Goal: Task Accomplishment & Management: Complete application form

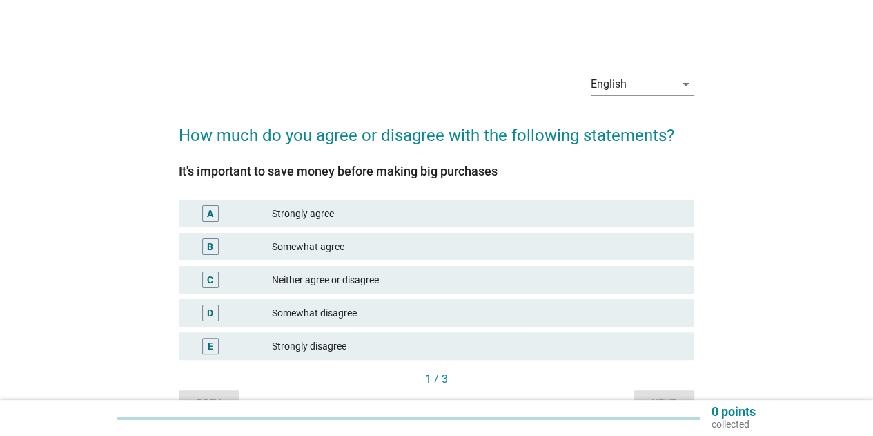
click at [355, 220] on div "Strongly agree" at bounding box center [478, 213] width 412 height 17
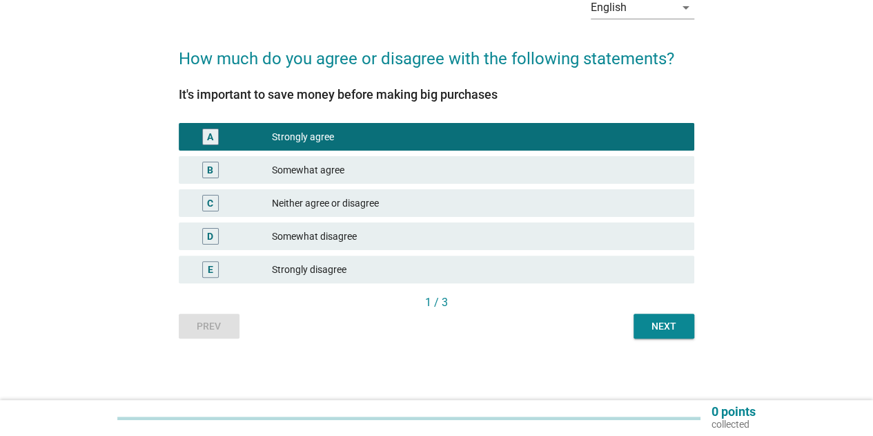
scroll to position [77, 0]
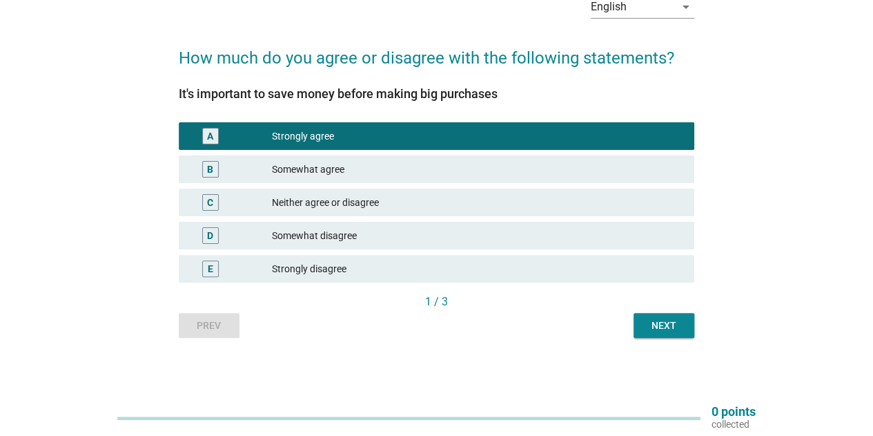
click at [652, 326] on div "Next" at bounding box center [664, 325] width 39 height 14
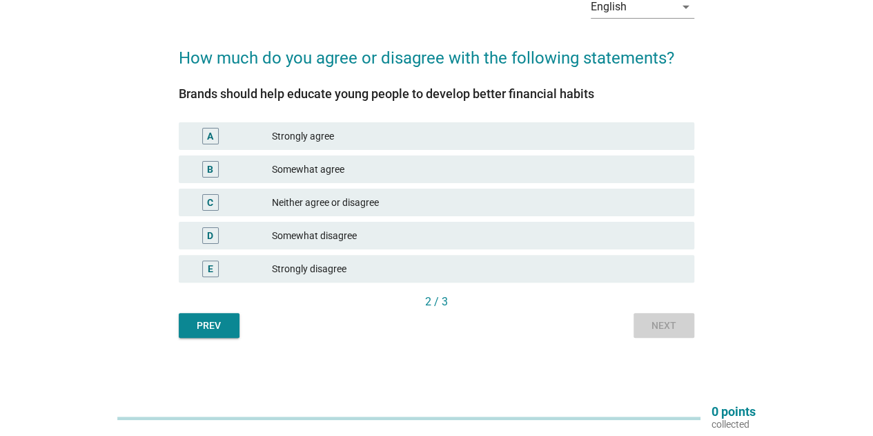
scroll to position [0, 0]
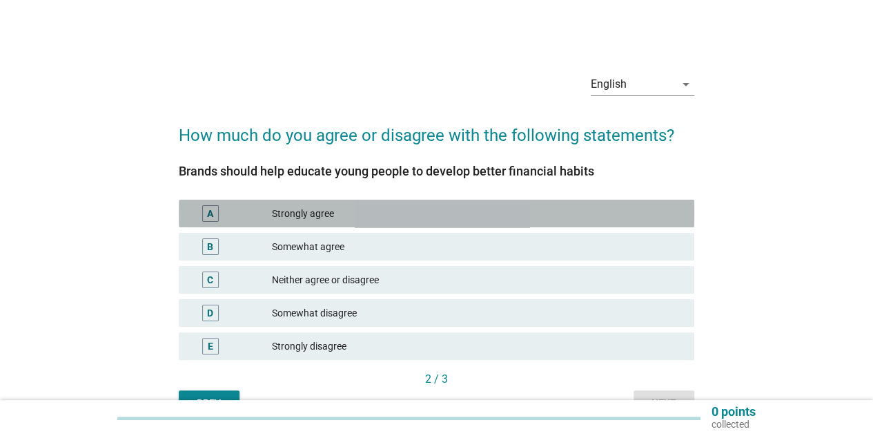
click at [359, 206] on div "Strongly agree" at bounding box center [478, 213] width 412 height 17
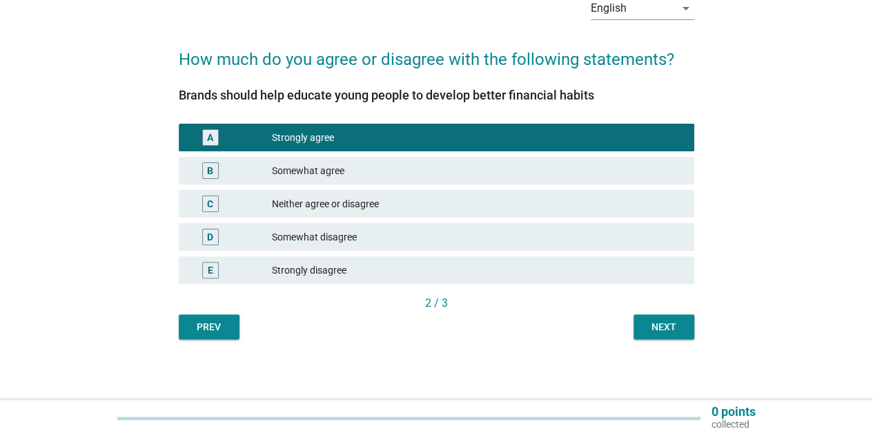
scroll to position [77, 0]
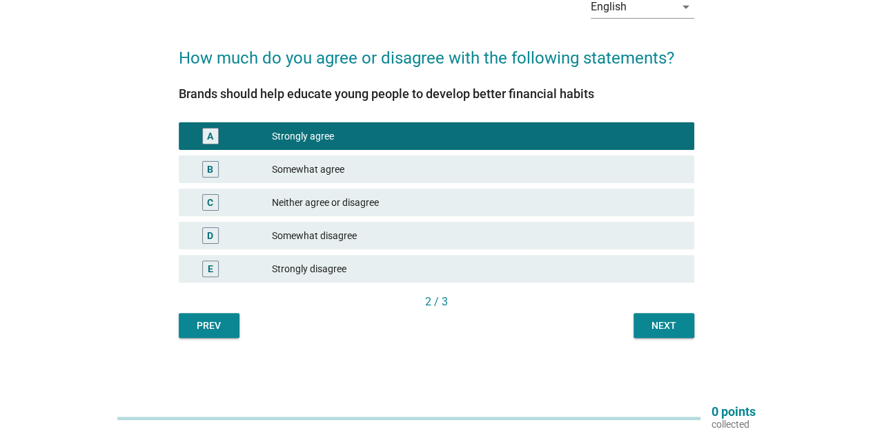
click at [661, 322] on div "Next" at bounding box center [664, 325] width 39 height 14
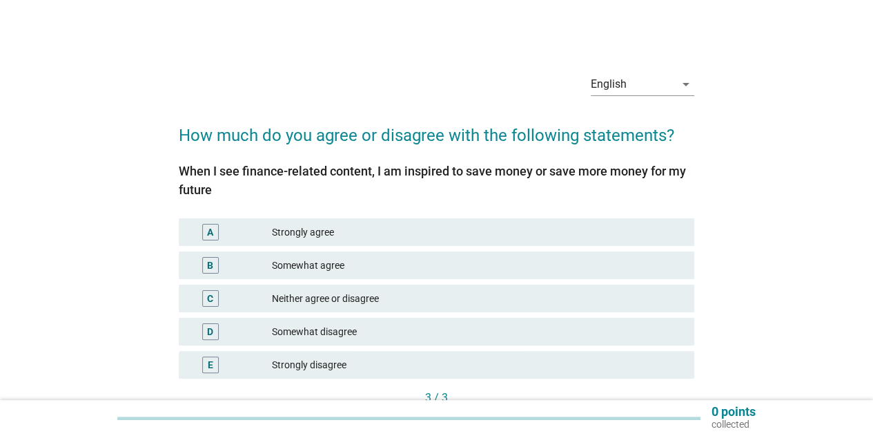
scroll to position [69, 0]
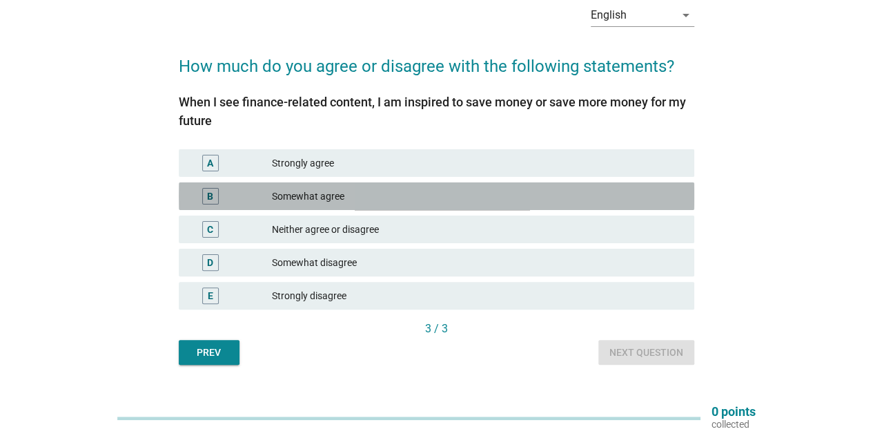
click at [322, 184] on div "B Somewhat agree" at bounding box center [437, 196] width 516 height 28
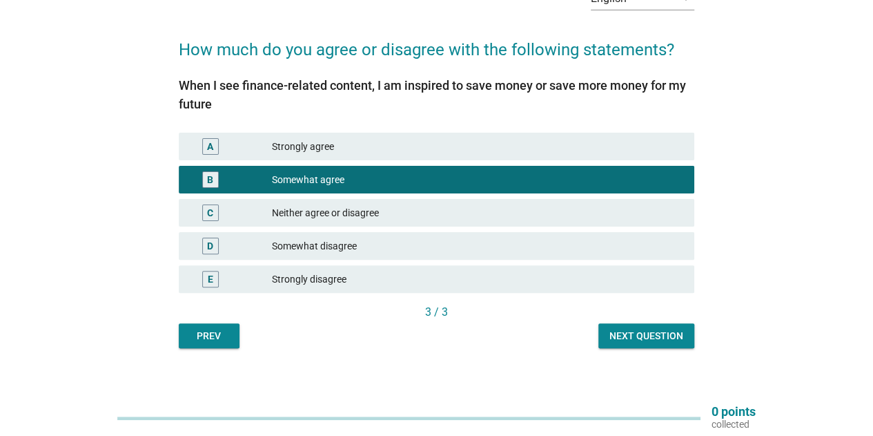
scroll to position [95, 0]
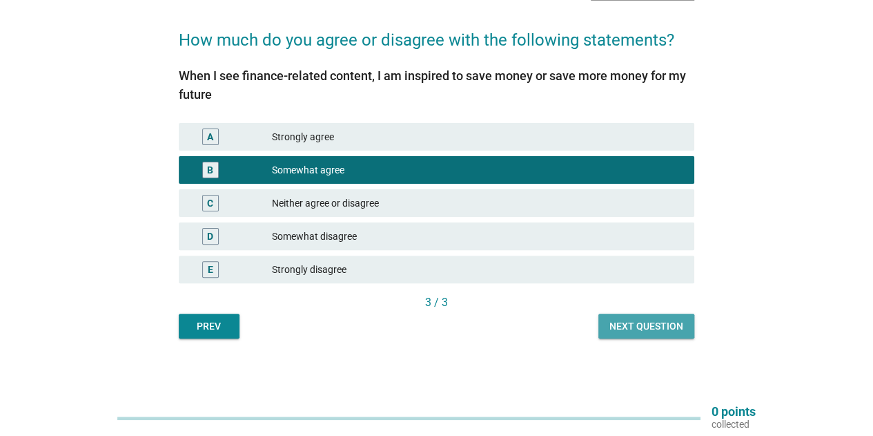
click at [642, 322] on div "Next question" at bounding box center [647, 326] width 74 height 14
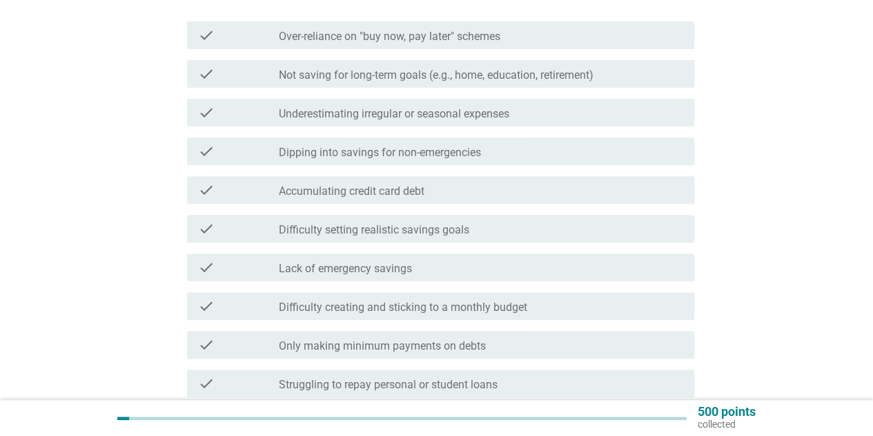
scroll to position [207, 0]
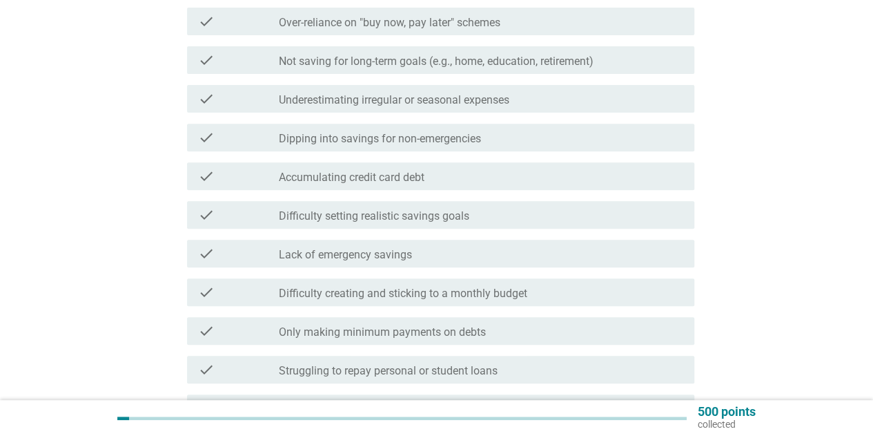
click at [309, 101] on label "Underestimating irregular or seasonal expenses" at bounding box center [394, 100] width 231 height 14
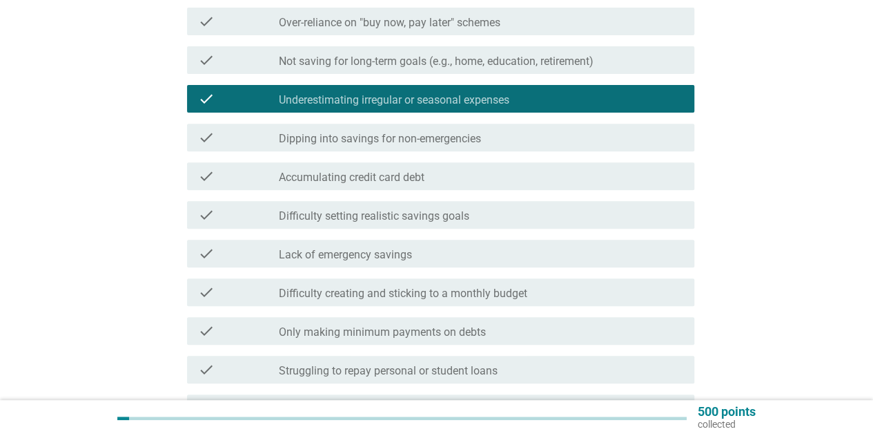
click at [313, 140] on label "Dipping into savings for non-emergencies" at bounding box center [380, 139] width 202 height 14
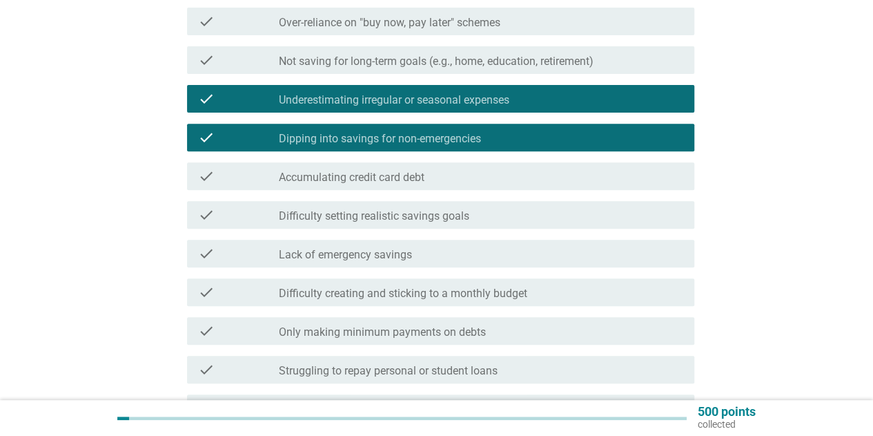
scroll to position [276, 0]
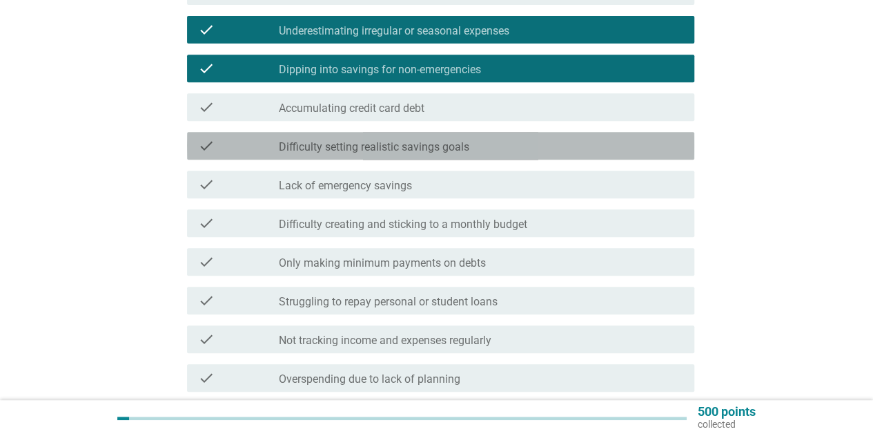
click at [330, 151] on label "Difficulty setting realistic savings goals" at bounding box center [374, 147] width 191 height 14
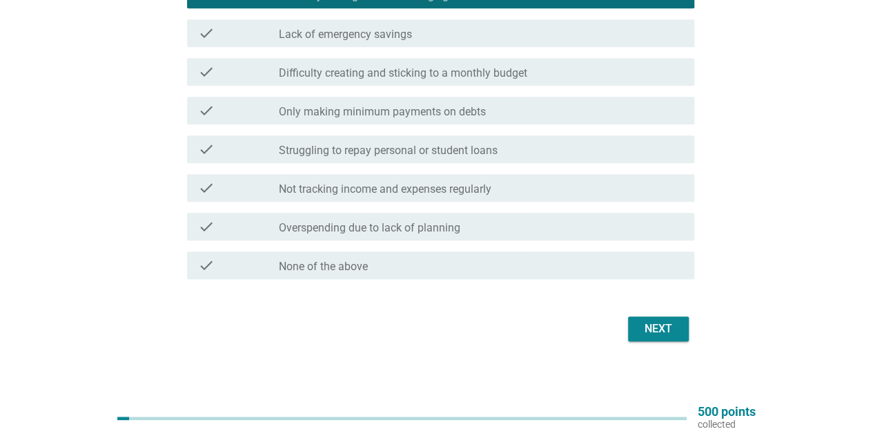
scroll to position [435, 0]
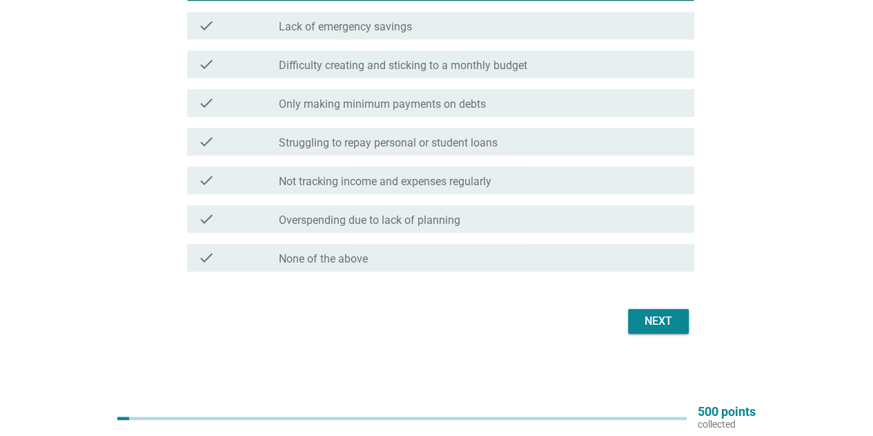
click at [660, 320] on div "Next" at bounding box center [658, 321] width 39 height 17
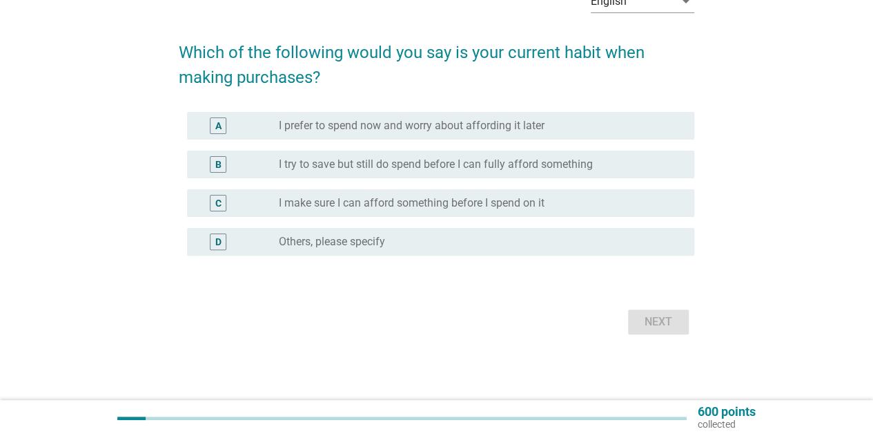
scroll to position [83, 0]
drag, startPoint x: 416, startPoint y: 197, endPoint x: 472, endPoint y: 237, distance: 68.4
click at [417, 198] on label "I make sure I can afford something before I spend on it" at bounding box center [412, 203] width 266 height 14
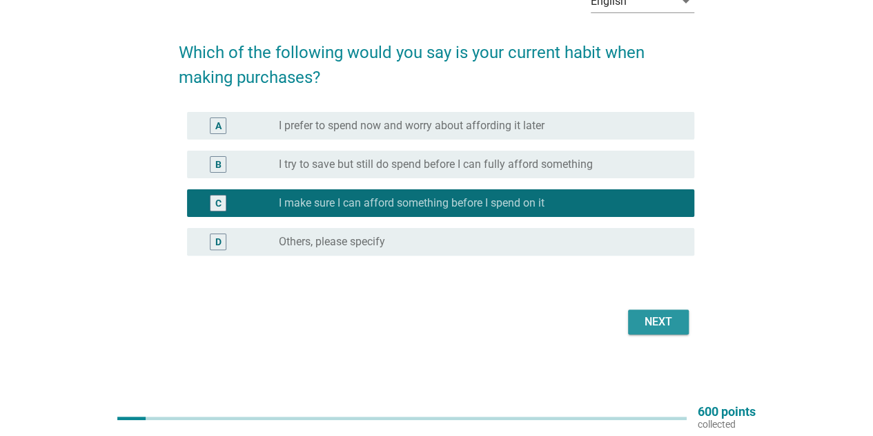
click at [647, 311] on button "Next" at bounding box center [658, 321] width 61 height 25
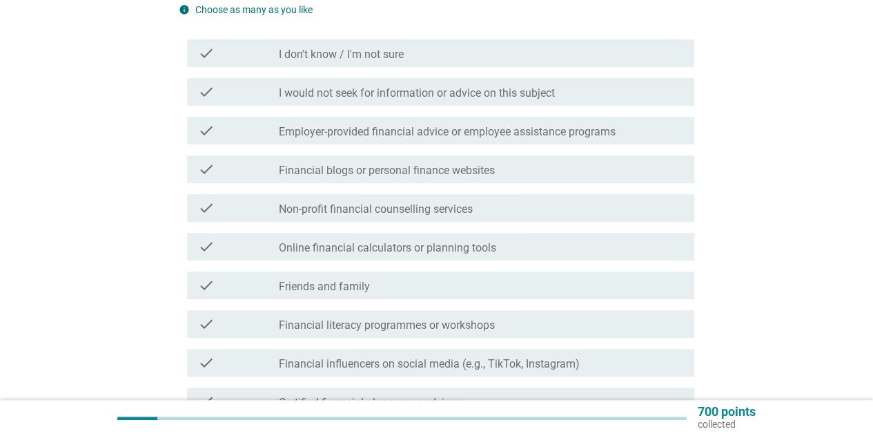
scroll to position [207, 0]
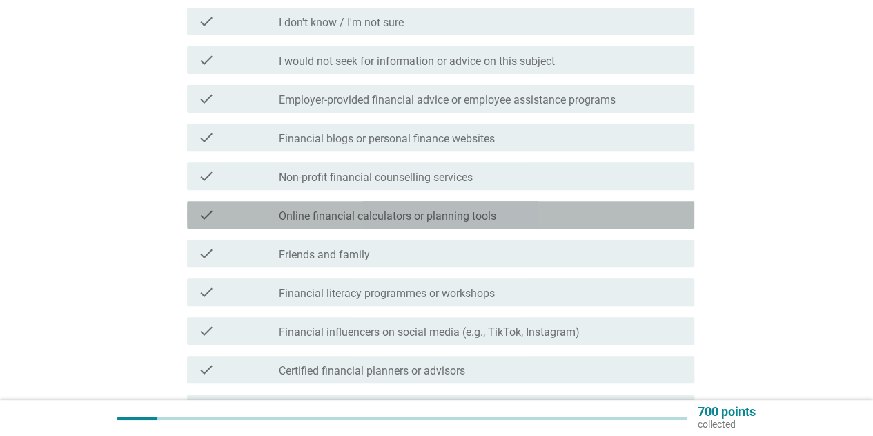
click at [337, 220] on label "Online financial calculators or planning tools" at bounding box center [387, 216] width 217 height 14
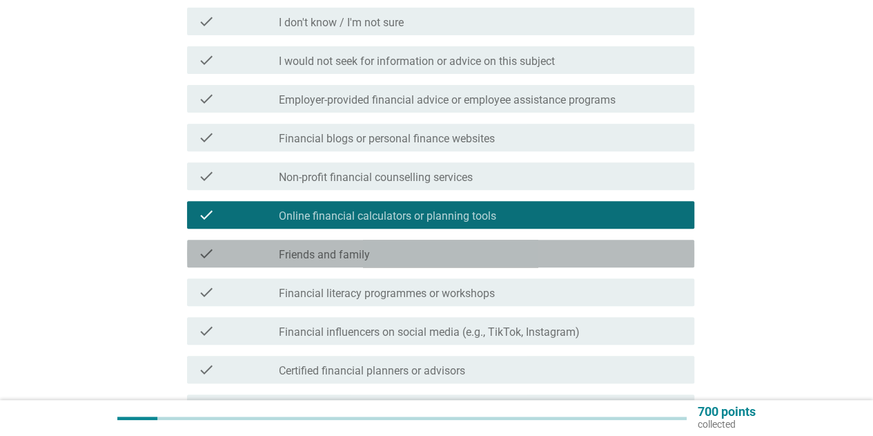
click at [330, 244] on div "check check_box_outline_blank Friends and family" at bounding box center [440, 254] width 507 height 28
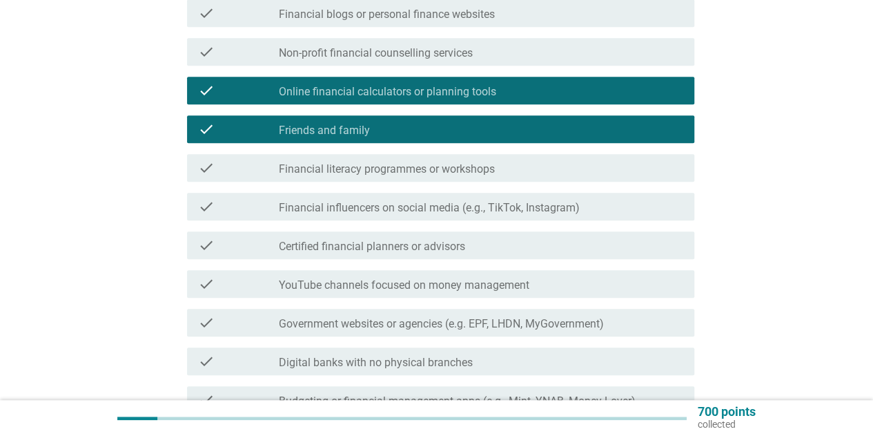
scroll to position [345, 0]
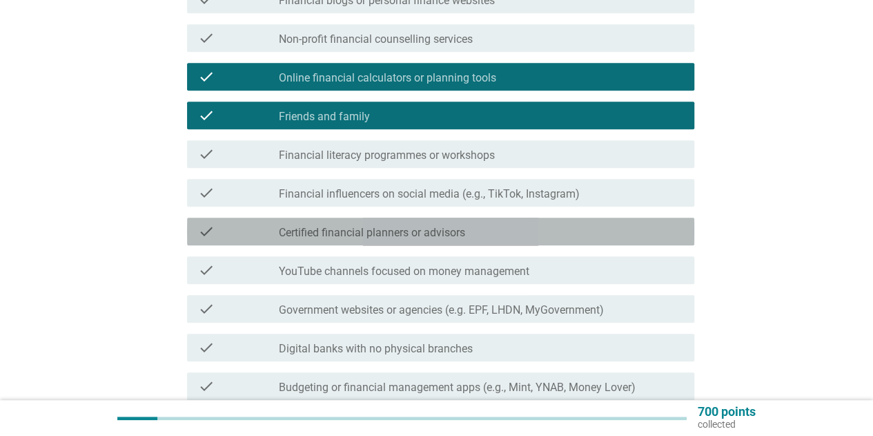
click at [343, 233] on label "Certified financial planners or advisors" at bounding box center [372, 233] width 186 height 14
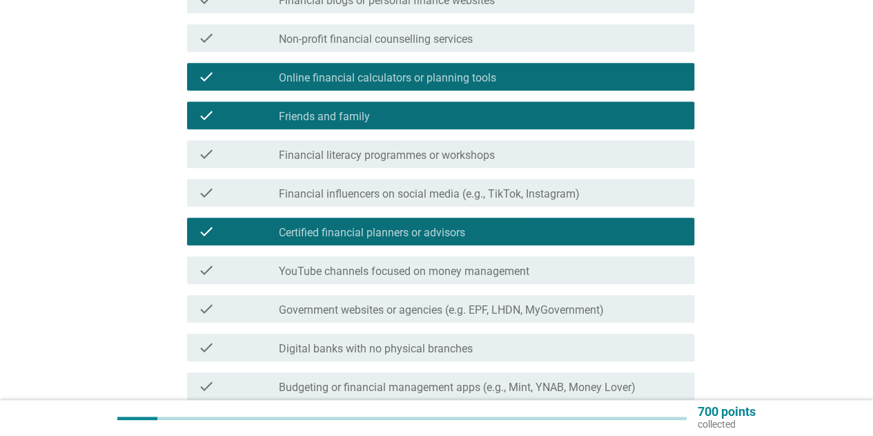
scroll to position [414, 0]
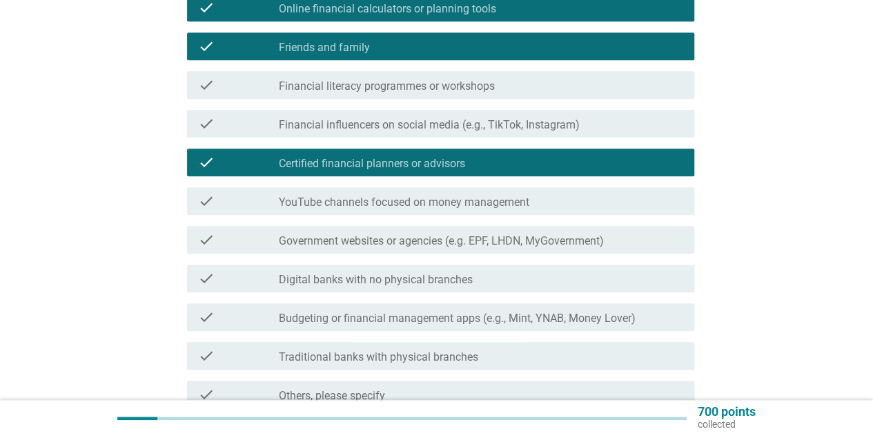
click at [338, 240] on label "Government websites or agencies (e.g. EPF, LHDN, MyGovernment)" at bounding box center [441, 241] width 325 height 14
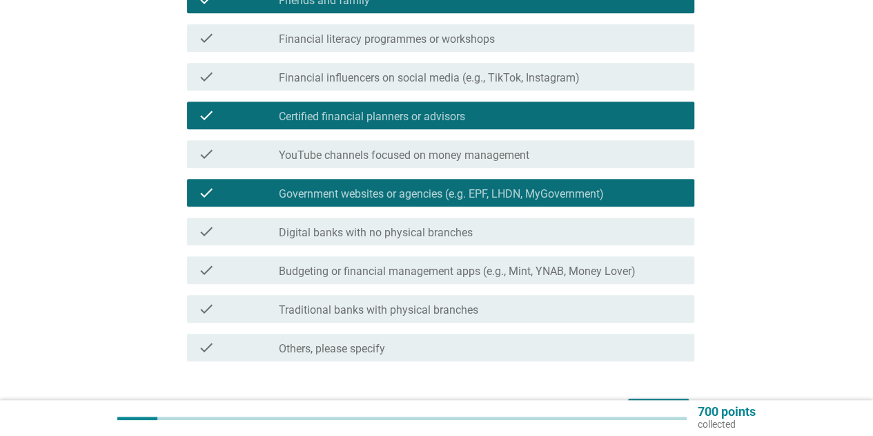
scroll to position [483, 0]
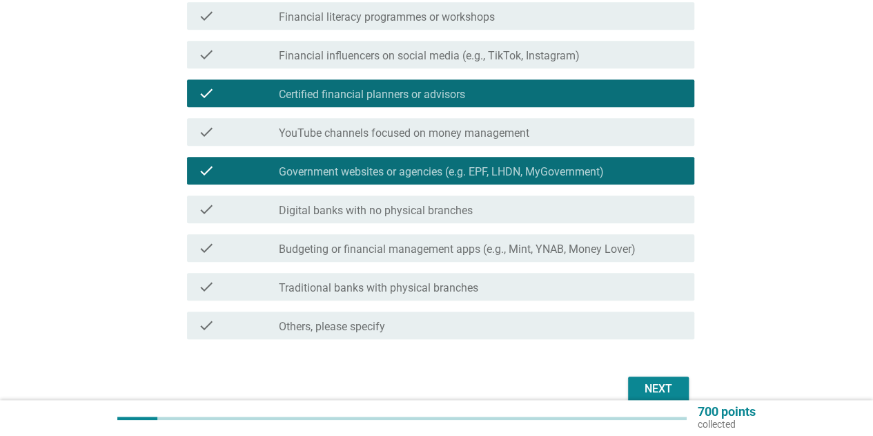
click at [338, 215] on label "Digital banks with no physical branches" at bounding box center [376, 211] width 194 height 14
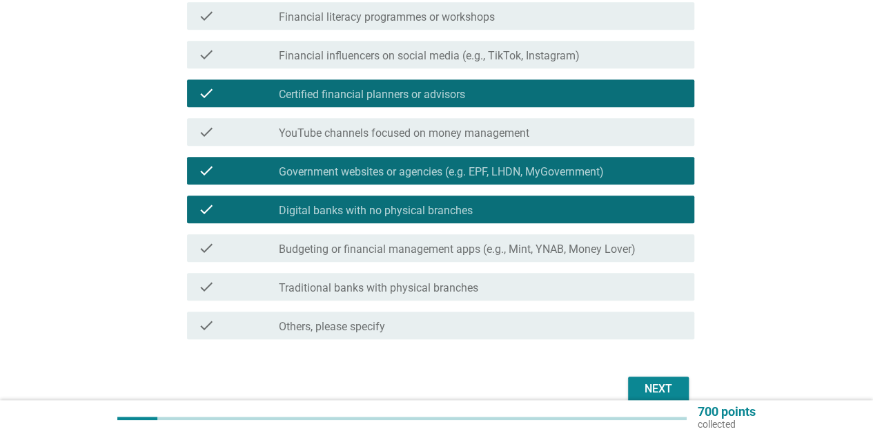
scroll to position [551, 0]
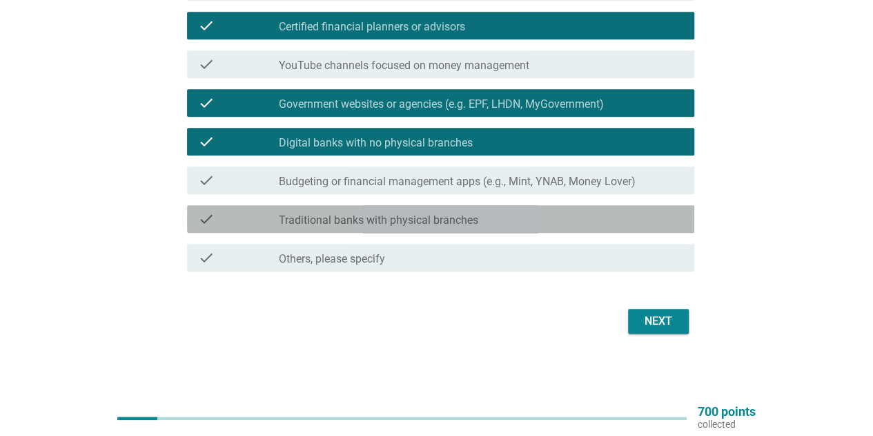
click at [485, 227] on div "check check_box_outline_blank Traditional banks with physical branches" at bounding box center [440, 219] width 507 height 28
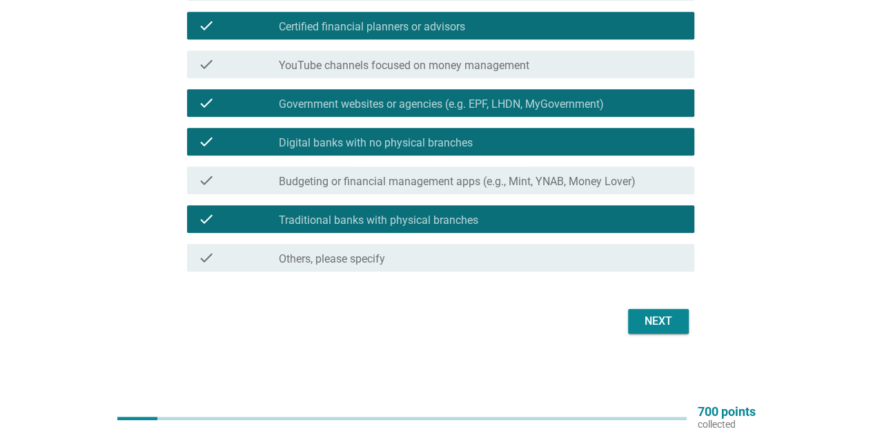
click at [689, 322] on div "Next" at bounding box center [437, 320] width 516 height 33
click at [682, 322] on button "Next" at bounding box center [658, 321] width 61 height 25
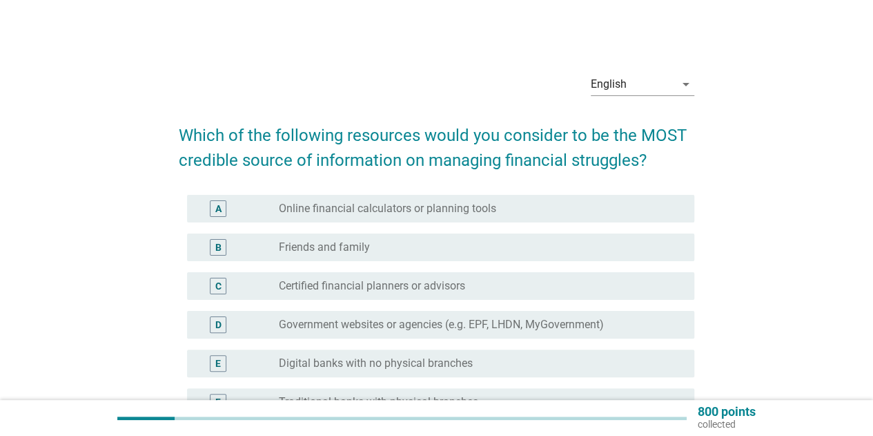
scroll to position [69, 0]
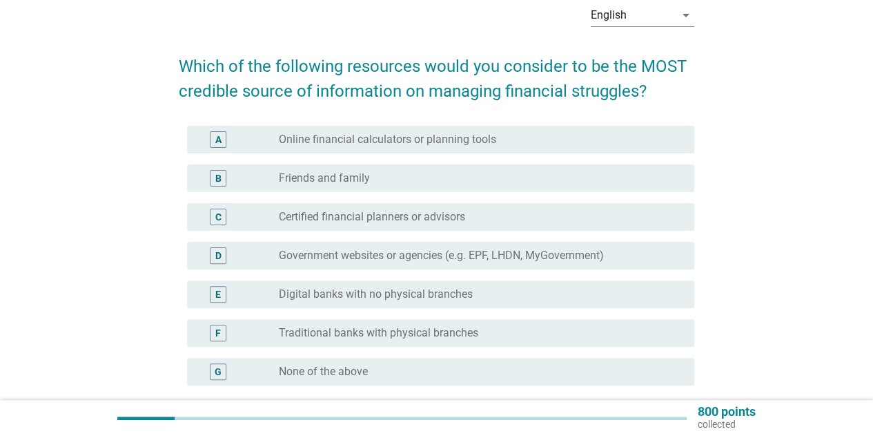
click at [396, 222] on label "Certified financial planners or advisors" at bounding box center [372, 217] width 186 height 14
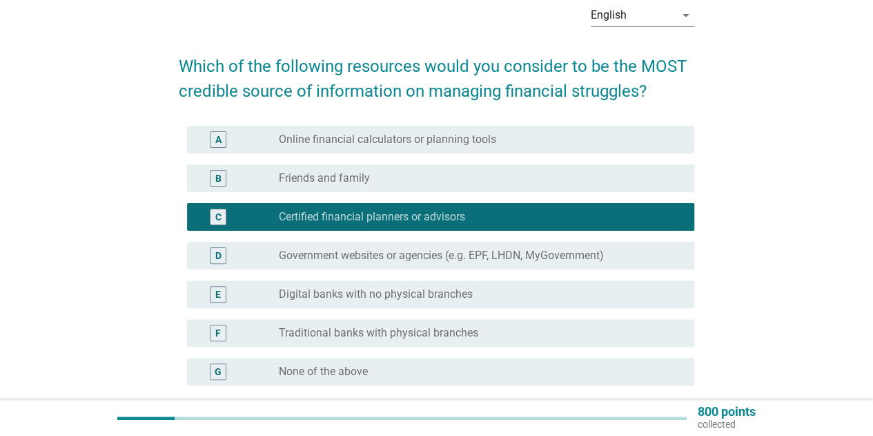
click at [393, 246] on div "D radio_button_unchecked Government websites or agencies (e.g. EPF, LHDN, MyGov…" at bounding box center [440, 256] width 507 height 28
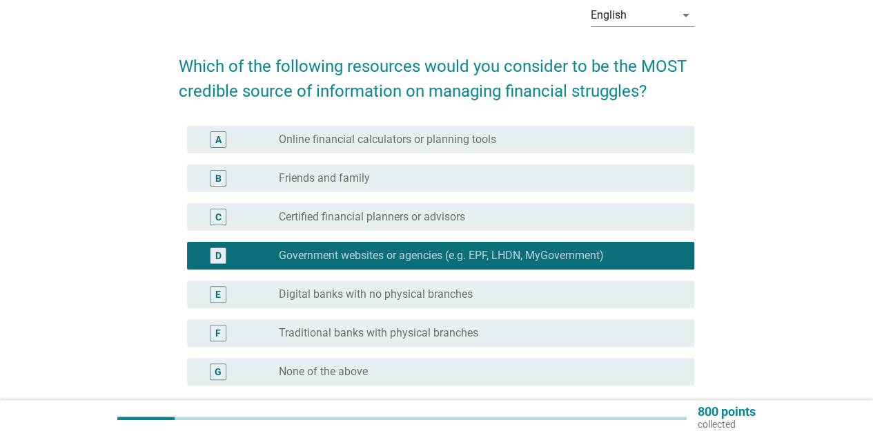
click at [392, 236] on div "D radio_button_checked Government websites or agencies (e.g. EPF, LHDN, MyGover…" at bounding box center [437, 255] width 516 height 39
click at [397, 226] on div "C radio_button_unchecked Certified financial planners or advisors" at bounding box center [440, 217] width 507 height 28
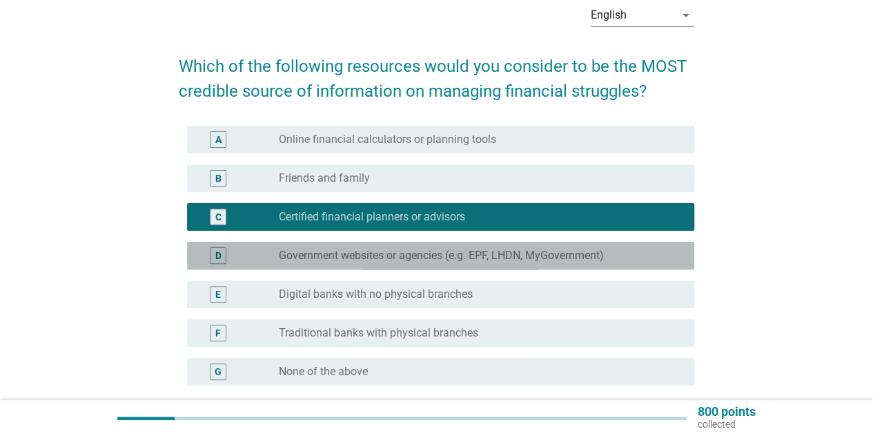
click at [356, 253] on label "Government websites or agencies (e.g. EPF, LHDN, MyGovernment)" at bounding box center [441, 256] width 325 height 14
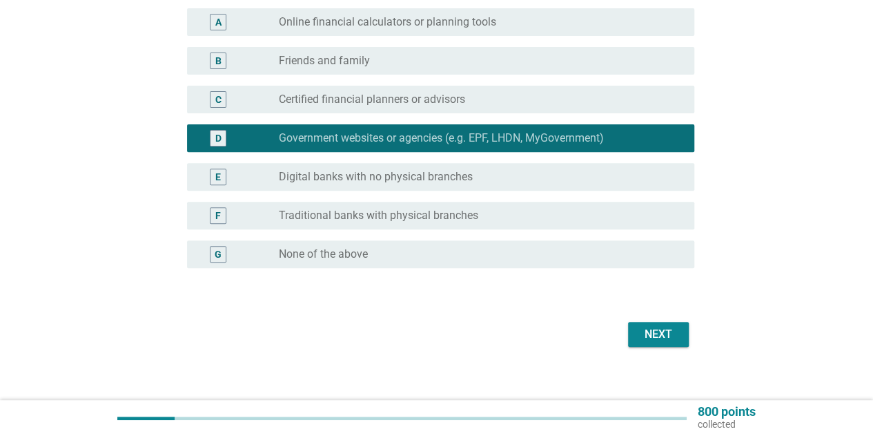
scroll to position [199, 0]
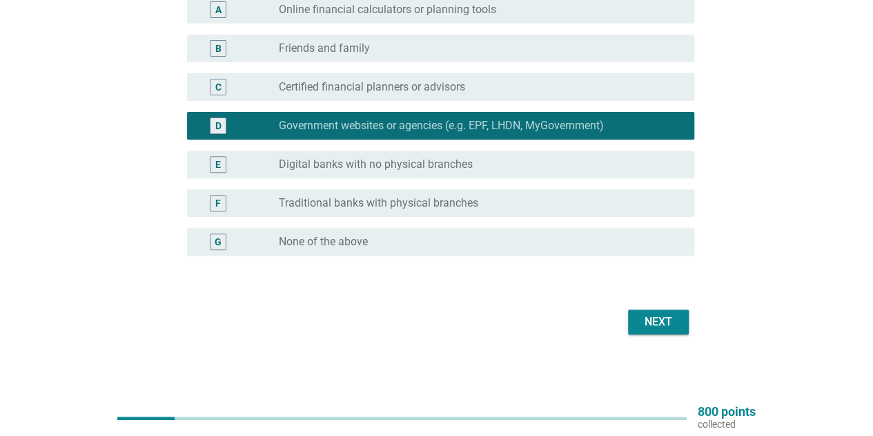
click at [668, 328] on div "Next" at bounding box center [658, 321] width 39 height 17
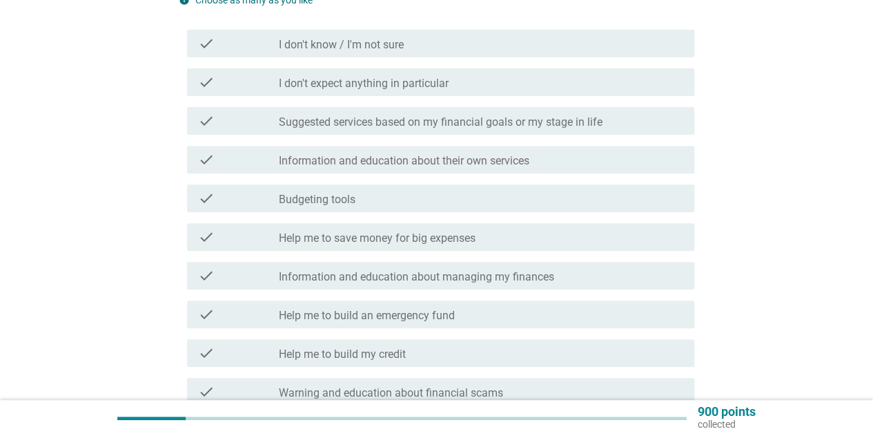
scroll to position [207, 0]
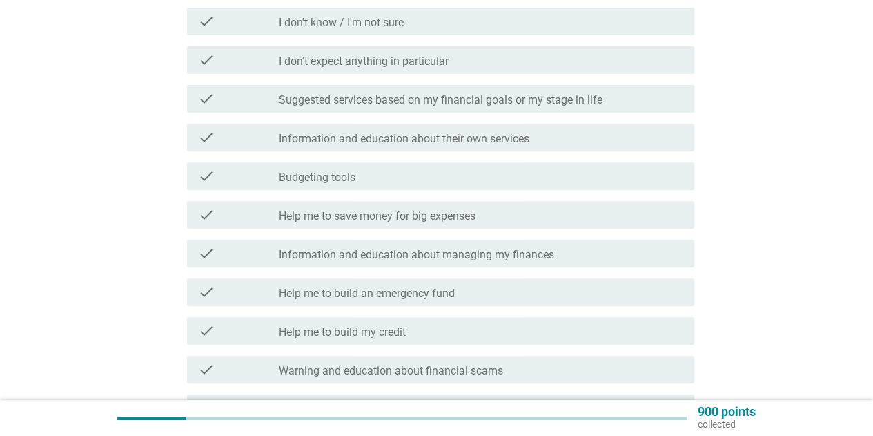
click at [329, 101] on label "Suggested services based on my financial goals or my stage in life" at bounding box center [441, 100] width 324 height 14
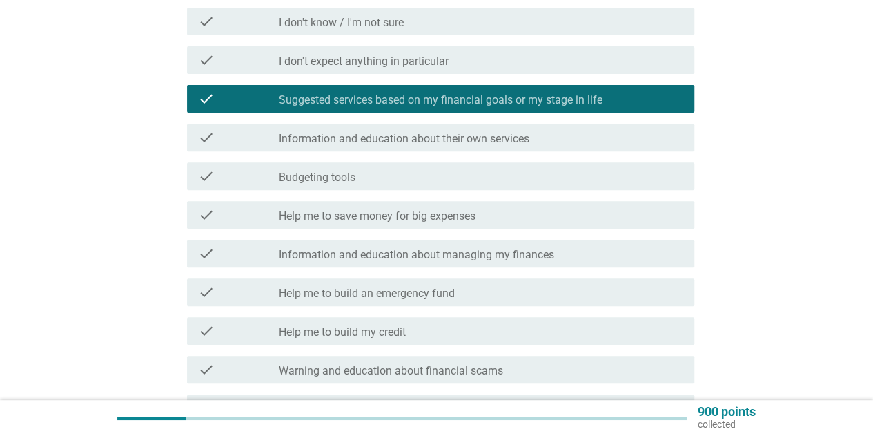
click at [327, 135] on label "Information and education about their own services" at bounding box center [404, 139] width 251 height 14
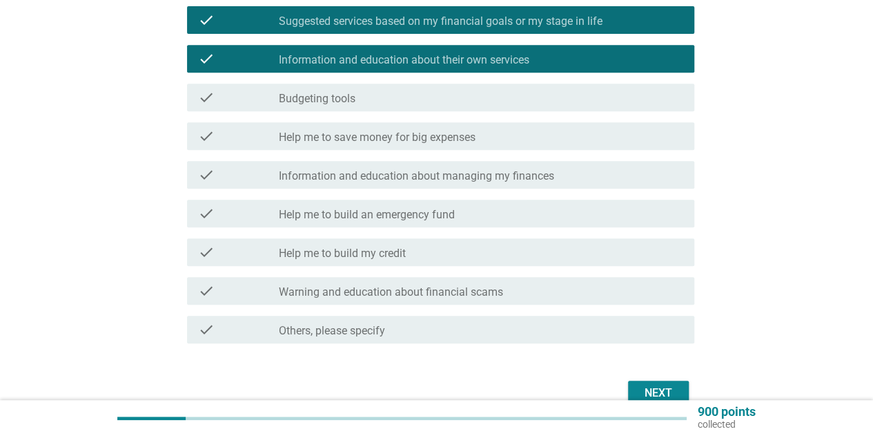
scroll to position [345, 0]
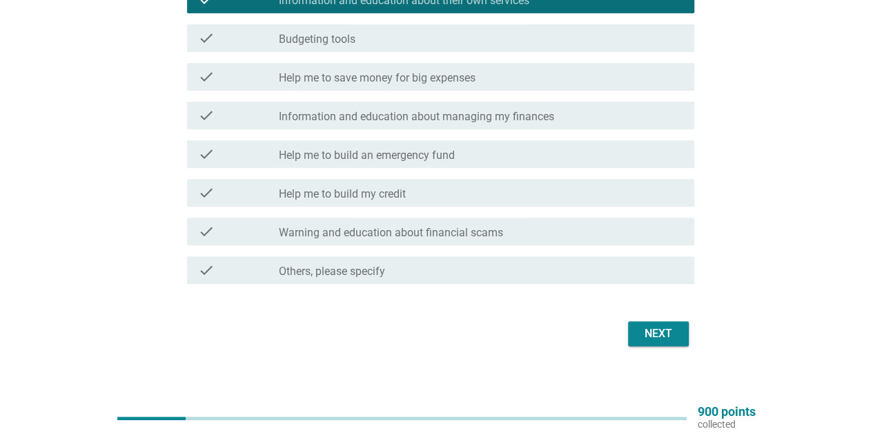
click at [363, 110] on label "Information and education about managing my finances" at bounding box center [416, 117] width 275 height 14
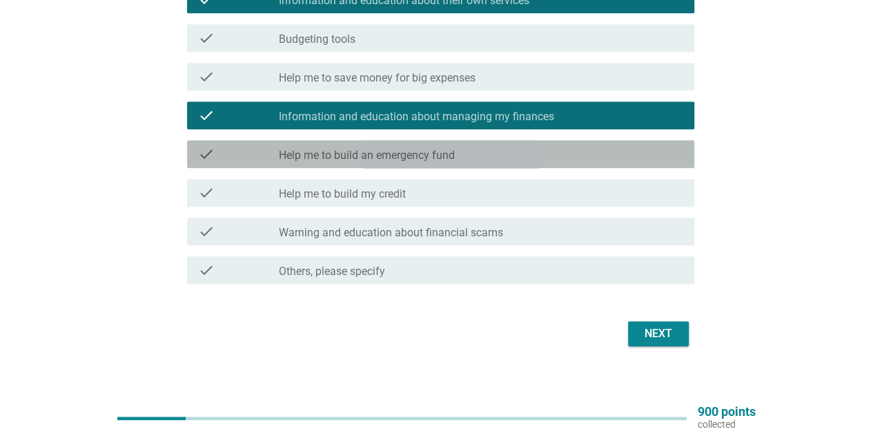
click at [351, 155] on label "Help me to build an emergency fund" at bounding box center [367, 155] width 176 height 14
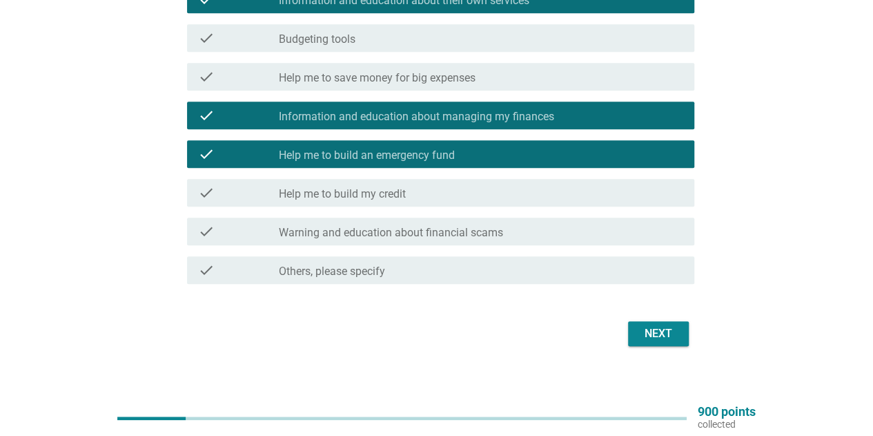
click at [340, 191] on label "Help me to build my credit" at bounding box center [342, 194] width 127 height 14
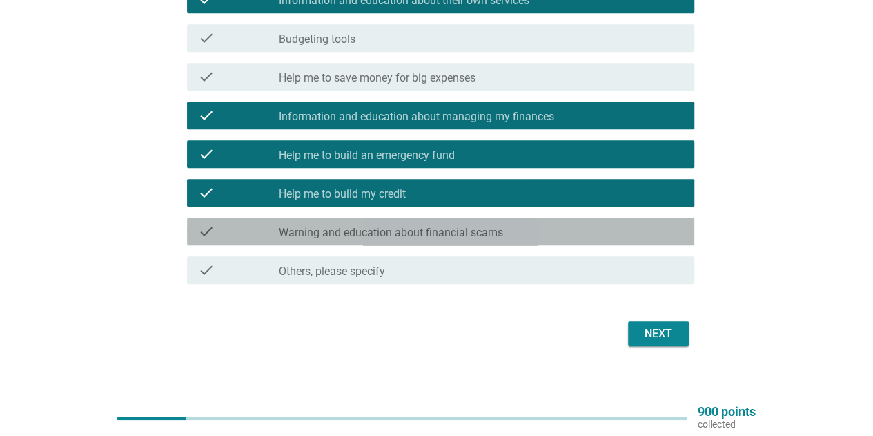
click at [454, 236] on label "Warning and education about financial scams" at bounding box center [391, 233] width 224 height 14
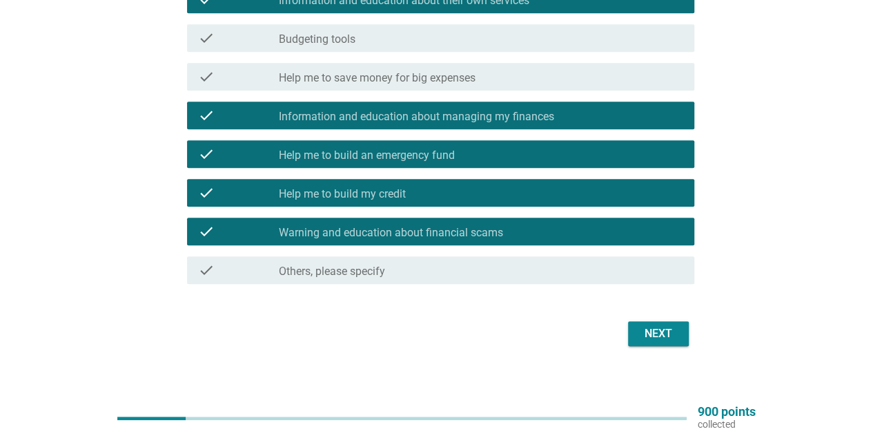
click at [635, 332] on button "Next" at bounding box center [658, 333] width 61 height 25
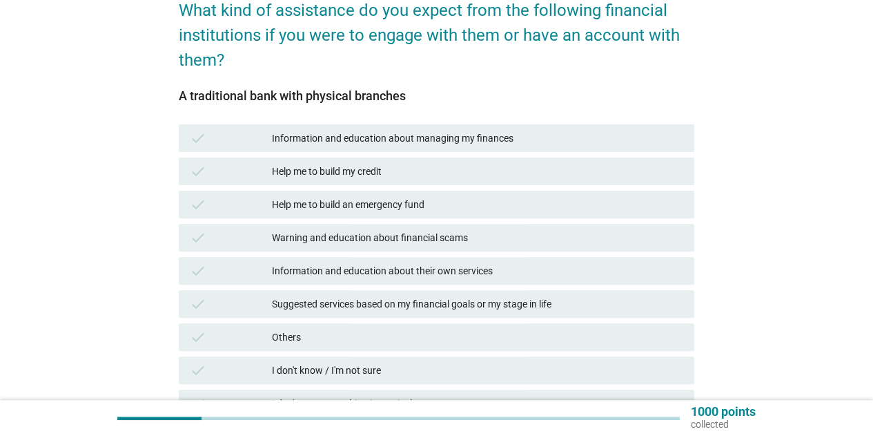
scroll to position [138, 0]
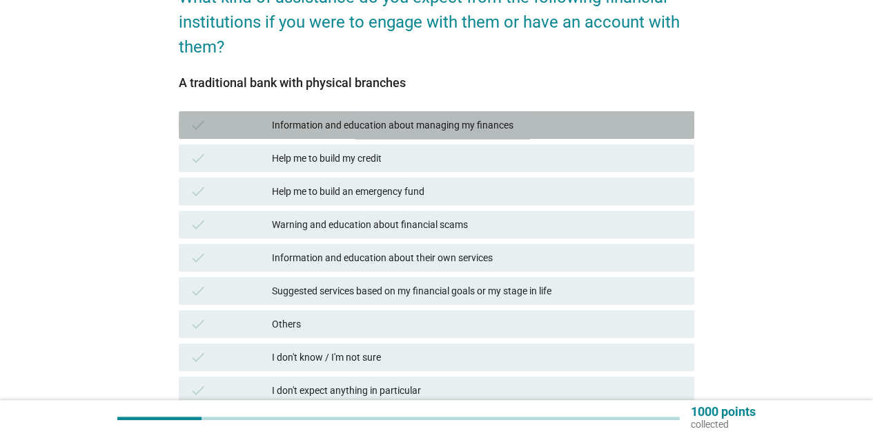
click at [355, 122] on div "Information and education about managing my finances" at bounding box center [478, 125] width 412 height 17
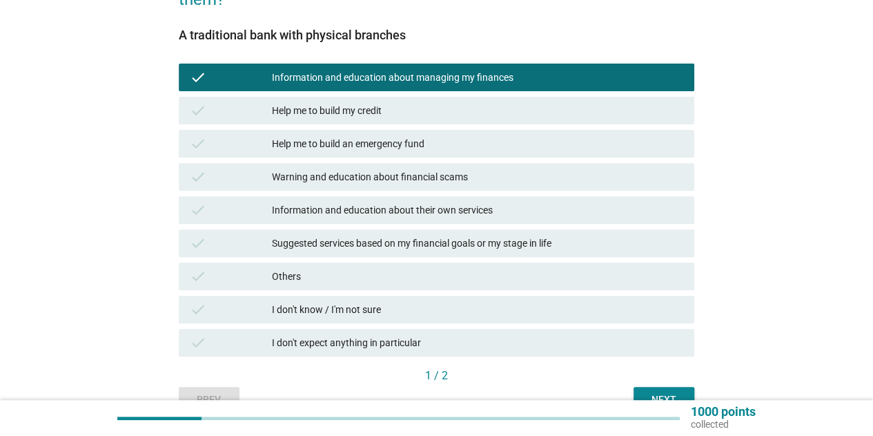
scroll to position [207, 0]
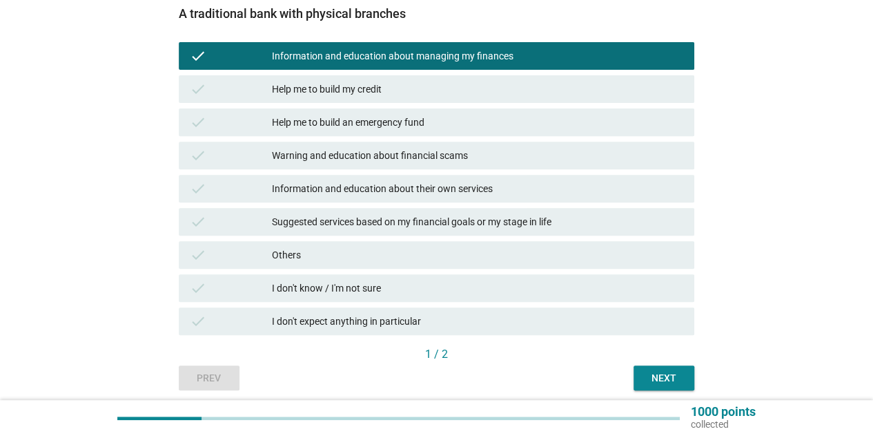
click at [351, 126] on div "Help me to build an emergency fund" at bounding box center [478, 122] width 412 height 17
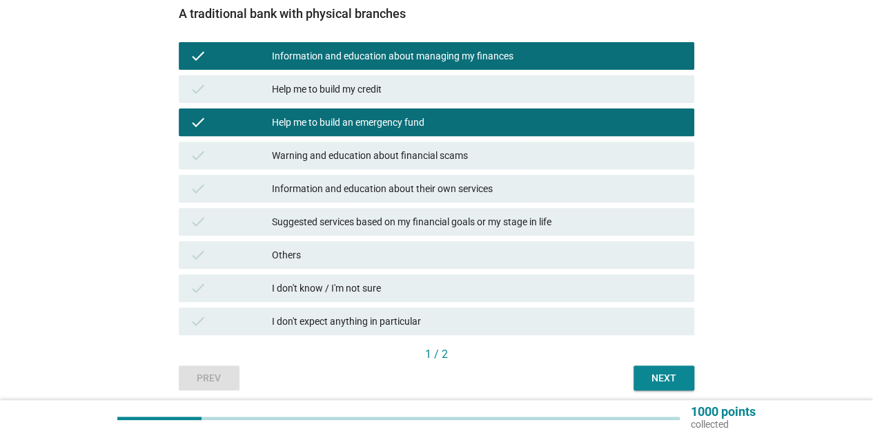
click at [328, 184] on div "Information and education about their own services" at bounding box center [478, 188] width 412 height 17
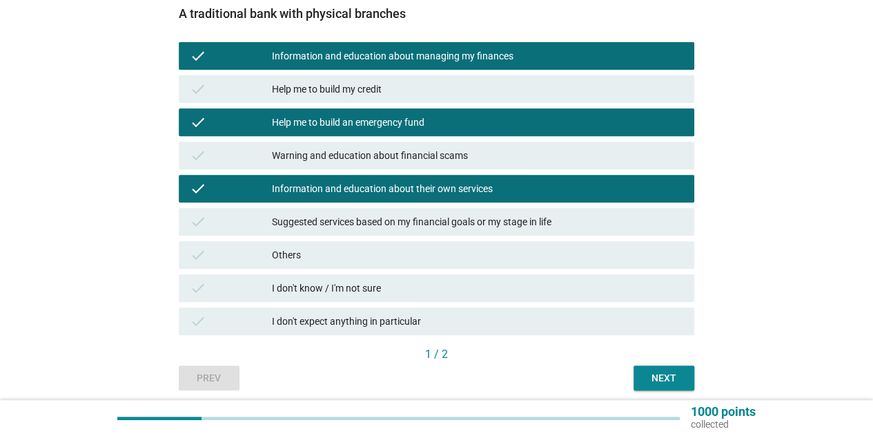
scroll to position [260, 0]
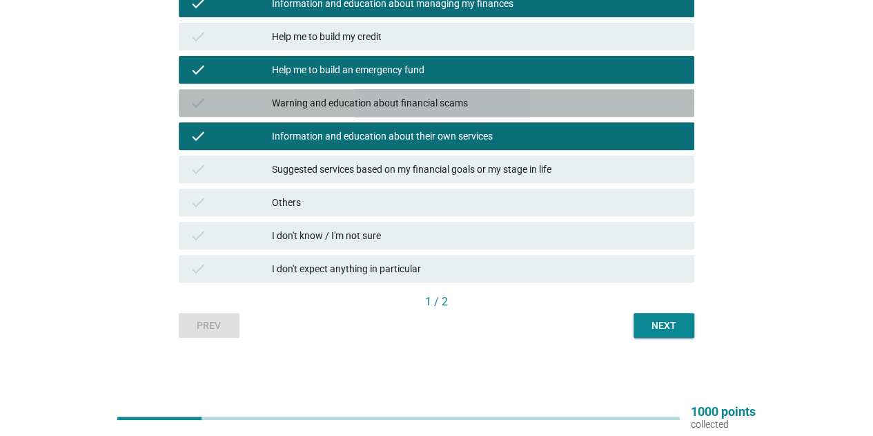
click at [329, 100] on div "Warning and education about financial scams" at bounding box center [478, 103] width 412 height 17
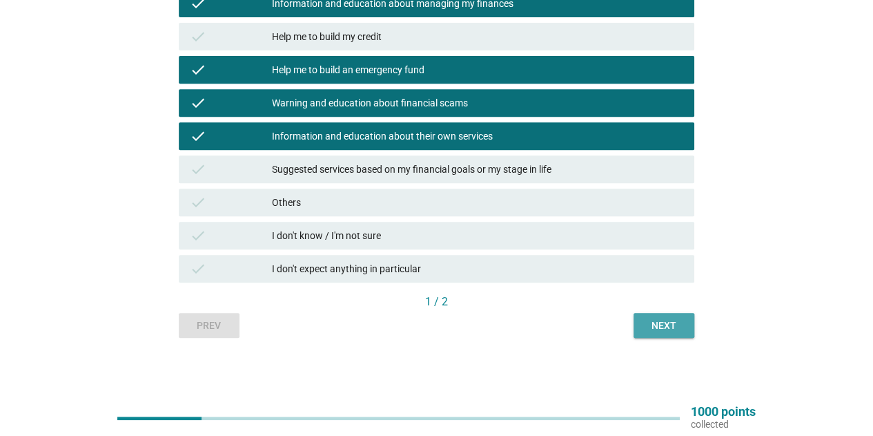
click at [661, 325] on div "Next" at bounding box center [664, 325] width 39 height 14
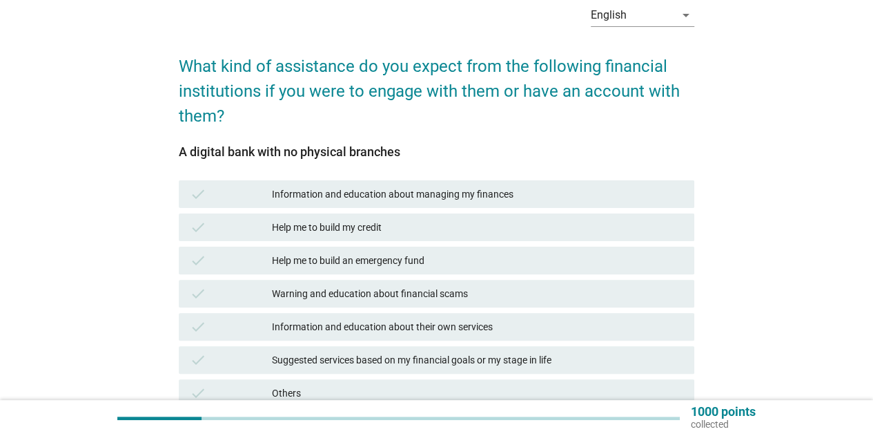
scroll to position [138, 0]
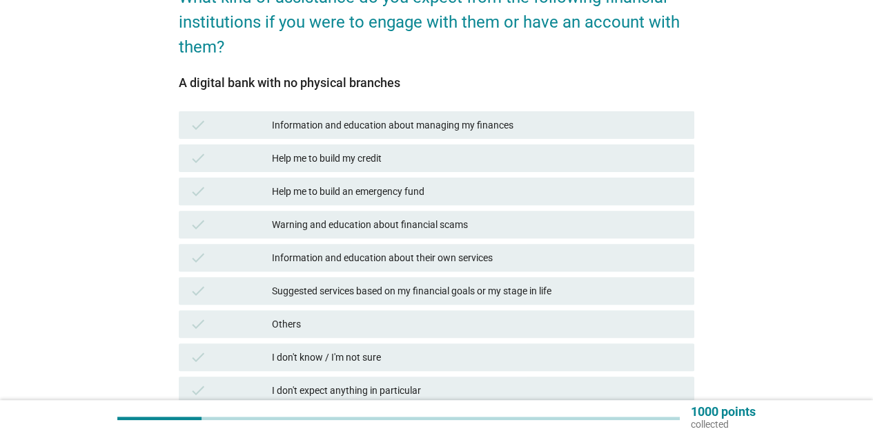
drag, startPoint x: 360, startPoint y: 128, endPoint x: 354, endPoint y: 143, distance: 16.7
click at [360, 126] on div "Information and education about managing my finances" at bounding box center [478, 125] width 412 height 17
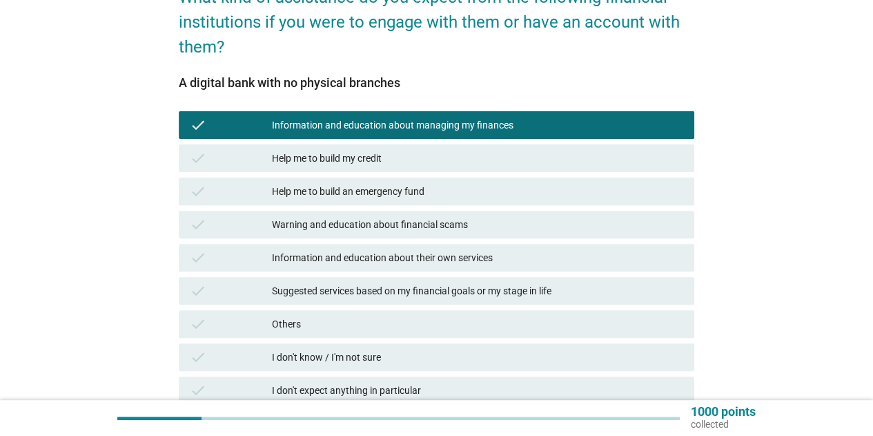
click at [354, 159] on div "Help me to build my credit" at bounding box center [478, 158] width 412 height 17
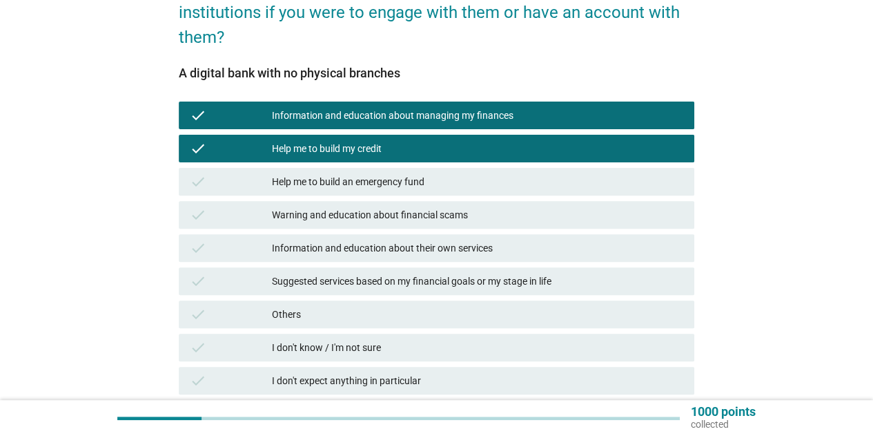
scroll to position [207, 0]
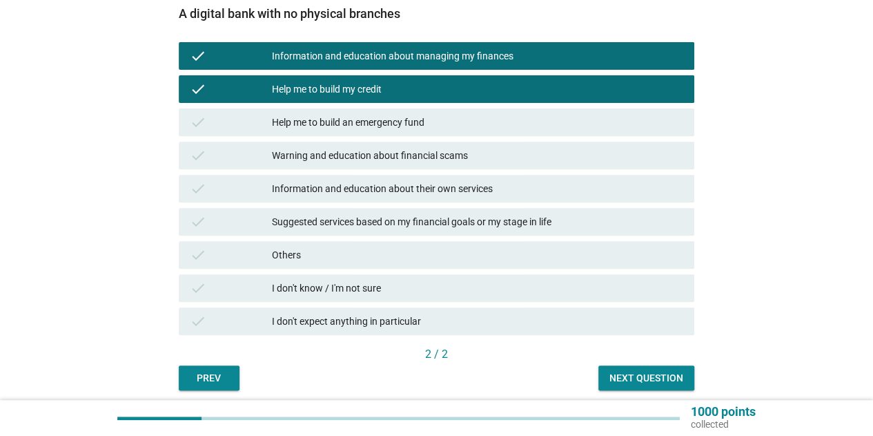
click at [360, 124] on div "Help me to build an emergency fund" at bounding box center [478, 122] width 412 height 17
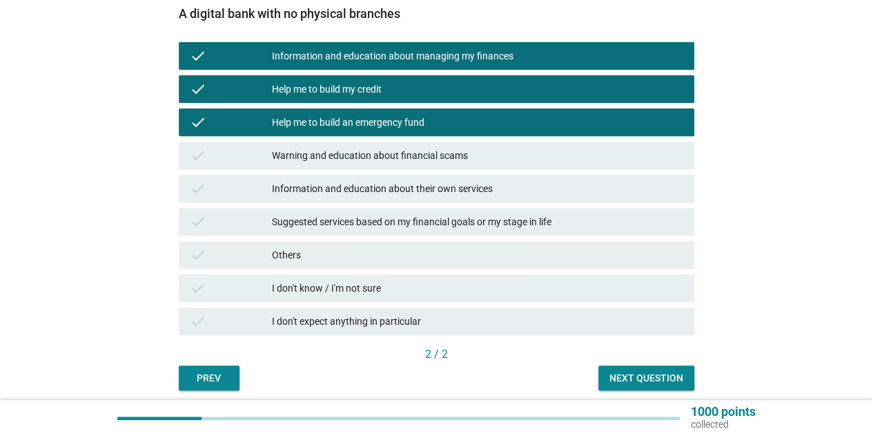
click at [359, 157] on div "Warning and education about financial scams" at bounding box center [478, 155] width 412 height 17
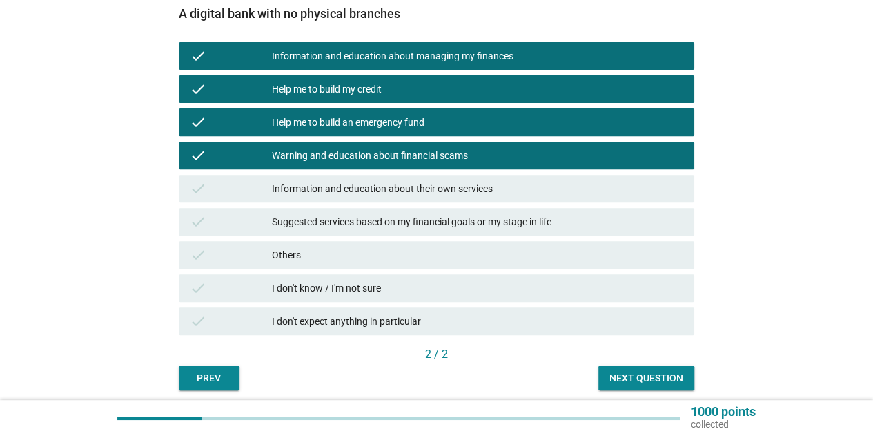
click at [352, 183] on div "Information and education about their own services" at bounding box center [478, 188] width 412 height 17
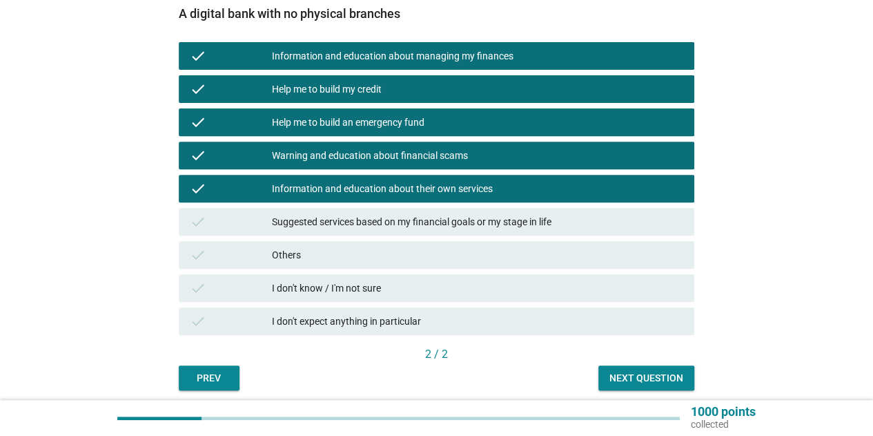
scroll to position [260, 0]
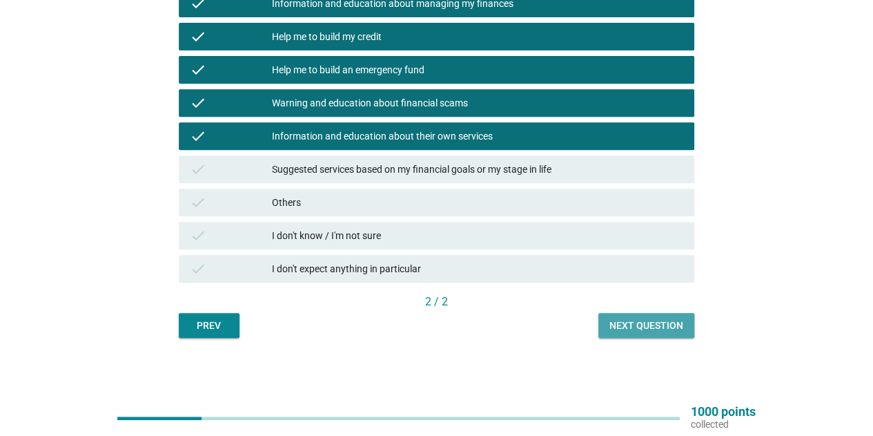
click at [676, 328] on div "Next question" at bounding box center [647, 325] width 74 height 14
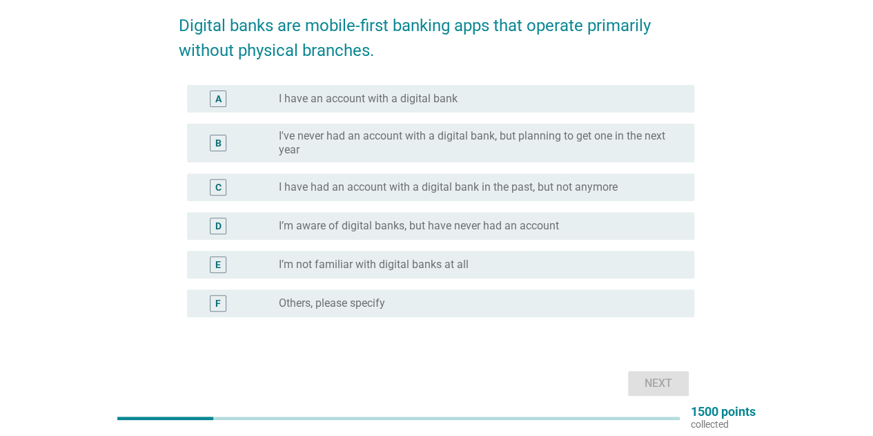
scroll to position [138, 0]
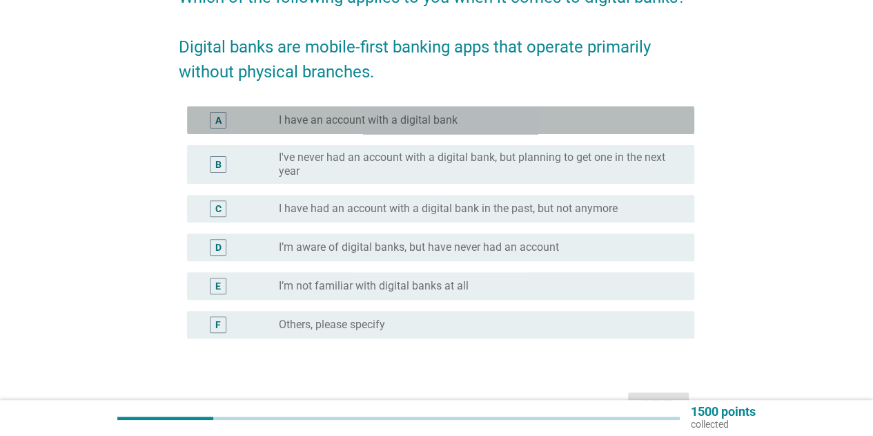
click at [337, 120] on label "I have an account with a digital bank" at bounding box center [368, 120] width 179 height 14
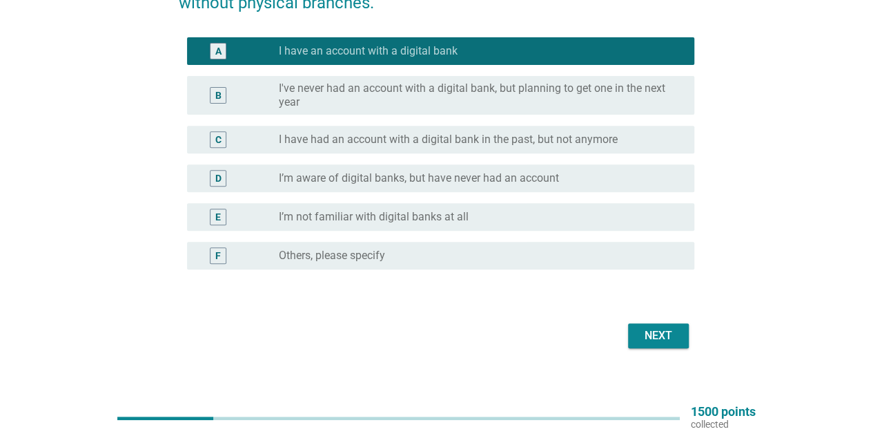
scroll to position [221, 0]
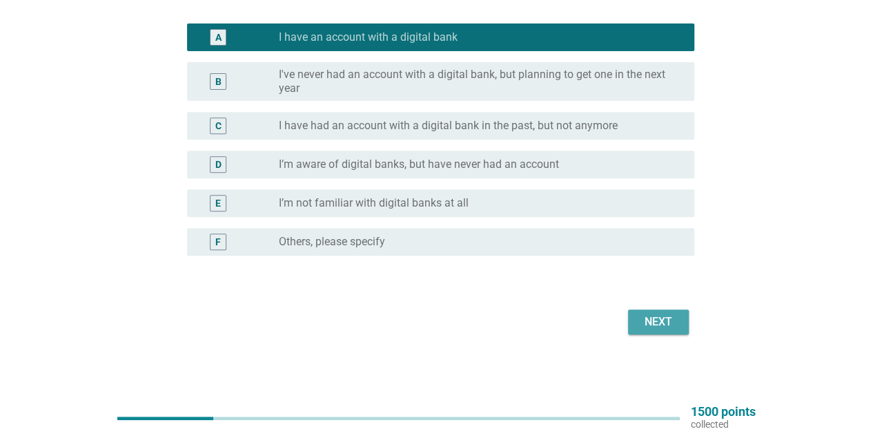
click at [659, 317] on div "Next" at bounding box center [658, 321] width 39 height 17
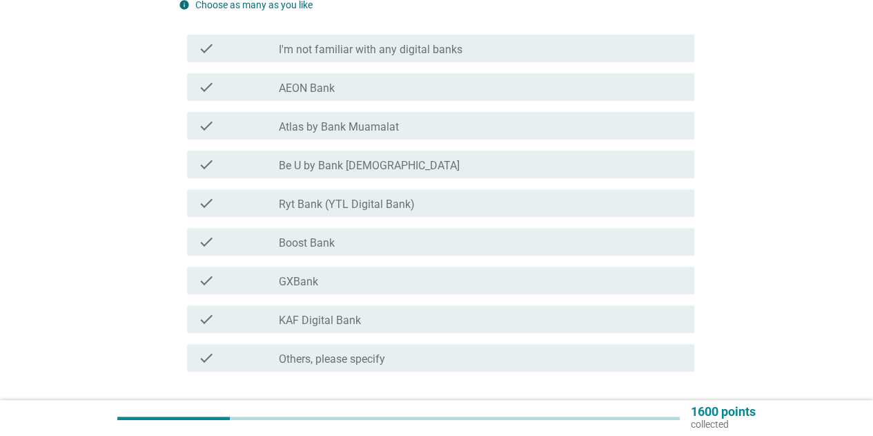
scroll to position [207, 0]
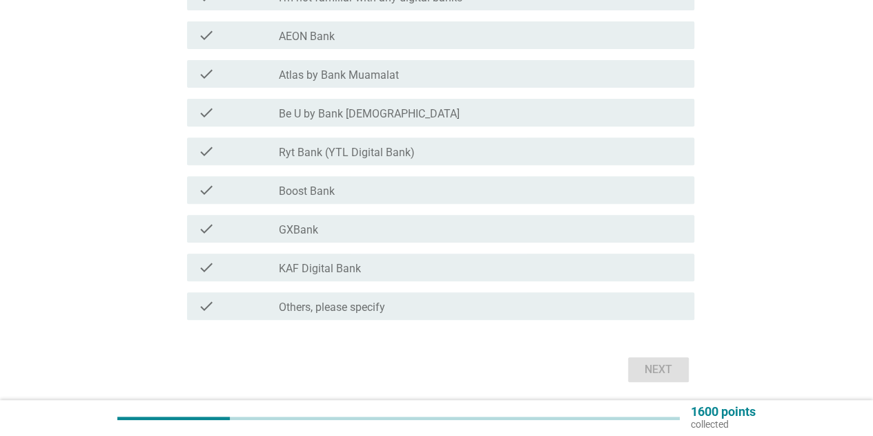
click at [394, 49] on div "check check_box_outline_blank AEON Bank" at bounding box center [437, 35] width 516 height 39
click at [341, 41] on div "check_box_outline_blank AEON Bank" at bounding box center [481, 35] width 405 height 17
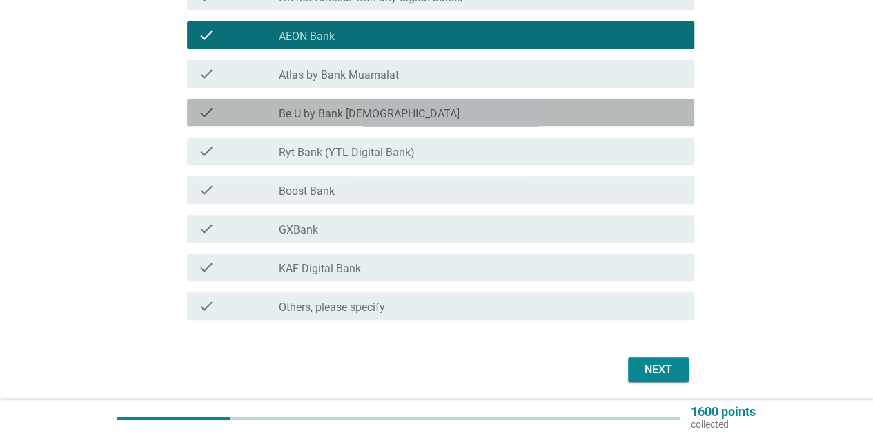
click at [338, 110] on label "Be U by Bank [DEMOGRAPHIC_DATA]" at bounding box center [369, 114] width 181 height 14
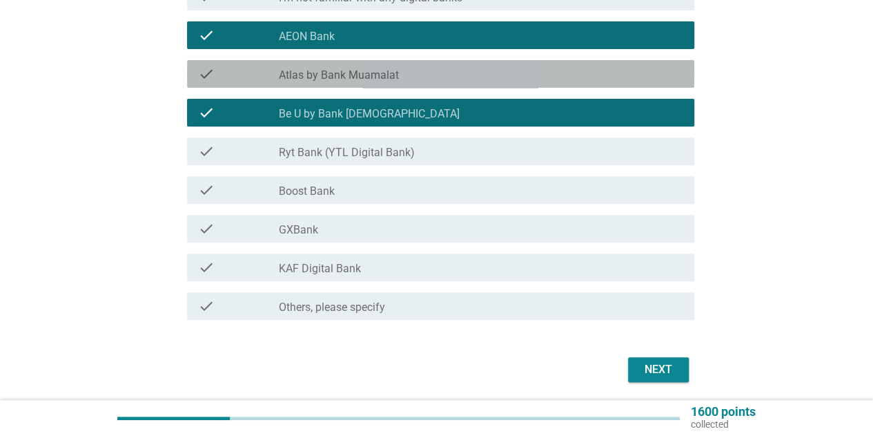
click at [351, 77] on label "Atlas by Bank Muamalat" at bounding box center [339, 75] width 120 height 14
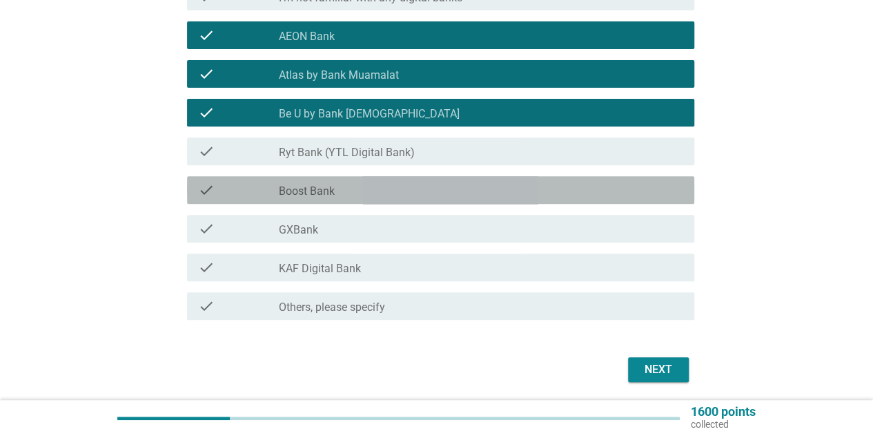
click at [336, 190] on div "check_box_outline_blank Boost Bank" at bounding box center [481, 190] width 405 height 17
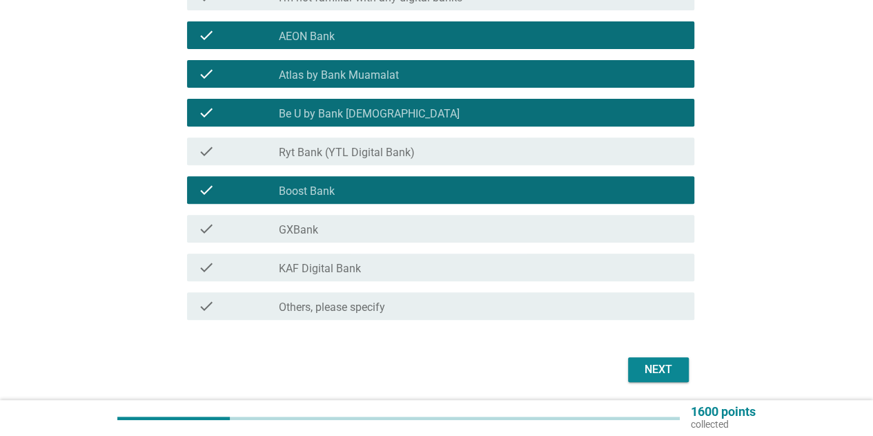
click at [329, 226] on div "check_box_outline_blank GXBank" at bounding box center [481, 228] width 405 height 17
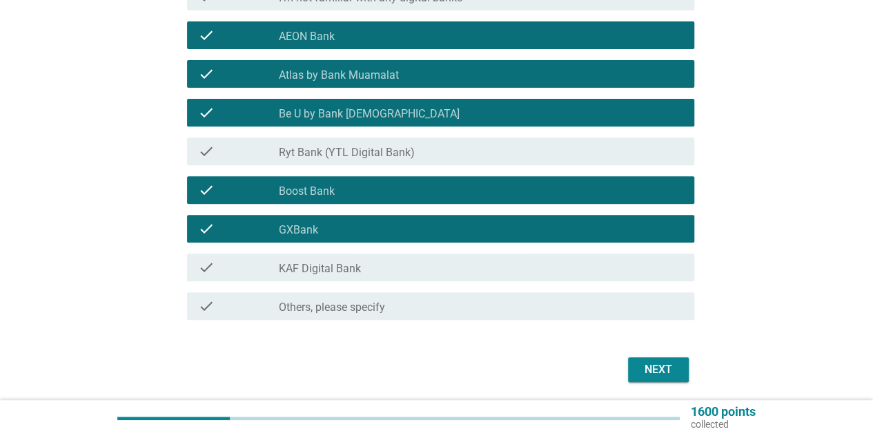
click at [331, 260] on div "check_box_outline_blank KAF Digital Bank" at bounding box center [481, 267] width 405 height 17
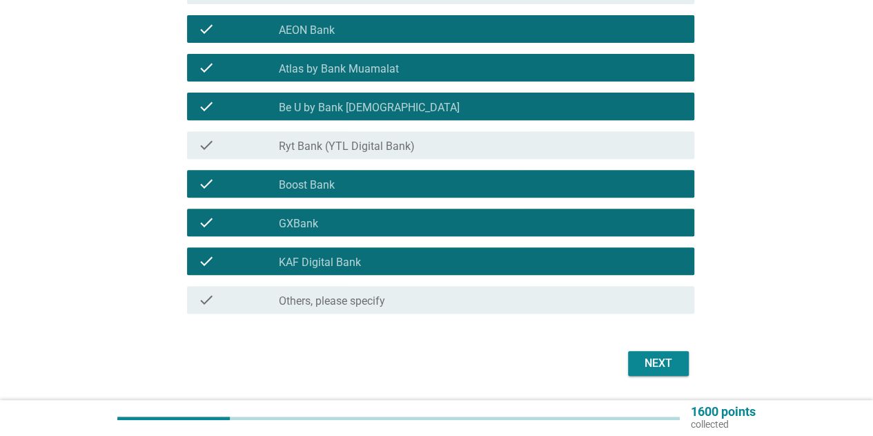
scroll to position [255, 0]
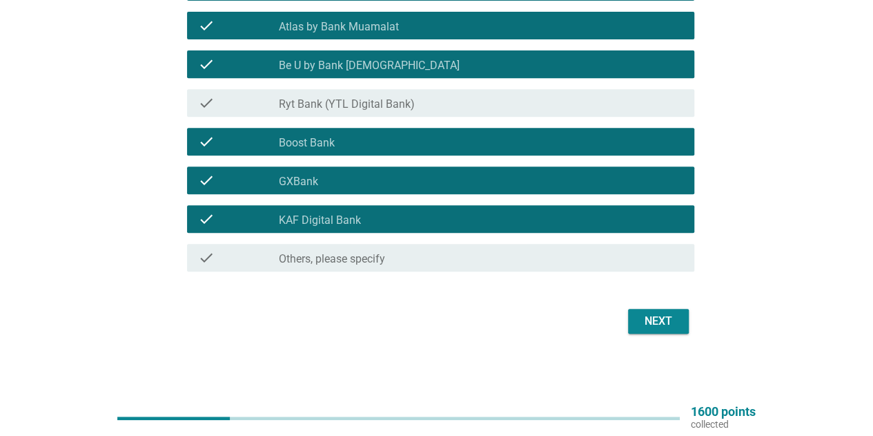
click at [682, 310] on button "Next" at bounding box center [658, 321] width 61 height 25
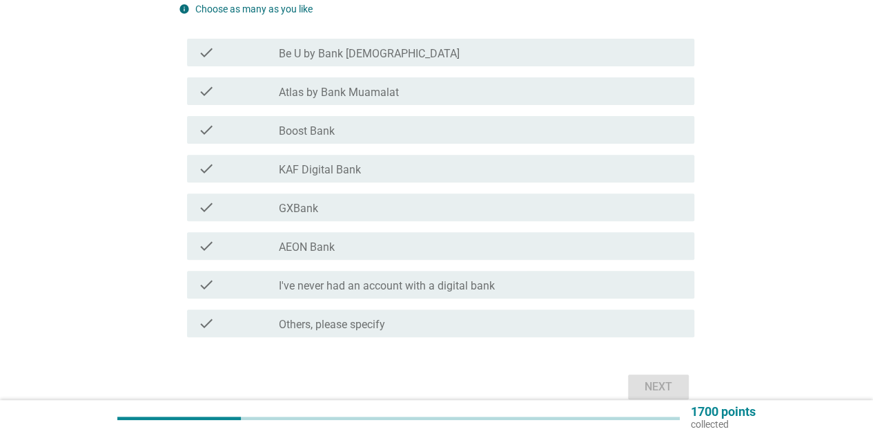
scroll to position [207, 0]
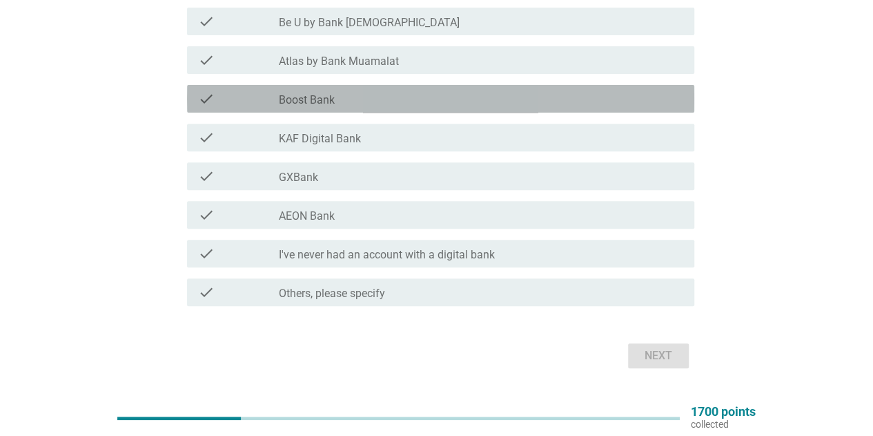
click at [302, 103] on label "Boost Bank" at bounding box center [307, 100] width 56 height 14
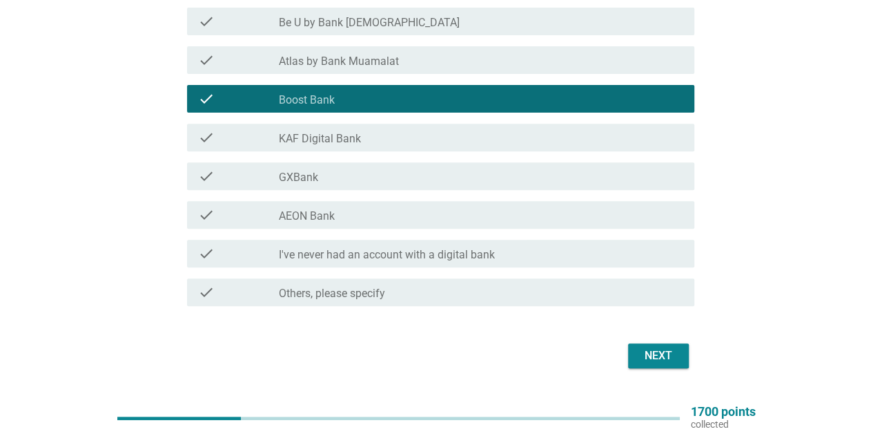
click at [298, 168] on div "check_box_outline_blank GXBank" at bounding box center [481, 176] width 405 height 17
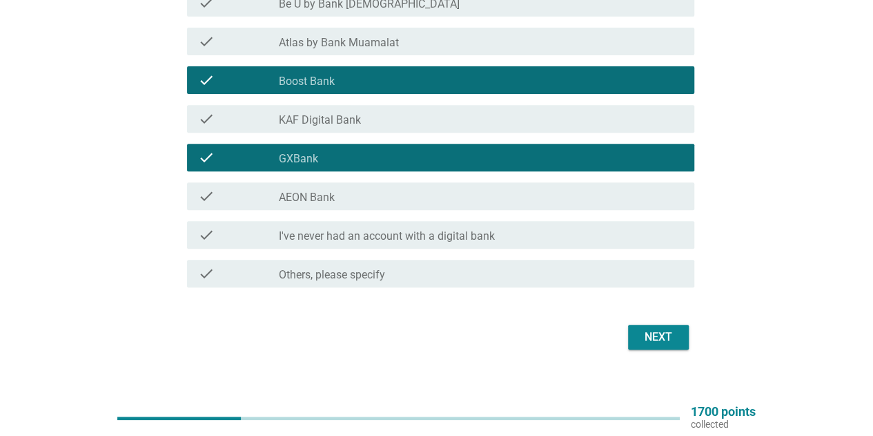
scroll to position [242, 0]
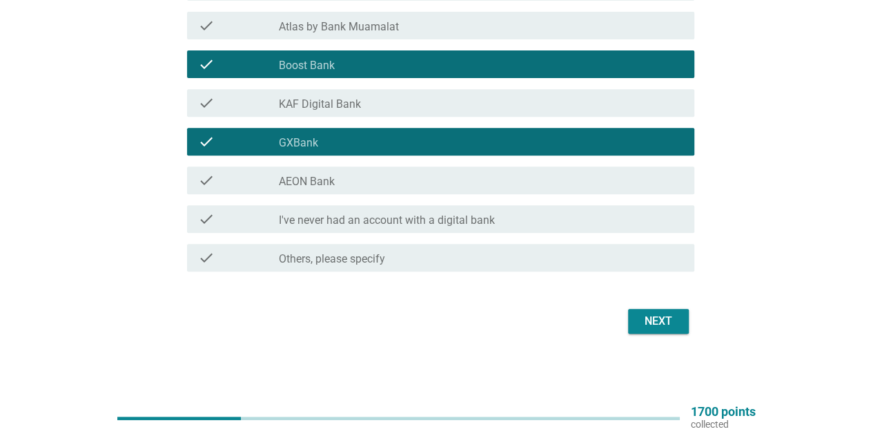
click at [674, 315] on div "Next" at bounding box center [658, 321] width 39 height 17
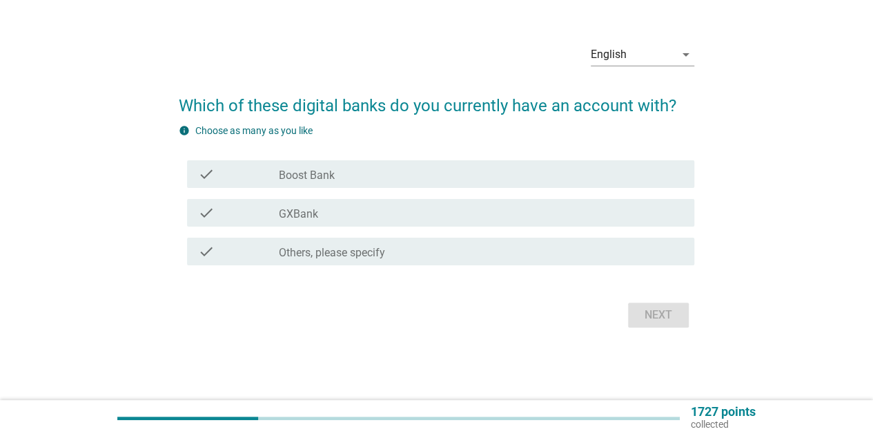
scroll to position [0, 0]
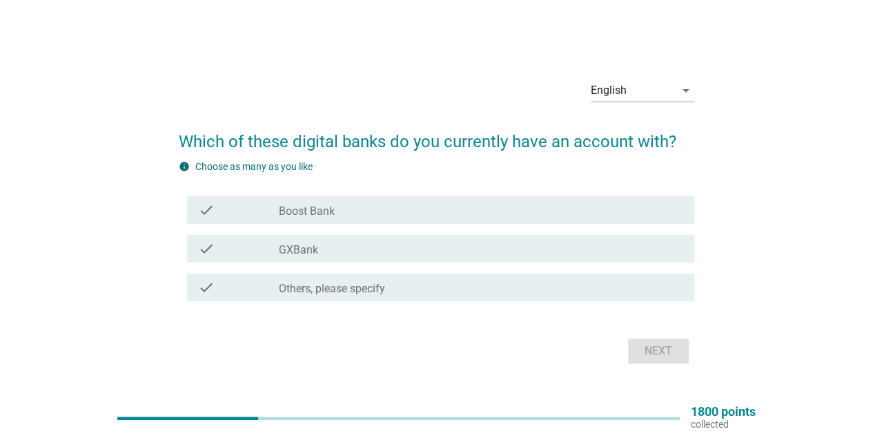
click at [291, 209] on label "Boost Bank" at bounding box center [307, 211] width 56 height 14
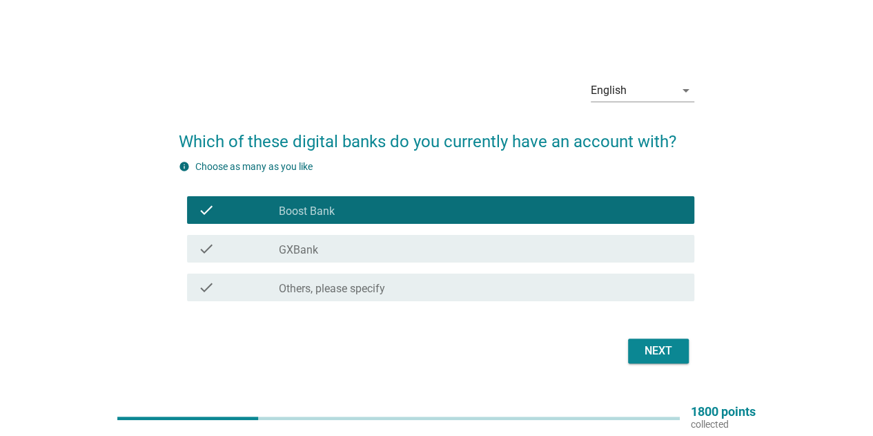
click at [305, 240] on div "check check_box GXBank" at bounding box center [440, 249] width 507 height 28
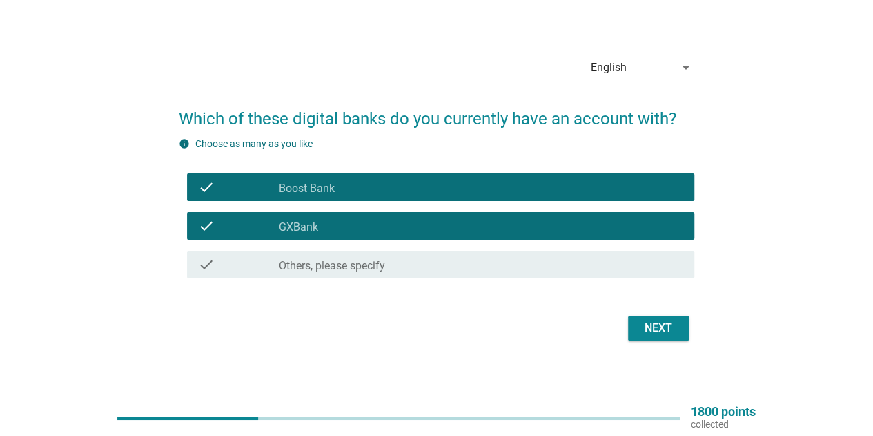
scroll to position [36, 0]
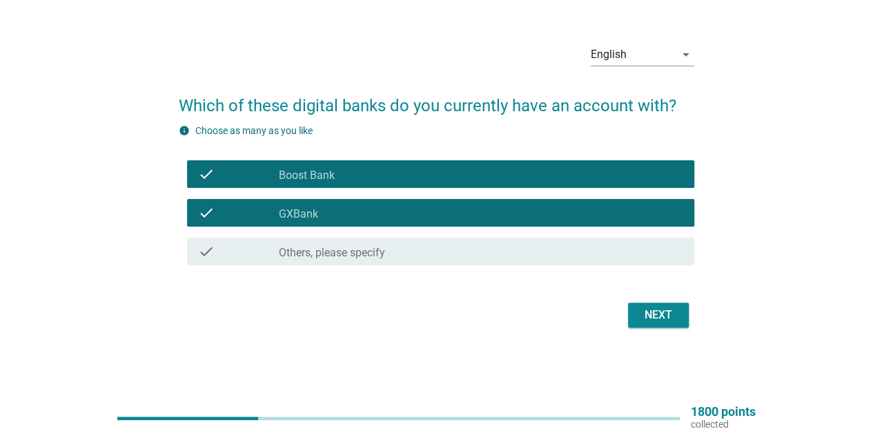
click at [675, 320] on div "Next" at bounding box center [658, 315] width 39 height 17
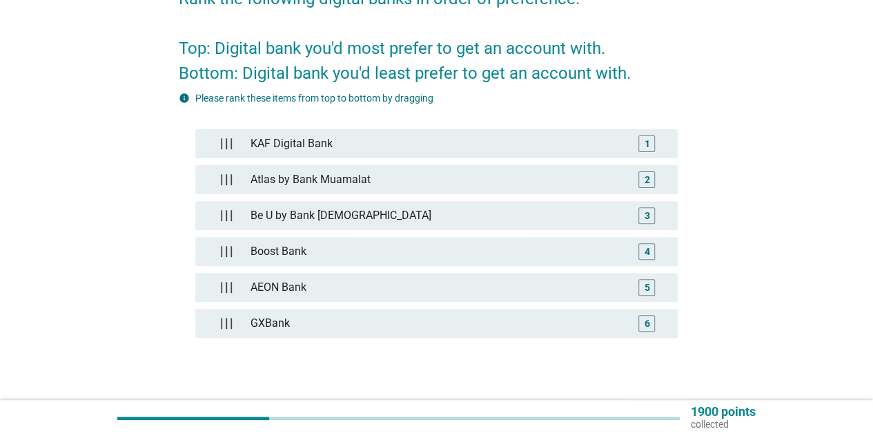
scroll to position [138, 0]
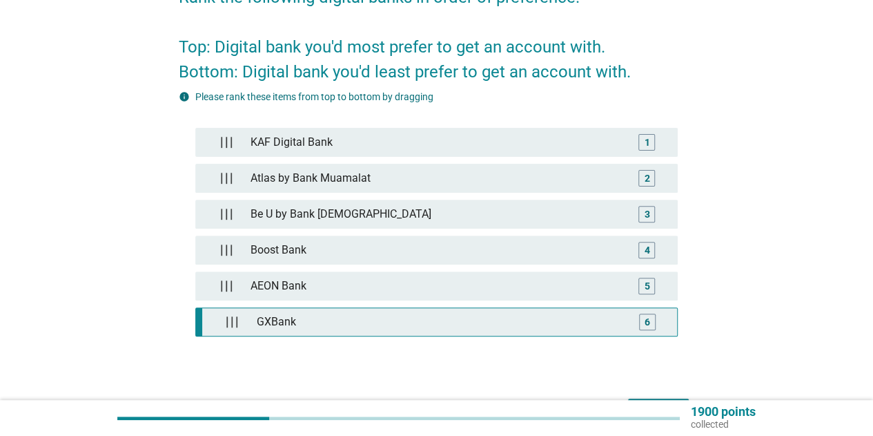
click at [322, 313] on div "GXBank" at bounding box center [440, 322] width 378 height 28
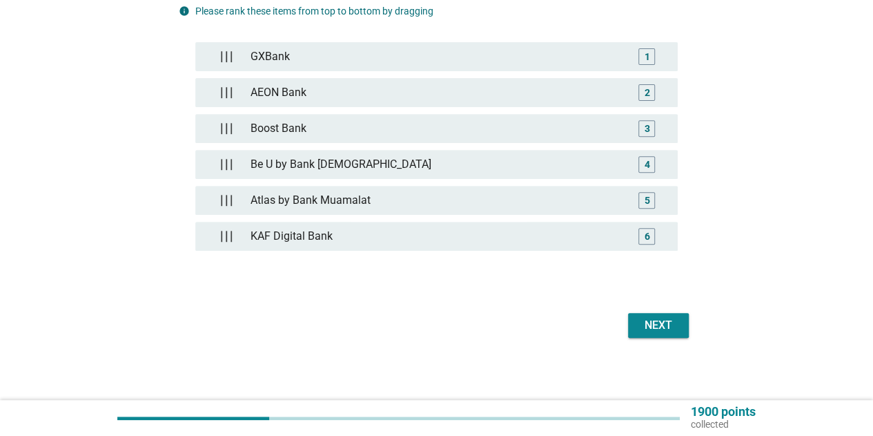
scroll to position [225, 0]
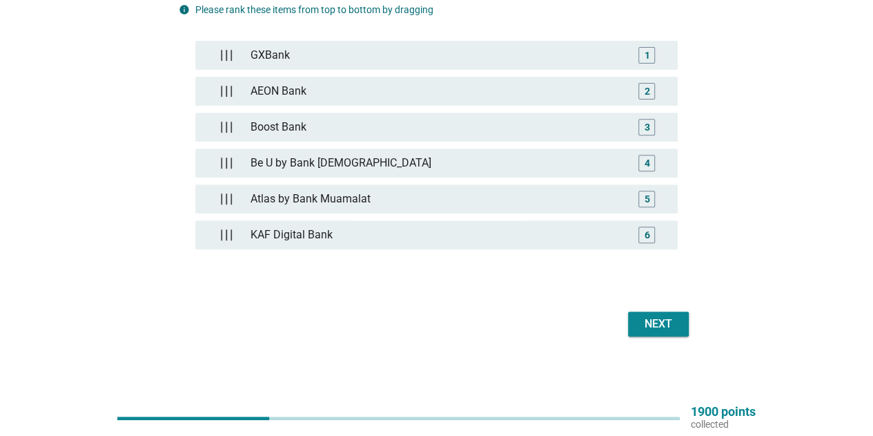
click at [657, 325] on div "Next" at bounding box center [658, 324] width 39 height 17
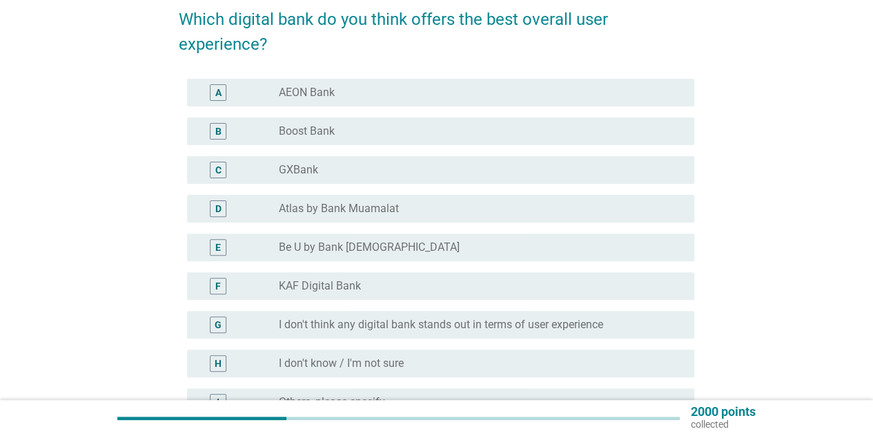
scroll to position [138, 0]
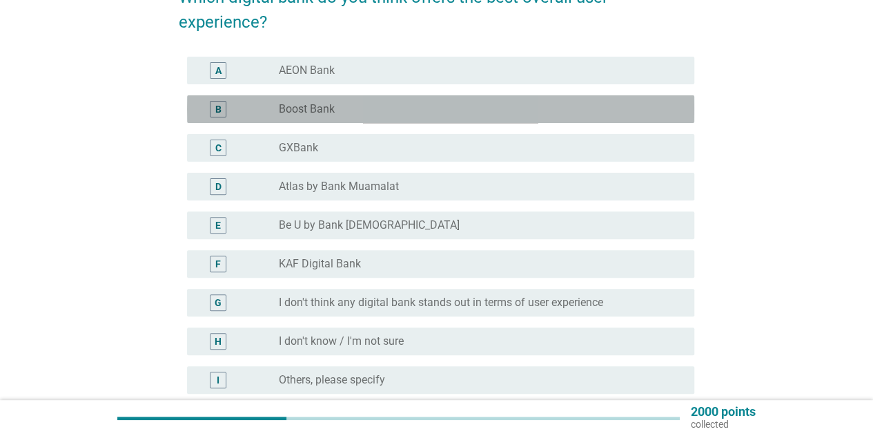
click at [348, 118] on div "B radio_button_unchecked Boost Bank" at bounding box center [440, 109] width 507 height 28
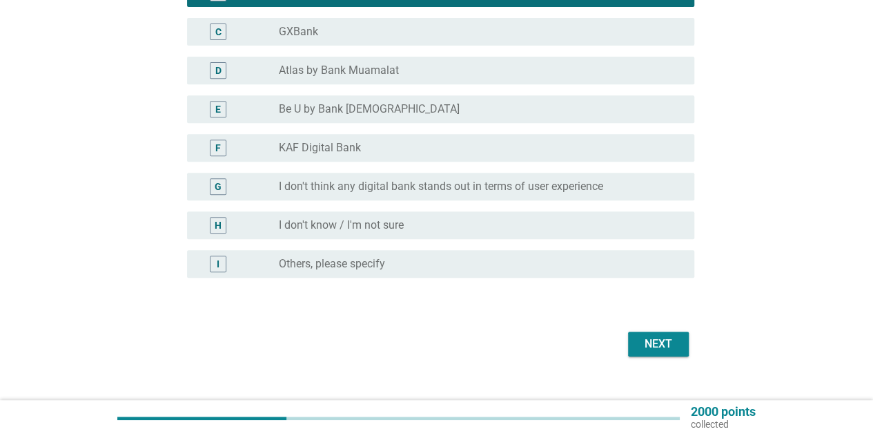
scroll to position [276, 0]
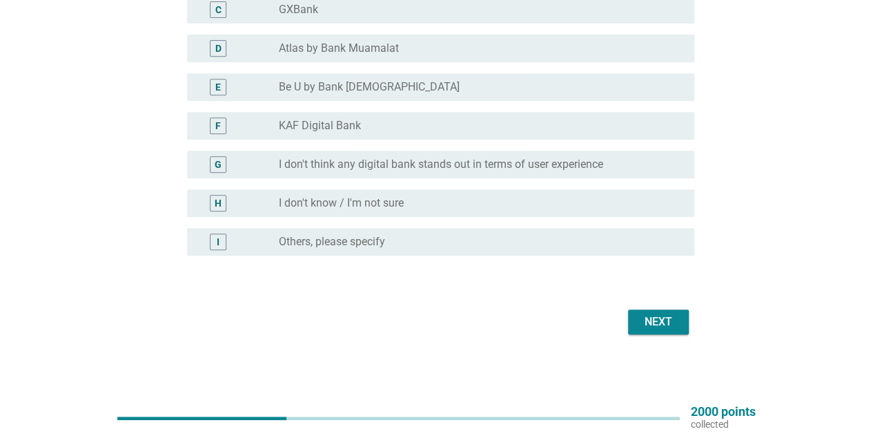
click at [401, 203] on label "I don't know / I'm not sure" at bounding box center [341, 203] width 125 height 14
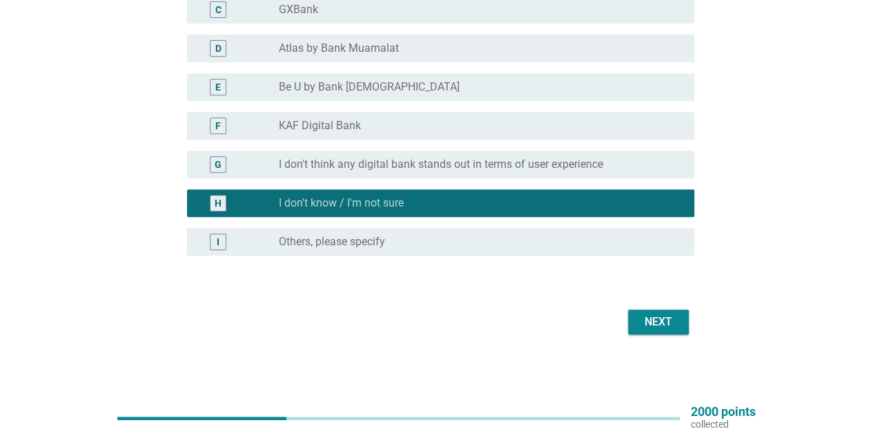
click at [642, 314] on div "Next" at bounding box center [658, 321] width 39 height 17
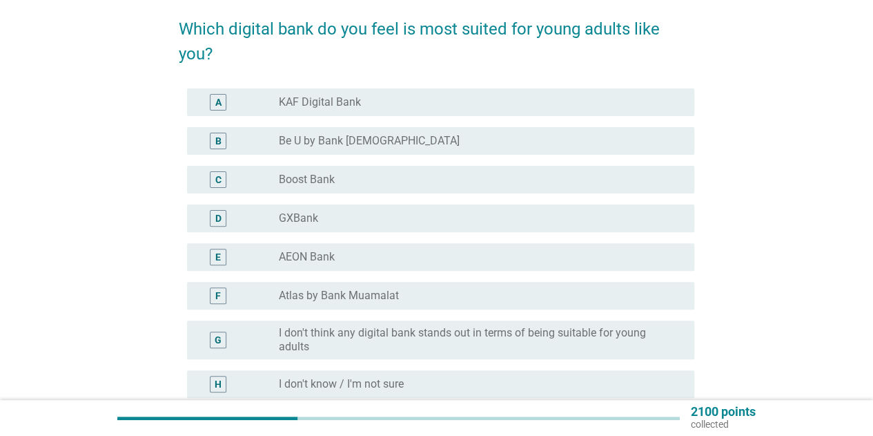
scroll to position [138, 0]
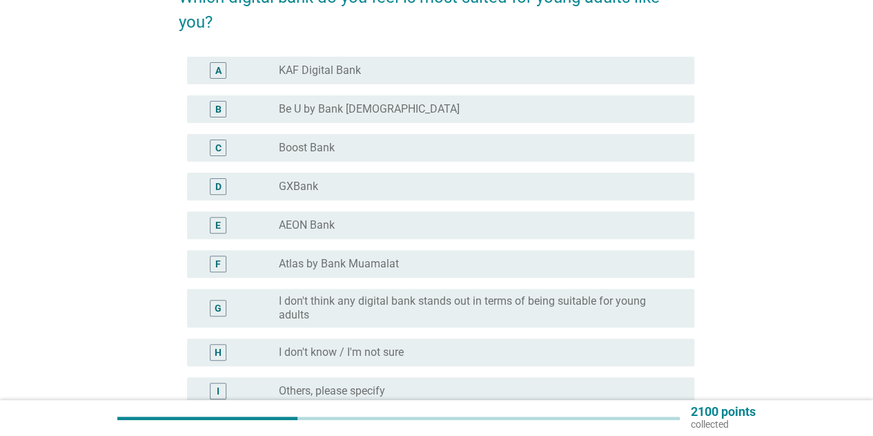
click at [380, 155] on div "radio_button_unchecked Boost Bank" at bounding box center [481, 147] width 405 height 17
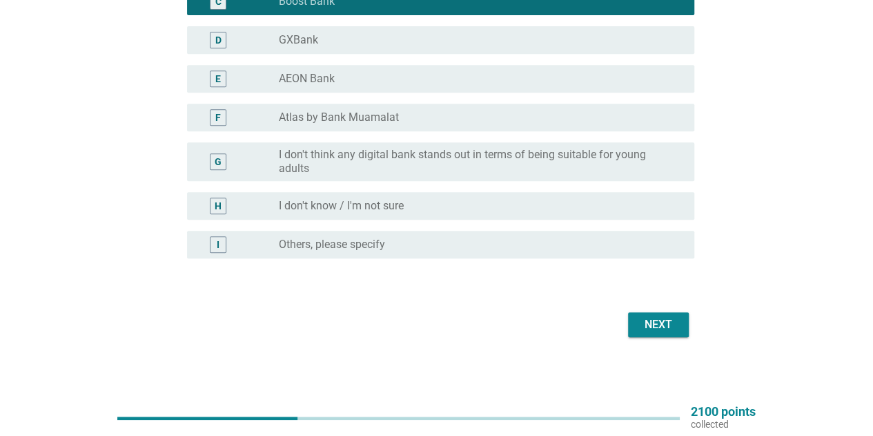
scroll to position [287, 0]
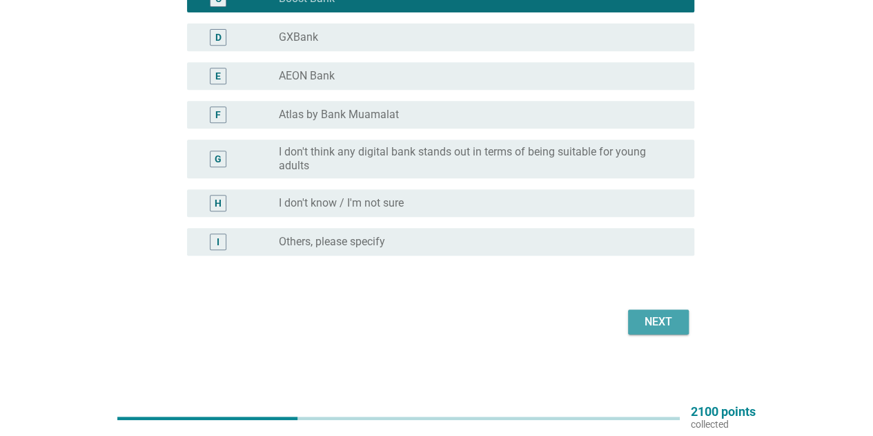
click at [644, 320] on div "Next" at bounding box center [658, 321] width 39 height 17
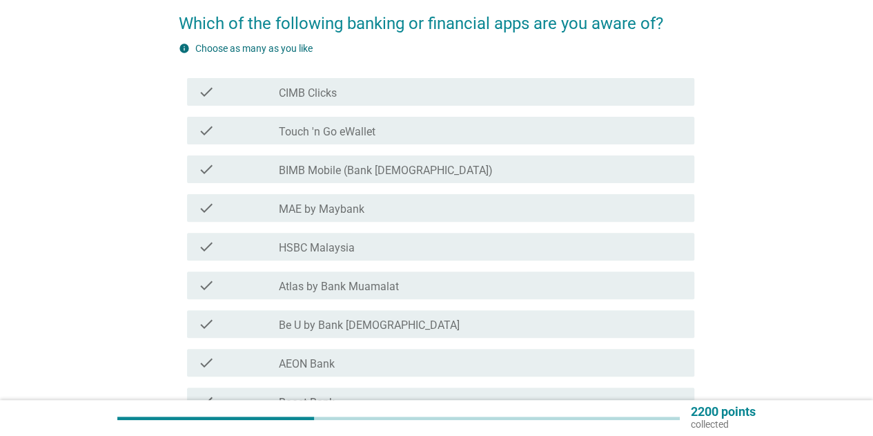
scroll to position [69, 0]
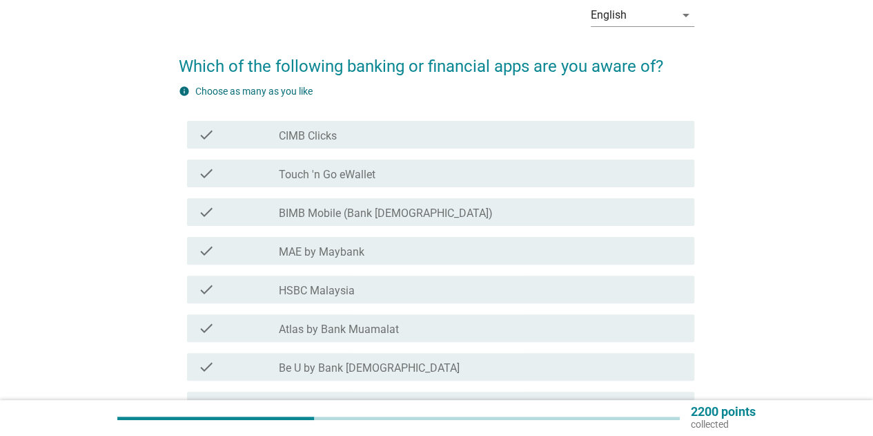
click at [311, 138] on label "CIMB Clicks" at bounding box center [308, 136] width 58 height 14
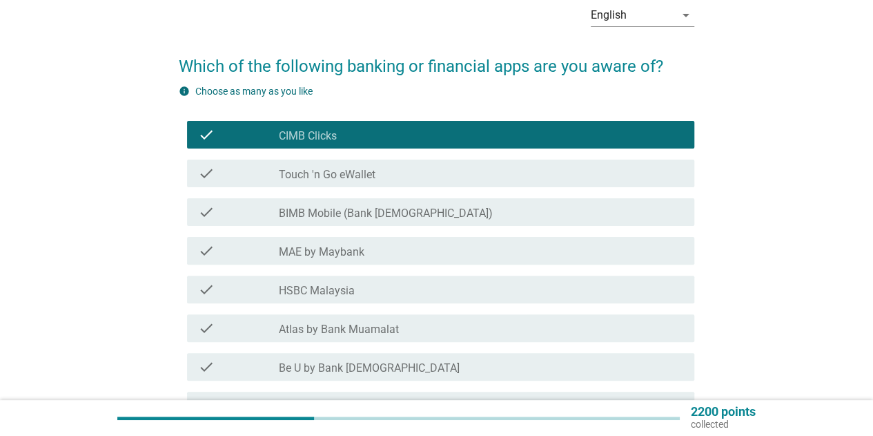
click at [312, 184] on div "check check_box_outline_blank Touch 'n Go eWallet" at bounding box center [440, 173] width 507 height 28
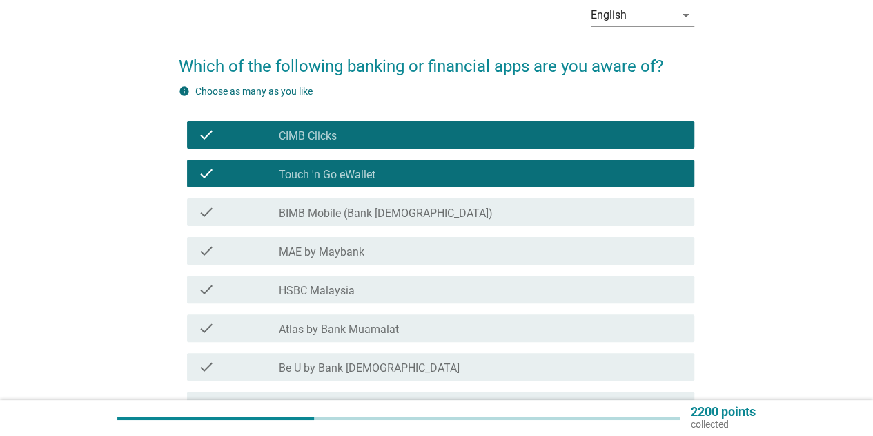
click at [313, 212] on label "BIMB Mobile (Bank [DEMOGRAPHIC_DATA])" at bounding box center [386, 213] width 214 height 14
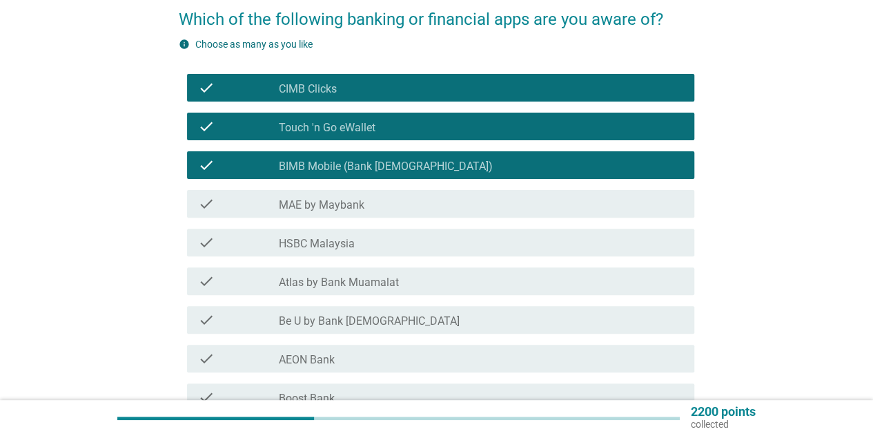
scroll to position [138, 0]
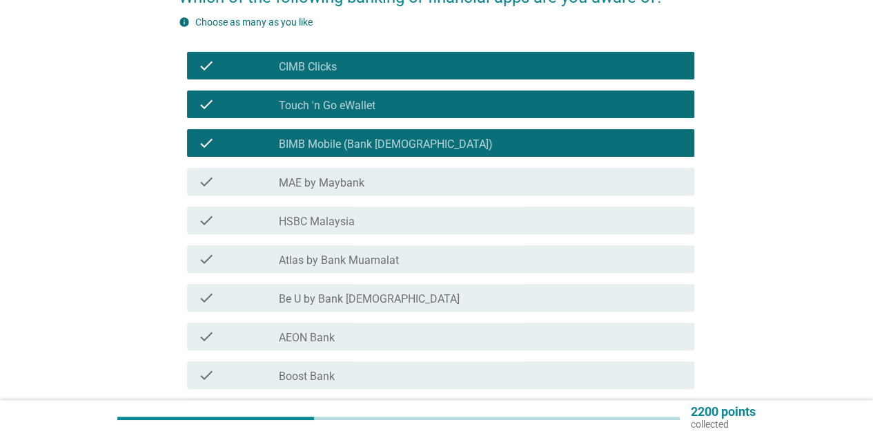
click at [325, 179] on label "MAE by Maybank" at bounding box center [322, 183] width 86 height 14
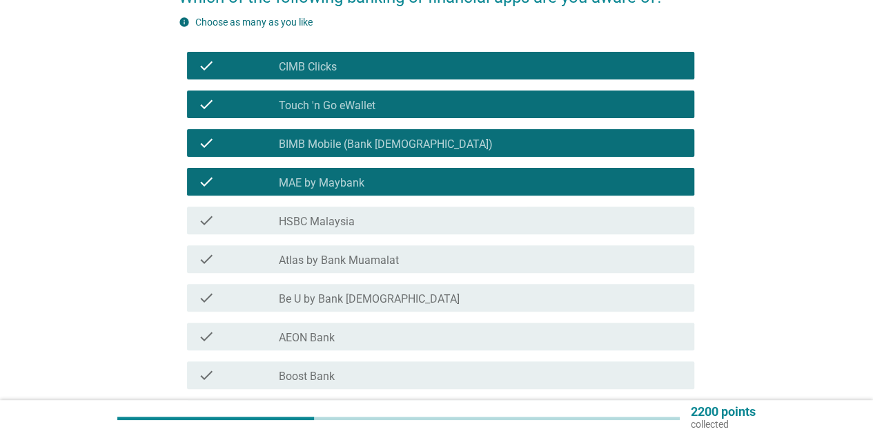
click at [319, 213] on div "check_box_outline_blank HSBC Malaysia" at bounding box center [481, 220] width 405 height 17
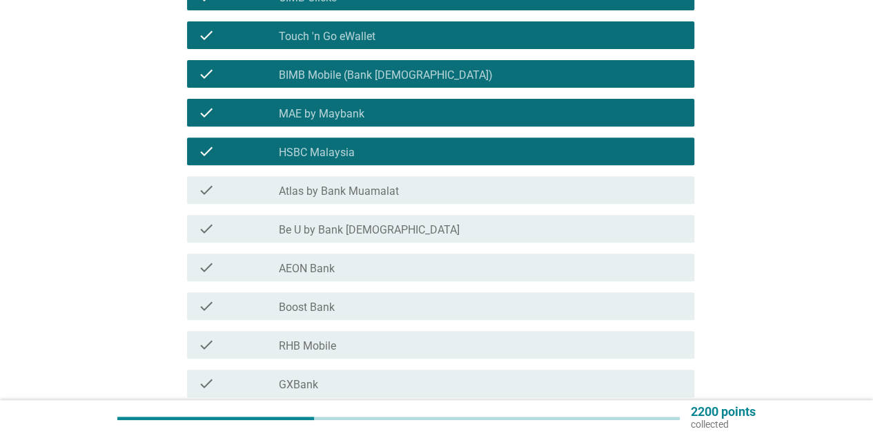
scroll to position [276, 0]
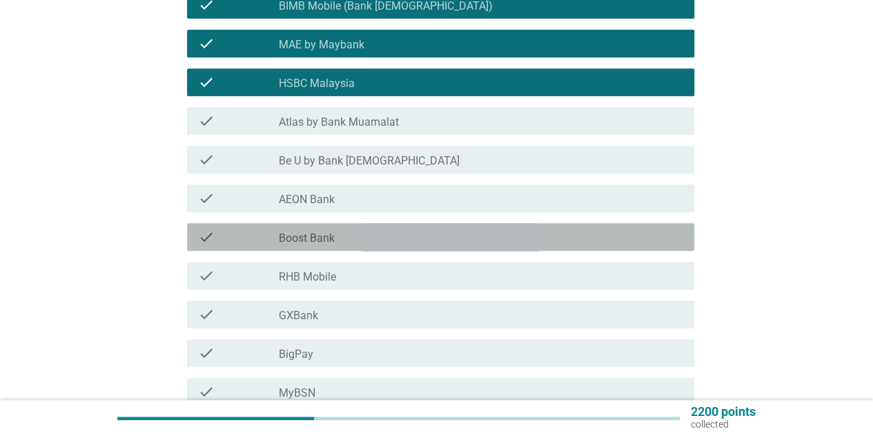
click at [319, 229] on div "check_box_outline_blank Boost Bank" at bounding box center [481, 237] width 405 height 17
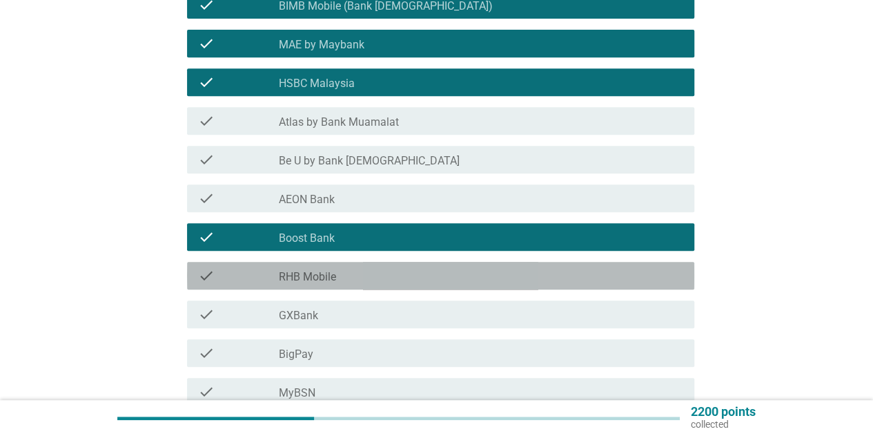
click at [313, 275] on label "RHB Mobile" at bounding box center [307, 277] width 57 height 14
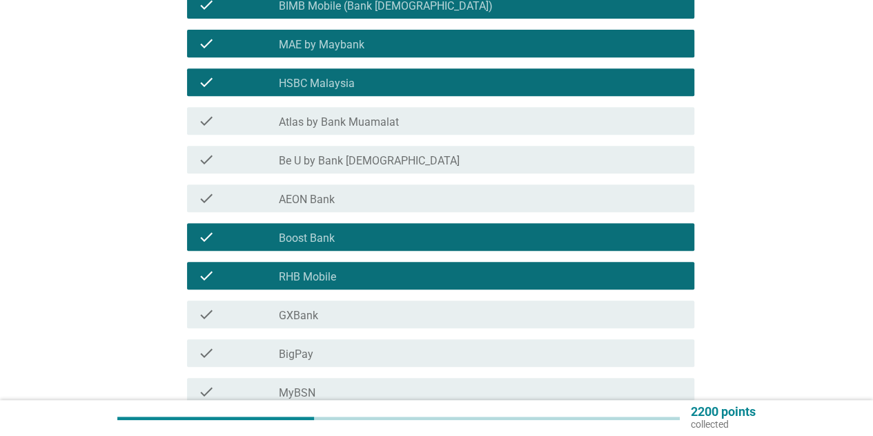
click at [309, 307] on div "check_box_outline_blank GXBank" at bounding box center [481, 314] width 405 height 17
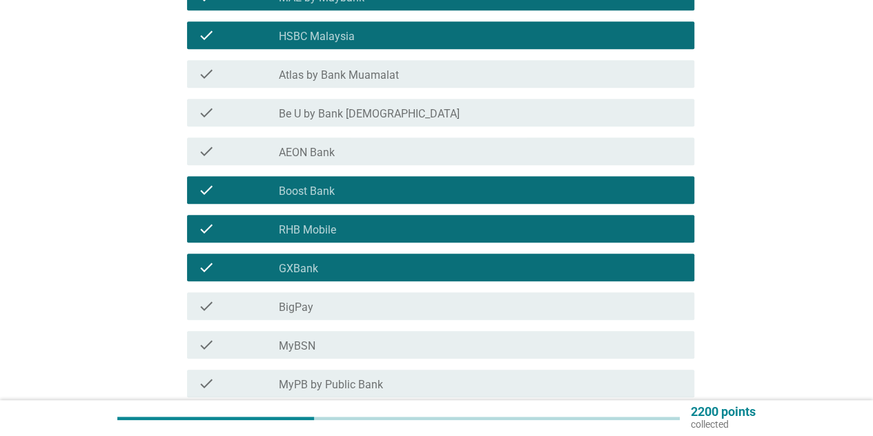
scroll to position [345, 0]
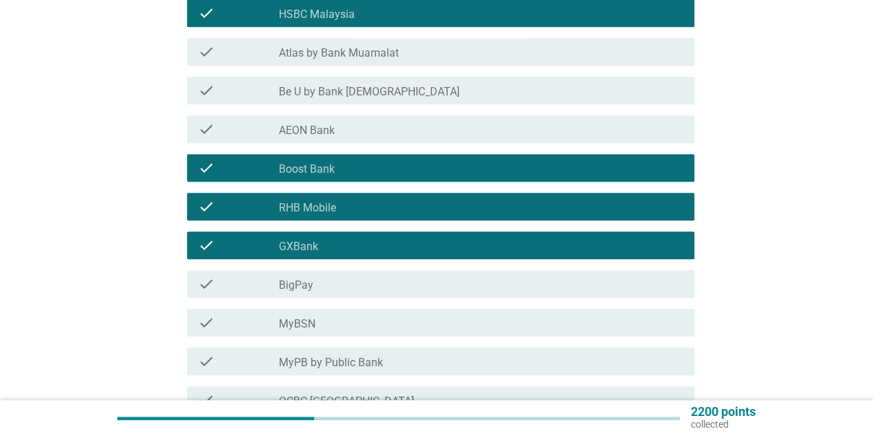
click at [313, 284] on div "check_box_outline_blank BigPay" at bounding box center [481, 283] width 405 height 17
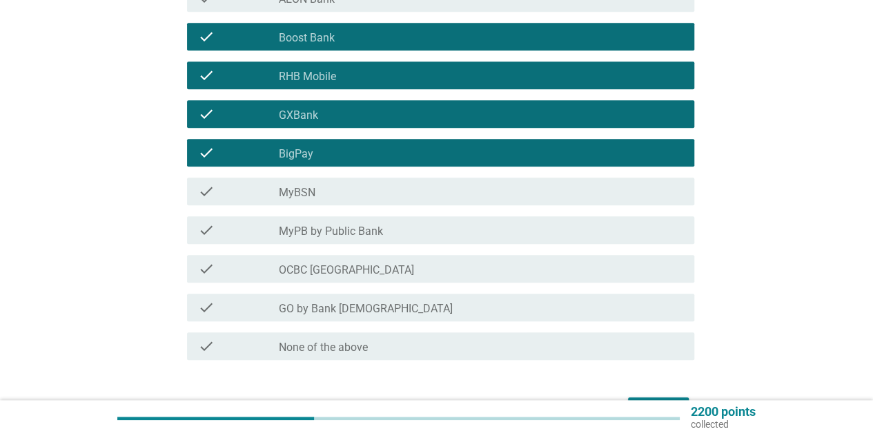
scroll to position [483, 0]
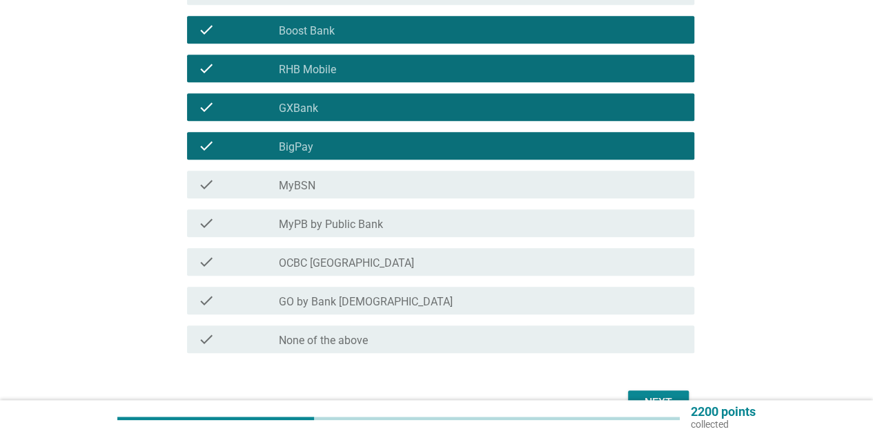
click at [312, 302] on label "GO by Bank [DEMOGRAPHIC_DATA]" at bounding box center [366, 302] width 174 height 14
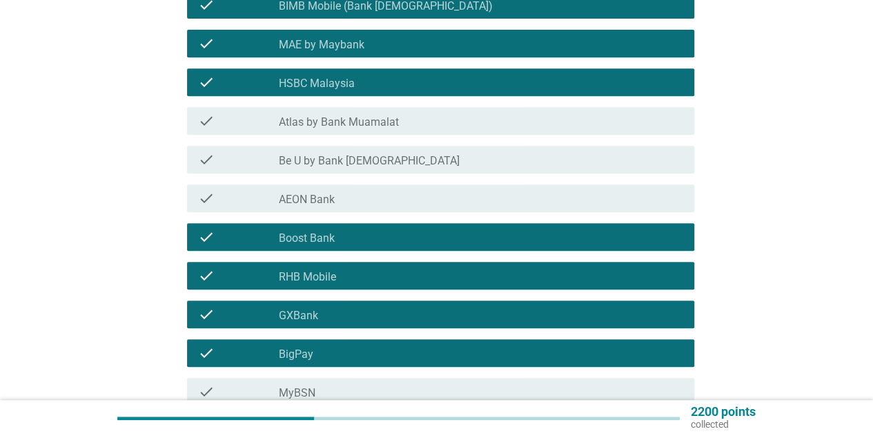
scroll to position [345, 0]
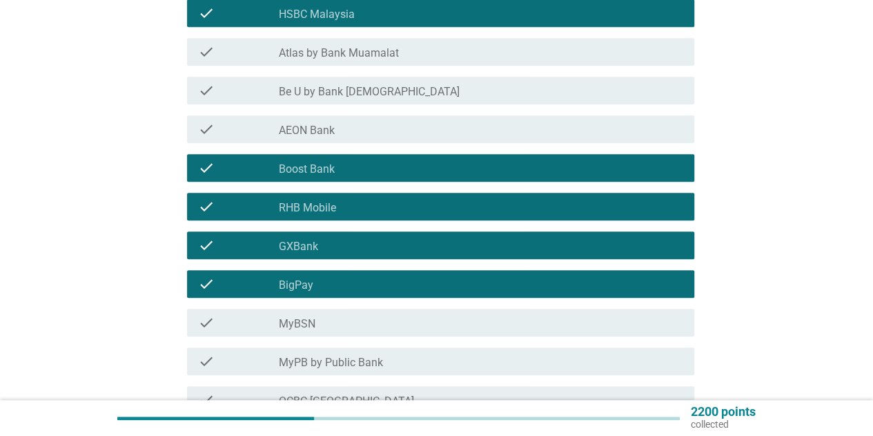
click at [303, 87] on label "Be U by Bank [DEMOGRAPHIC_DATA]" at bounding box center [369, 92] width 181 height 14
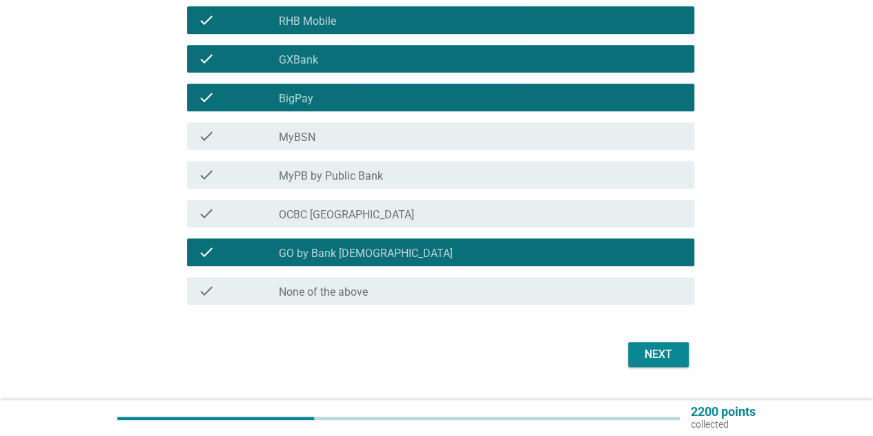
scroll to position [565, 0]
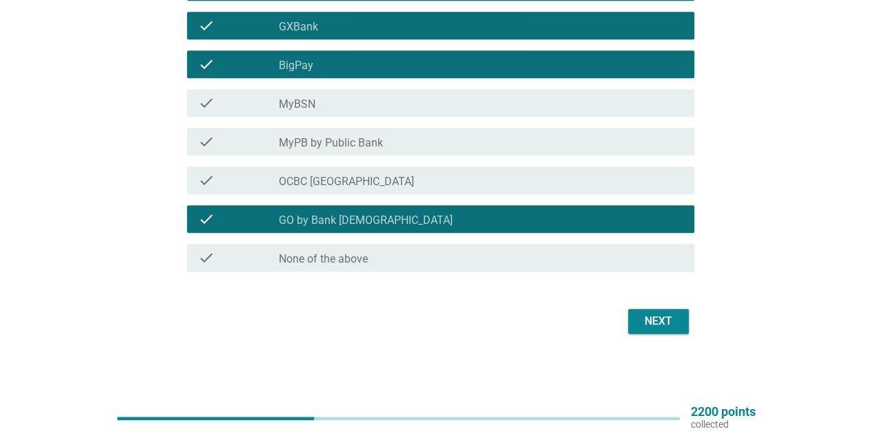
click at [641, 317] on div "Next" at bounding box center [658, 321] width 39 height 17
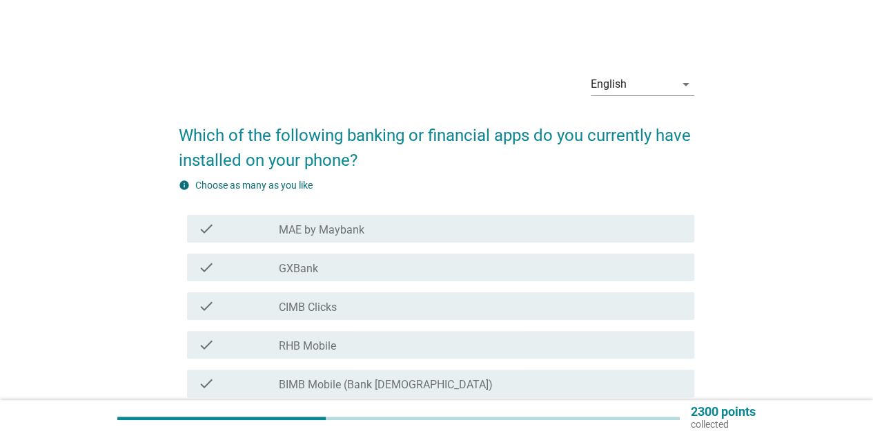
click at [341, 227] on label "MAE by Maybank" at bounding box center [322, 230] width 86 height 14
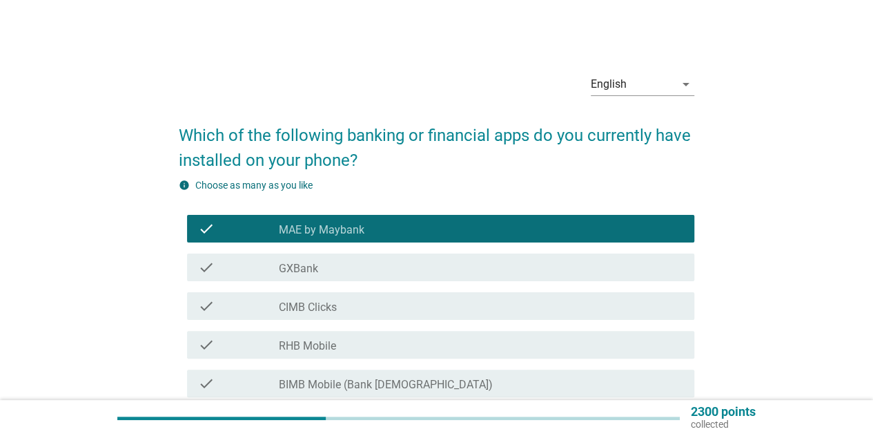
click at [322, 274] on div "check_box_outline_blank GXBank" at bounding box center [481, 267] width 405 height 17
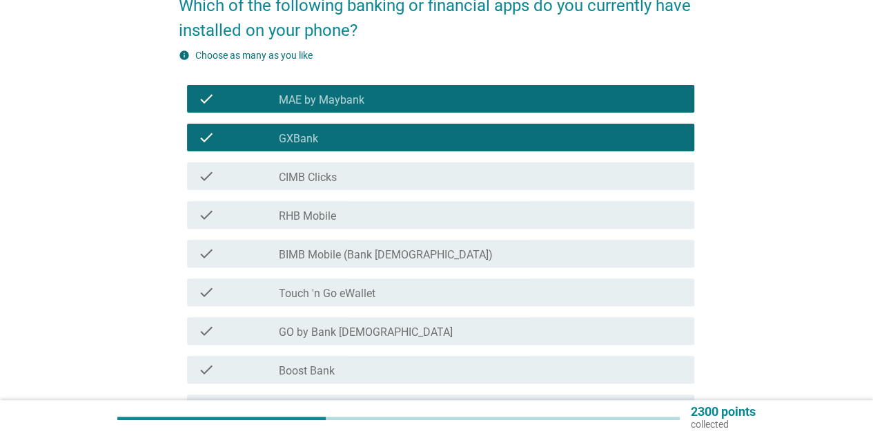
scroll to position [138, 0]
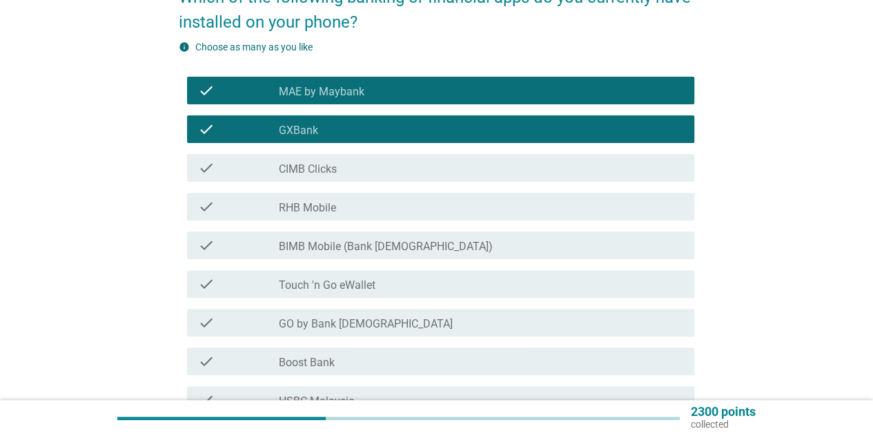
click at [317, 164] on label "CIMB Clicks" at bounding box center [308, 169] width 58 height 14
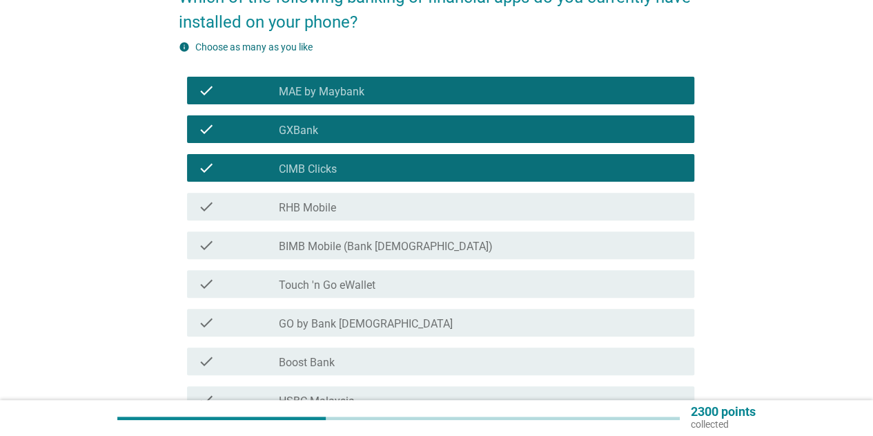
click at [316, 203] on label "RHB Mobile" at bounding box center [307, 208] width 57 height 14
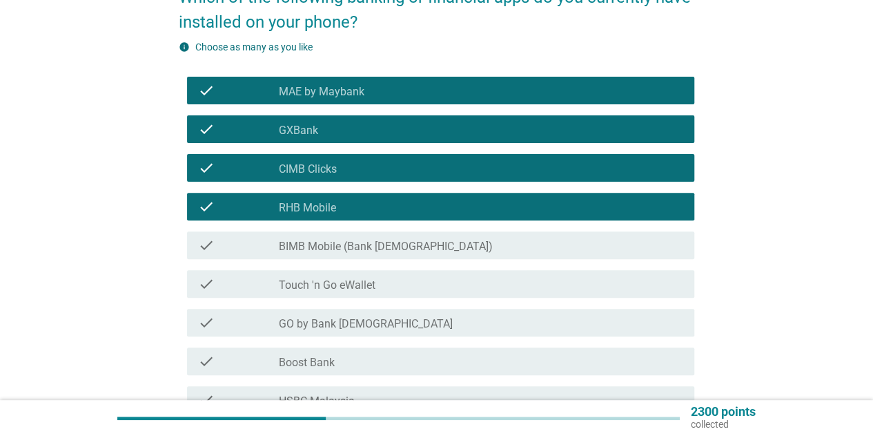
scroll to position [207, 0]
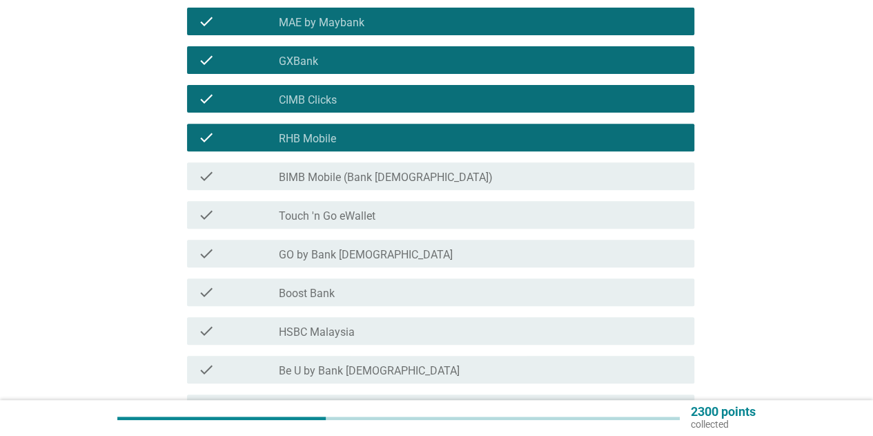
click at [318, 176] on label "BIMB Mobile (Bank [DEMOGRAPHIC_DATA])" at bounding box center [386, 178] width 214 height 14
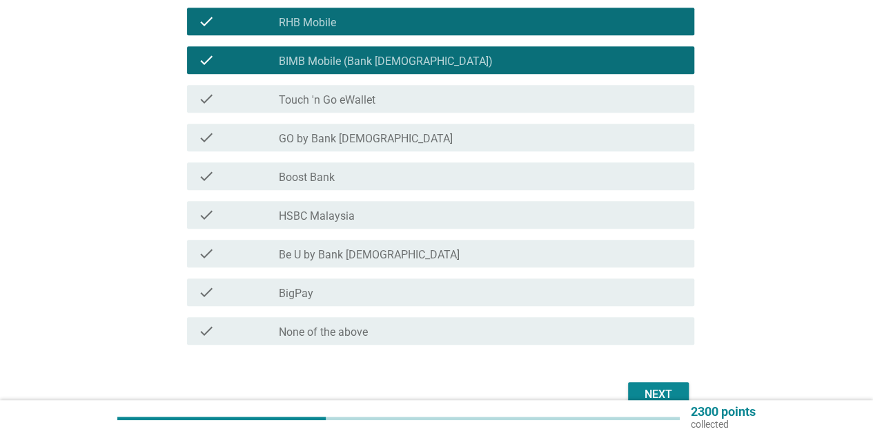
scroll to position [345, 0]
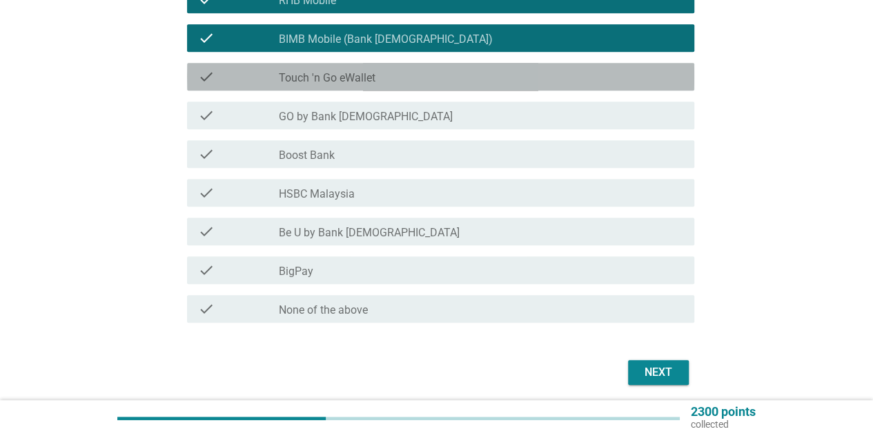
click at [306, 75] on label "Touch 'n Go eWallet" at bounding box center [327, 78] width 97 height 14
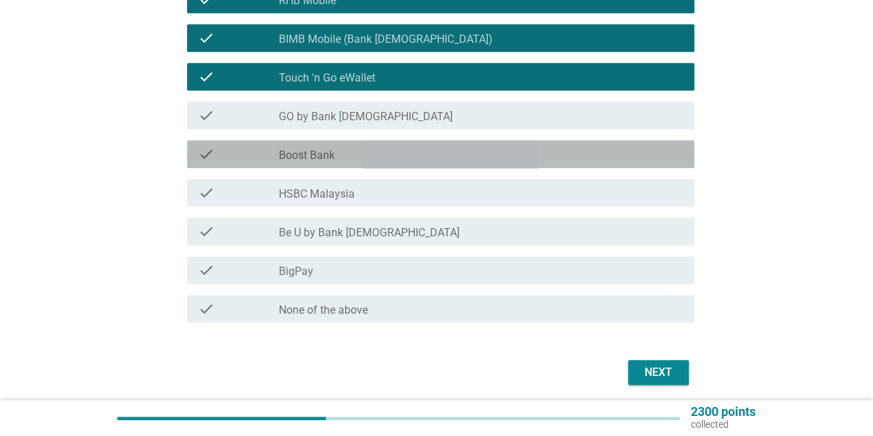
click at [318, 157] on label "Boost Bank" at bounding box center [307, 155] width 56 height 14
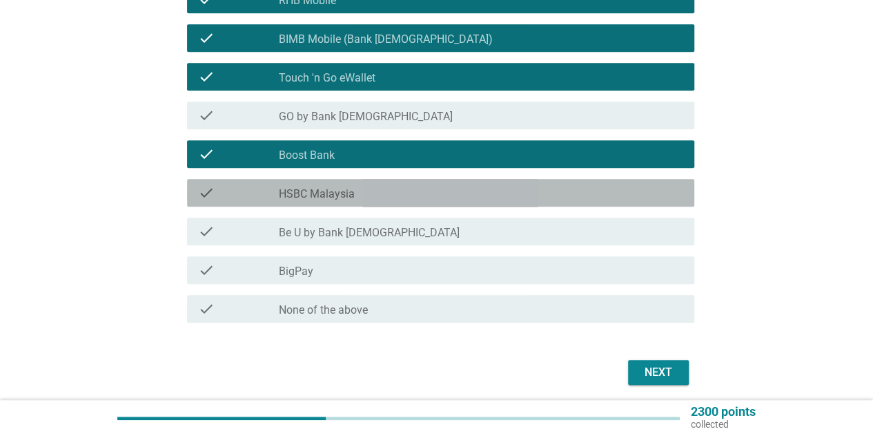
click at [320, 191] on label "HSBC Malaysia" at bounding box center [317, 194] width 76 height 14
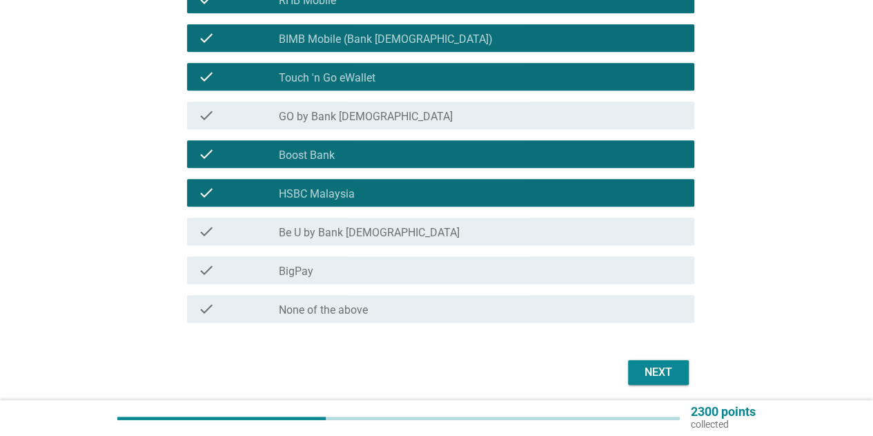
click at [328, 155] on label "Boost Bank" at bounding box center [307, 155] width 56 height 14
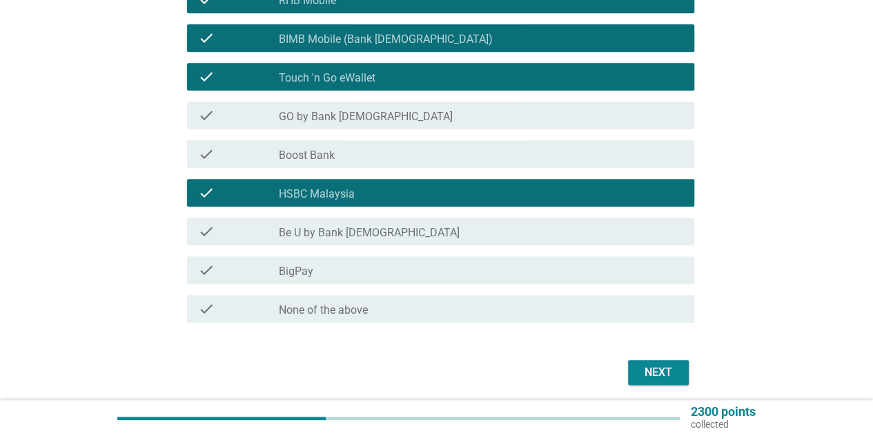
click at [309, 271] on label "BigPay" at bounding box center [296, 271] width 35 height 14
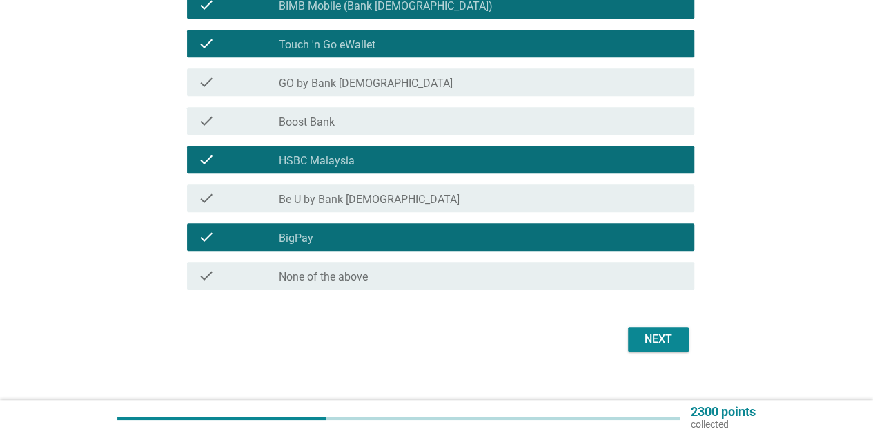
scroll to position [396, 0]
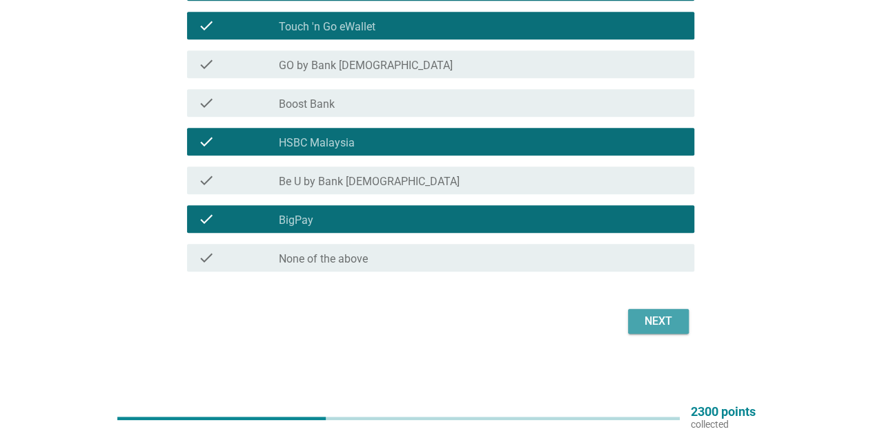
click at [650, 322] on div "Next" at bounding box center [658, 321] width 39 height 17
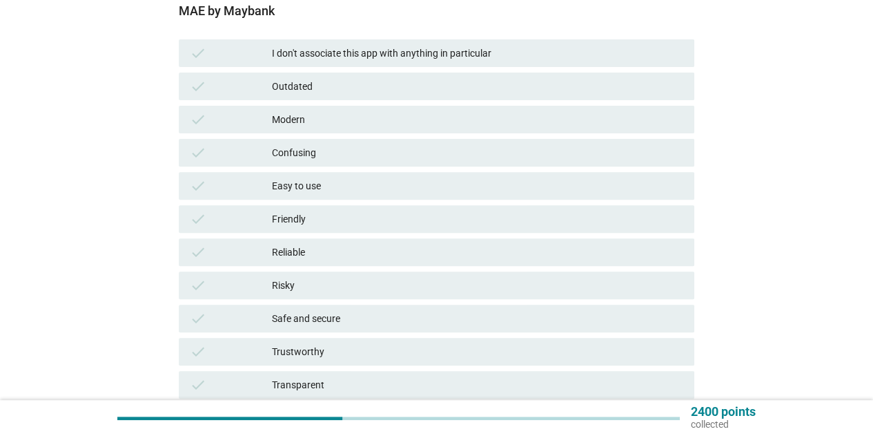
scroll to position [207, 0]
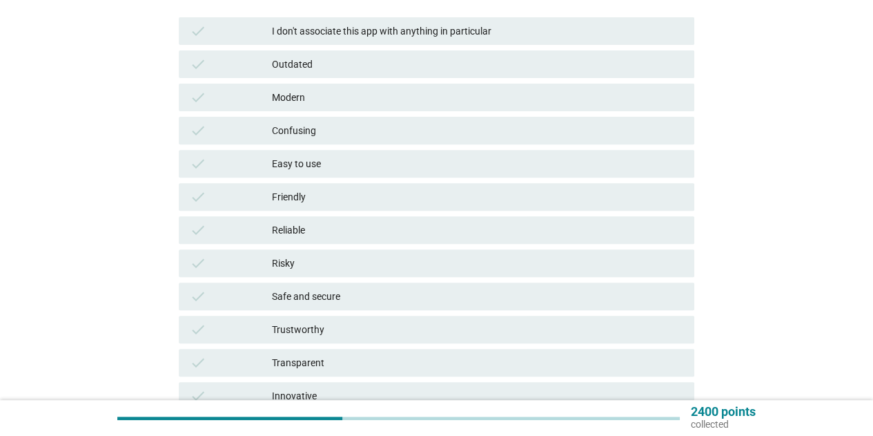
click at [361, 166] on div "Easy to use" at bounding box center [478, 163] width 412 height 17
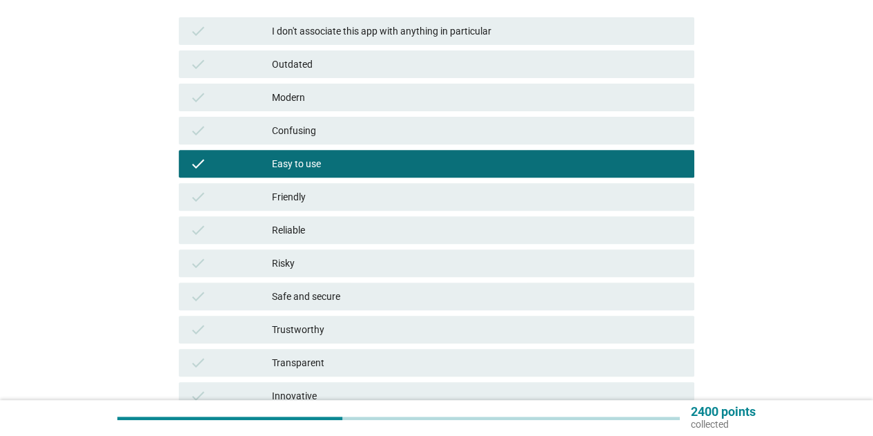
click at [356, 201] on div "Friendly" at bounding box center [478, 196] width 412 height 17
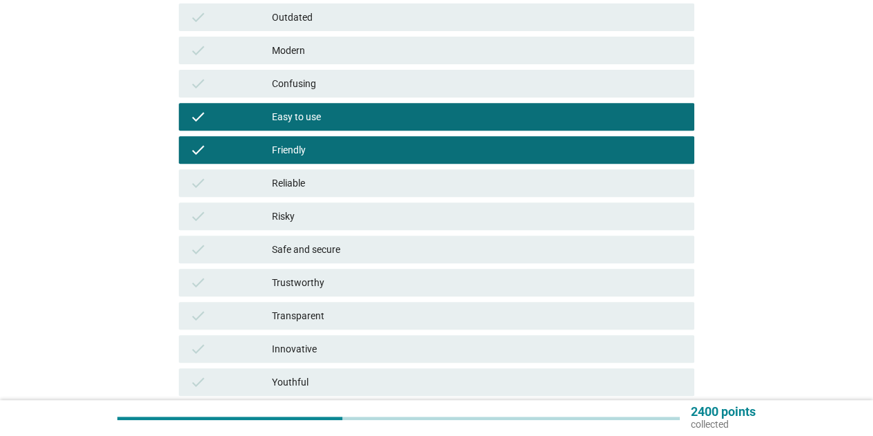
scroll to position [276, 0]
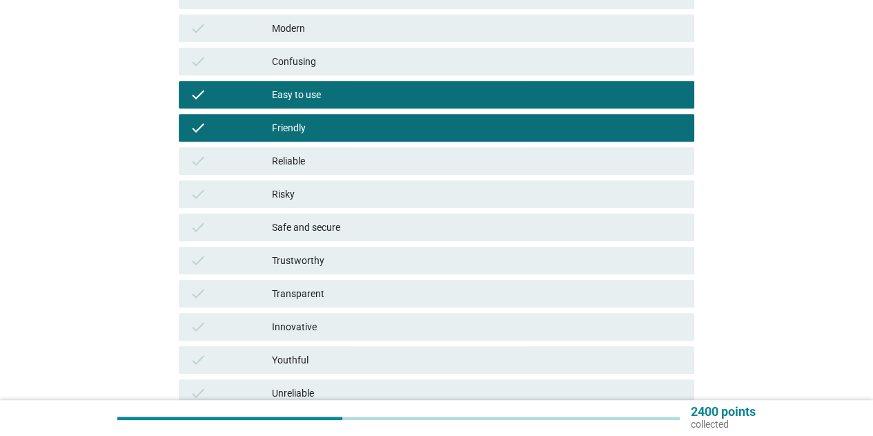
click at [377, 232] on div "Safe and secure" at bounding box center [478, 227] width 412 height 17
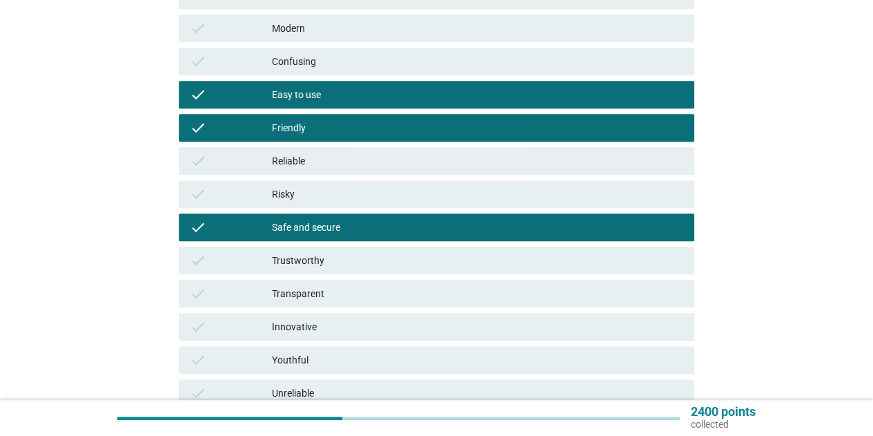
click at [362, 260] on div "Trustworthy" at bounding box center [478, 260] width 412 height 17
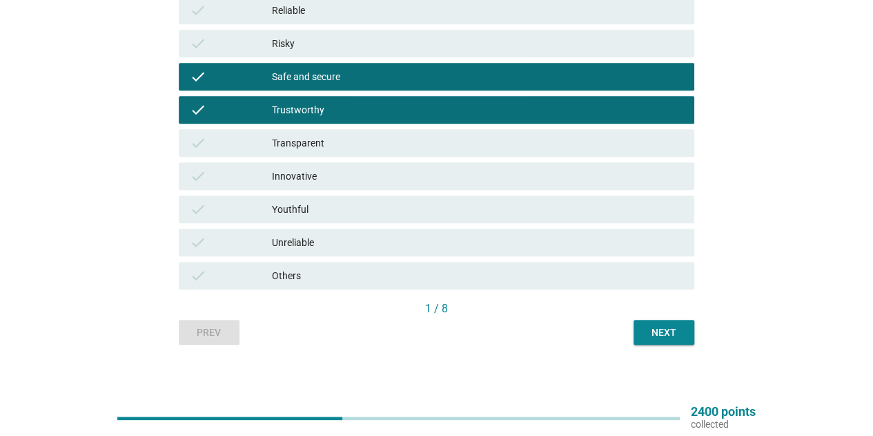
scroll to position [434, 0]
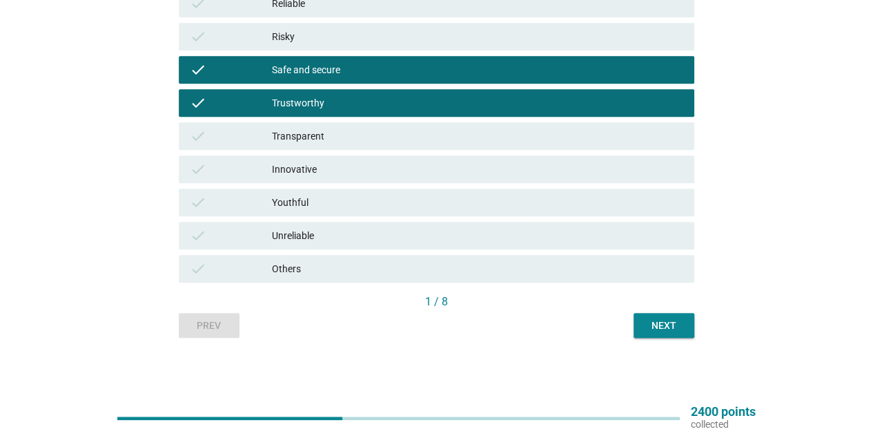
click at [653, 323] on div "Next" at bounding box center [664, 325] width 39 height 14
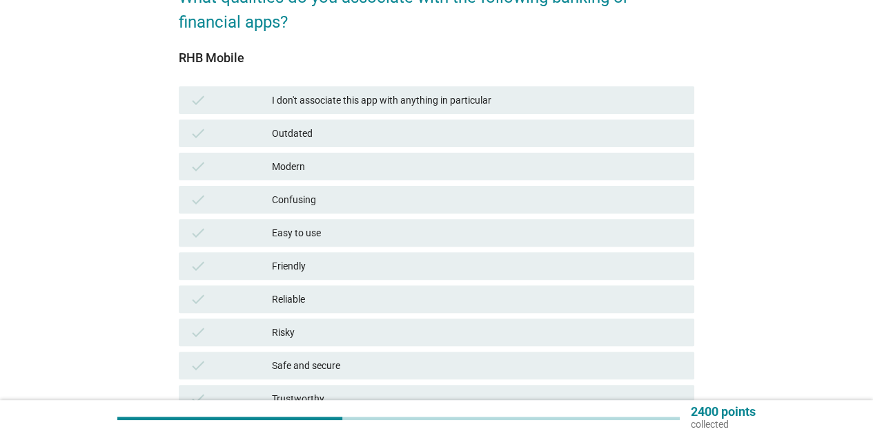
scroll to position [207, 0]
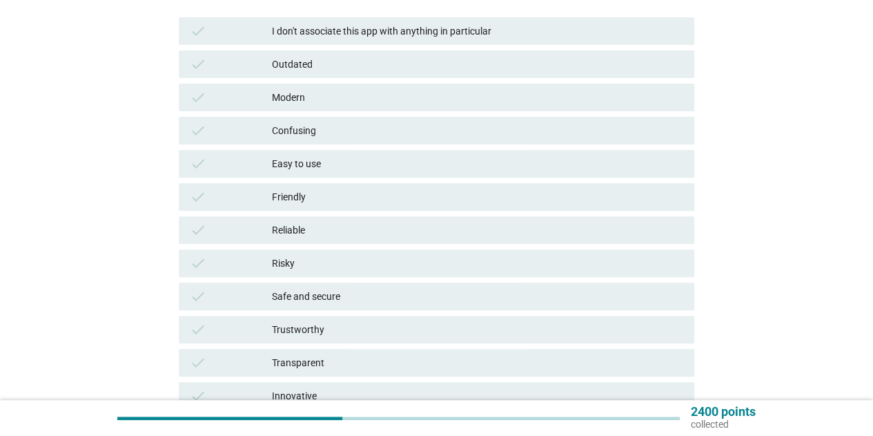
click at [333, 101] on div "Modern" at bounding box center [478, 97] width 412 height 17
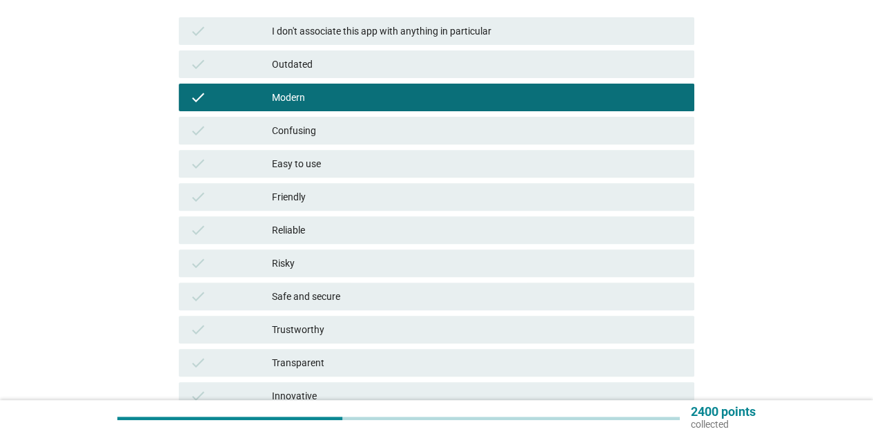
scroll to position [276, 0]
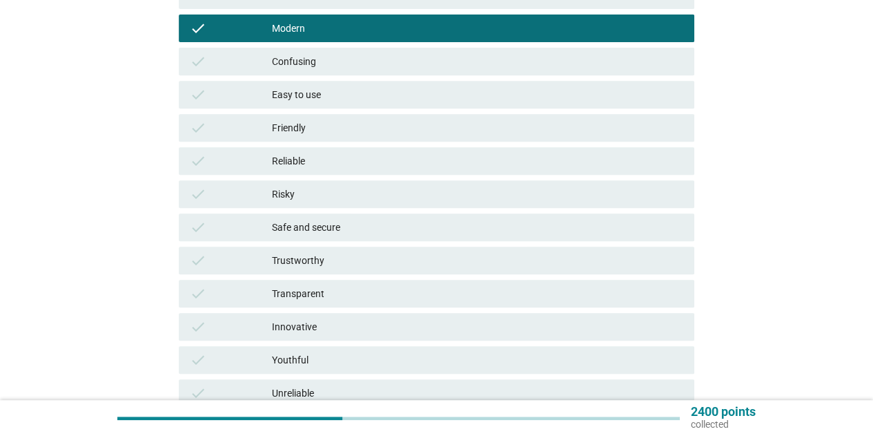
click at [352, 101] on div "Easy to use" at bounding box center [478, 94] width 412 height 17
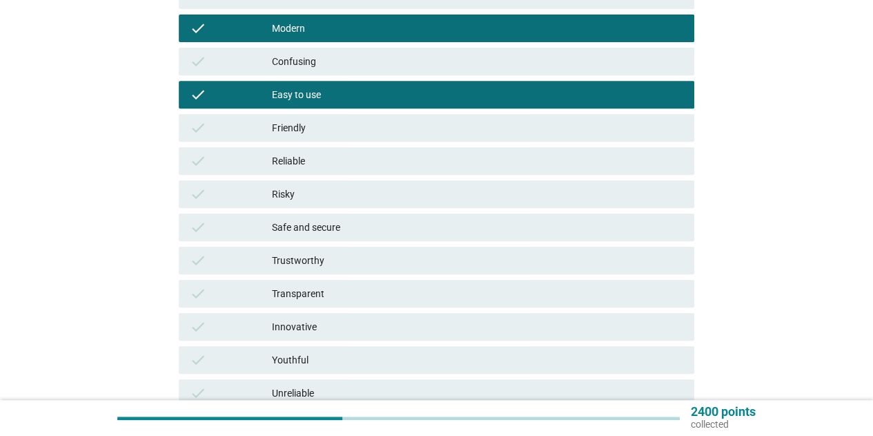
click at [338, 130] on div "Friendly" at bounding box center [478, 127] width 412 height 17
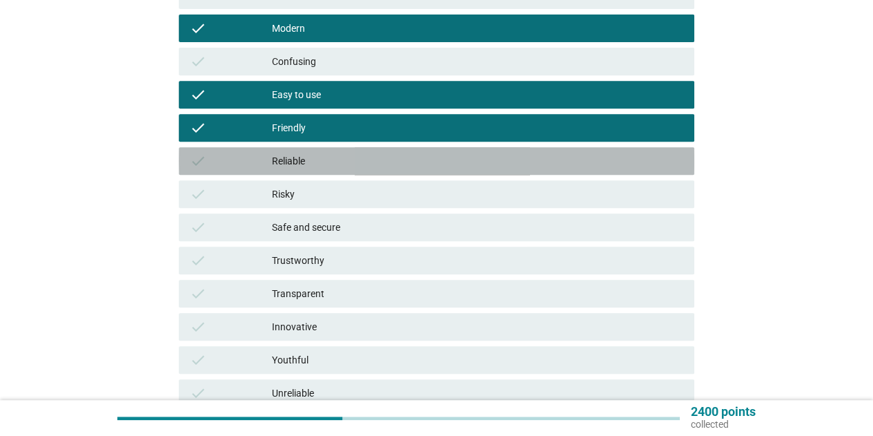
click at [329, 171] on div "check Reliable" at bounding box center [437, 161] width 516 height 28
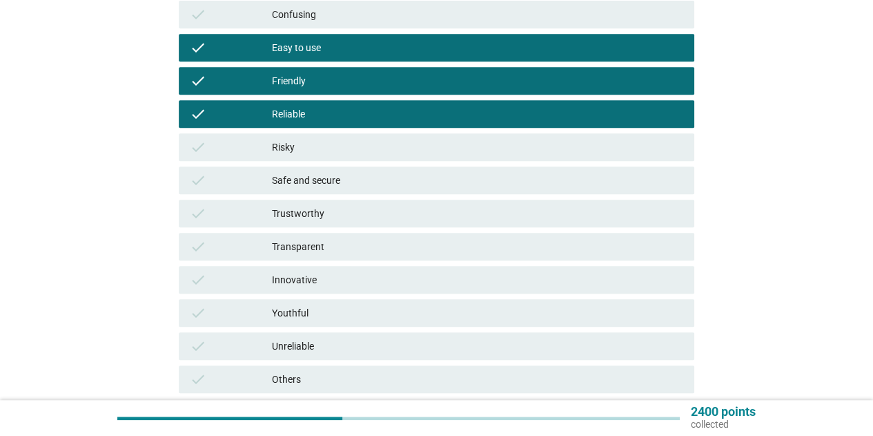
scroll to position [345, 0]
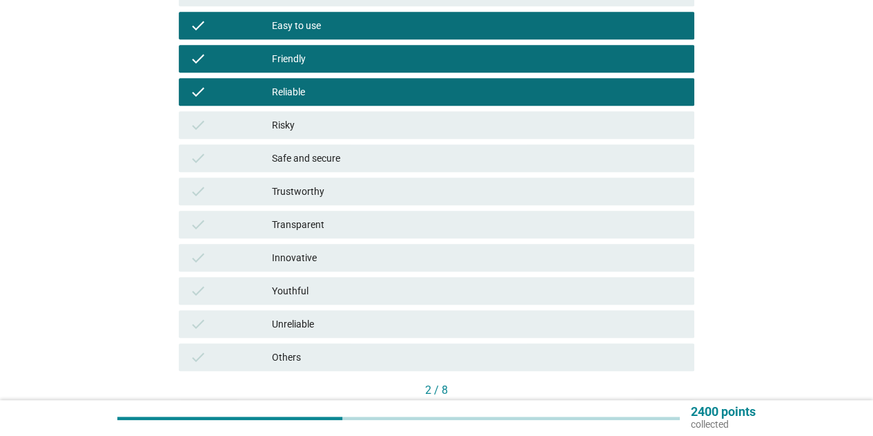
click at [331, 168] on div "check Safe and secure" at bounding box center [437, 158] width 516 height 28
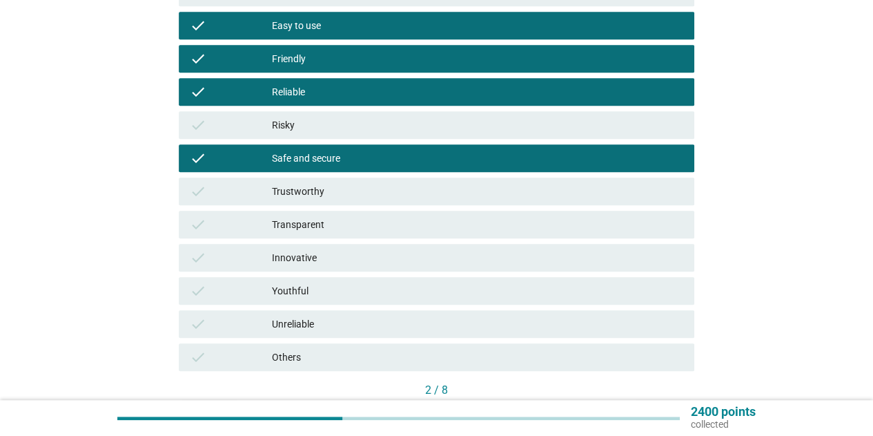
click at [324, 184] on div "Trustworthy" at bounding box center [478, 191] width 412 height 17
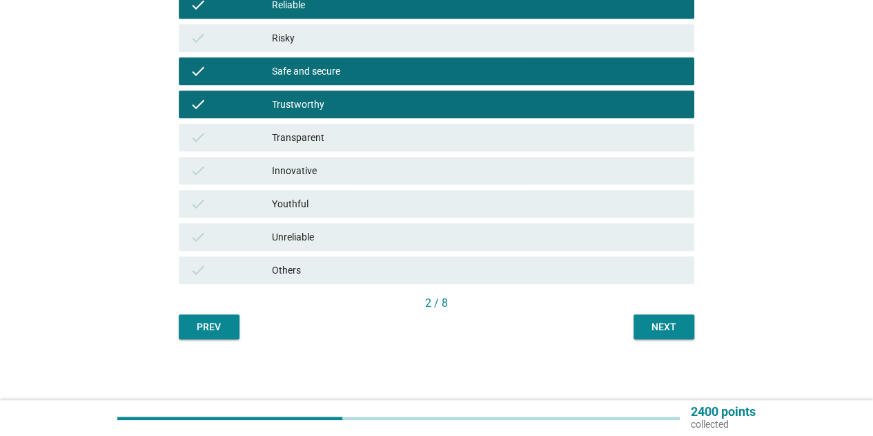
scroll to position [434, 0]
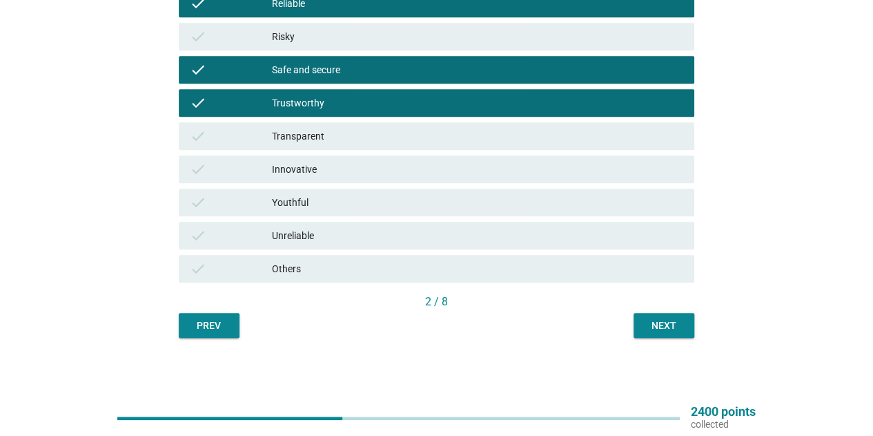
click at [687, 325] on button "Next" at bounding box center [664, 325] width 61 height 25
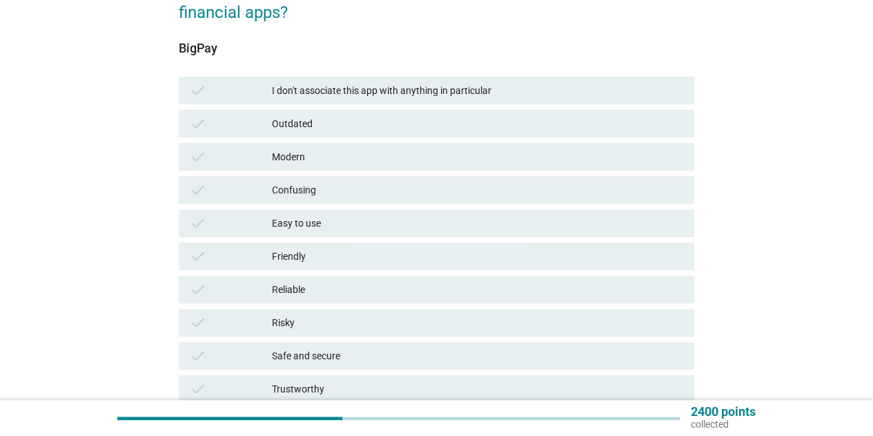
scroll to position [207, 0]
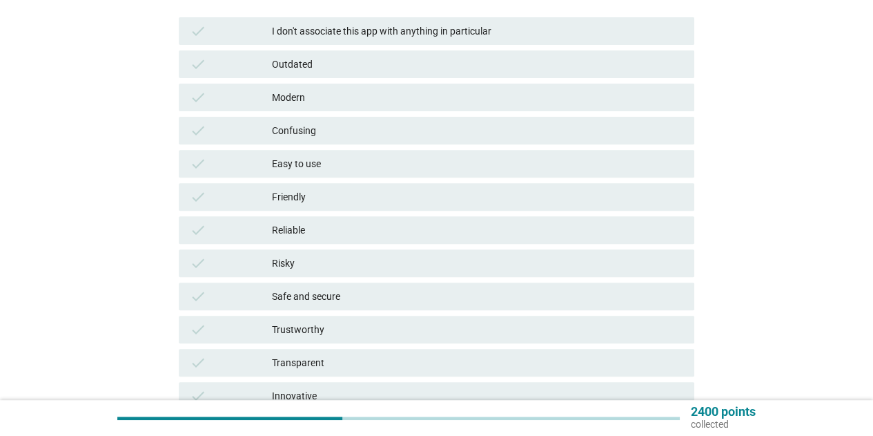
click at [359, 166] on div "Easy to use" at bounding box center [478, 163] width 412 height 17
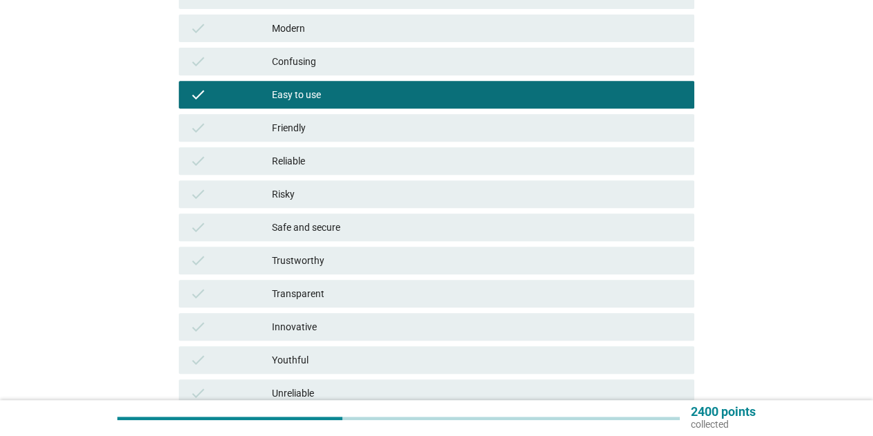
scroll to position [345, 0]
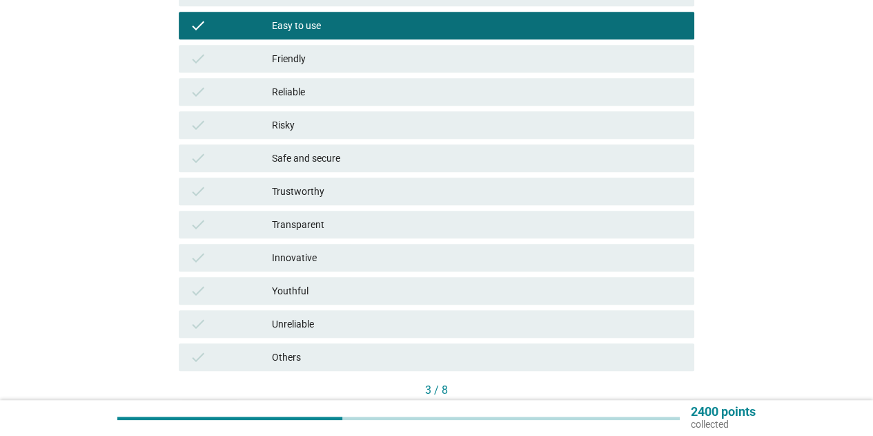
click at [363, 155] on div "Safe and secure" at bounding box center [478, 158] width 412 height 17
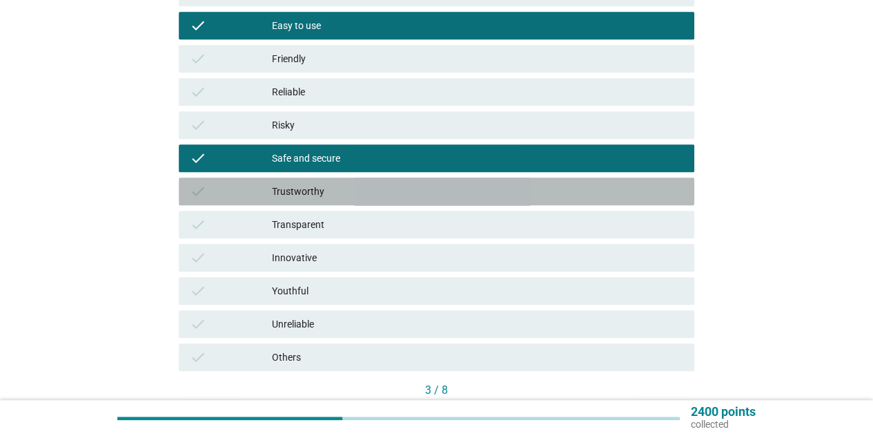
click at [354, 182] on div "check Trustworthy" at bounding box center [437, 191] width 516 height 28
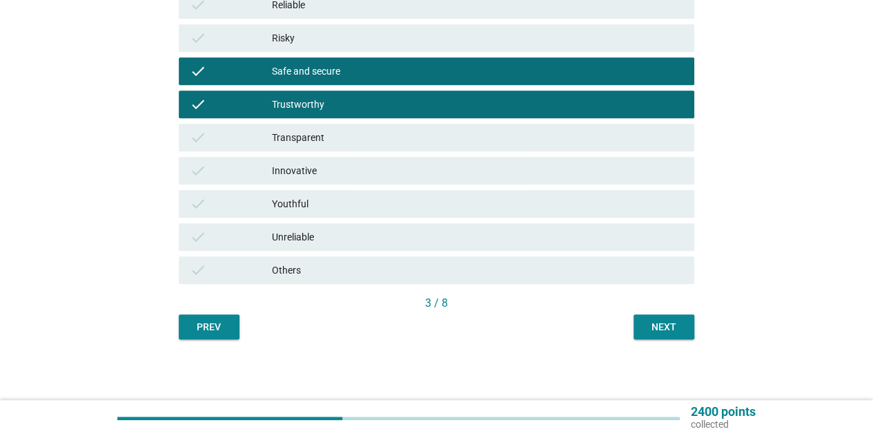
scroll to position [434, 0]
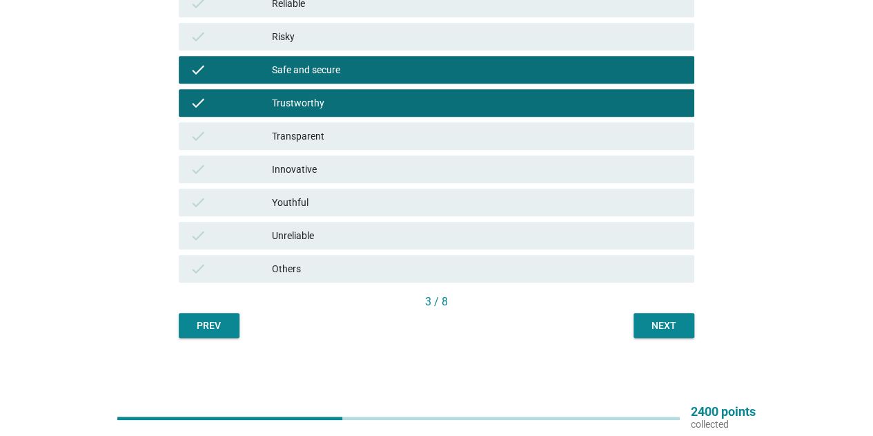
click at [677, 325] on div "Next" at bounding box center [664, 325] width 39 height 14
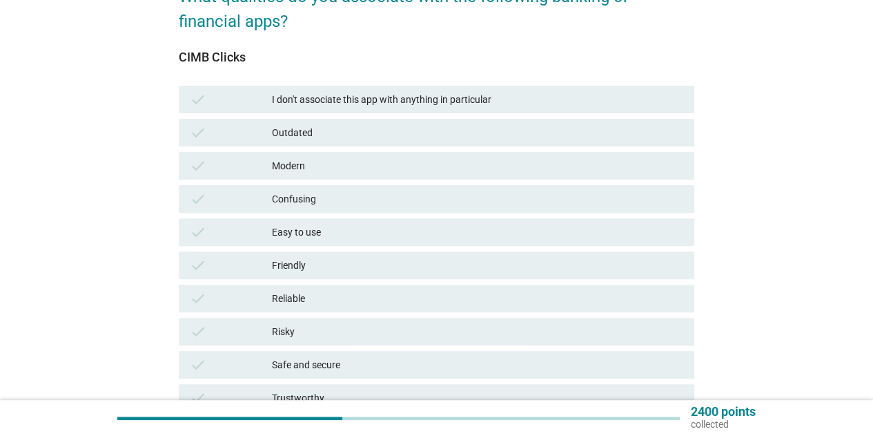
scroll to position [207, 0]
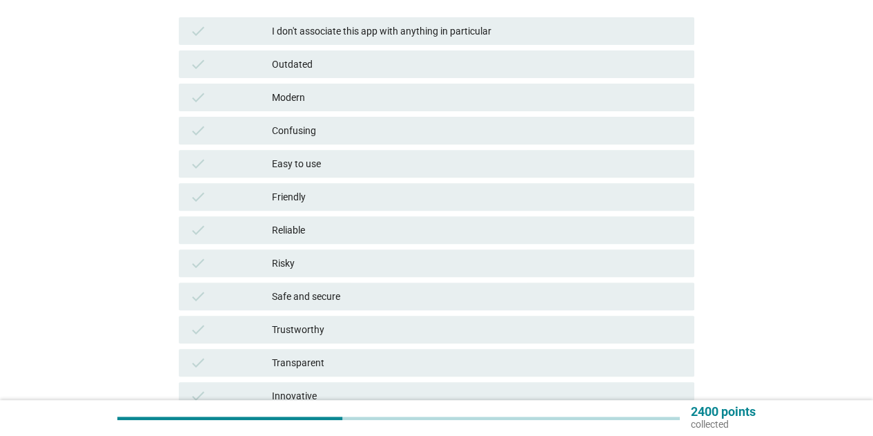
click at [318, 97] on div "Modern" at bounding box center [478, 97] width 412 height 17
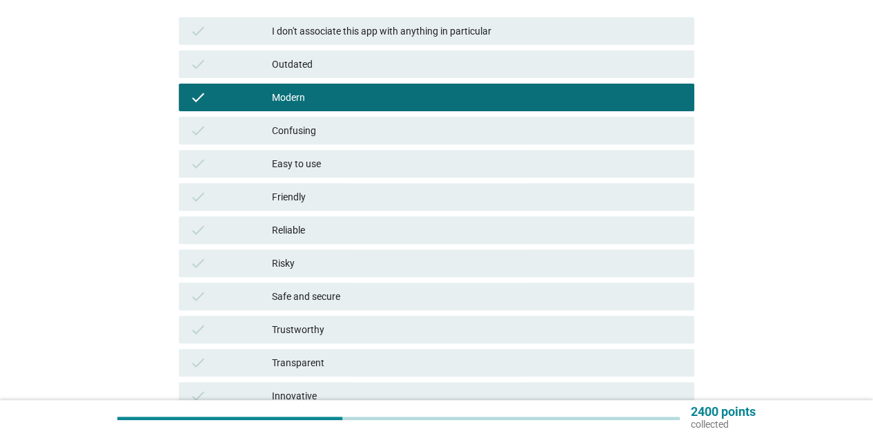
click at [319, 157] on div "Easy to use" at bounding box center [478, 163] width 412 height 17
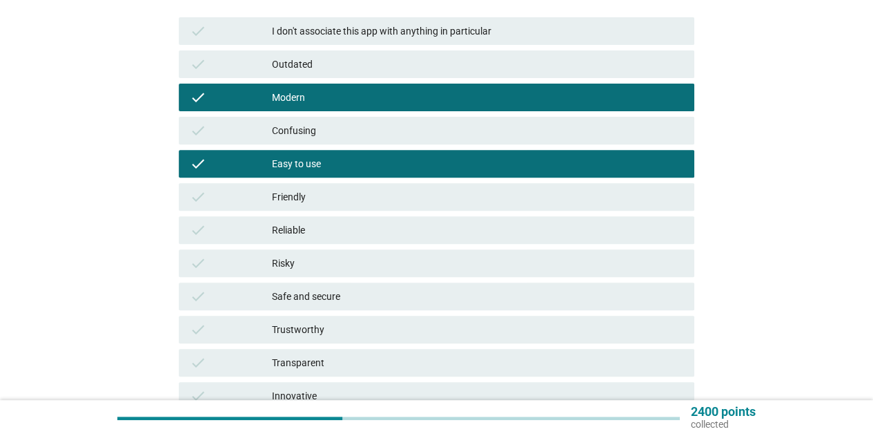
click at [318, 205] on div "check Friendly" at bounding box center [437, 197] width 516 height 28
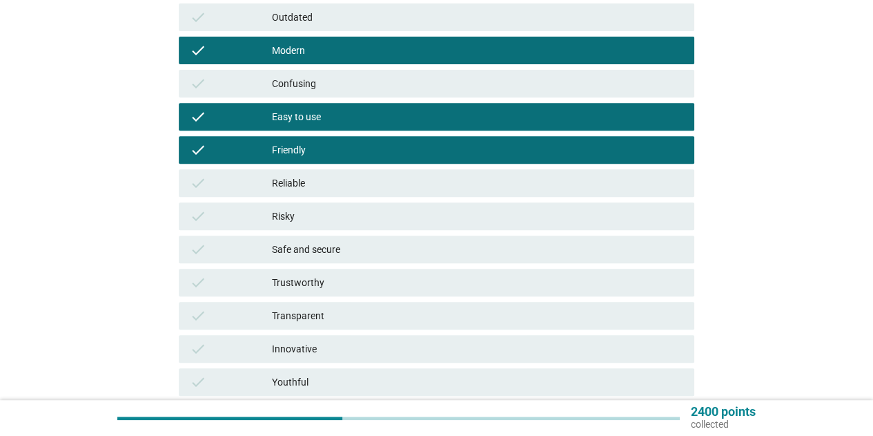
scroll to position [276, 0]
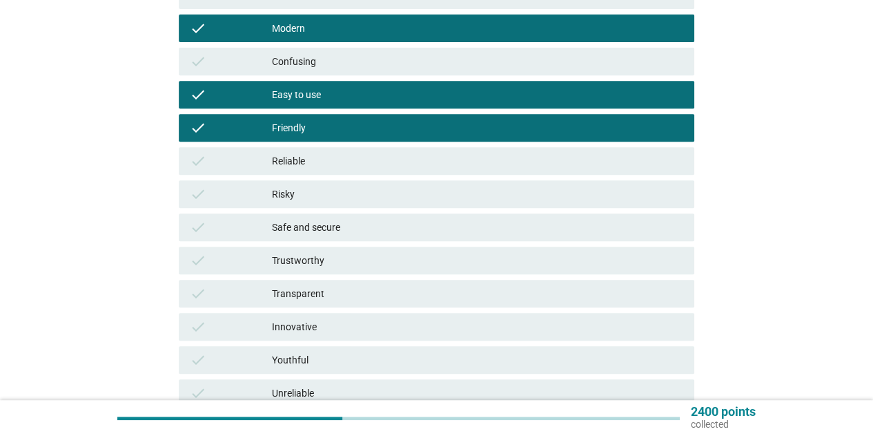
click at [318, 227] on div "Safe and secure" at bounding box center [478, 227] width 412 height 17
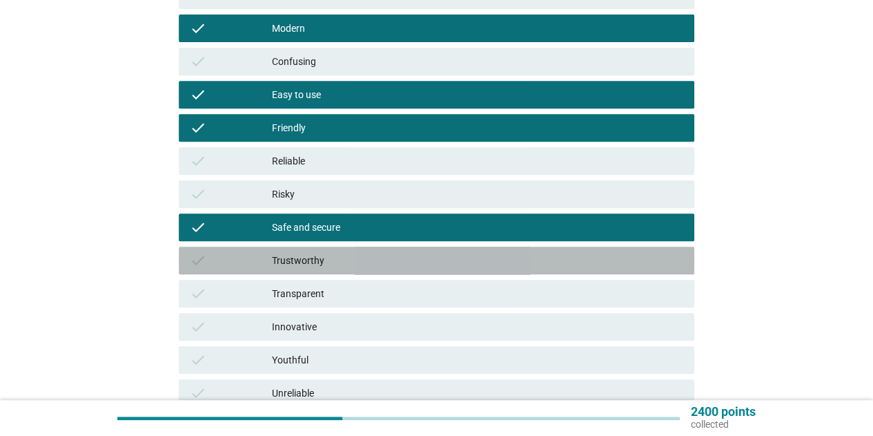
click at [322, 267] on div "Trustworthy" at bounding box center [478, 260] width 412 height 17
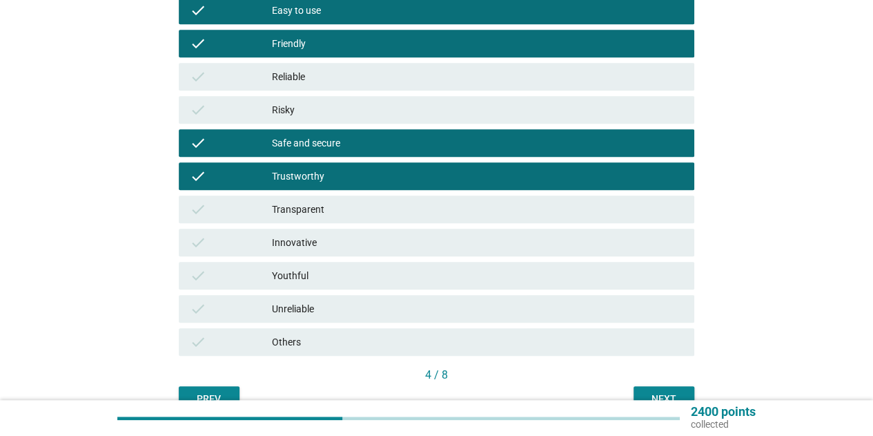
scroll to position [434, 0]
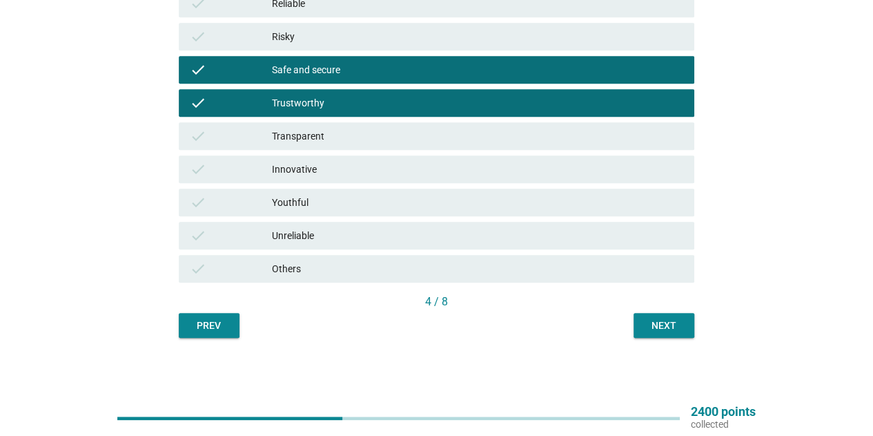
click at [647, 324] on div "Next" at bounding box center [664, 325] width 39 height 14
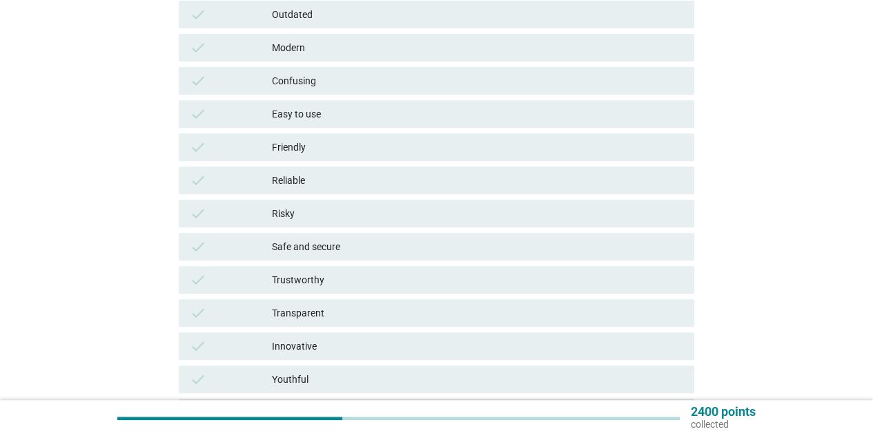
scroll to position [276, 0]
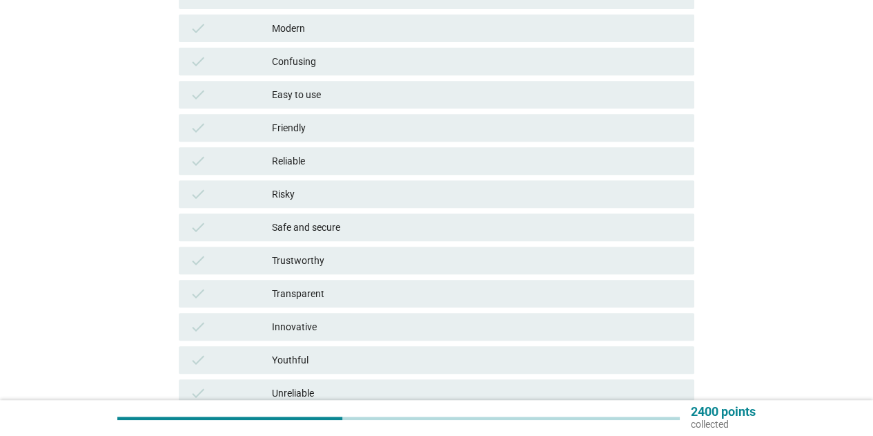
click at [336, 89] on div "Easy to use" at bounding box center [478, 94] width 412 height 17
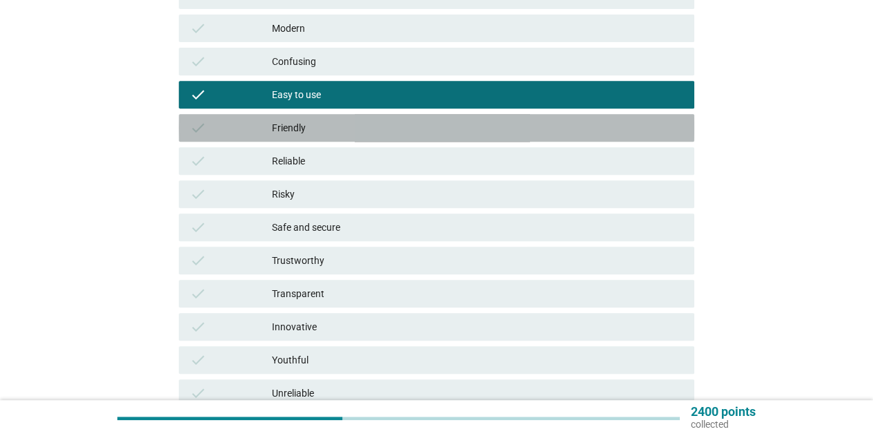
click at [324, 129] on div "Friendly" at bounding box center [478, 127] width 412 height 17
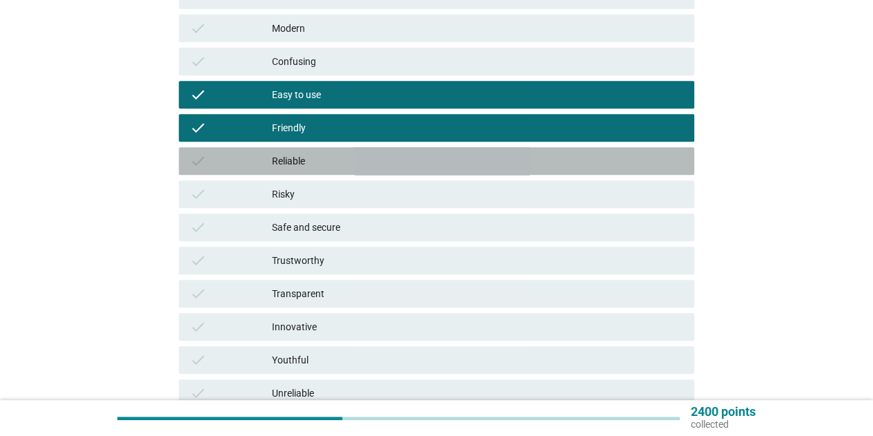
click at [326, 160] on div "Reliable" at bounding box center [478, 161] width 412 height 17
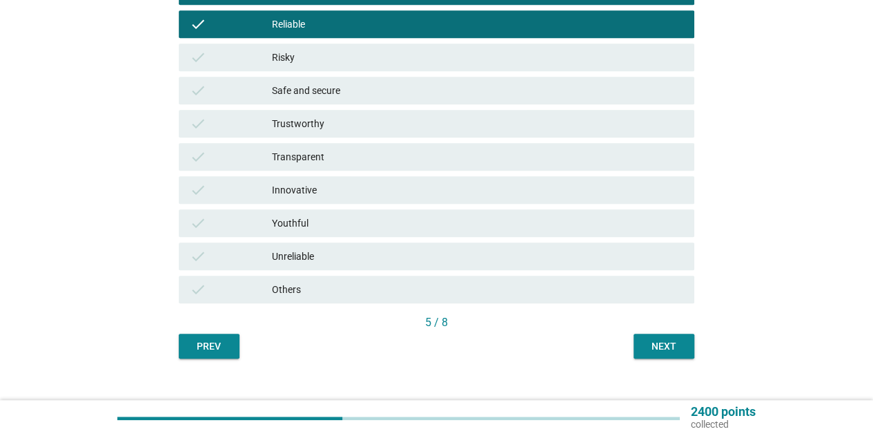
scroll to position [414, 0]
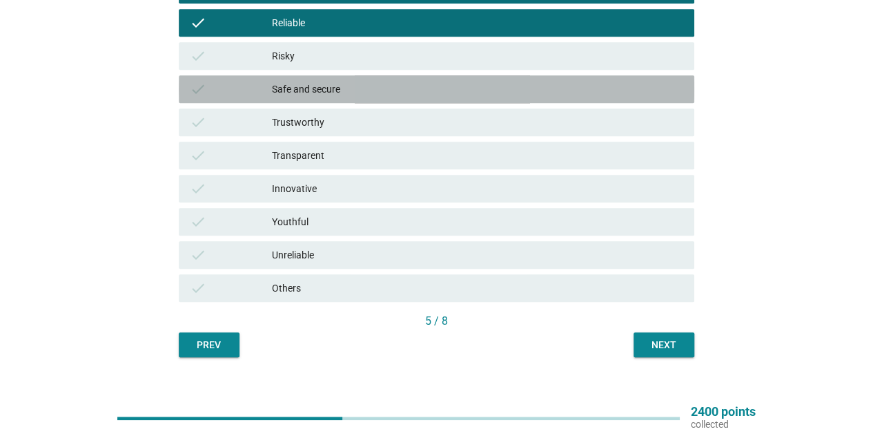
click at [347, 93] on div "Safe and secure" at bounding box center [478, 89] width 412 height 17
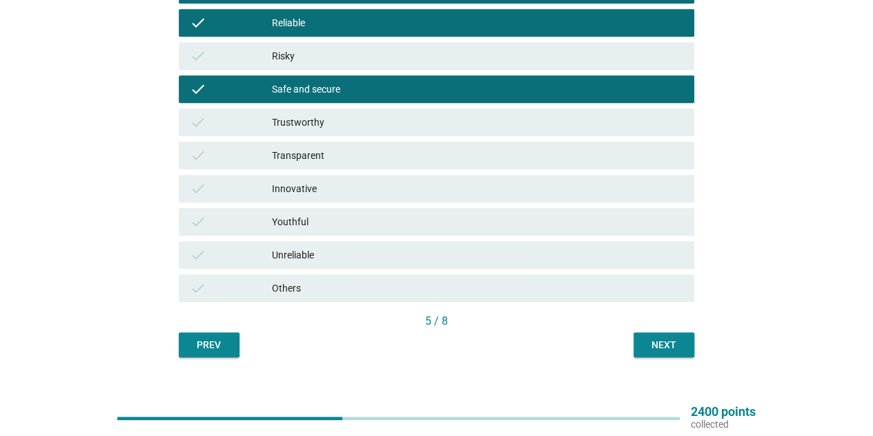
click at [342, 110] on div "check Trustworthy" at bounding box center [437, 122] width 516 height 28
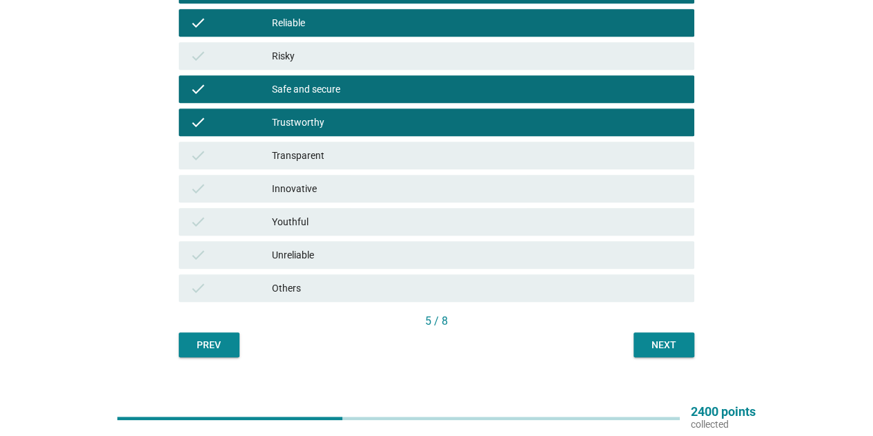
click at [333, 191] on div "Innovative" at bounding box center [478, 188] width 412 height 17
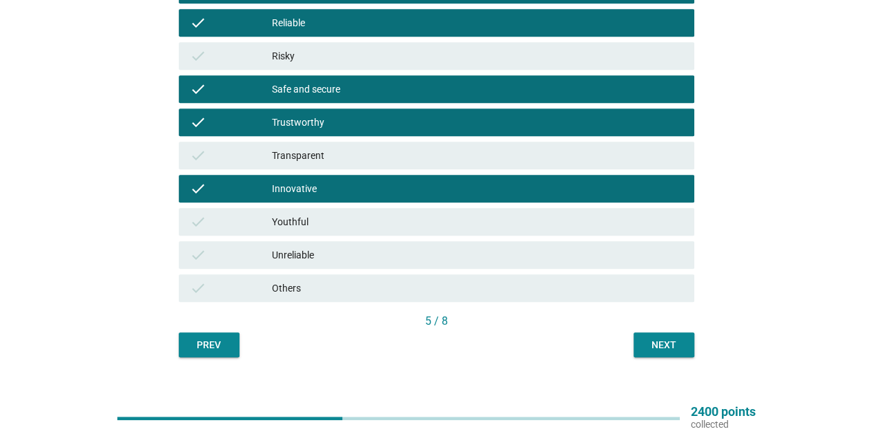
click at [672, 333] on button "Next" at bounding box center [664, 344] width 61 height 25
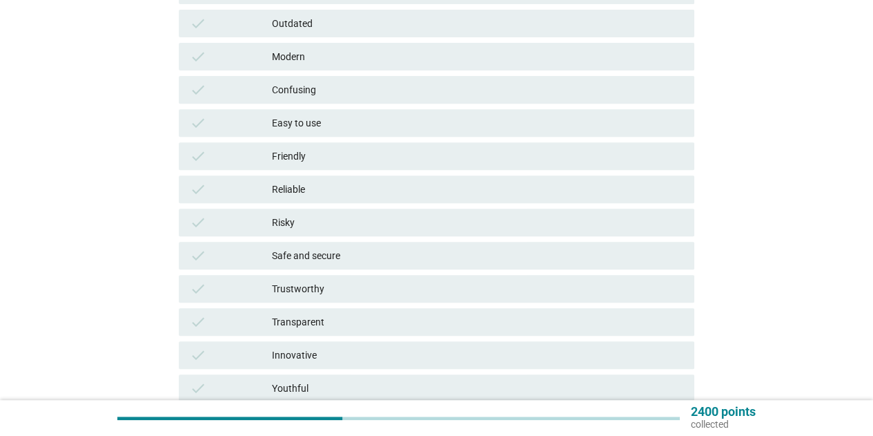
scroll to position [276, 0]
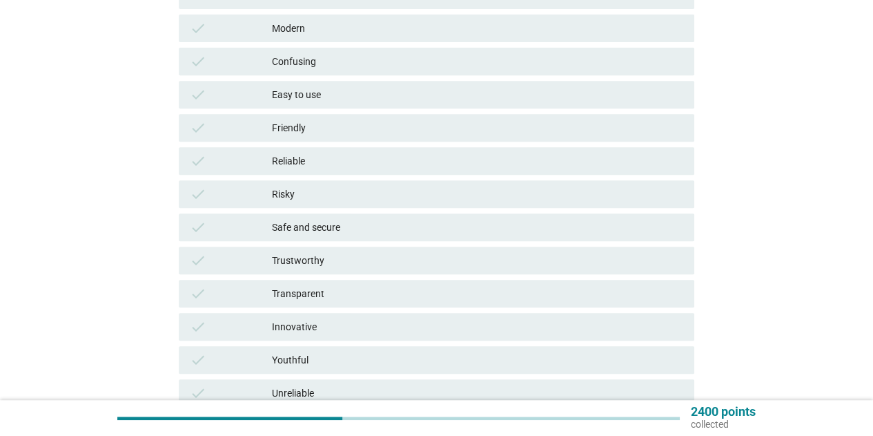
click at [352, 103] on div "check Easy to use" at bounding box center [437, 95] width 516 height 28
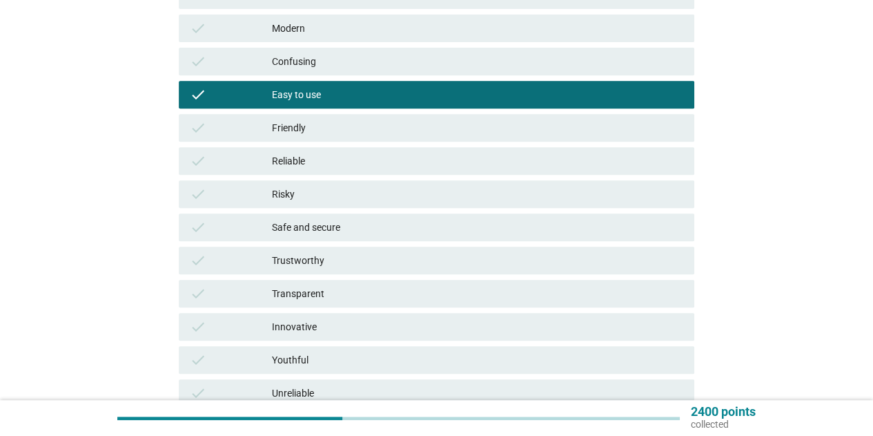
click at [331, 143] on div "check Friendly" at bounding box center [436, 127] width 521 height 33
click at [337, 125] on div "Friendly" at bounding box center [478, 127] width 412 height 17
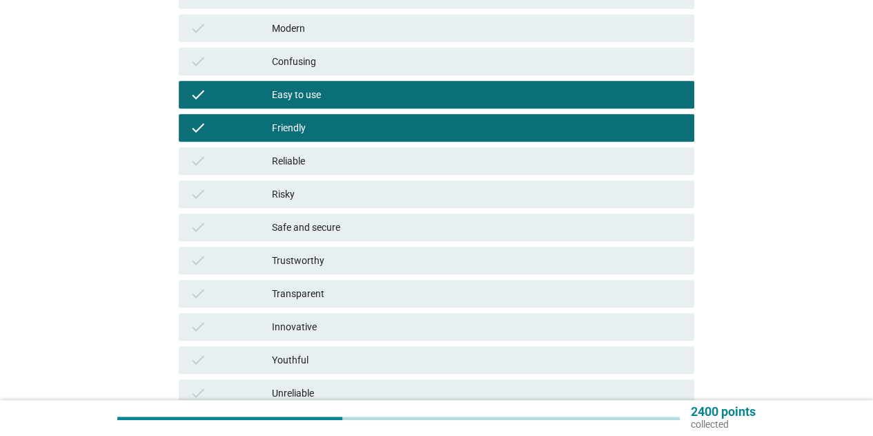
click at [336, 146] on div "check Reliable" at bounding box center [436, 160] width 521 height 33
click at [331, 164] on div "Reliable" at bounding box center [478, 161] width 412 height 17
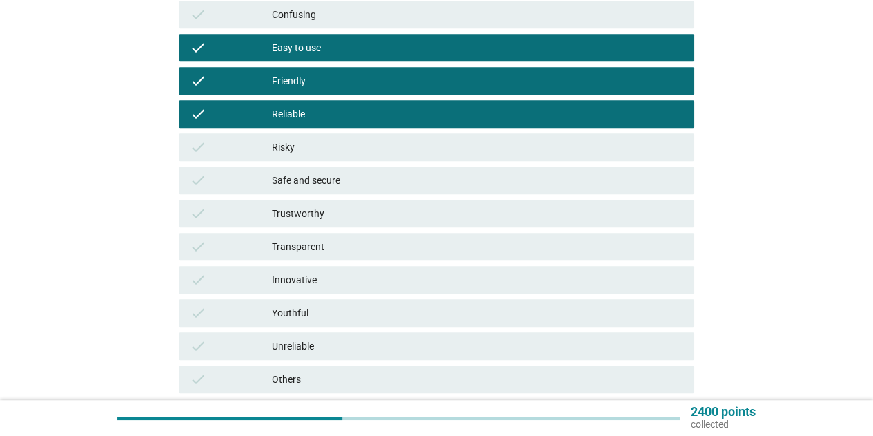
scroll to position [345, 0]
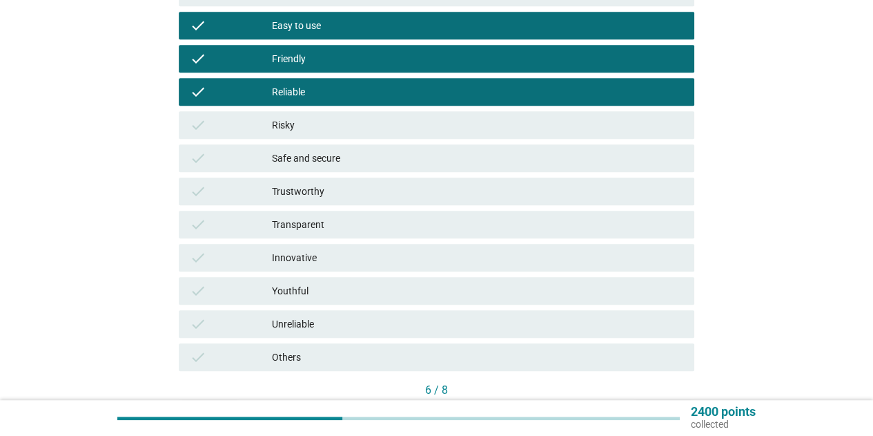
click at [352, 197] on div "Trustworthy" at bounding box center [478, 191] width 412 height 17
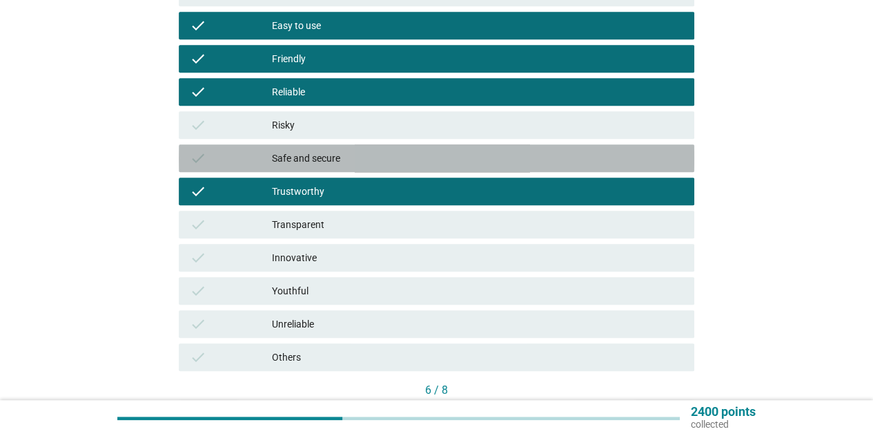
click at [364, 168] on div "check Safe and secure" at bounding box center [437, 158] width 516 height 28
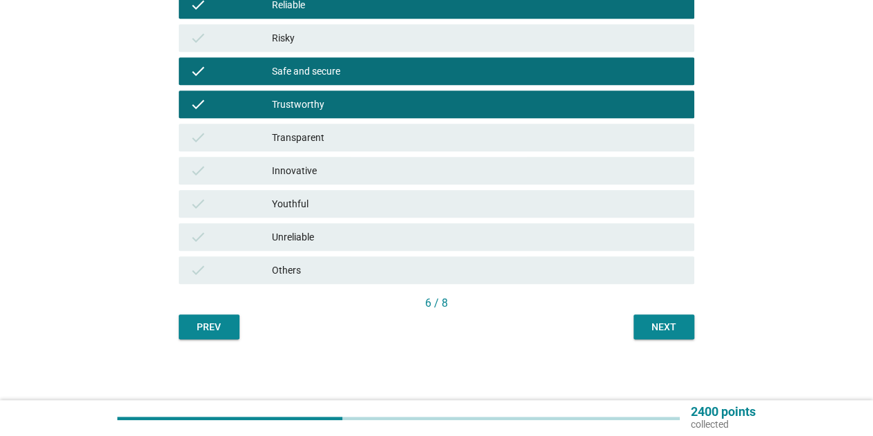
scroll to position [434, 0]
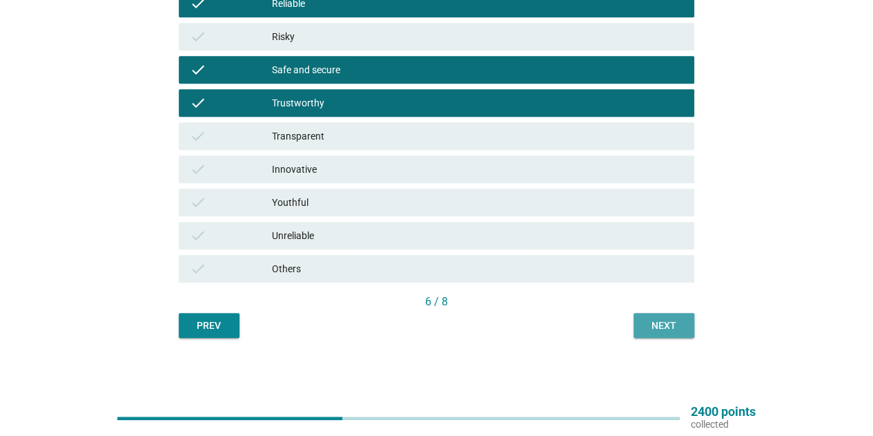
click at [672, 332] on button "Next" at bounding box center [664, 325] width 61 height 25
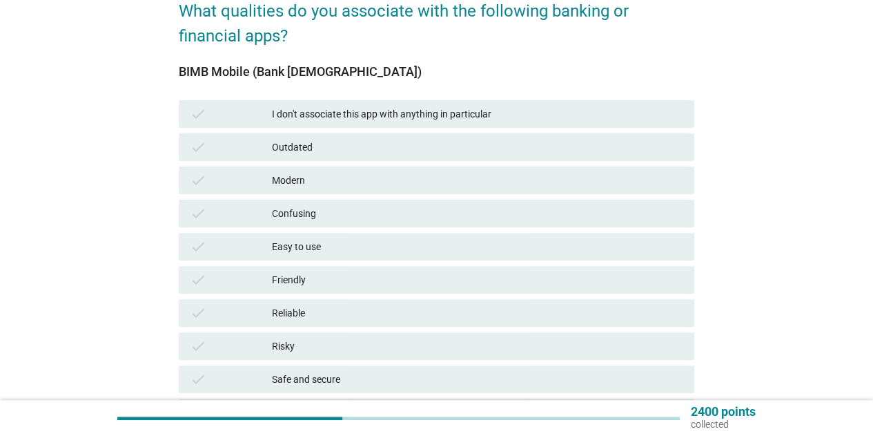
scroll to position [138, 0]
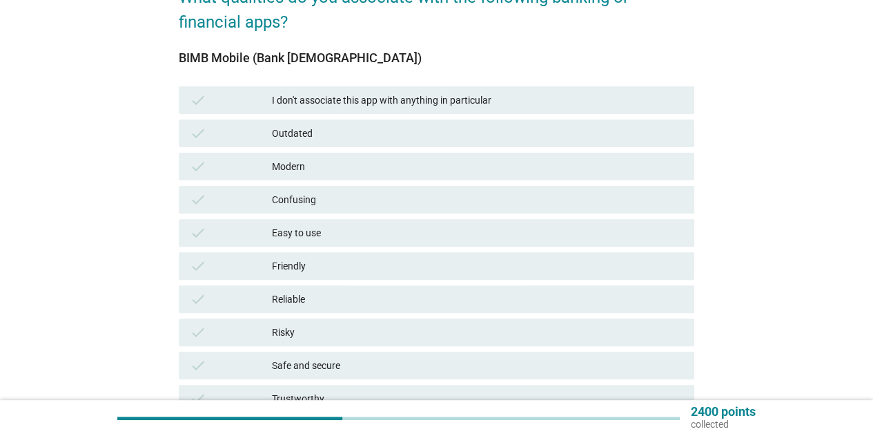
click at [325, 236] on div "Easy to use" at bounding box center [478, 232] width 412 height 17
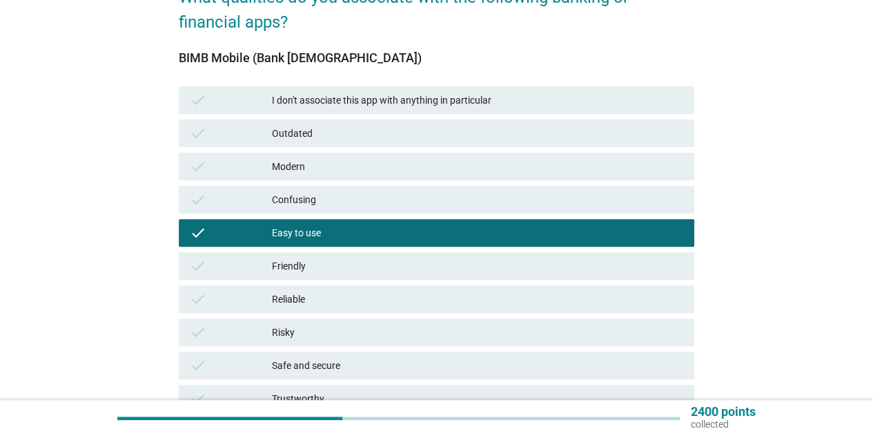
click at [325, 258] on div "Friendly" at bounding box center [478, 266] width 412 height 17
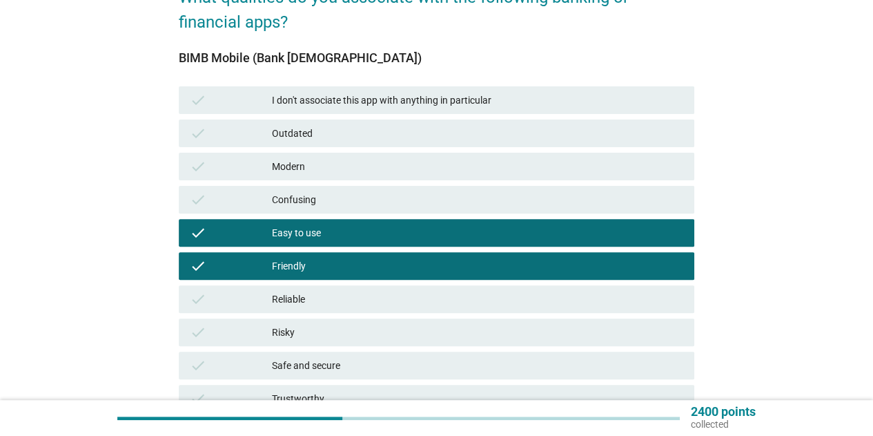
scroll to position [345, 0]
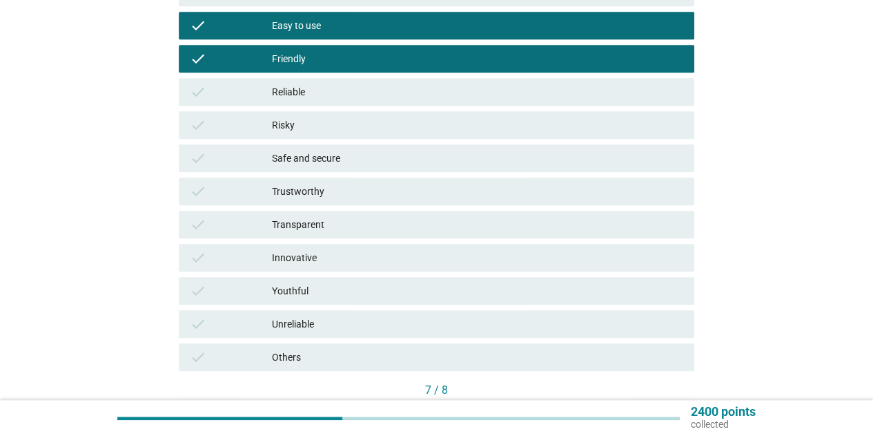
click at [339, 159] on div "Safe and secure" at bounding box center [478, 158] width 412 height 17
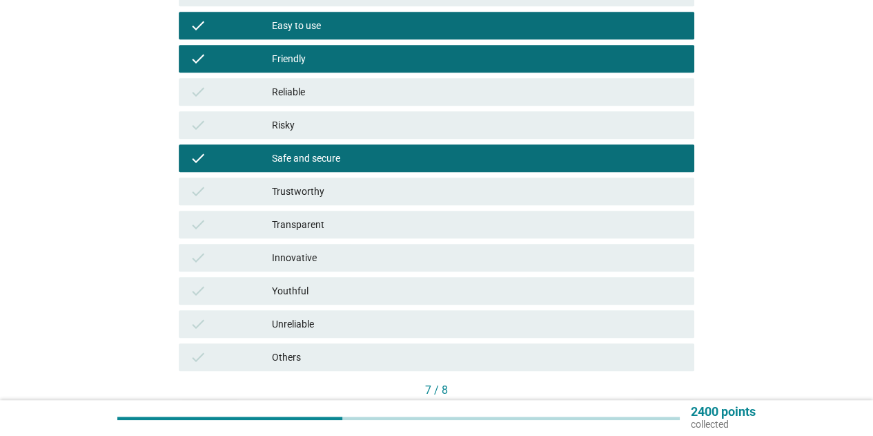
click at [304, 191] on div "Trustworthy" at bounding box center [478, 191] width 412 height 17
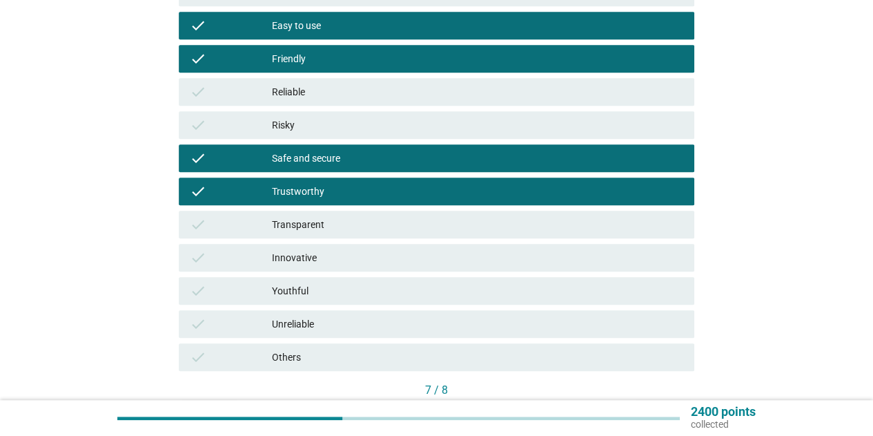
click at [344, 85] on div "Reliable" at bounding box center [478, 92] width 412 height 17
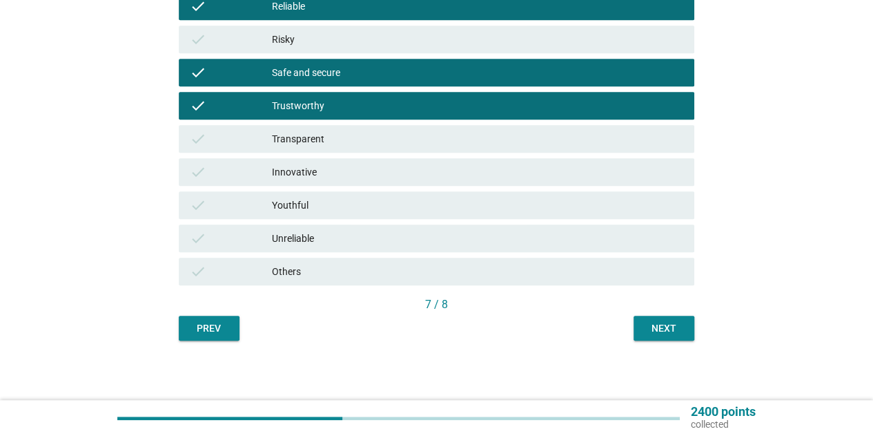
scroll to position [434, 0]
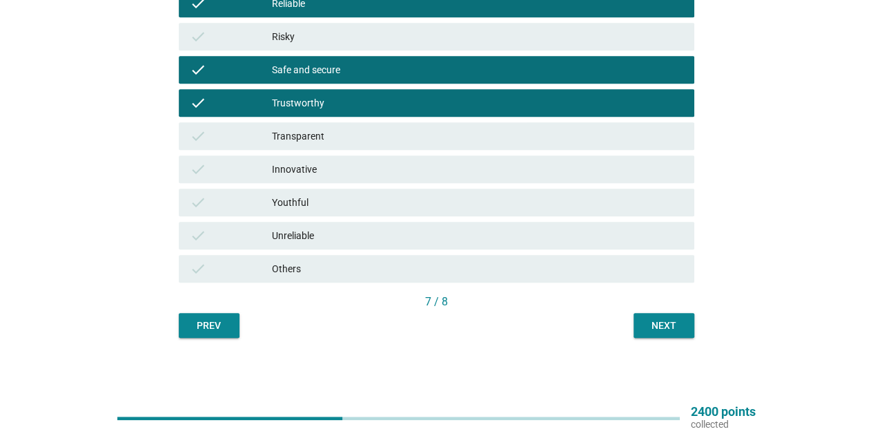
click at [660, 328] on div "Next" at bounding box center [664, 325] width 39 height 14
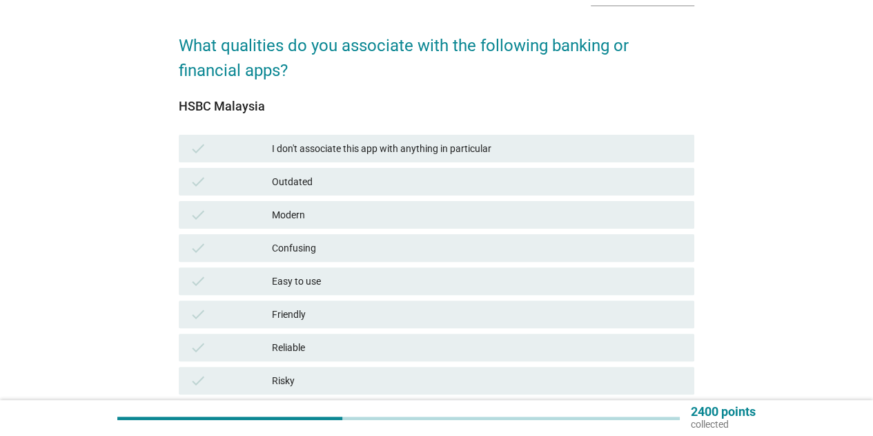
scroll to position [69, 0]
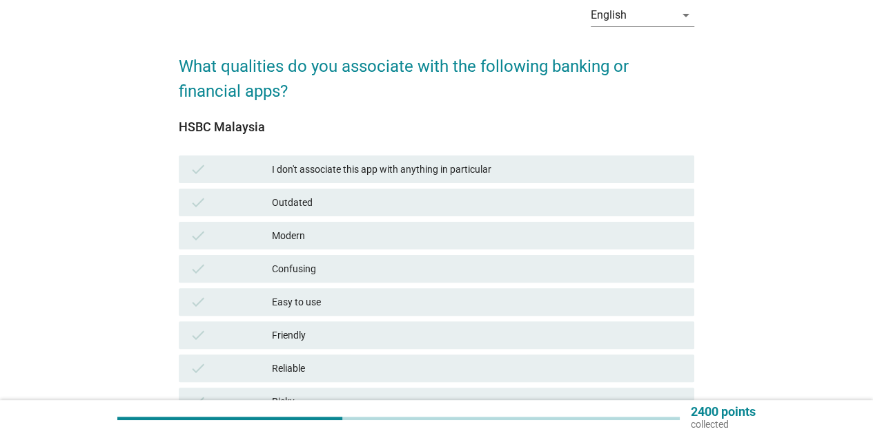
click at [398, 171] on div "I don't associate this app with anything in particular" at bounding box center [478, 169] width 412 height 17
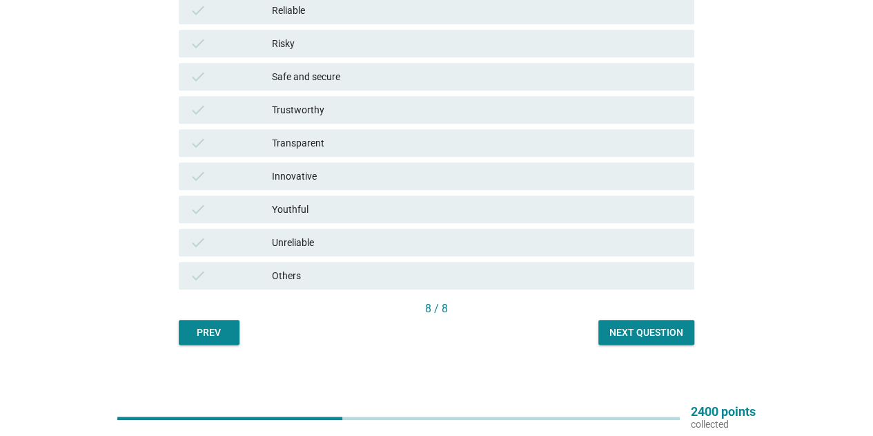
scroll to position [434, 0]
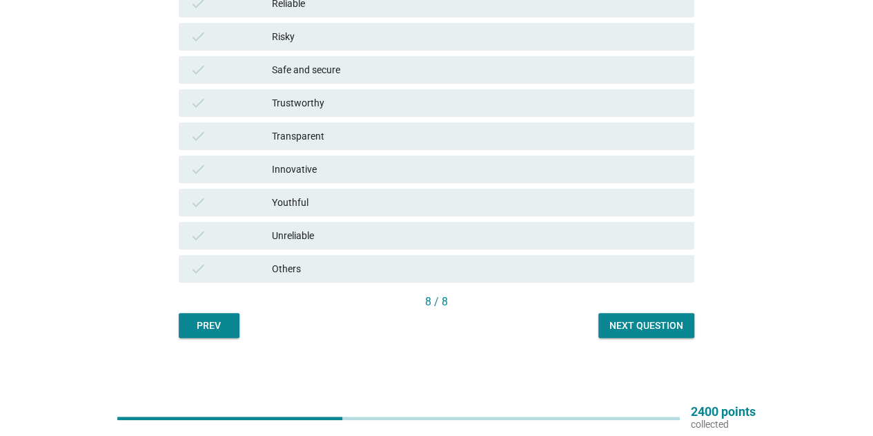
click at [606, 331] on button "Next question" at bounding box center [647, 325] width 96 height 25
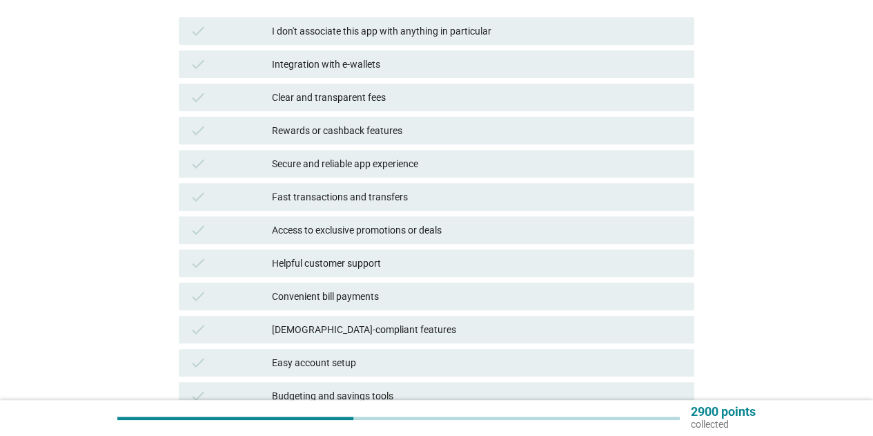
scroll to position [138, 0]
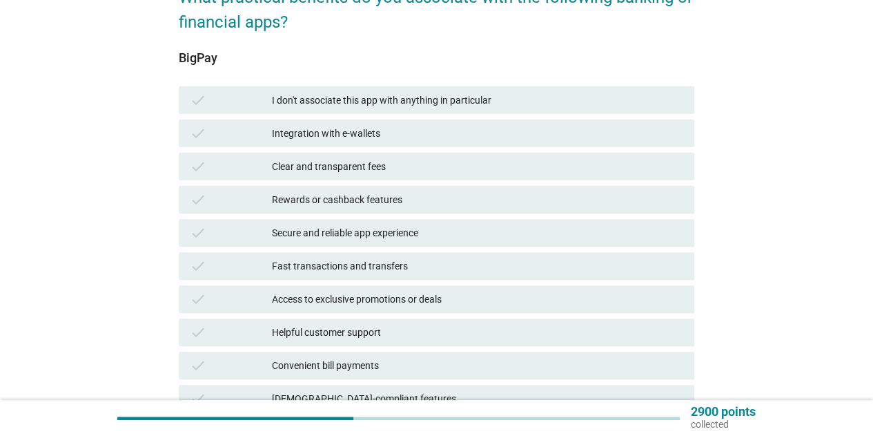
click at [323, 163] on div "Clear and transparent fees" at bounding box center [478, 166] width 412 height 17
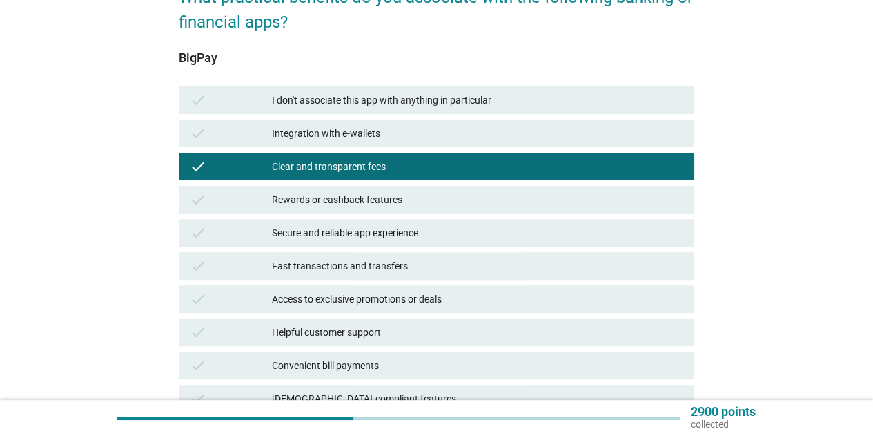
click at [383, 130] on div "Integration with e-wallets" at bounding box center [478, 133] width 412 height 17
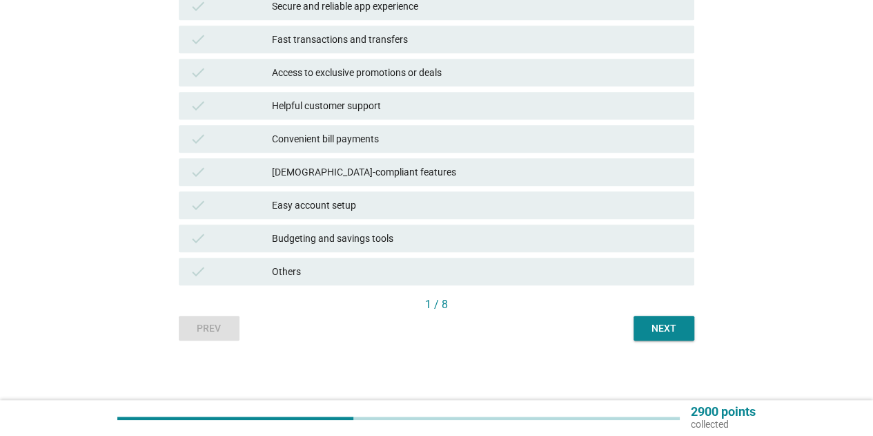
scroll to position [367, 0]
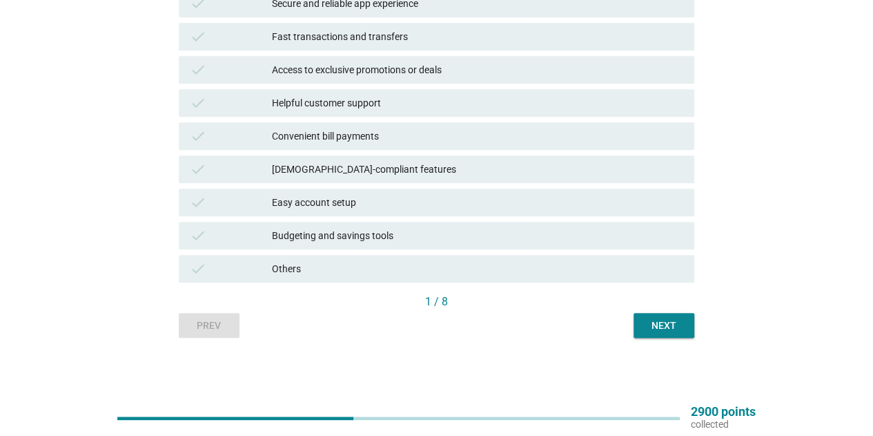
click at [691, 327] on button "Next" at bounding box center [664, 325] width 61 height 25
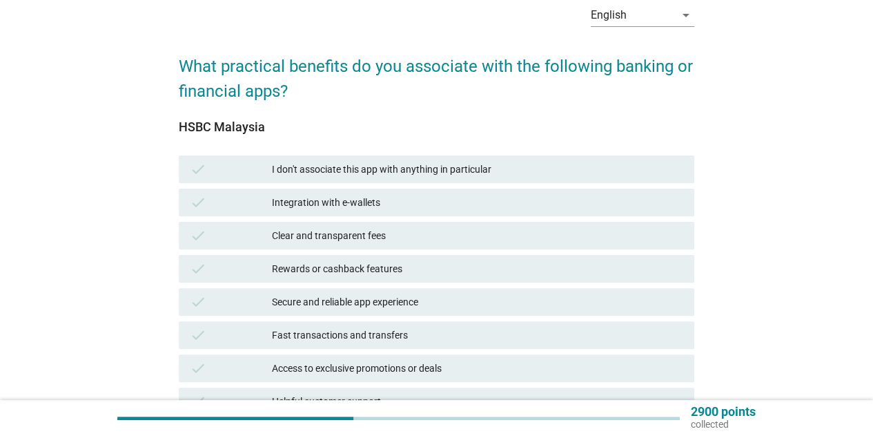
scroll to position [138, 0]
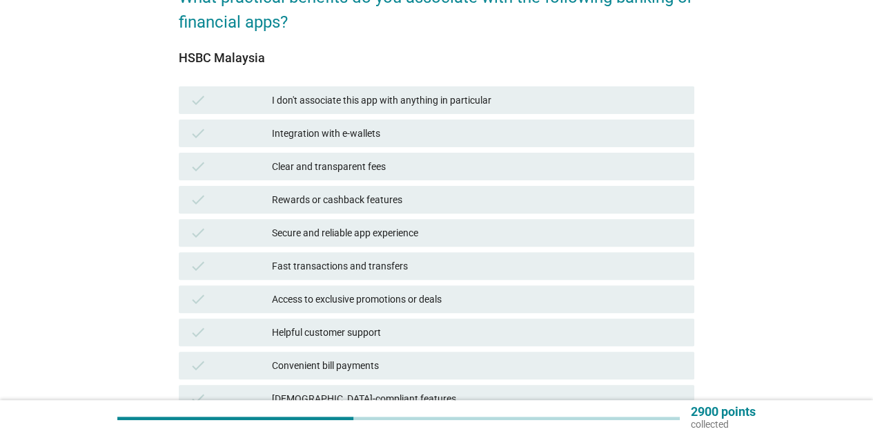
click at [385, 107] on div "I don't associate this app with anything in particular" at bounding box center [478, 100] width 412 height 17
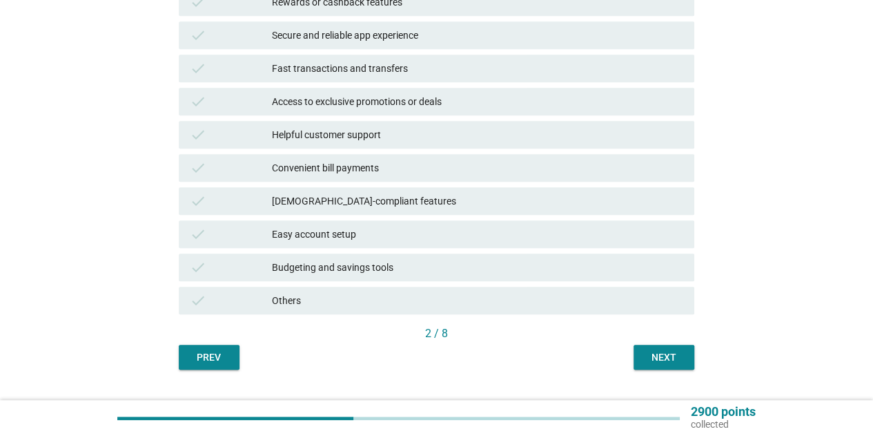
scroll to position [367, 0]
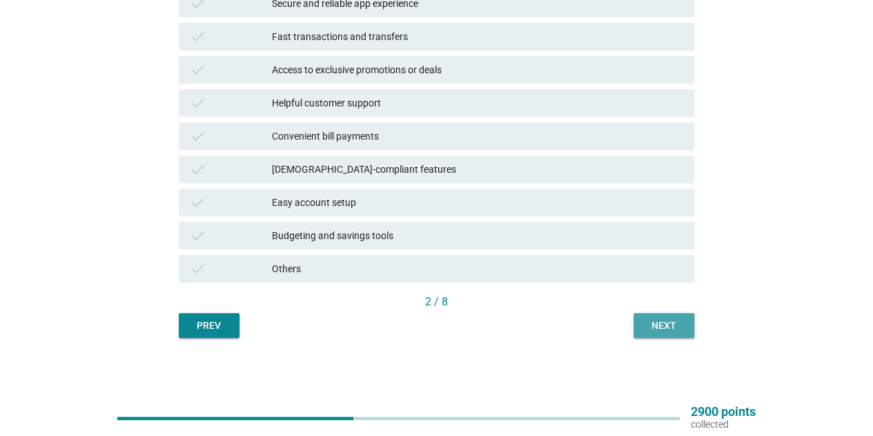
click at [673, 321] on div "Next" at bounding box center [664, 325] width 39 height 14
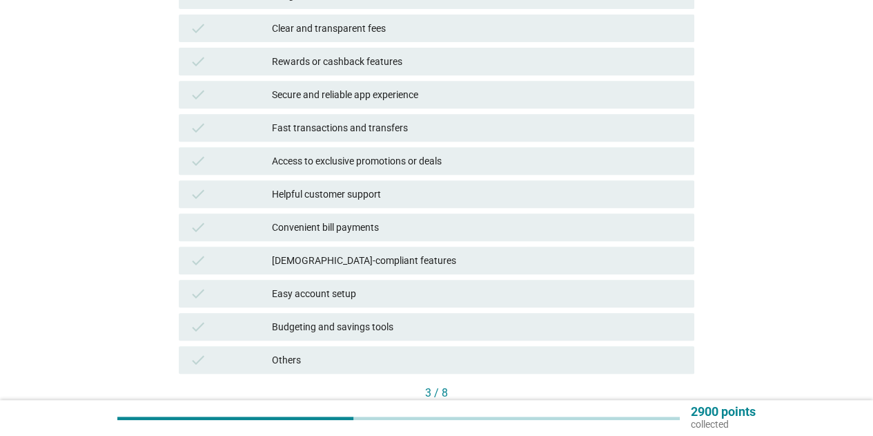
scroll to position [207, 0]
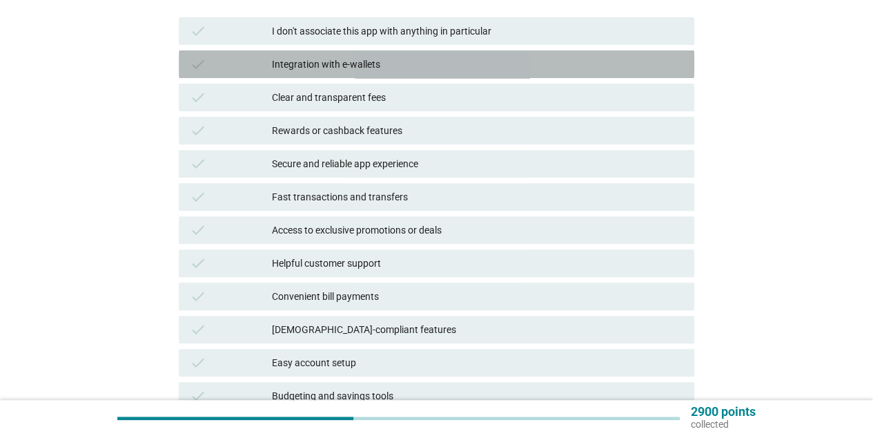
click at [342, 60] on div "Integration with e-wallets" at bounding box center [478, 64] width 412 height 17
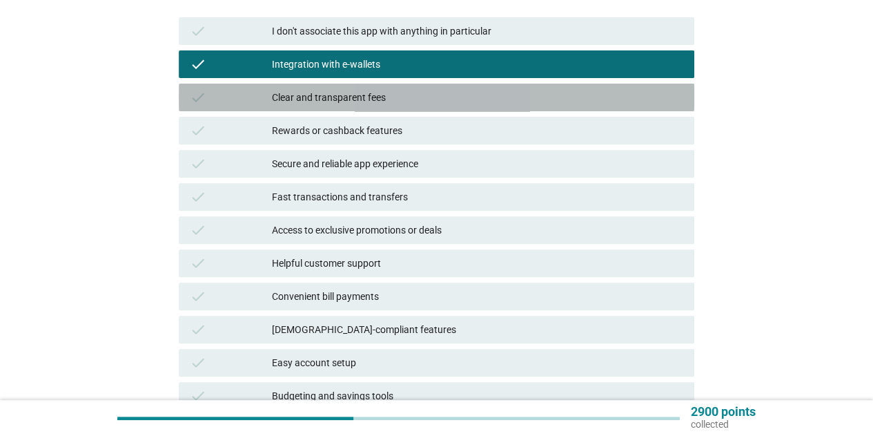
click at [322, 104] on div "Clear and transparent fees" at bounding box center [478, 97] width 412 height 17
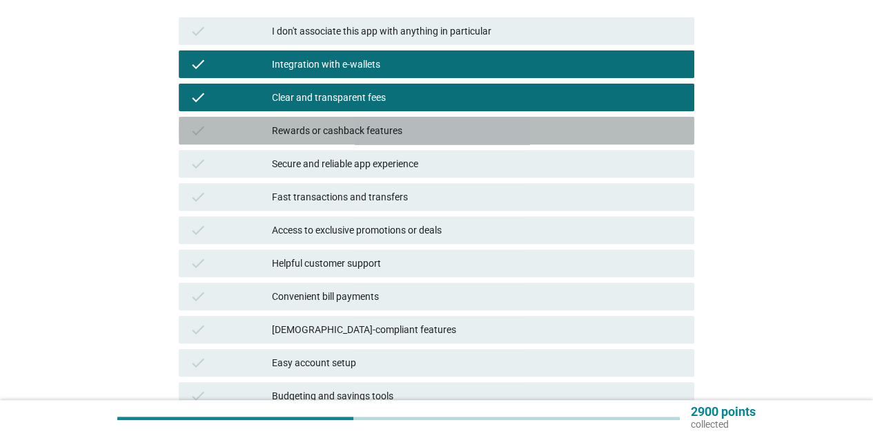
click at [325, 124] on div "Rewards or cashback features" at bounding box center [478, 130] width 412 height 17
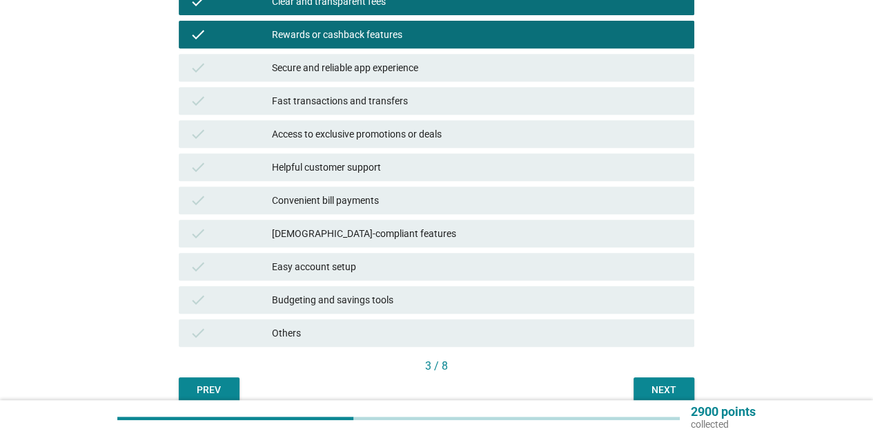
scroll to position [345, 0]
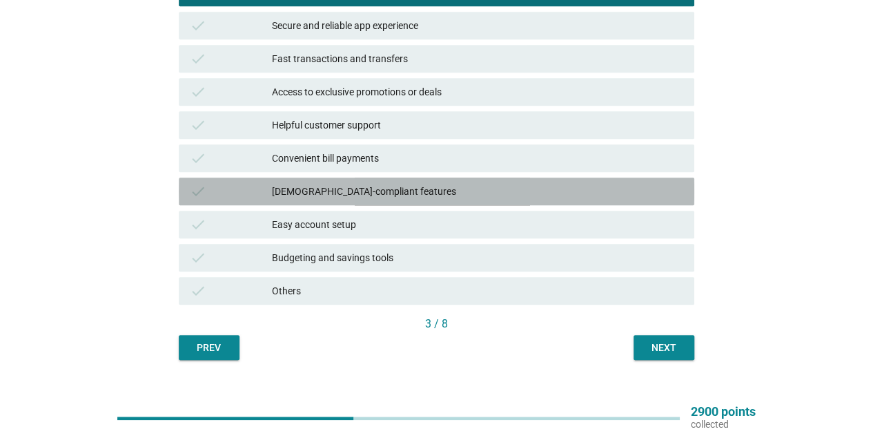
click at [312, 188] on div "[DEMOGRAPHIC_DATA]-compliant features" at bounding box center [478, 191] width 412 height 17
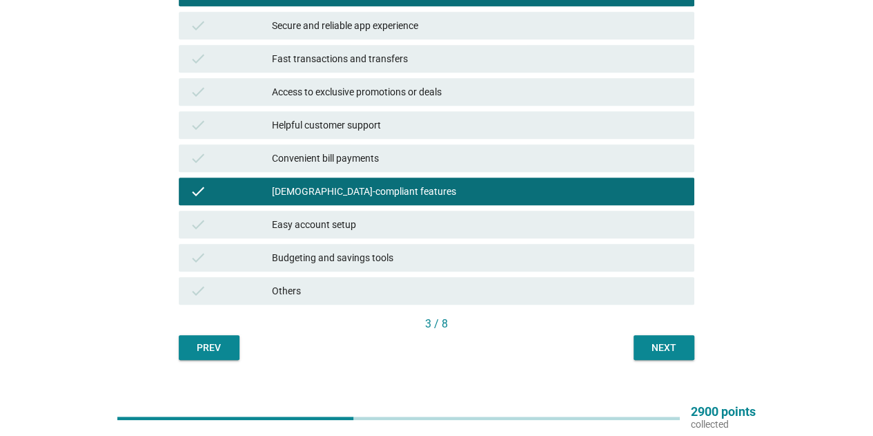
click at [411, 193] on div "[DEMOGRAPHIC_DATA]-compliant features" at bounding box center [478, 191] width 412 height 17
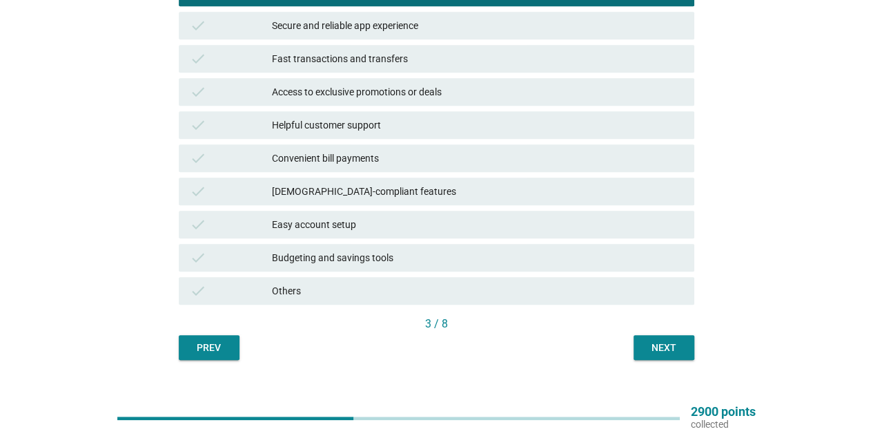
click at [479, 100] on div "check Access to exclusive promotions or deals" at bounding box center [437, 92] width 516 height 28
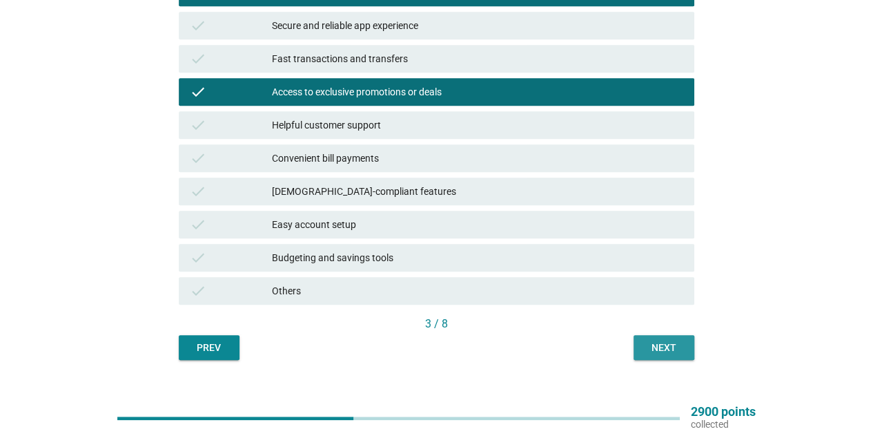
click at [659, 341] on div "Next" at bounding box center [664, 347] width 39 height 14
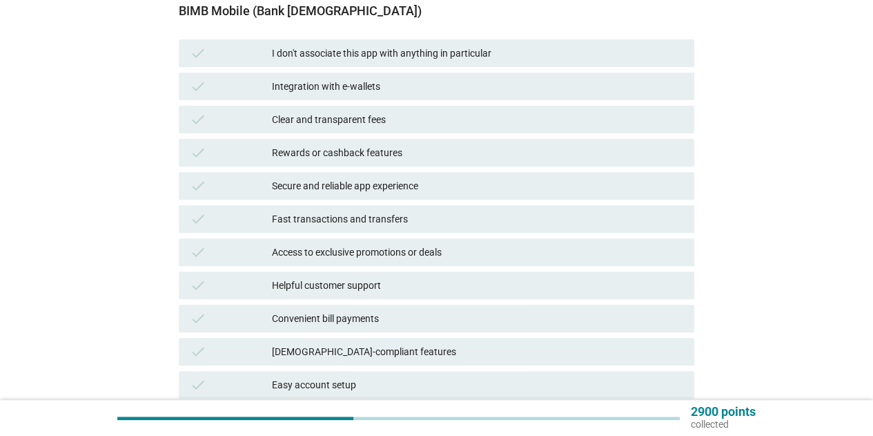
scroll to position [207, 0]
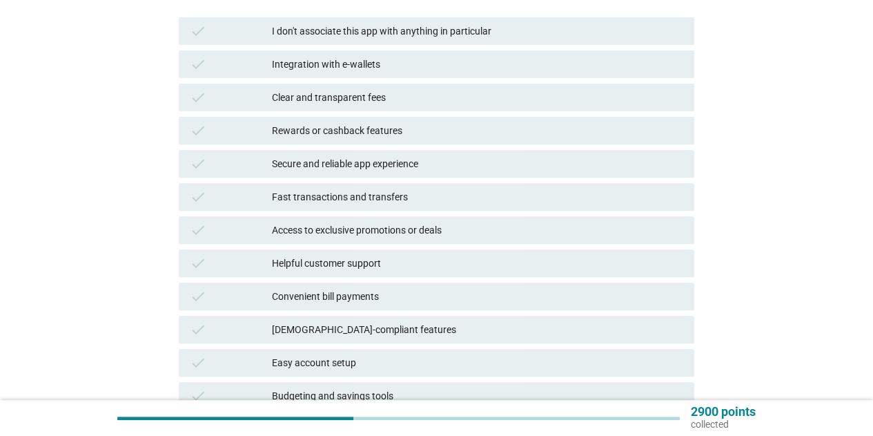
click at [347, 100] on div "Clear and transparent fees" at bounding box center [478, 97] width 412 height 17
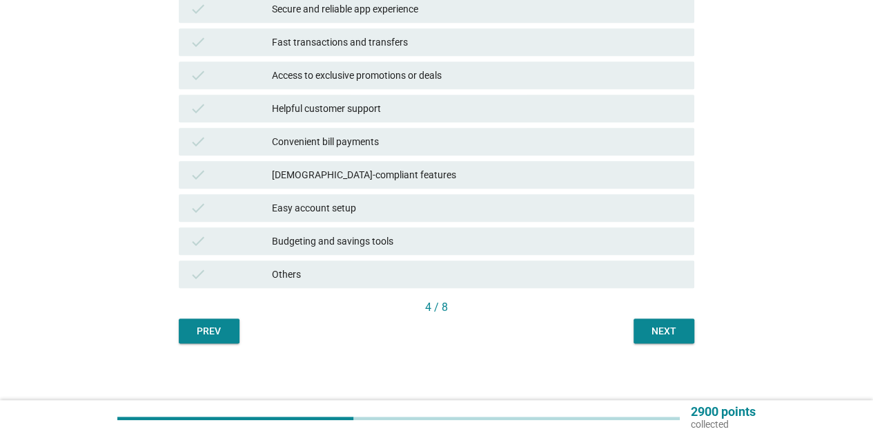
scroll to position [367, 0]
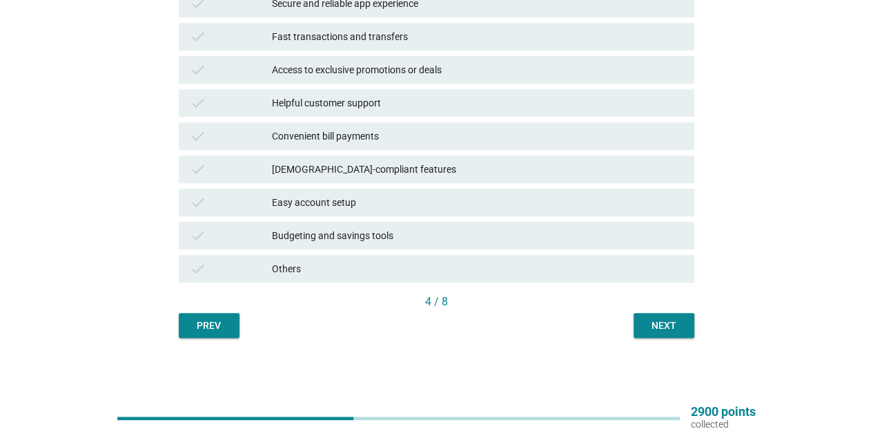
click at [367, 138] on div "Convenient bill payments" at bounding box center [478, 136] width 412 height 17
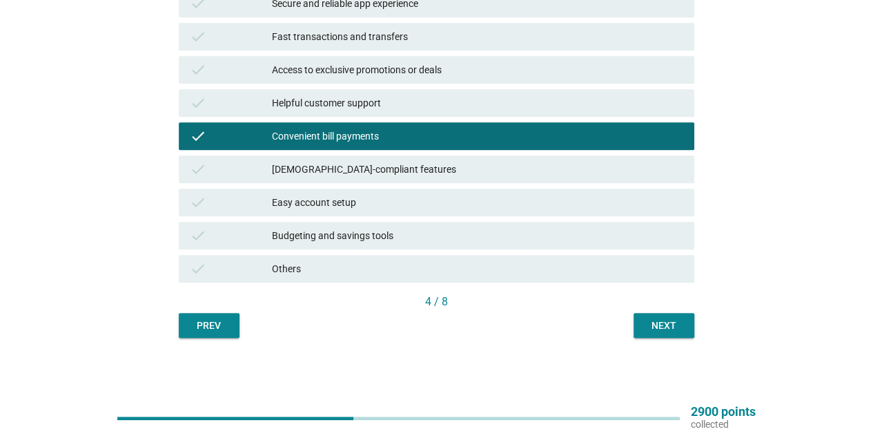
click at [358, 168] on div "[DEMOGRAPHIC_DATA]-compliant features" at bounding box center [478, 169] width 412 height 17
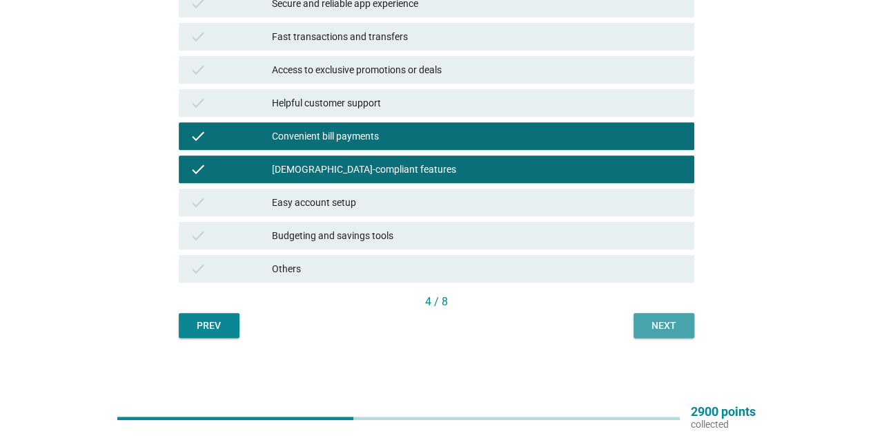
click at [674, 323] on div "Next" at bounding box center [664, 325] width 39 height 14
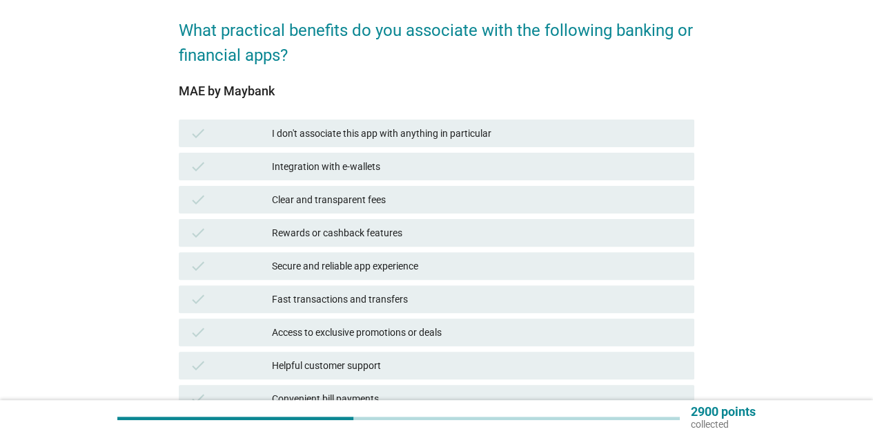
scroll to position [138, 0]
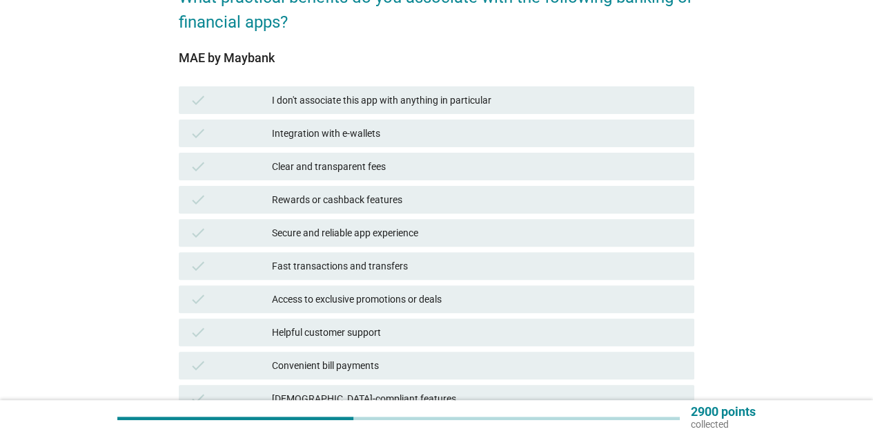
click at [301, 135] on div "Integration with e-wallets" at bounding box center [478, 133] width 412 height 17
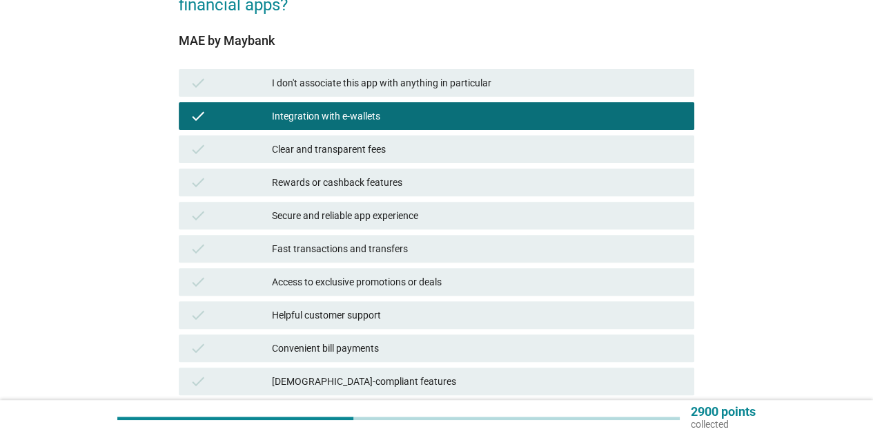
scroll to position [207, 0]
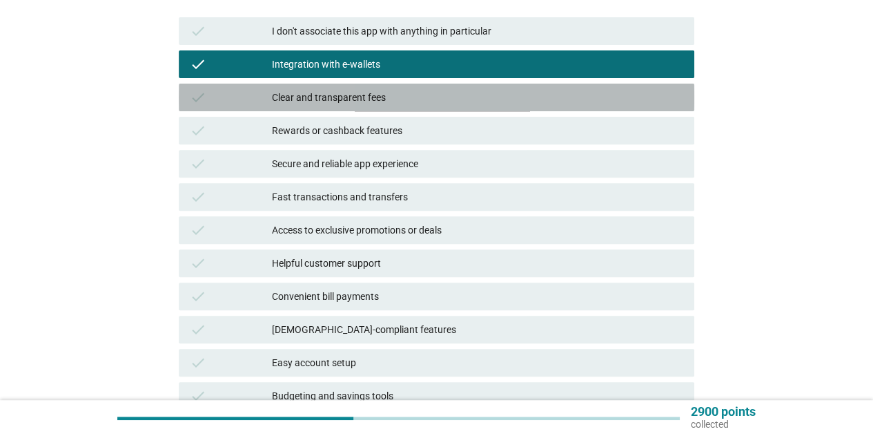
click at [345, 90] on div "Clear and transparent fees" at bounding box center [478, 97] width 412 height 17
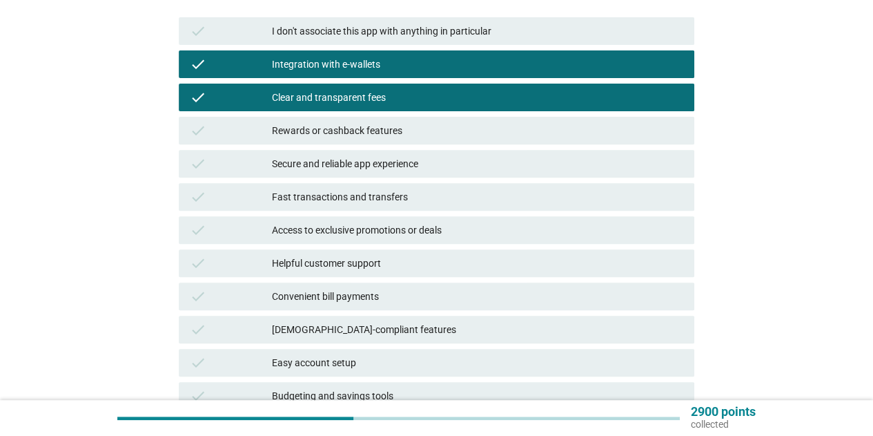
click at [330, 130] on div "Rewards or cashback features" at bounding box center [478, 130] width 412 height 17
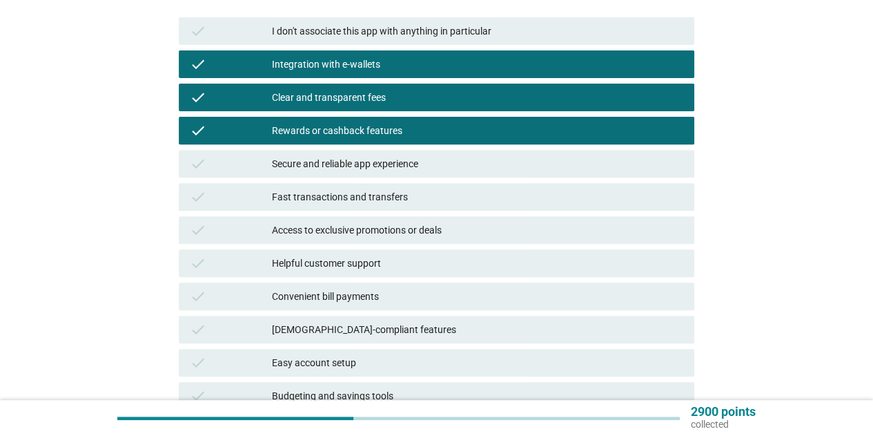
click at [336, 159] on div "Secure and reliable app experience" at bounding box center [478, 163] width 412 height 17
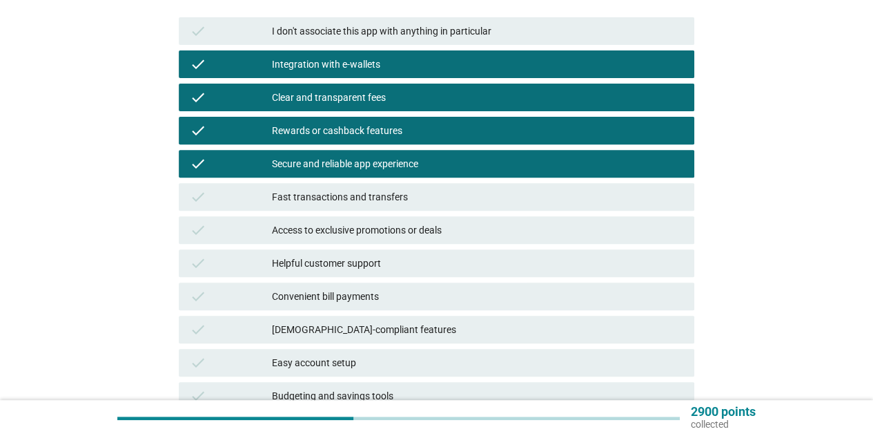
scroll to position [276, 0]
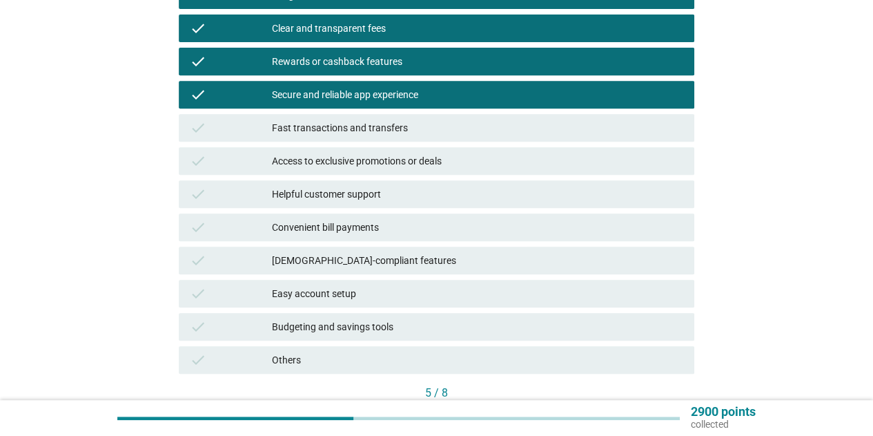
click at [356, 128] on div "Fast transactions and transfers" at bounding box center [478, 127] width 412 height 17
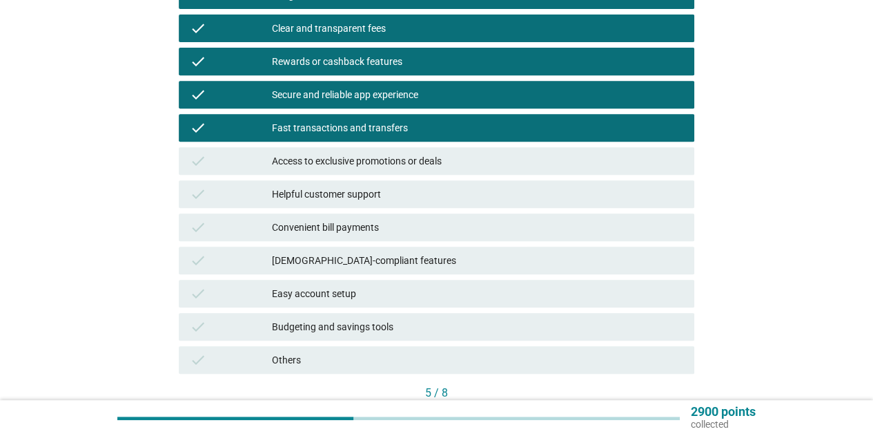
click at [338, 229] on div "Convenient bill payments" at bounding box center [478, 227] width 412 height 17
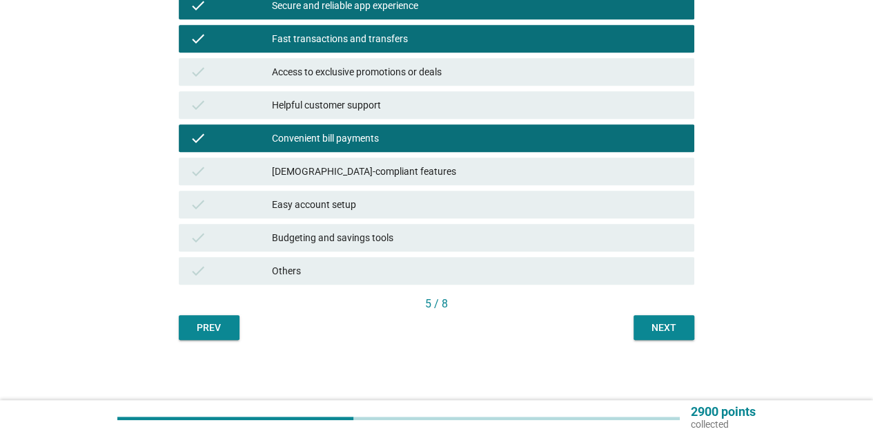
scroll to position [367, 0]
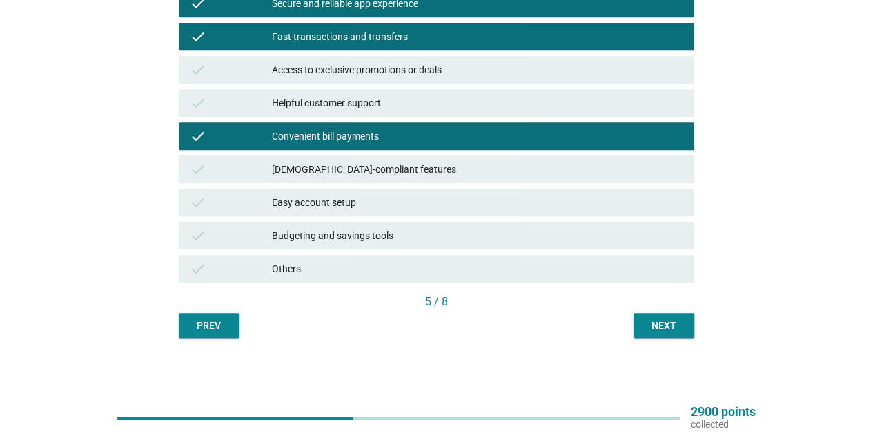
click at [335, 162] on div "[DEMOGRAPHIC_DATA]-compliant features" at bounding box center [478, 169] width 412 height 17
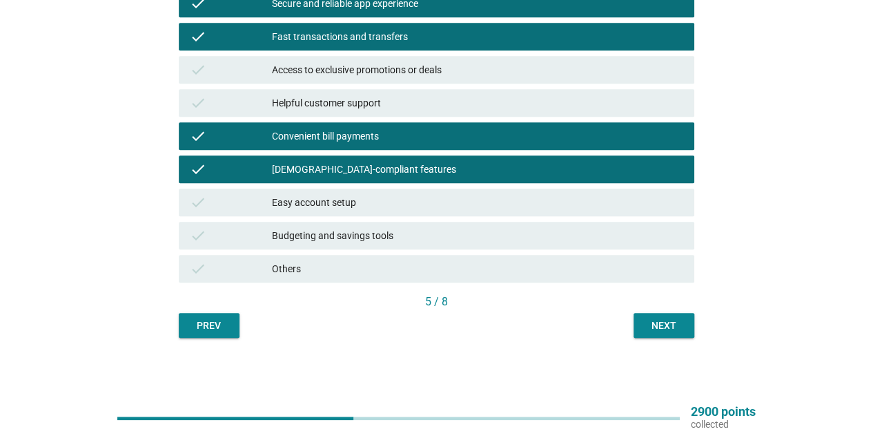
click at [332, 203] on div "Easy account setup" at bounding box center [478, 202] width 412 height 17
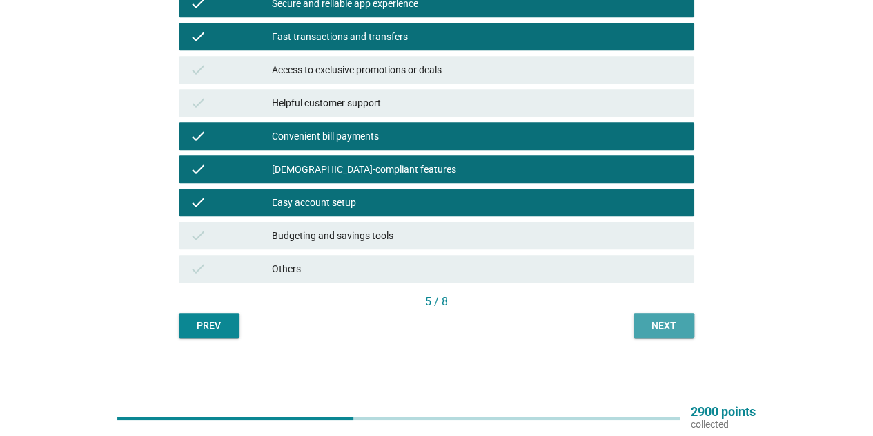
click at [643, 320] on button "Next" at bounding box center [664, 325] width 61 height 25
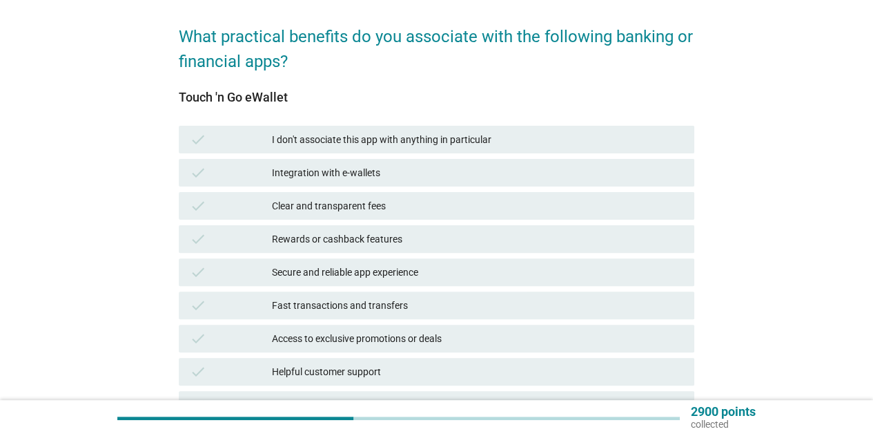
scroll to position [207, 0]
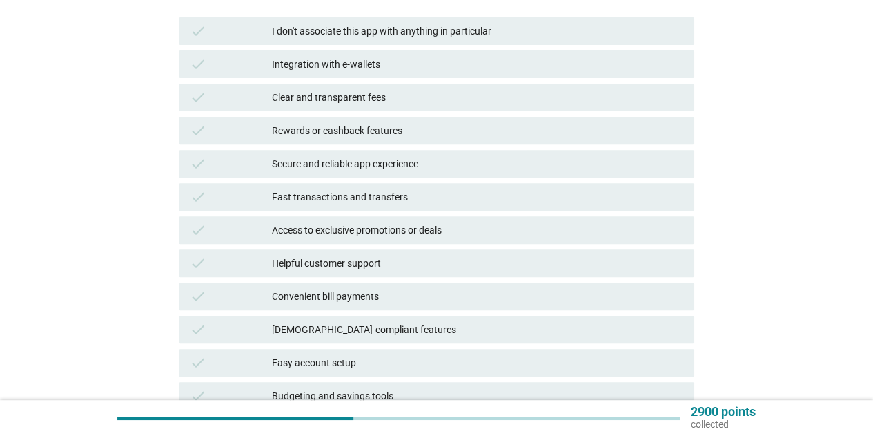
drag, startPoint x: 300, startPoint y: 69, endPoint x: 300, endPoint y: 79, distance: 9.7
click at [300, 69] on div "Integration with e-wallets" at bounding box center [478, 64] width 412 height 17
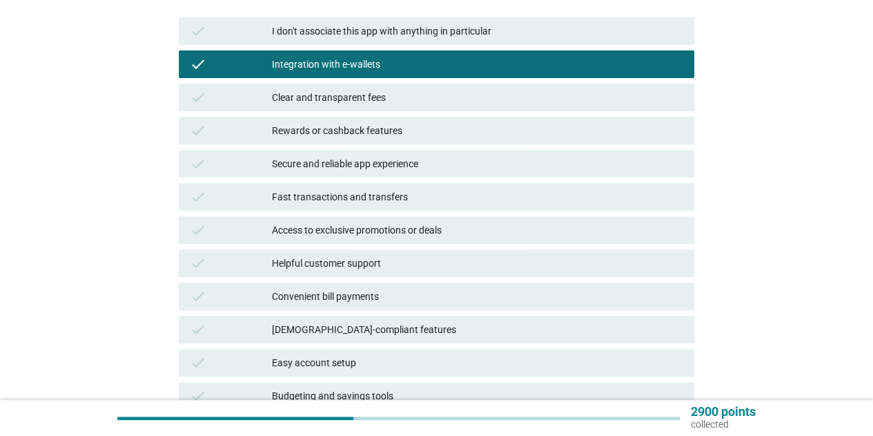
click at [300, 99] on div "Clear and transparent fees" at bounding box center [478, 97] width 412 height 17
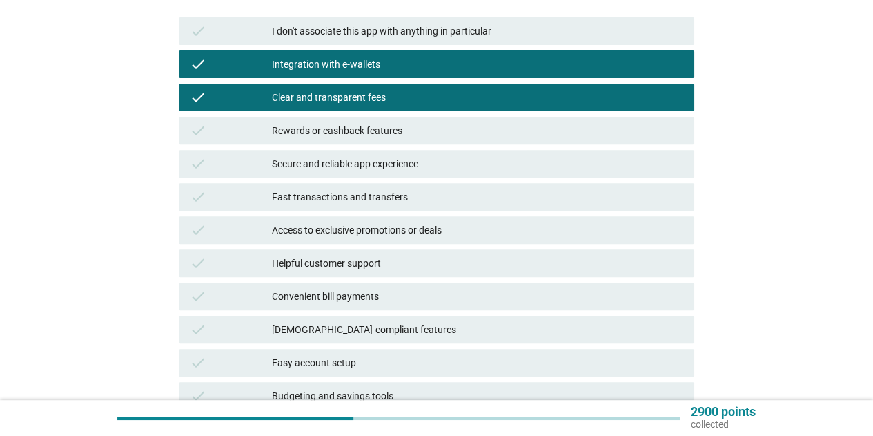
click at [342, 133] on div "Rewards or cashback features" at bounding box center [478, 130] width 412 height 17
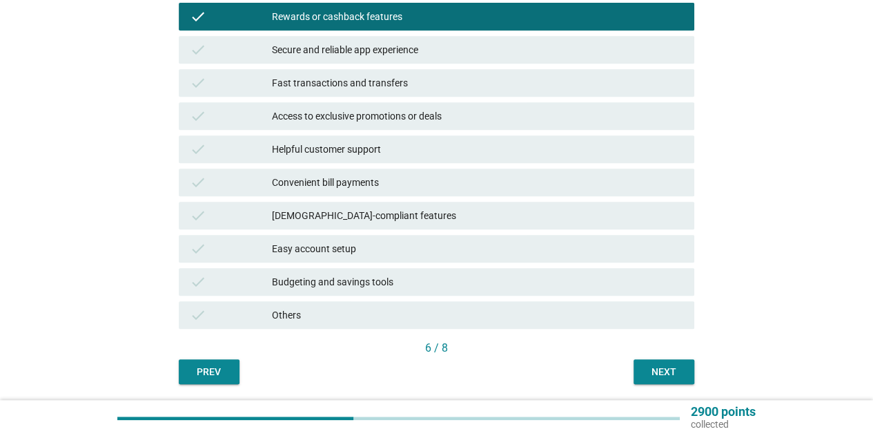
scroll to position [367, 0]
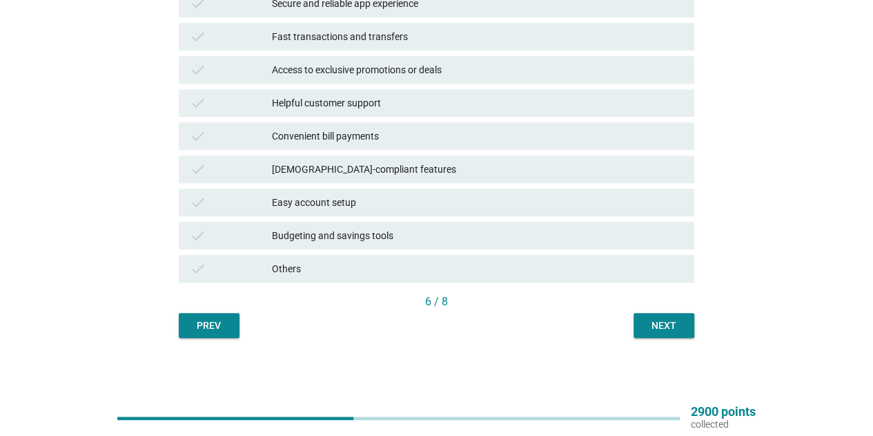
click at [679, 325] on div "Next" at bounding box center [664, 325] width 39 height 14
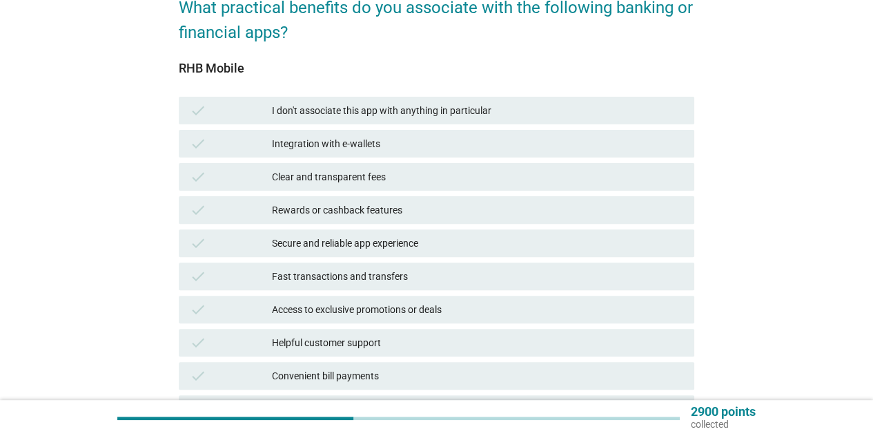
scroll to position [138, 0]
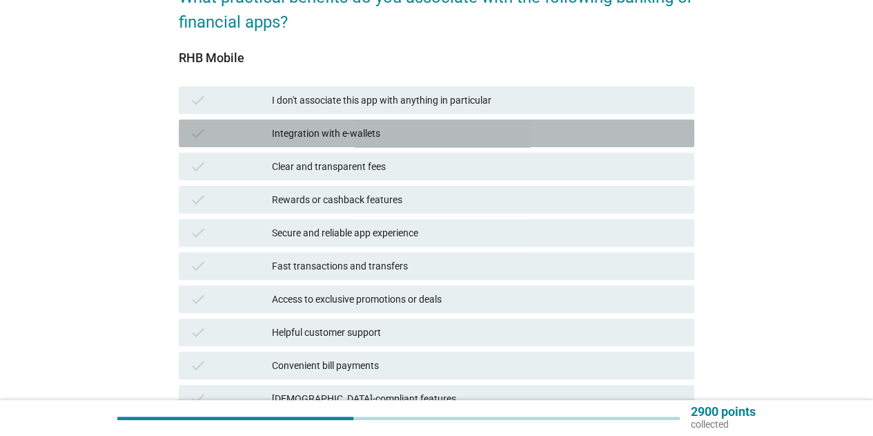
click at [290, 137] on div "Integration with e-wallets" at bounding box center [478, 133] width 412 height 17
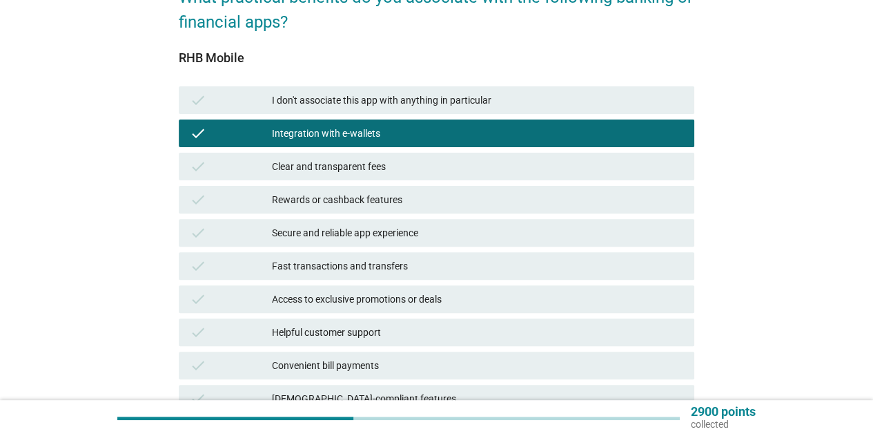
click at [312, 159] on div "Clear and transparent fees" at bounding box center [478, 166] width 412 height 17
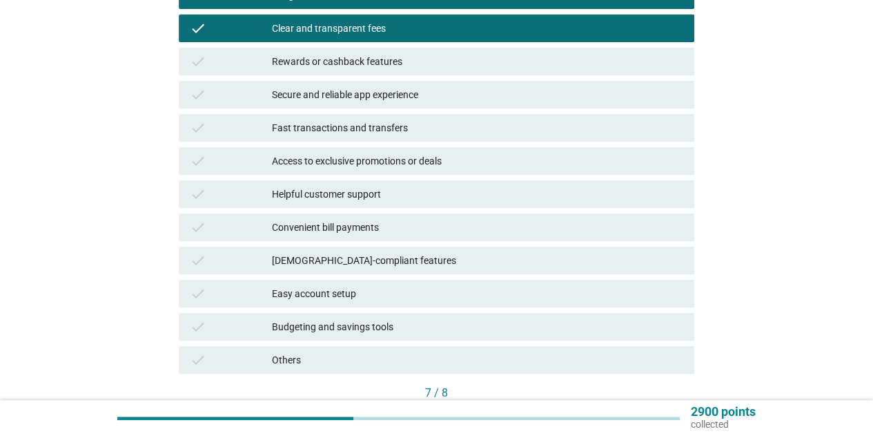
scroll to position [207, 0]
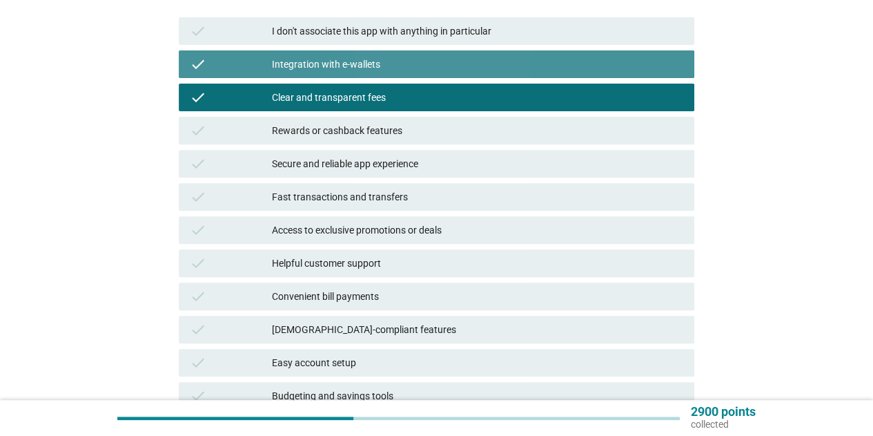
click at [351, 64] on div "Integration with e-wallets" at bounding box center [478, 64] width 412 height 17
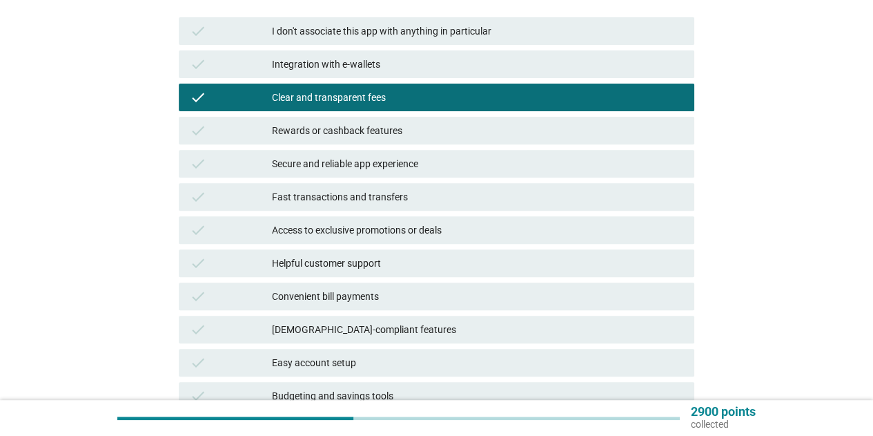
click at [330, 165] on div "Secure and reliable app experience" at bounding box center [478, 163] width 412 height 17
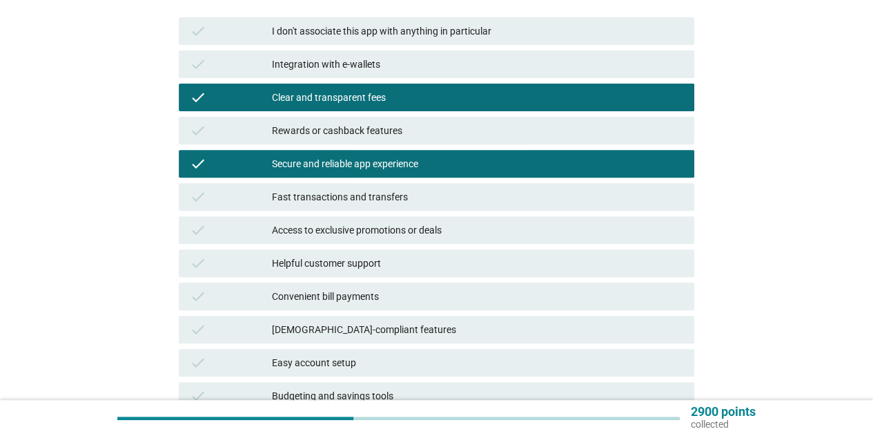
click at [327, 202] on div "Fast transactions and transfers" at bounding box center [478, 196] width 412 height 17
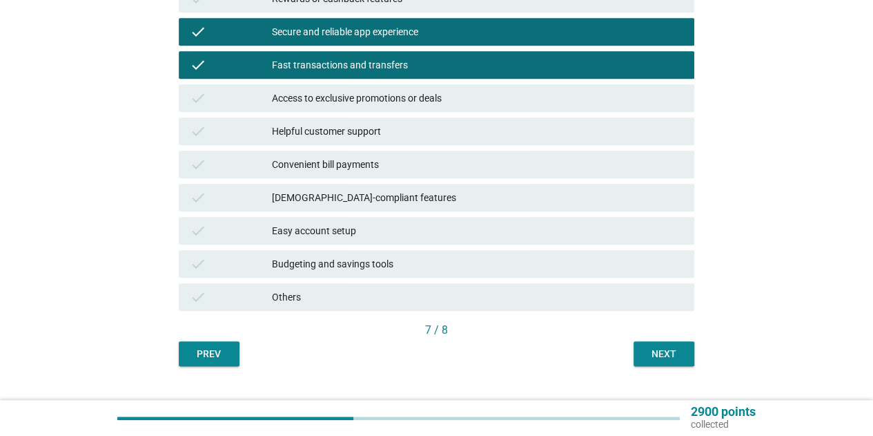
scroll to position [345, 0]
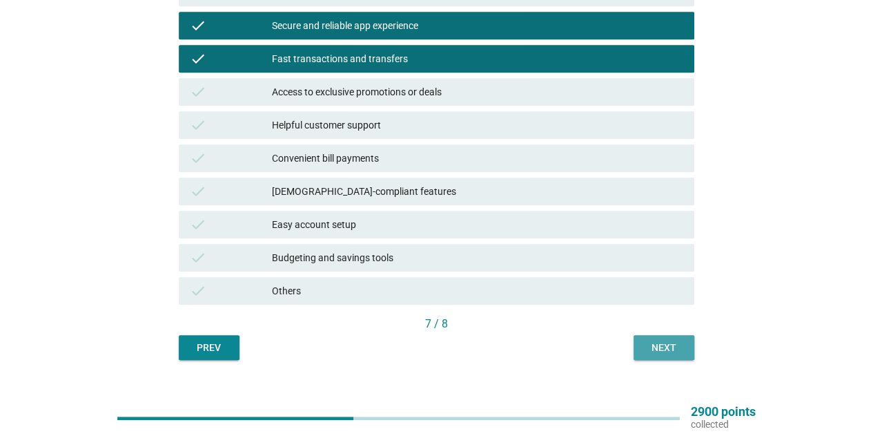
click at [673, 344] on div "Next" at bounding box center [664, 347] width 39 height 14
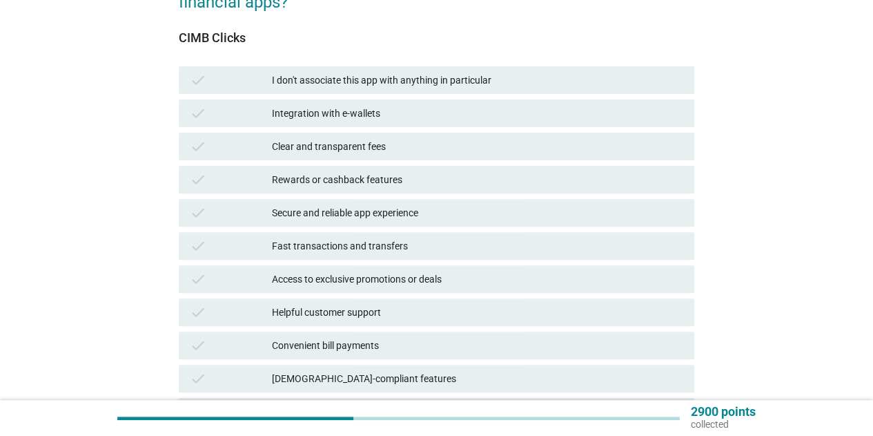
scroll to position [207, 0]
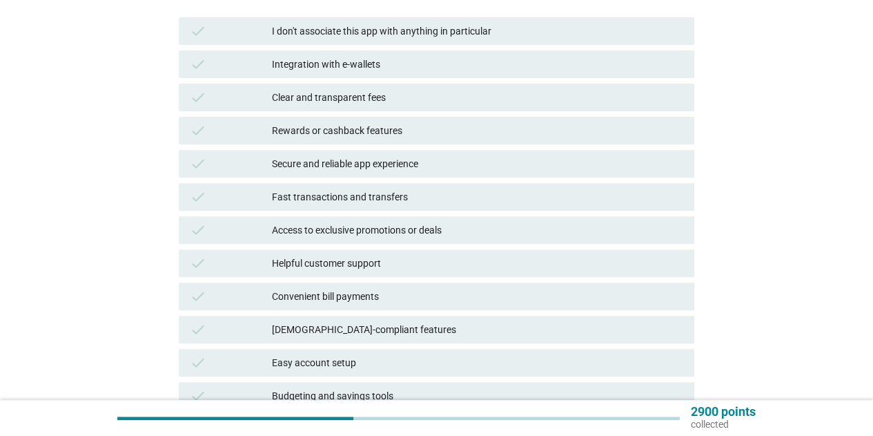
click at [319, 95] on div "Clear and transparent fees" at bounding box center [478, 97] width 412 height 17
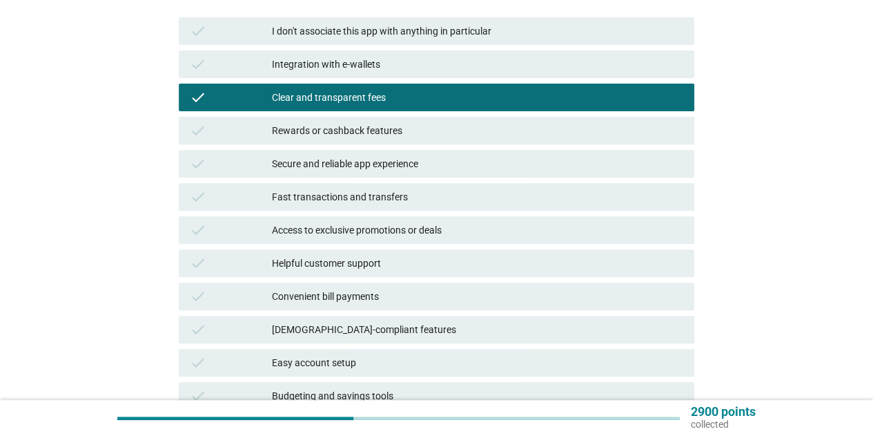
click at [322, 139] on div "check Rewards or cashback features" at bounding box center [437, 131] width 516 height 28
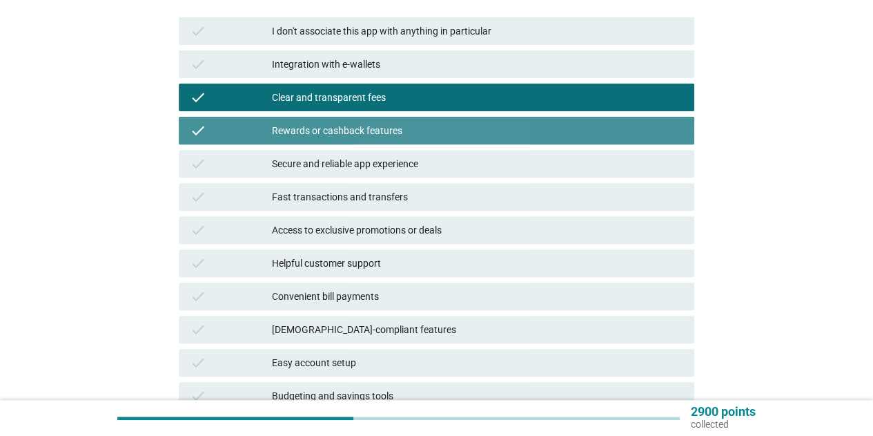
drag, startPoint x: 342, startPoint y: 126, endPoint x: 324, endPoint y: 168, distance: 46.1
click at [341, 129] on div "Rewards or cashback features" at bounding box center [478, 130] width 412 height 17
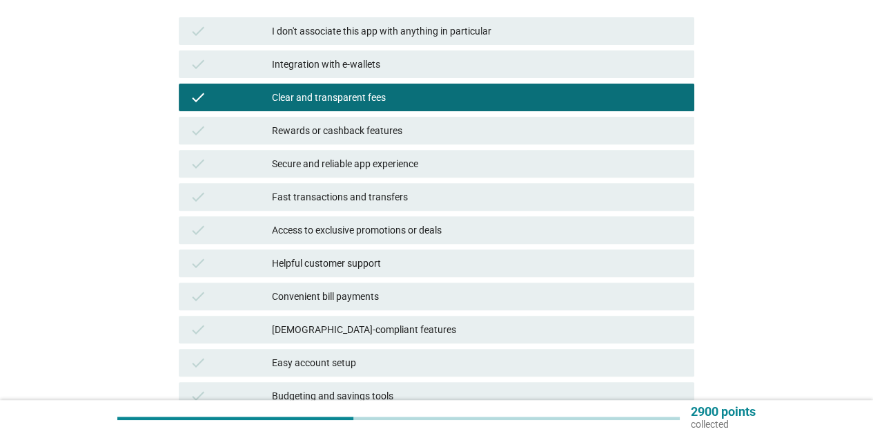
click at [331, 195] on div "Fast transactions and transfers" at bounding box center [478, 196] width 412 height 17
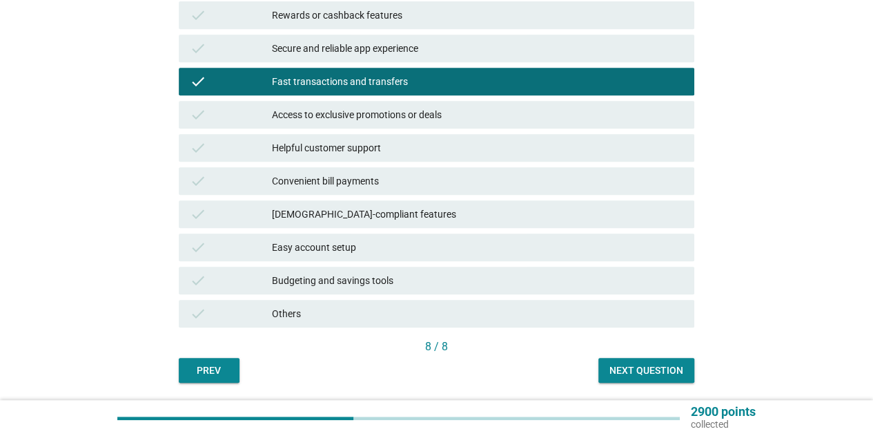
scroll to position [367, 0]
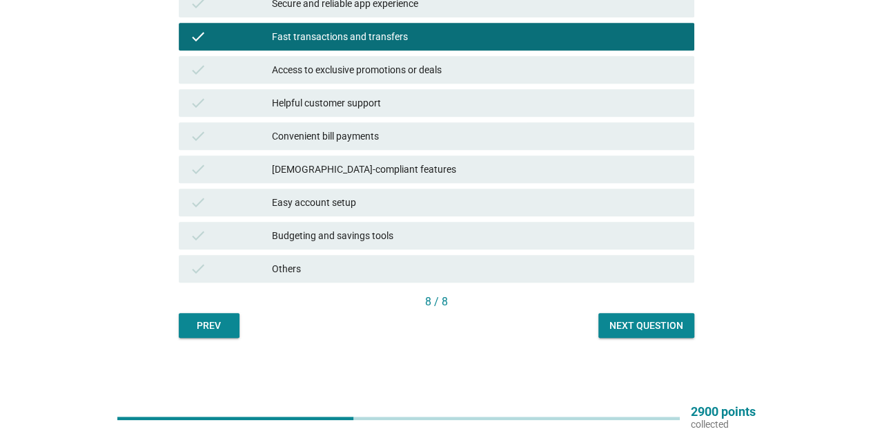
click at [336, 142] on div "Convenient bill payments" at bounding box center [478, 136] width 412 height 17
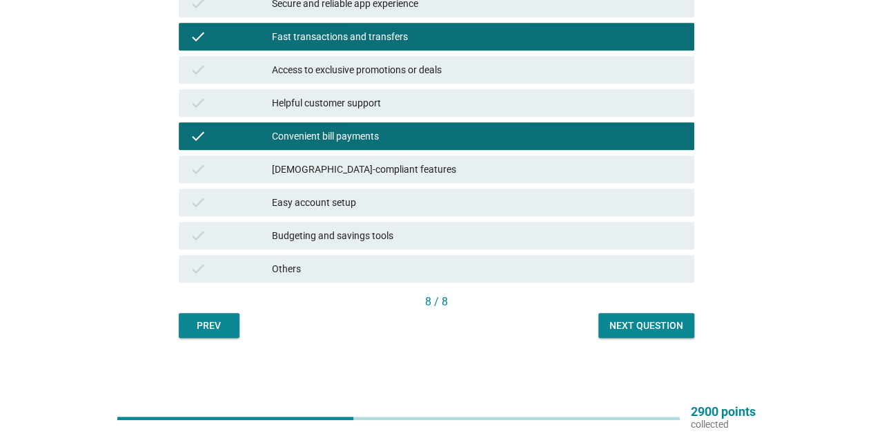
click at [648, 322] on div "Next question" at bounding box center [647, 325] width 74 height 14
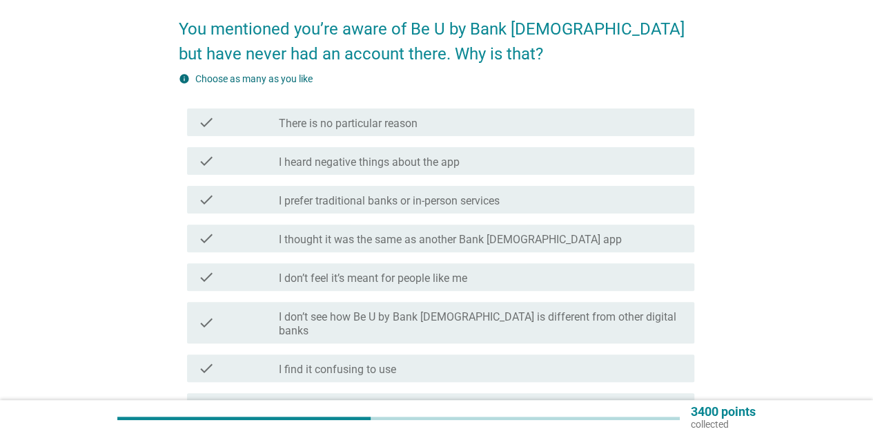
scroll to position [138, 0]
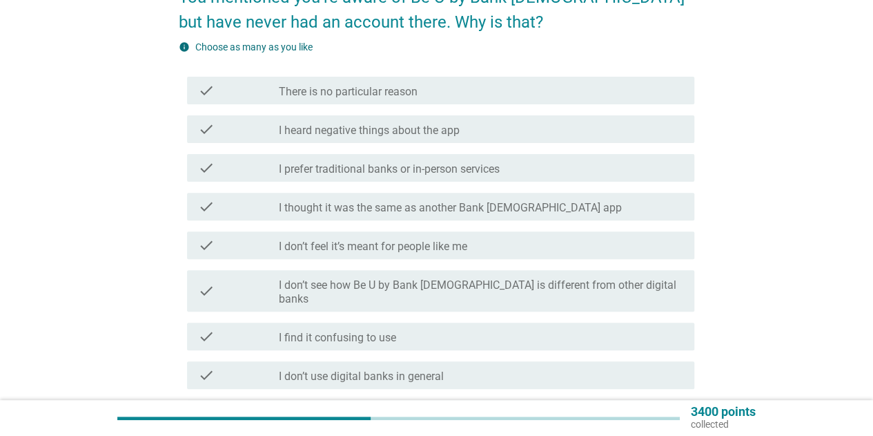
click at [450, 93] on div "check_box_outline_blank There is no particular reason" at bounding box center [481, 90] width 405 height 17
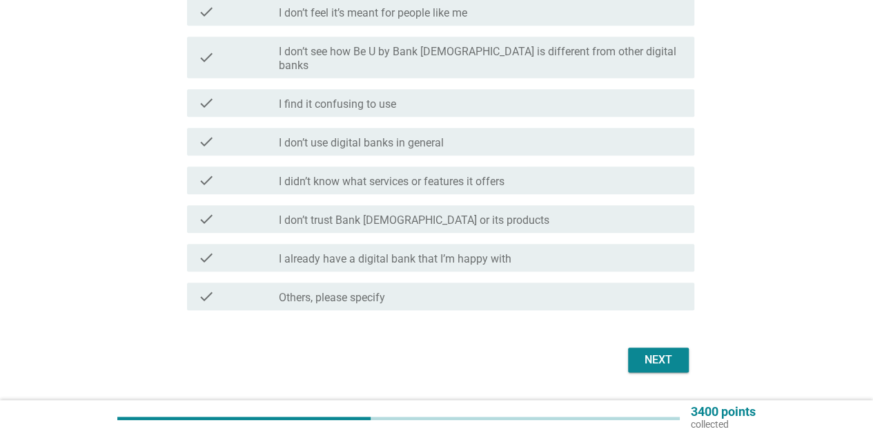
scroll to position [396, 0]
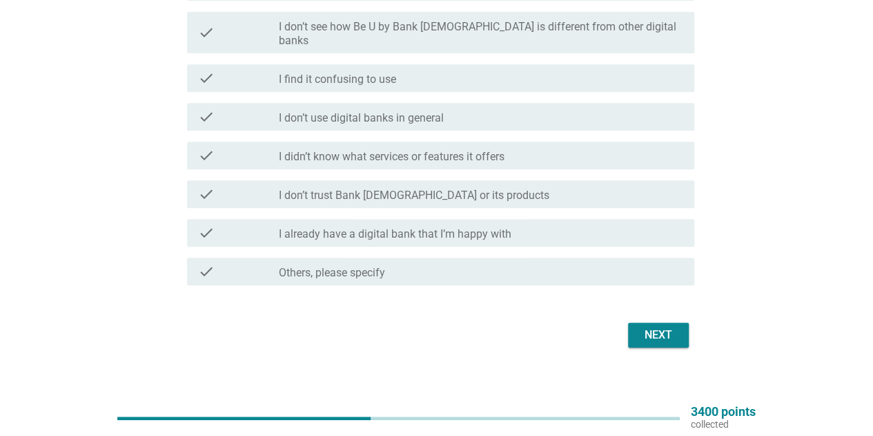
click at [505, 227] on label "I already have a digital bank that I’m happy with" at bounding box center [395, 234] width 233 height 14
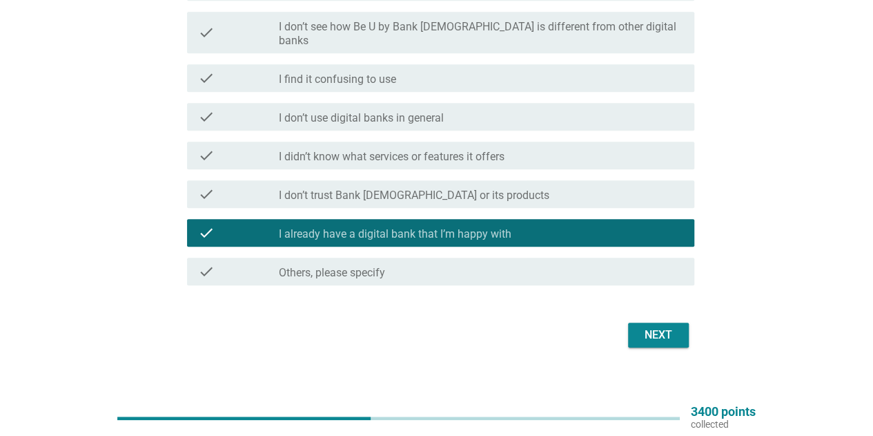
click at [664, 327] on div "Next" at bounding box center [658, 335] width 39 height 17
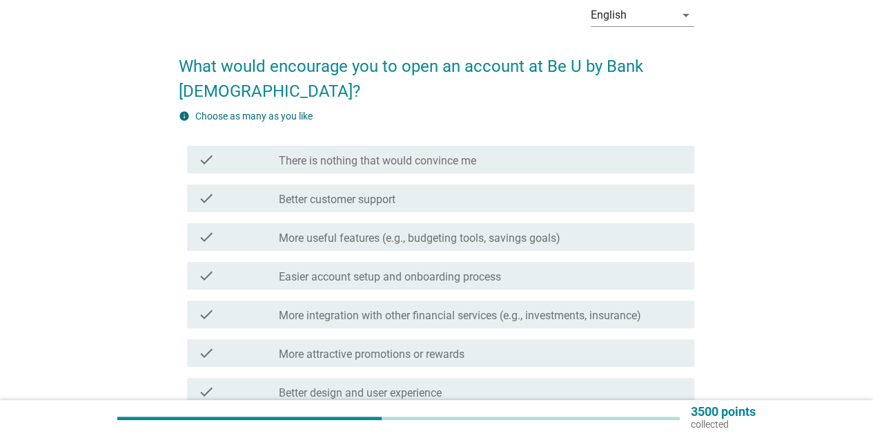
scroll to position [138, 0]
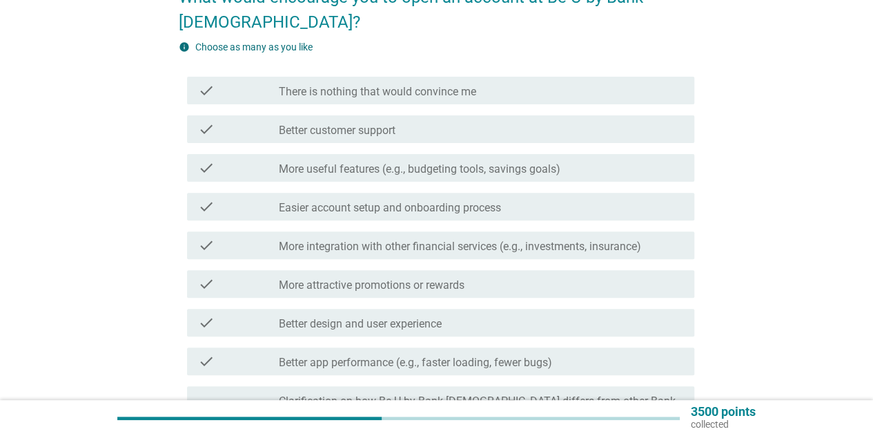
click at [365, 162] on label "More useful features (e.g., budgeting tools, savings goals)" at bounding box center [420, 169] width 282 height 14
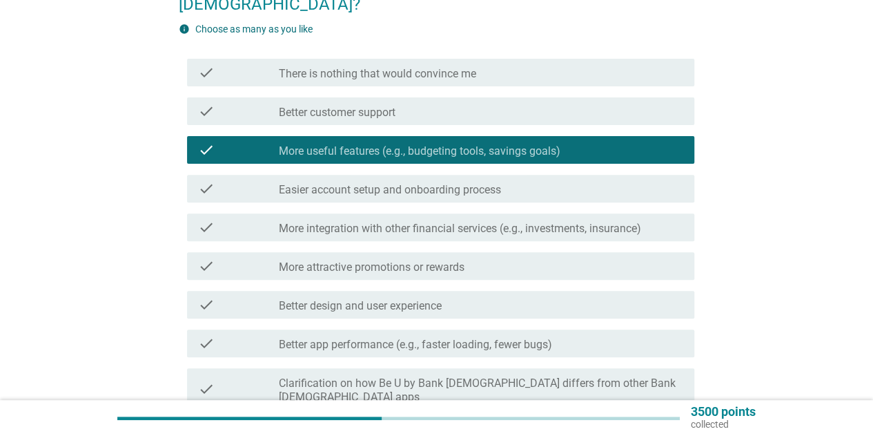
scroll to position [207, 0]
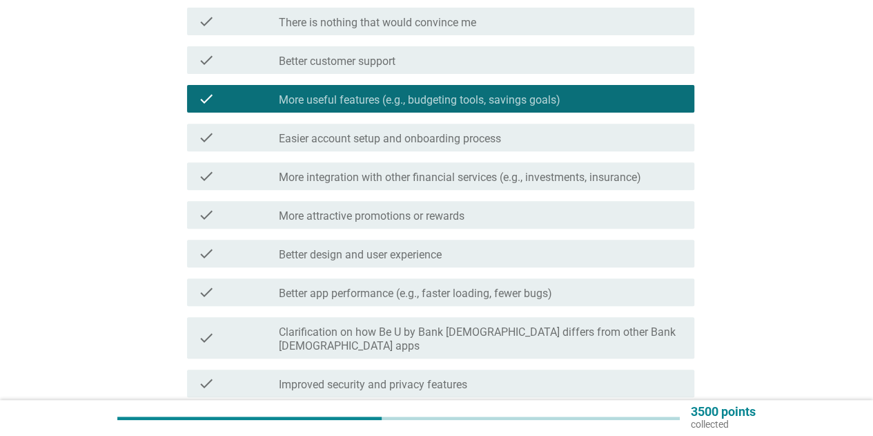
click at [380, 171] on label "More integration with other financial services (e.g., investments, insurance)" at bounding box center [460, 178] width 362 height 14
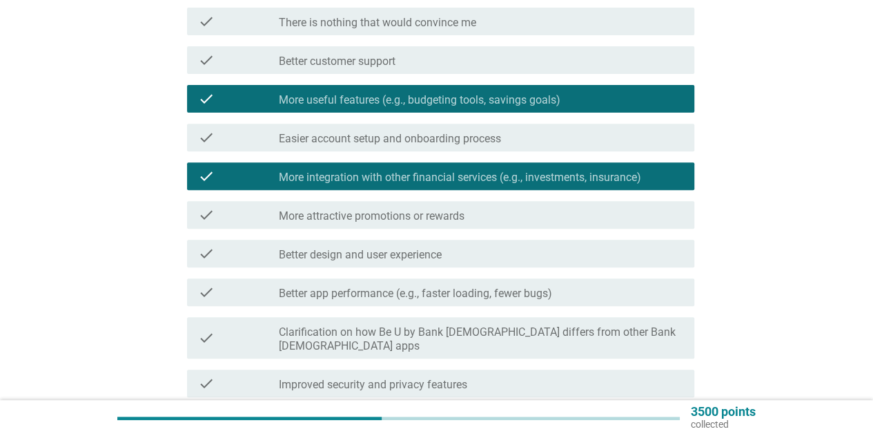
scroll to position [276, 0]
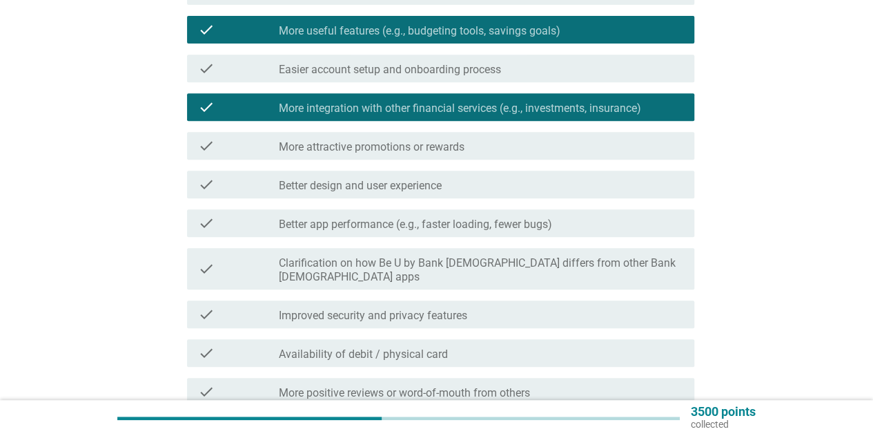
click at [356, 140] on label "More attractive promotions or rewards" at bounding box center [372, 147] width 186 height 14
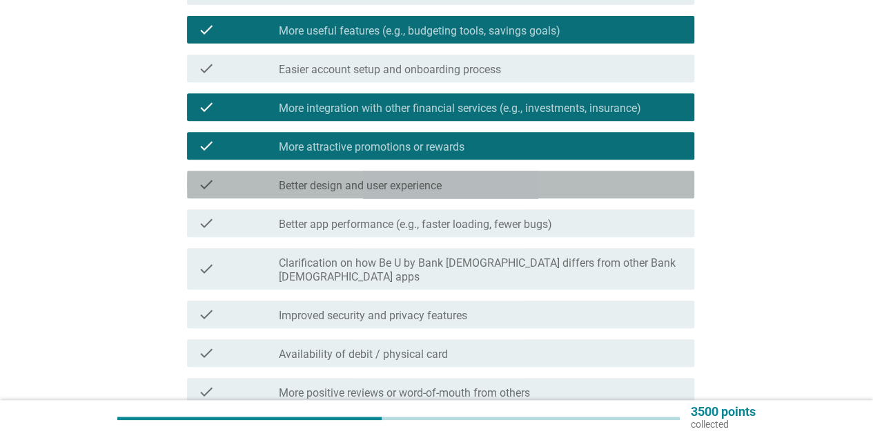
click at [348, 179] on label "Better design and user experience" at bounding box center [360, 186] width 163 height 14
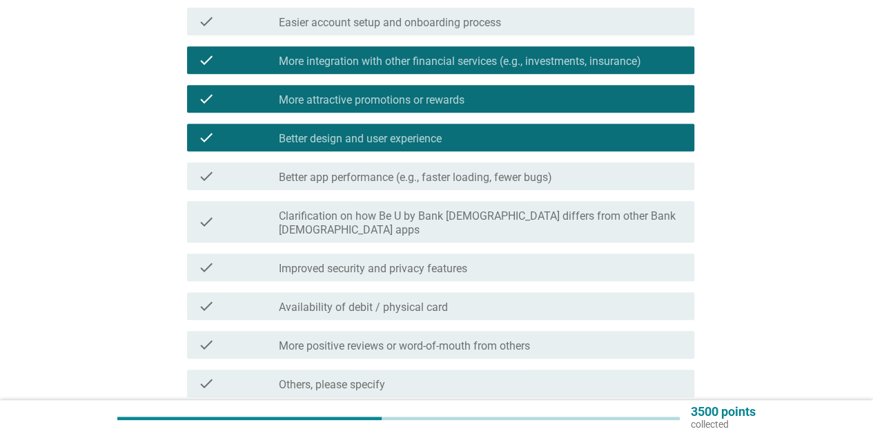
scroll to position [345, 0]
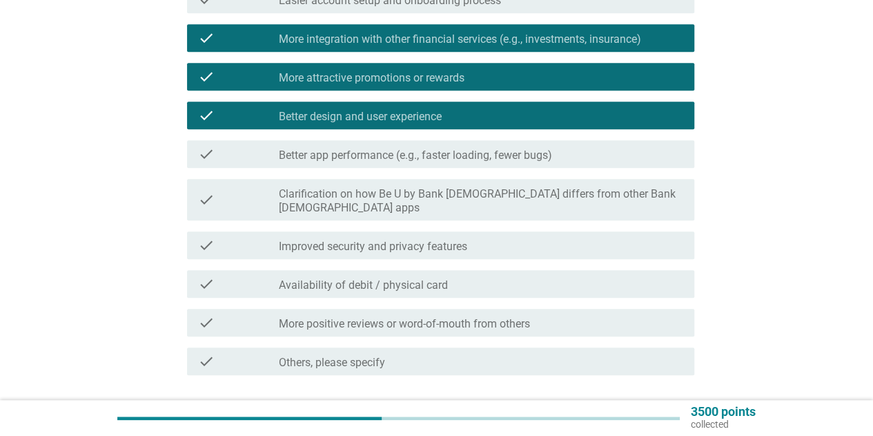
click at [367, 148] on label "Better app performance (e.g., faster loading, fewer bugs)" at bounding box center [415, 155] width 273 height 14
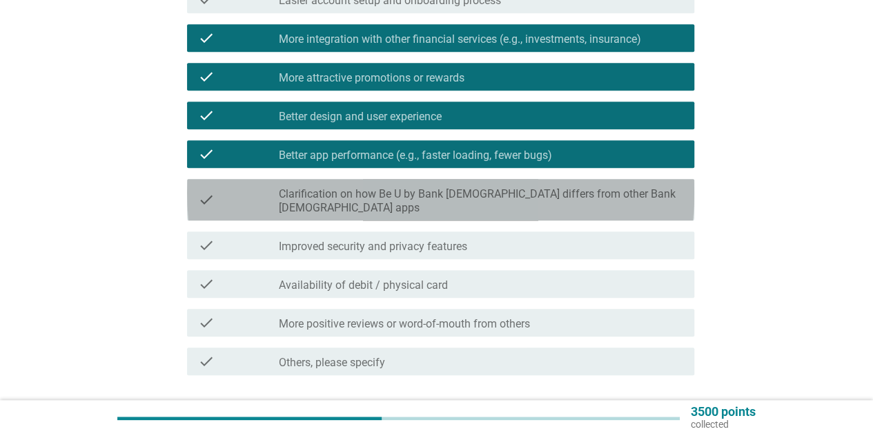
click at [378, 187] on label "Clarification on how Be U by Bank [DEMOGRAPHIC_DATA] differs from other Bank [D…" at bounding box center [481, 201] width 405 height 28
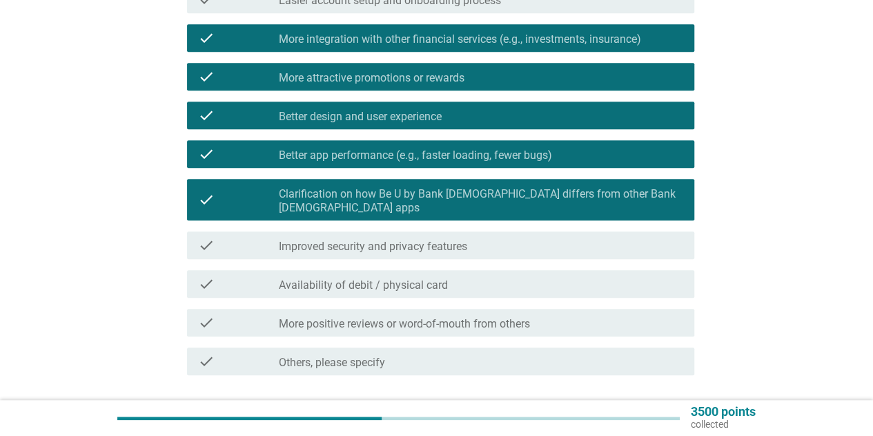
click at [409, 240] on label "Improved security and privacy features" at bounding box center [373, 247] width 188 height 14
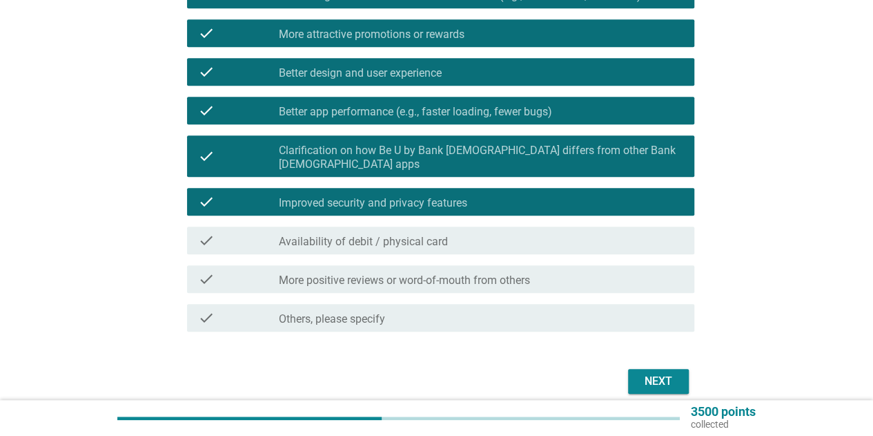
scroll to position [410, 0]
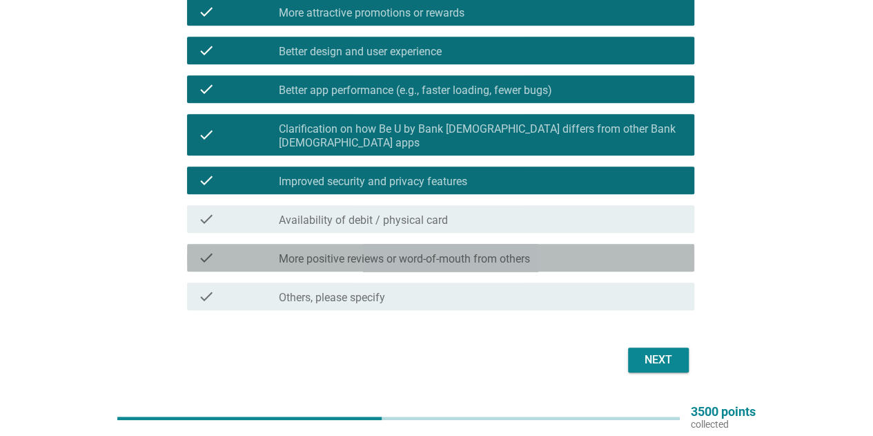
click at [463, 252] on label "More positive reviews or word-of-mouth from others" at bounding box center [404, 259] width 251 height 14
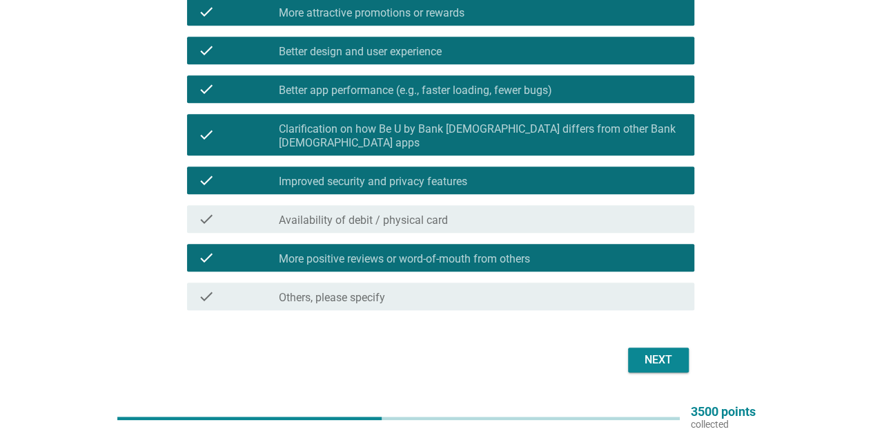
click at [466, 252] on label "More positive reviews or word-of-mouth from others" at bounding box center [404, 259] width 251 height 14
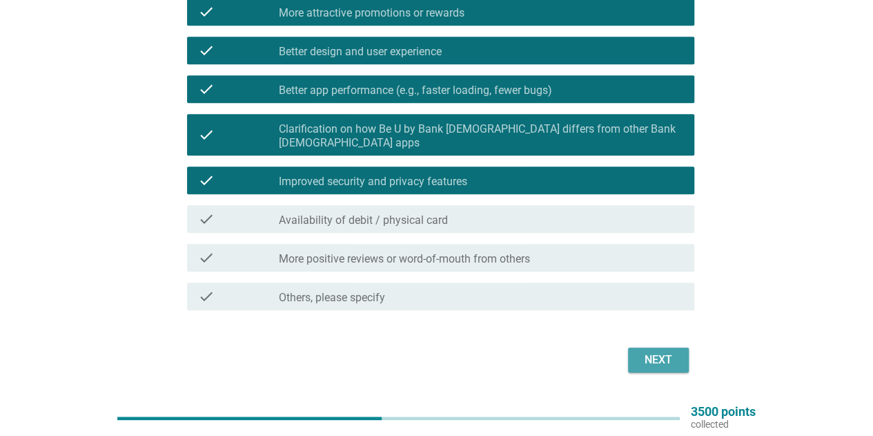
click at [639, 351] on div "Next" at bounding box center [658, 359] width 39 height 17
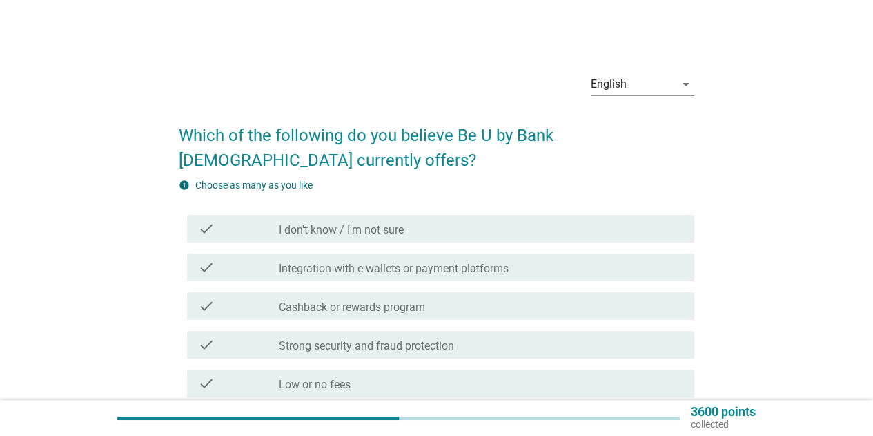
scroll to position [69, 0]
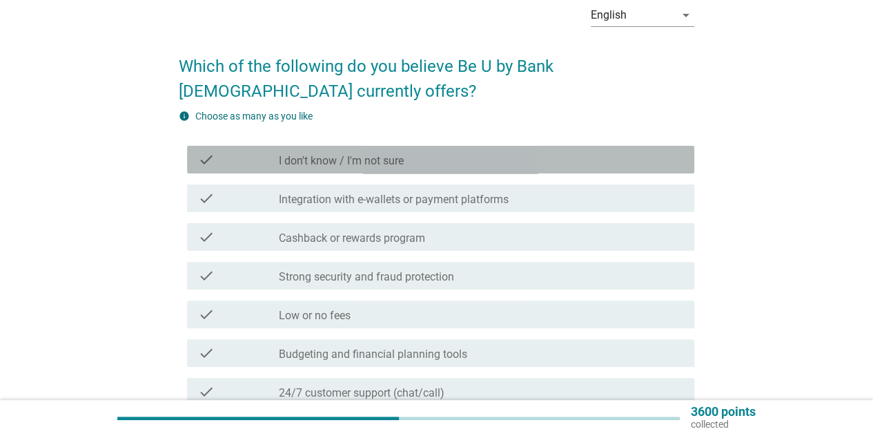
click at [413, 155] on div "check_box_outline_blank I don't know / I'm not sure" at bounding box center [481, 159] width 405 height 17
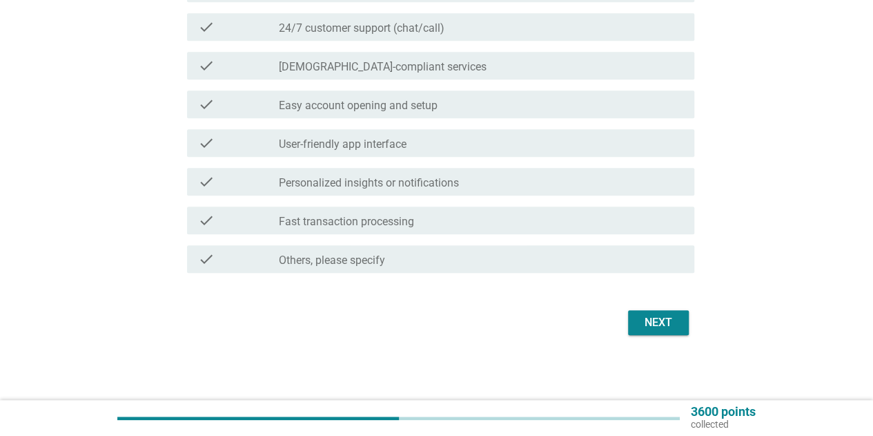
scroll to position [435, 0]
click at [688, 327] on button "Next" at bounding box center [658, 321] width 61 height 25
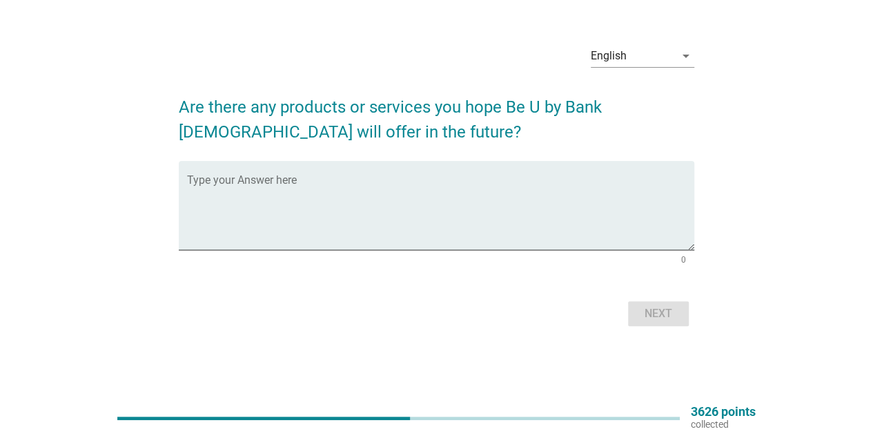
scroll to position [0, 0]
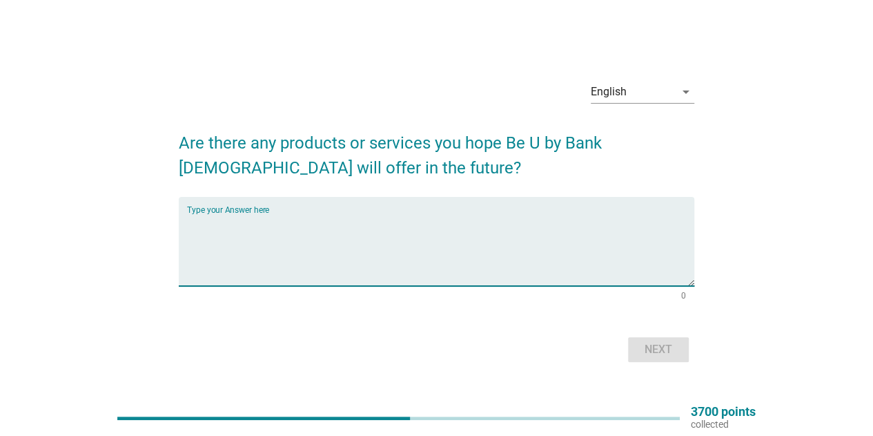
click at [463, 222] on textarea "Type your Answer here" at bounding box center [440, 249] width 507 height 72
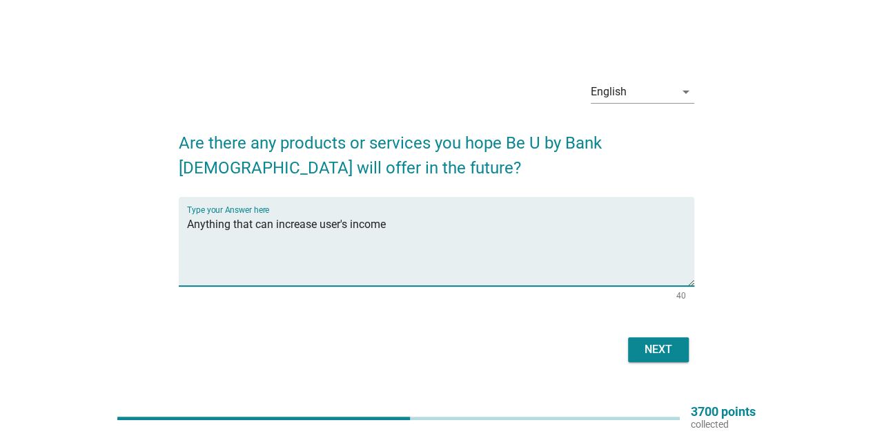
type textarea "Anything that can increase user's income"
click at [673, 358] on button "Next" at bounding box center [658, 349] width 61 height 25
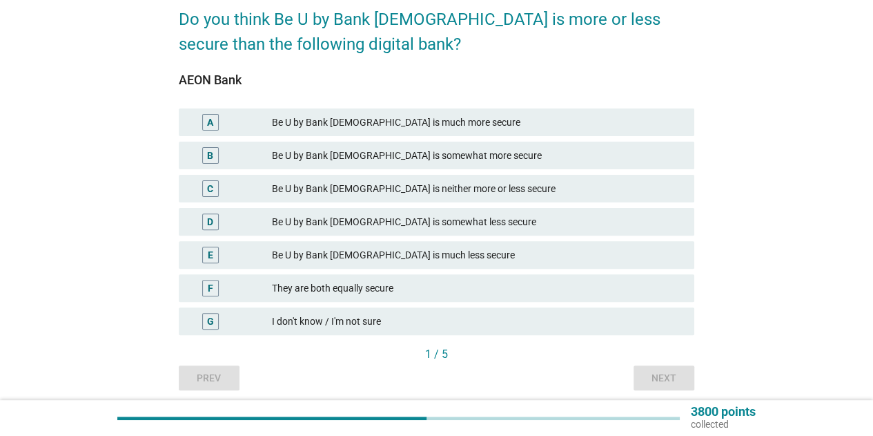
scroll to position [138, 0]
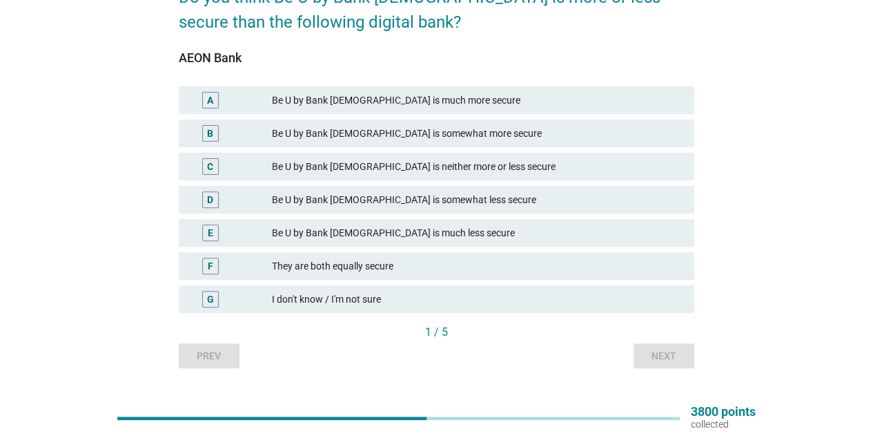
click at [325, 256] on div "F They are both equally secure" at bounding box center [437, 266] width 516 height 28
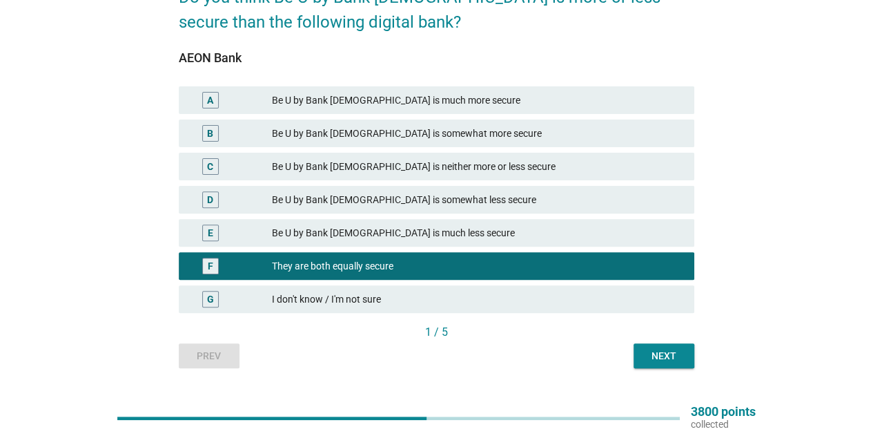
click at [665, 362] on div "Next" at bounding box center [664, 356] width 39 height 14
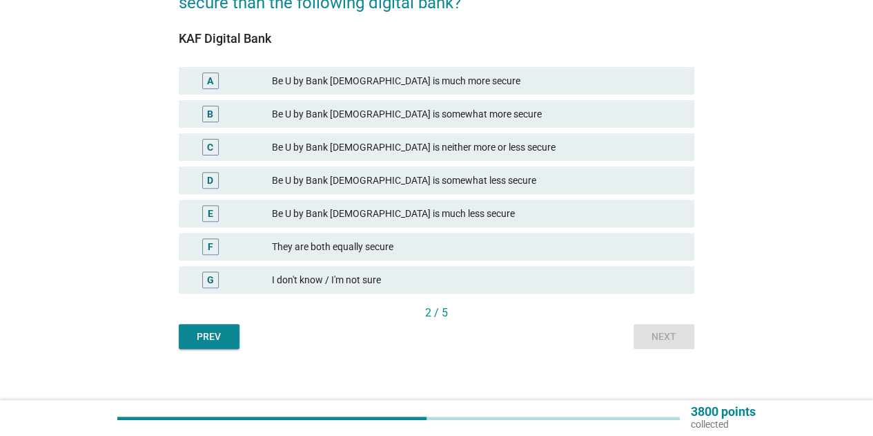
scroll to position [168, 0]
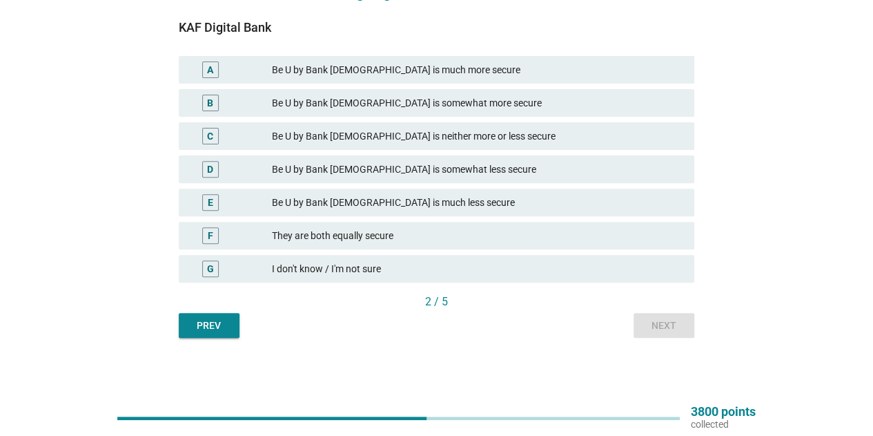
click at [378, 230] on div "They are both equally secure" at bounding box center [478, 235] width 412 height 17
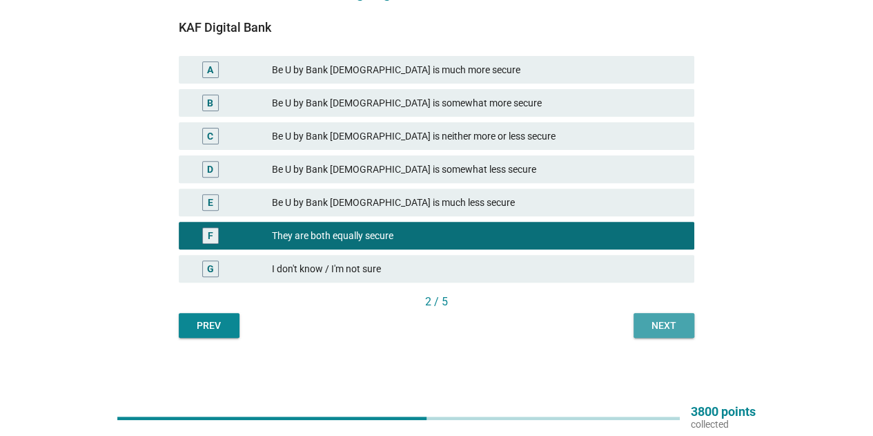
click at [661, 329] on div "Next" at bounding box center [664, 325] width 39 height 14
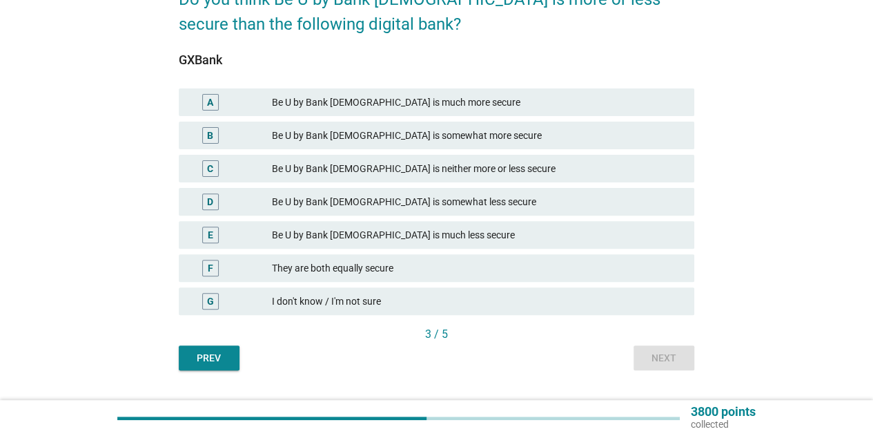
scroll to position [138, 0]
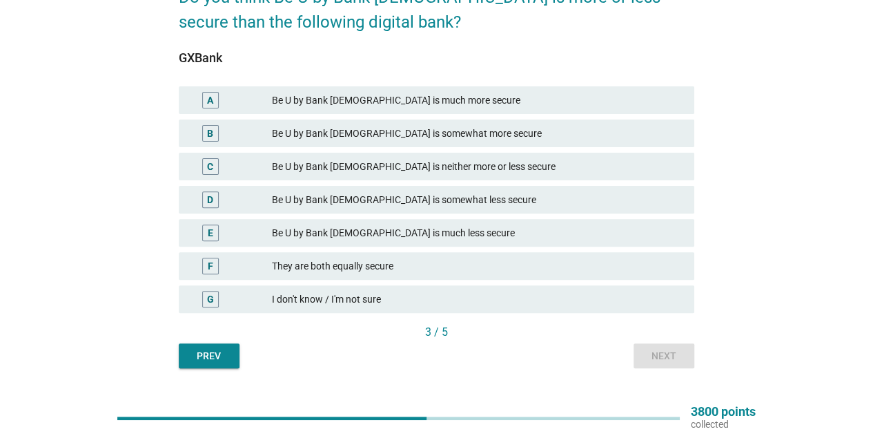
click at [396, 270] on div "They are both equally secure" at bounding box center [478, 266] width 412 height 17
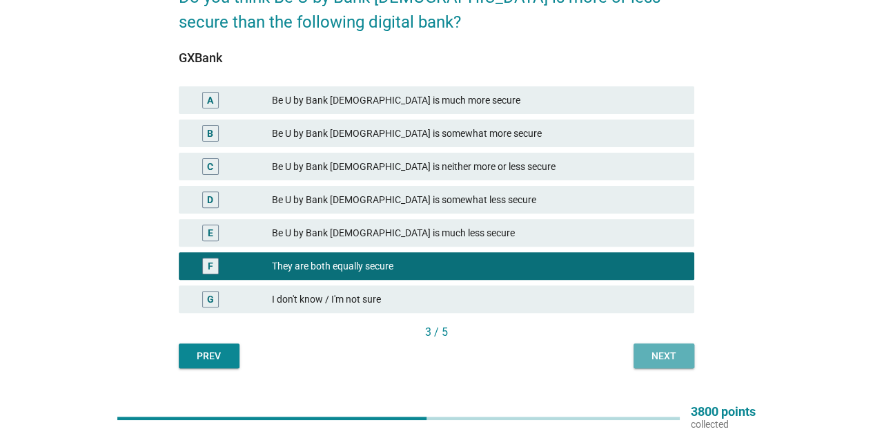
click at [679, 354] on div "Next" at bounding box center [664, 356] width 39 height 14
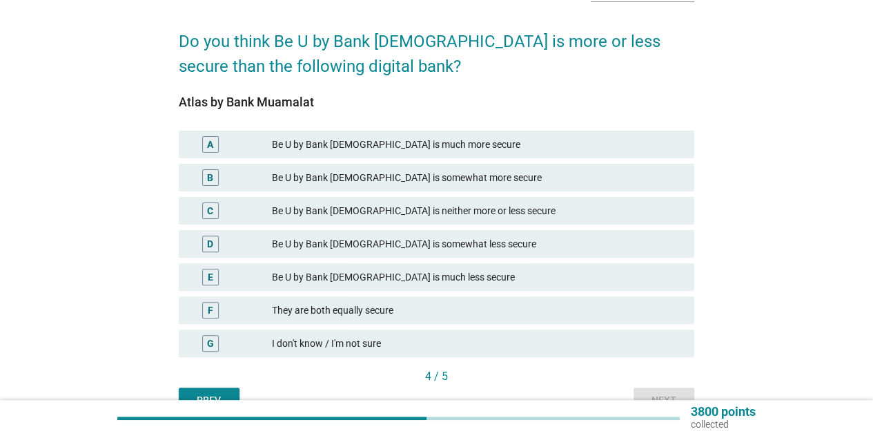
scroll to position [168, 0]
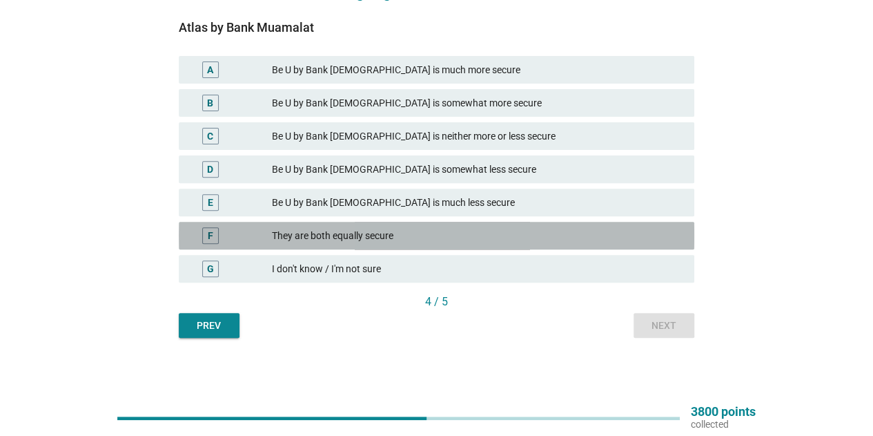
click at [407, 231] on div "They are both equally secure" at bounding box center [478, 235] width 412 height 17
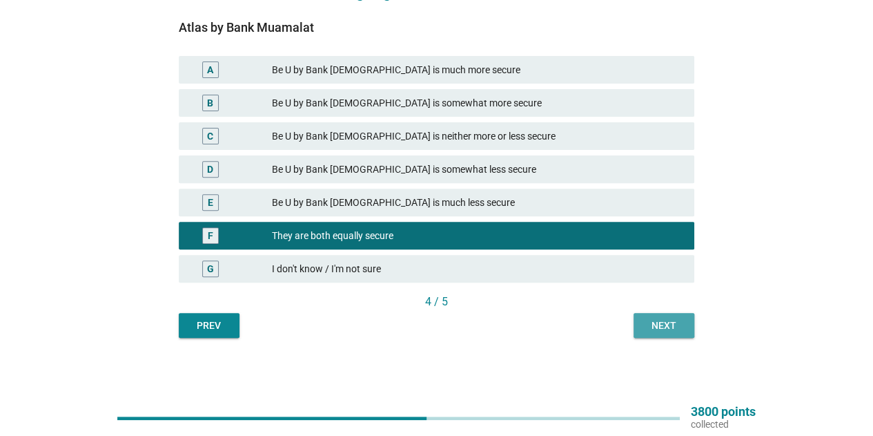
click at [666, 322] on div "Next" at bounding box center [664, 325] width 39 height 14
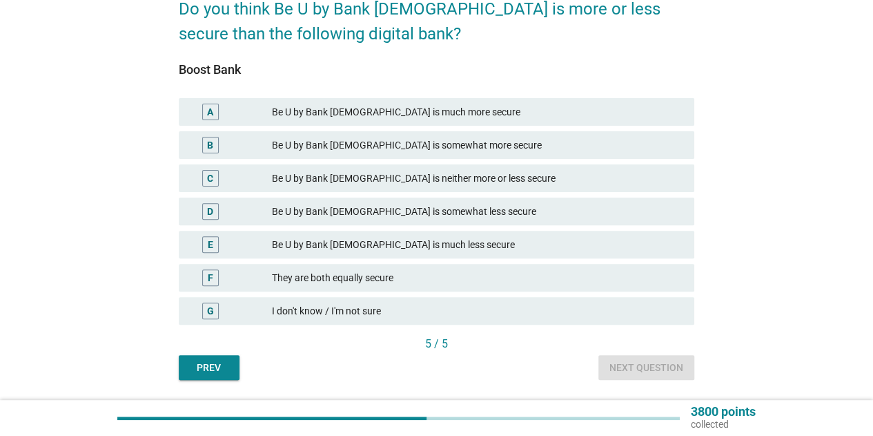
scroll to position [138, 0]
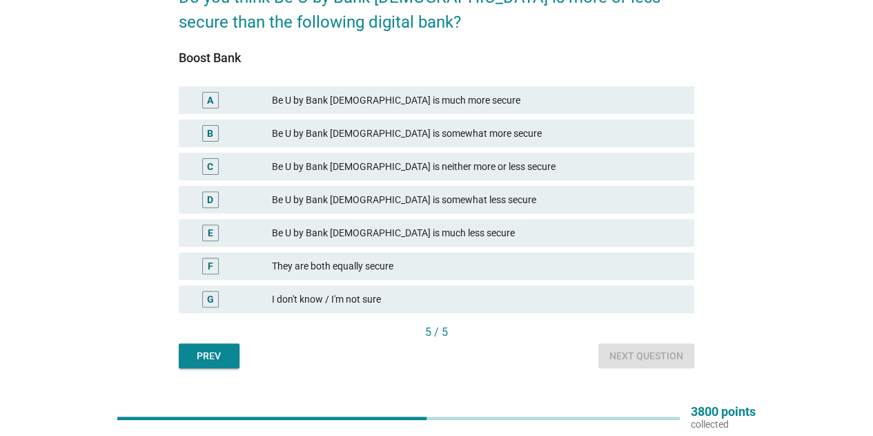
click at [427, 262] on div "They are both equally secure" at bounding box center [478, 266] width 412 height 17
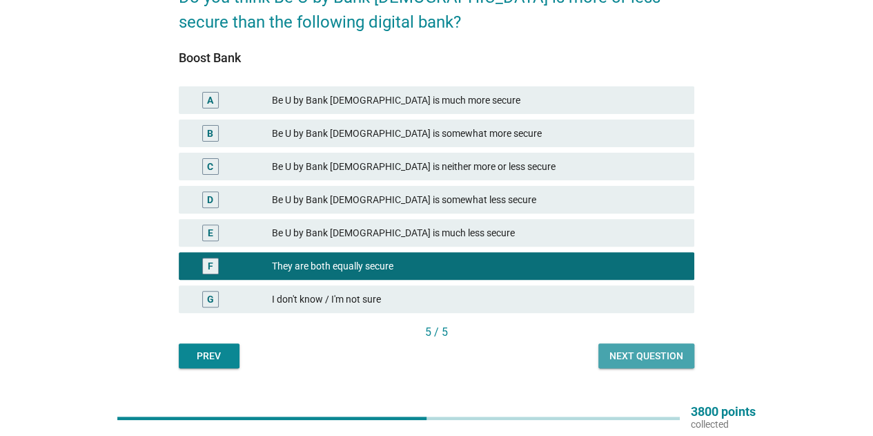
click at [652, 351] on div "Next question" at bounding box center [647, 356] width 74 height 14
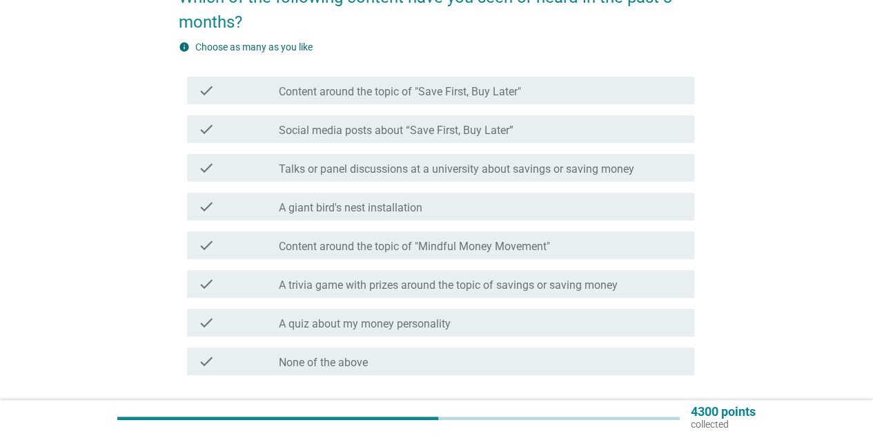
click at [391, 95] on label "Content around the topic of "Save First, Buy Later"" at bounding box center [400, 92] width 242 height 14
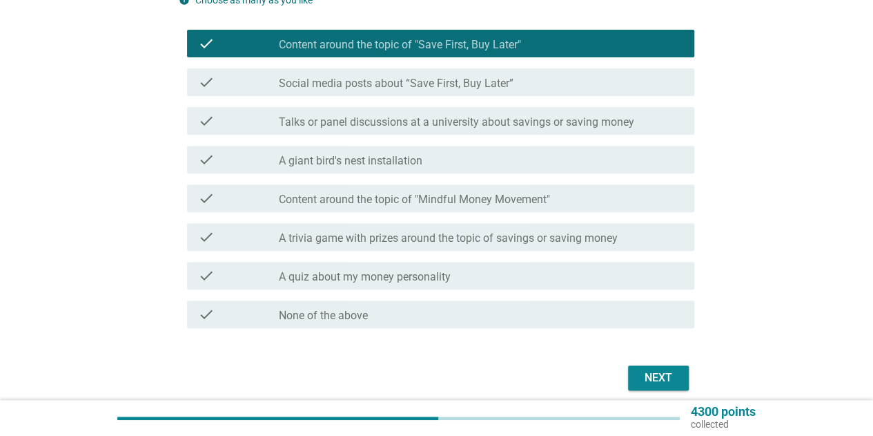
scroll to position [207, 0]
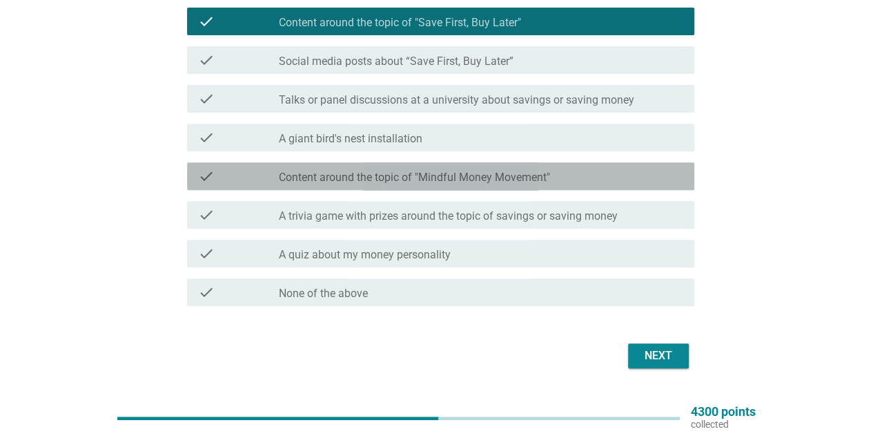
click at [422, 176] on label "Content around the topic of "Mindful Money Movement"" at bounding box center [414, 178] width 271 height 14
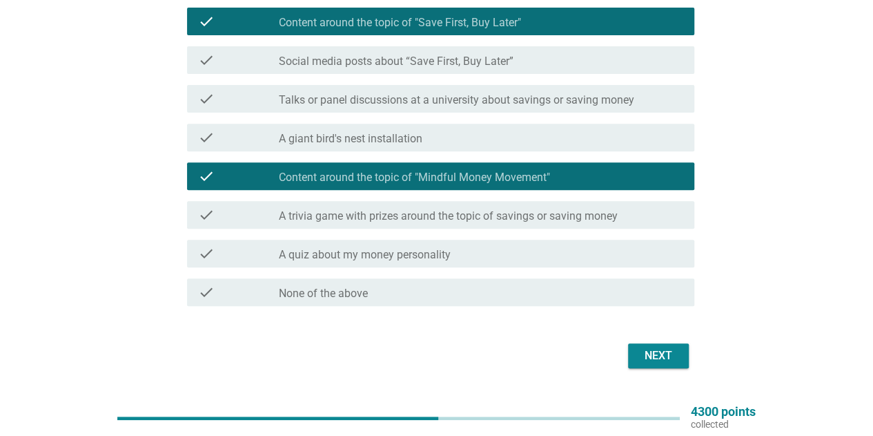
click at [403, 242] on div "check check_box_outline_blank A quiz about my money personality" at bounding box center [440, 254] width 507 height 28
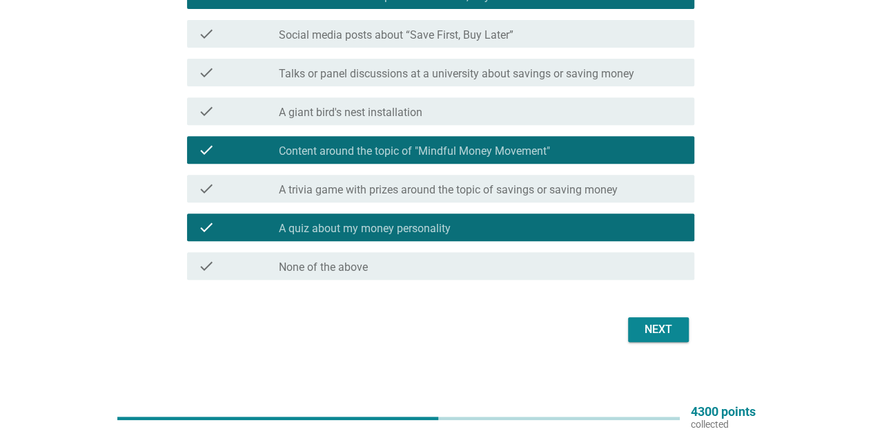
scroll to position [242, 0]
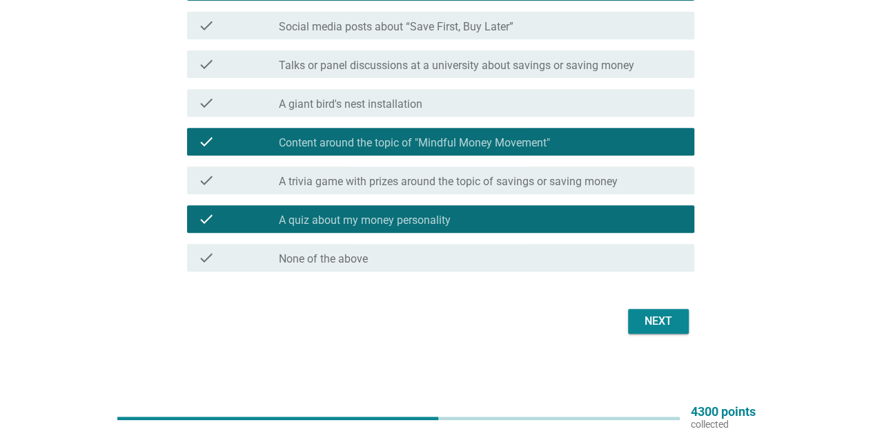
click at [627, 320] on div "Next" at bounding box center [437, 320] width 516 height 33
click at [634, 321] on button "Next" at bounding box center [658, 321] width 61 height 25
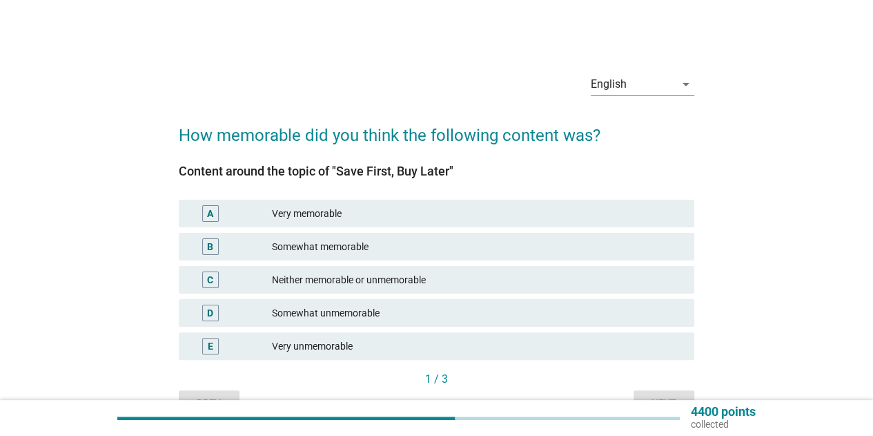
scroll to position [69, 0]
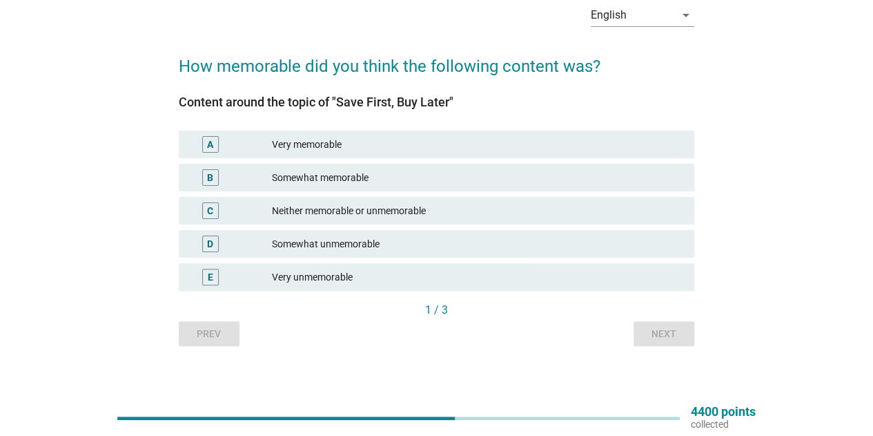
click at [390, 179] on div "Somewhat memorable" at bounding box center [478, 177] width 412 height 17
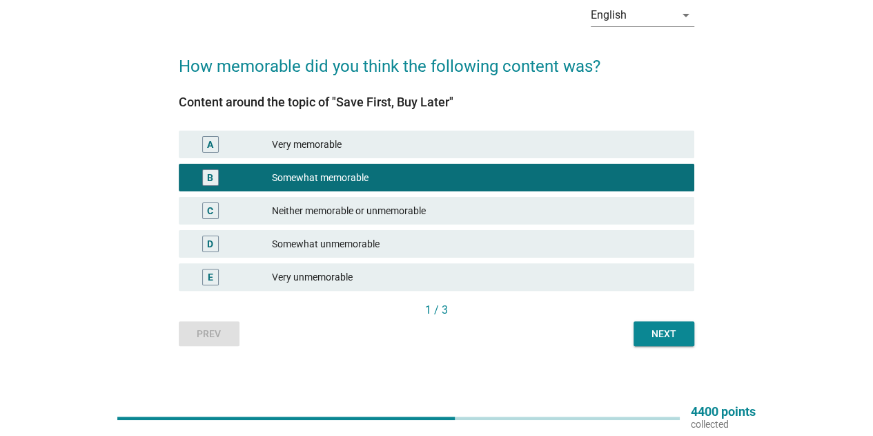
click at [657, 334] on div "Next" at bounding box center [664, 334] width 39 height 14
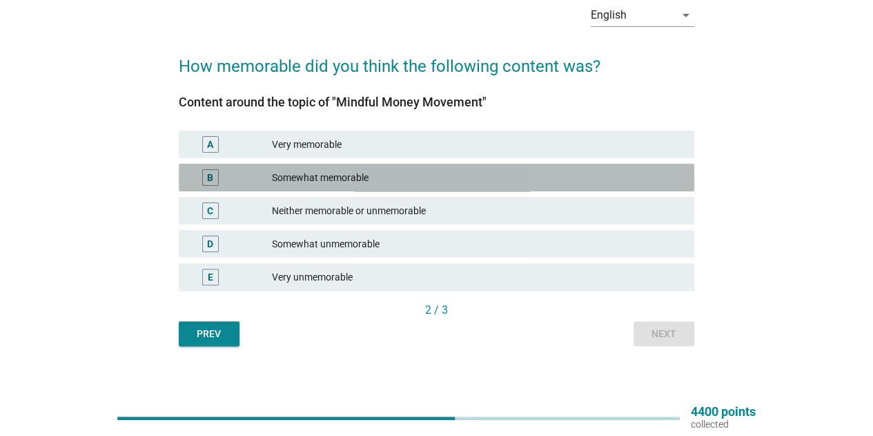
click at [326, 181] on div "Somewhat memorable" at bounding box center [478, 177] width 412 height 17
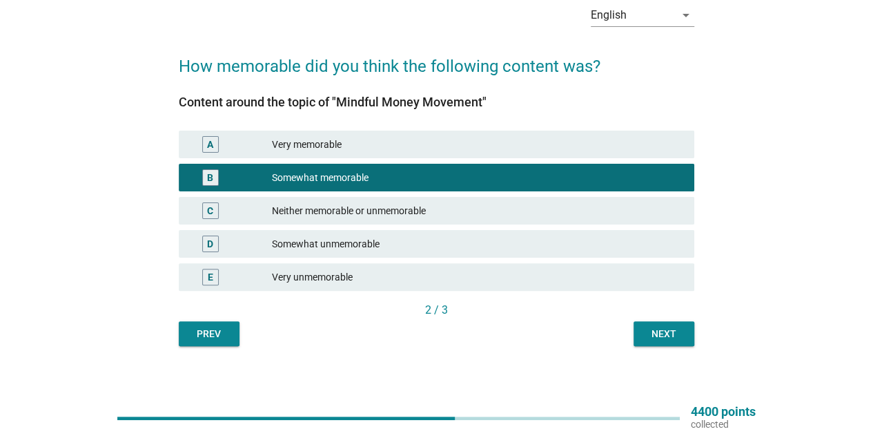
click at [650, 320] on div "2 / 3" at bounding box center [437, 311] width 516 height 19
click at [656, 345] on button "Next" at bounding box center [664, 333] width 61 height 25
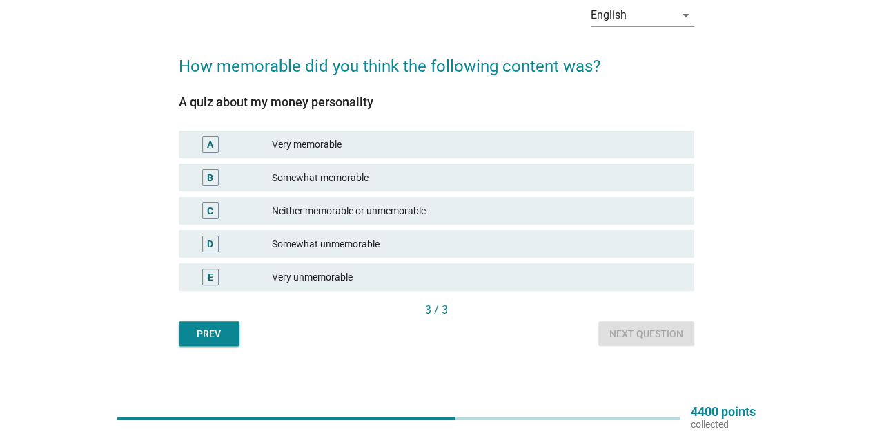
click at [351, 162] on div "B Somewhat memorable" at bounding box center [436, 177] width 521 height 33
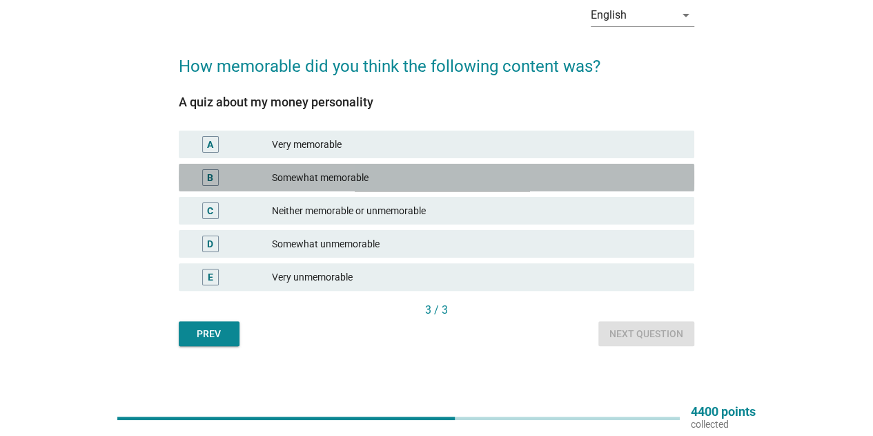
click at [366, 177] on div "Somewhat memorable" at bounding box center [478, 177] width 412 height 17
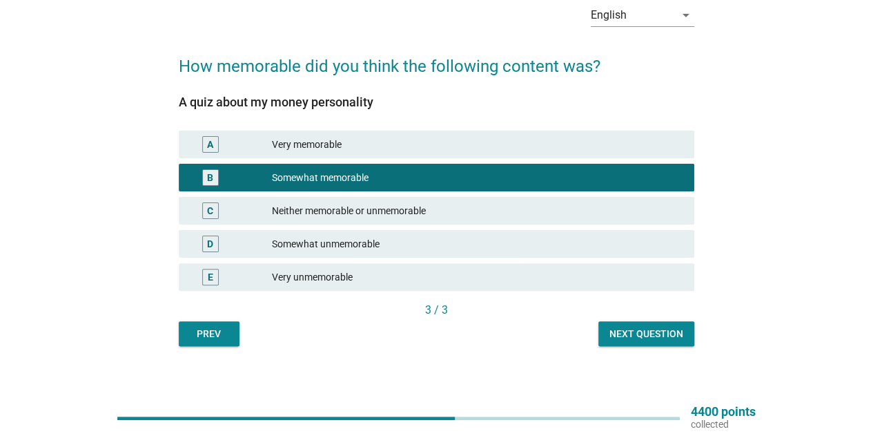
click at [659, 343] on button "Next question" at bounding box center [647, 333] width 96 height 25
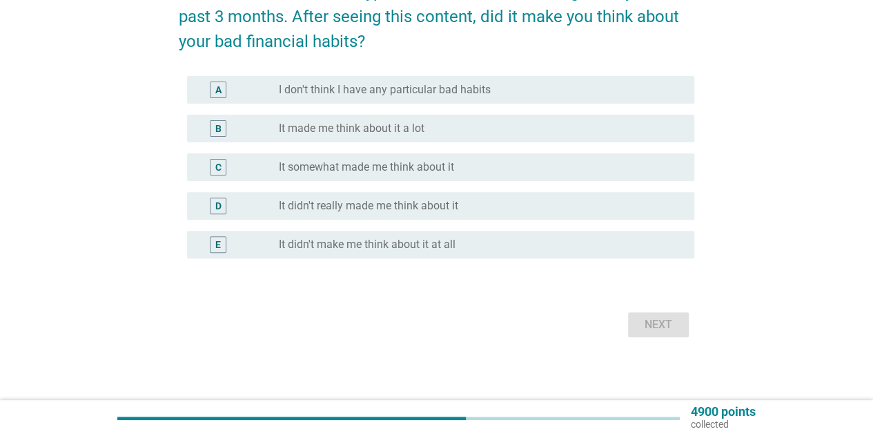
scroll to position [146, 0]
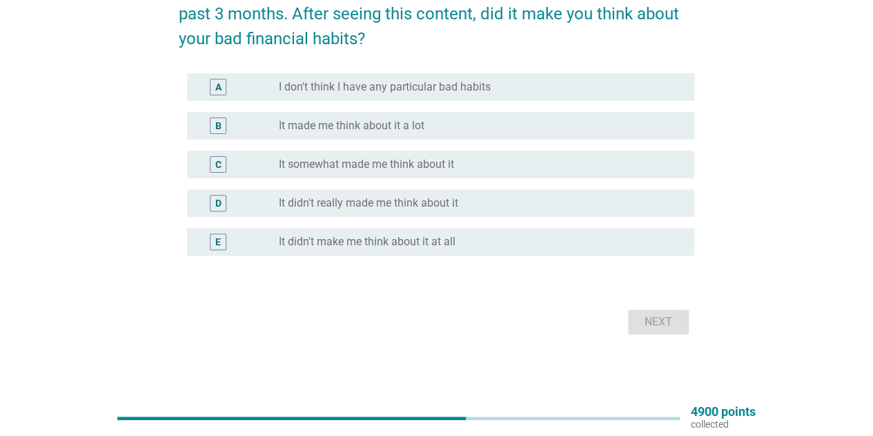
click at [409, 175] on div "C radio_button_unchecked It somewhat made me think about it" at bounding box center [440, 165] width 507 height 28
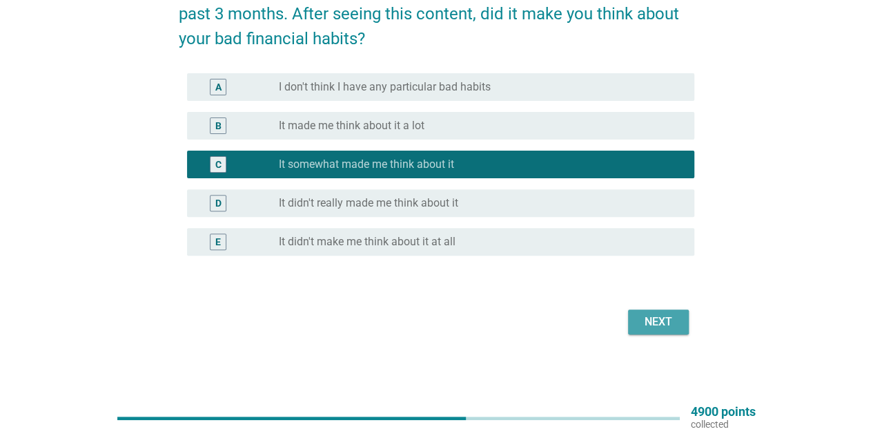
click at [653, 325] on div "Next" at bounding box center [658, 321] width 39 height 17
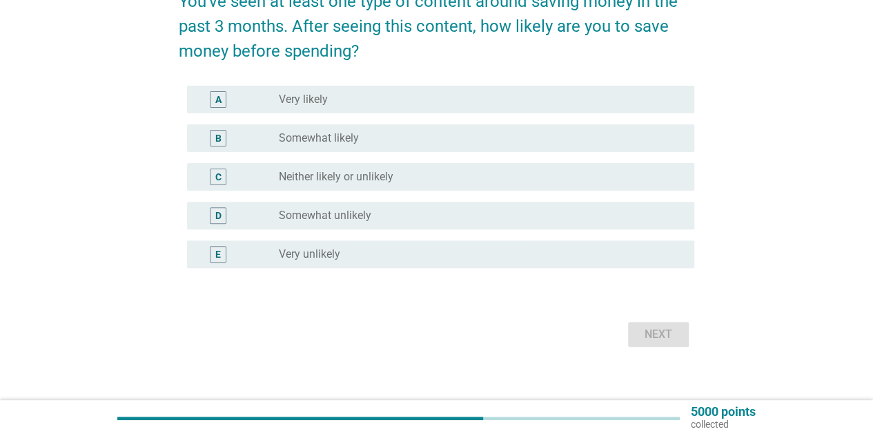
scroll to position [138, 0]
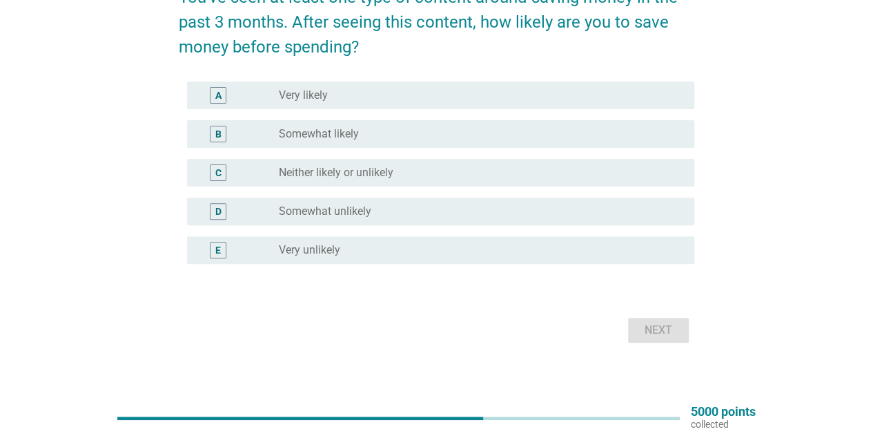
click at [336, 130] on label "Somewhat likely" at bounding box center [319, 134] width 80 height 14
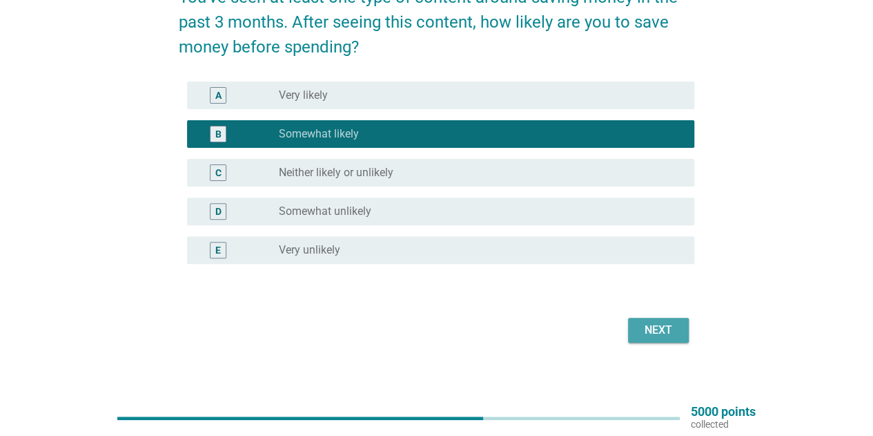
click at [657, 329] on div "Next" at bounding box center [658, 330] width 39 height 17
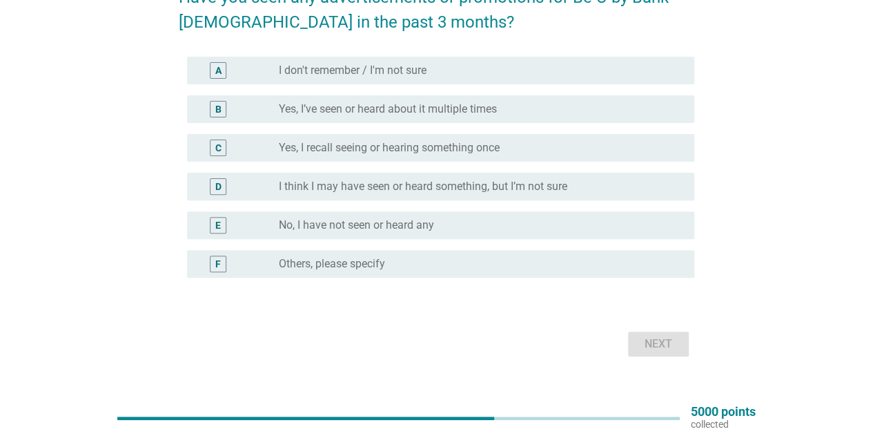
click at [323, 71] on label "I don't remember / I'm not sure" at bounding box center [353, 71] width 148 height 14
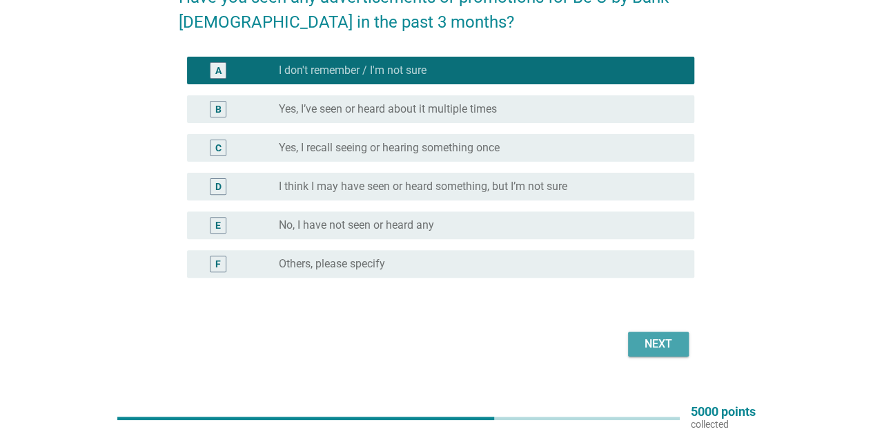
click at [650, 346] on div "Next" at bounding box center [658, 344] width 39 height 17
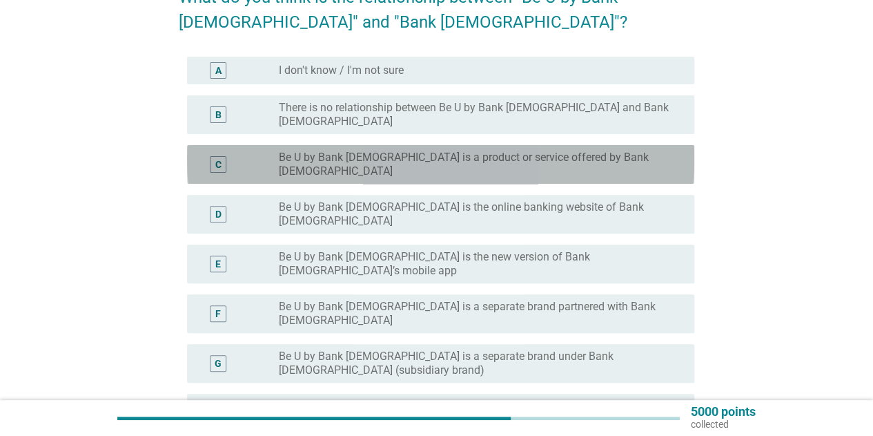
click at [407, 151] on label "Be U by Bank [DEMOGRAPHIC_DATA] is a product or service offered by Bank [DEMOGR…" at bounding box center [476, 165] width 394 height 28
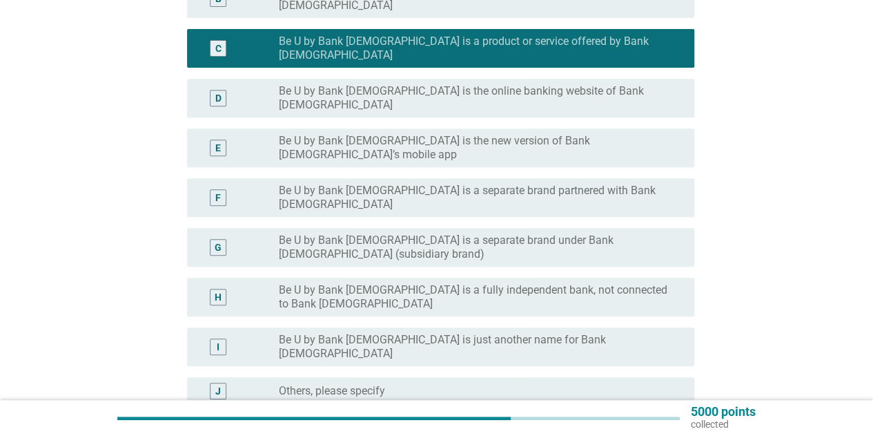
scroll to position [276, 0]
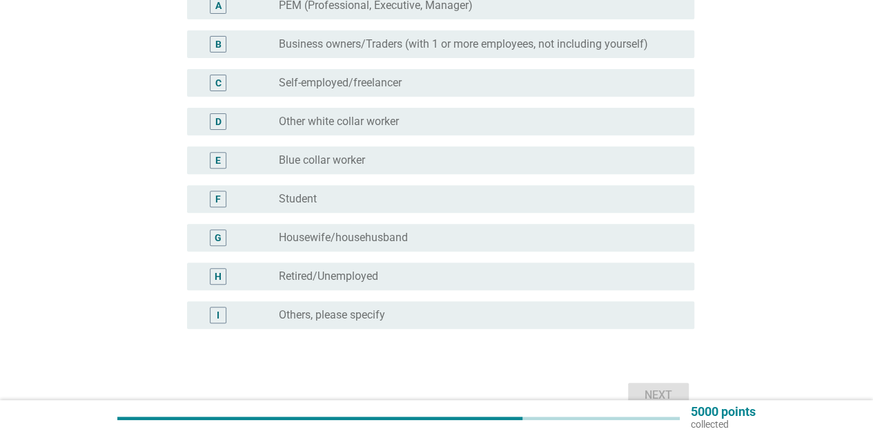
scroll to position [207, 0]
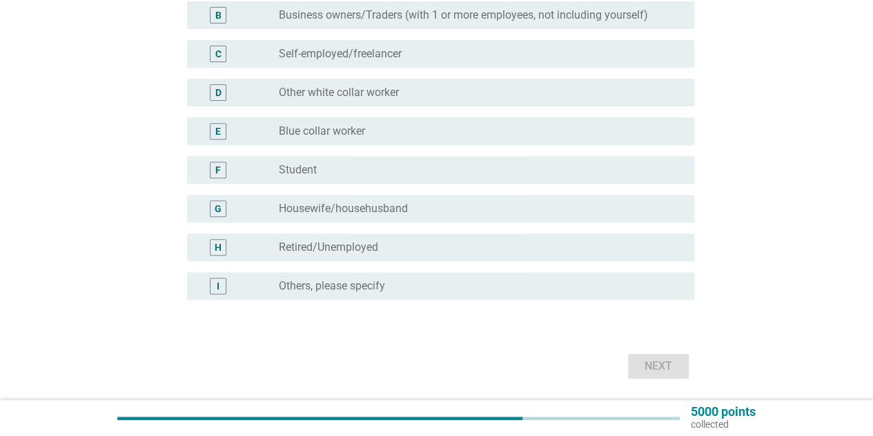
click at [341, 86] on label "Other white collar worker" at bounding box center [339, 93] width 120 height 14
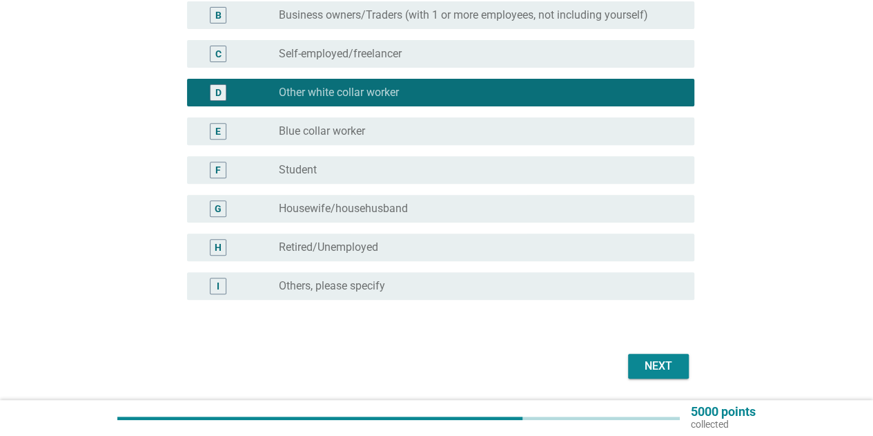
click at [673, 367] on div "Next" at bounding box center [658, 366] width 39 height 17
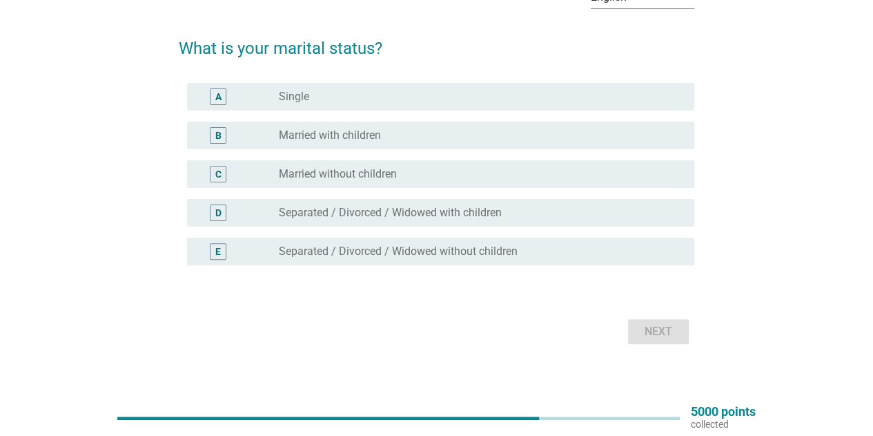
scroll to position [97, 0]
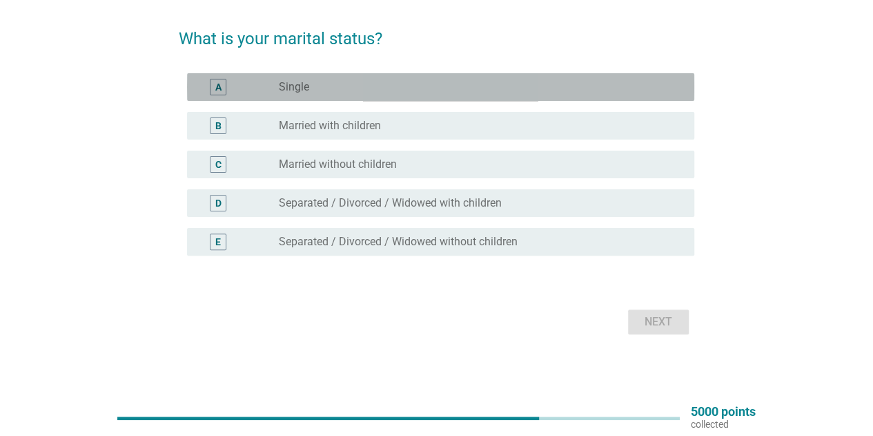
click at [364, 84] on div "radio_button_unchecked Single" at bounding box center [476, 87] width 394 height 14
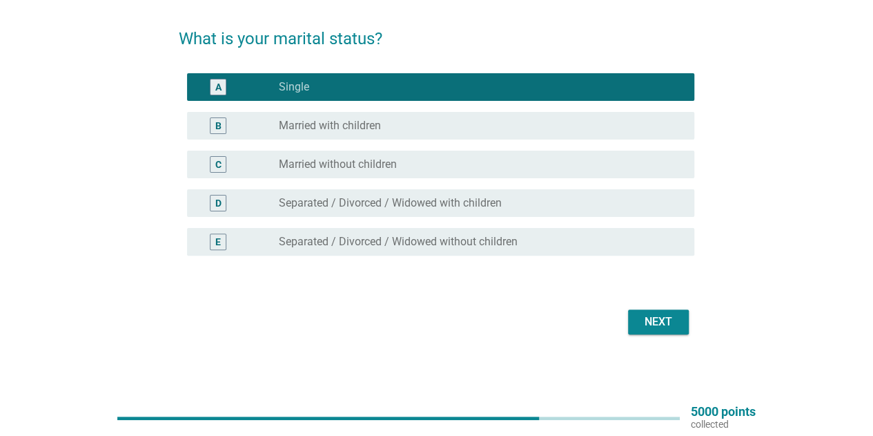
click at [656, 321] on div "Next" at bounding box center [658, 321] width 39 height 17
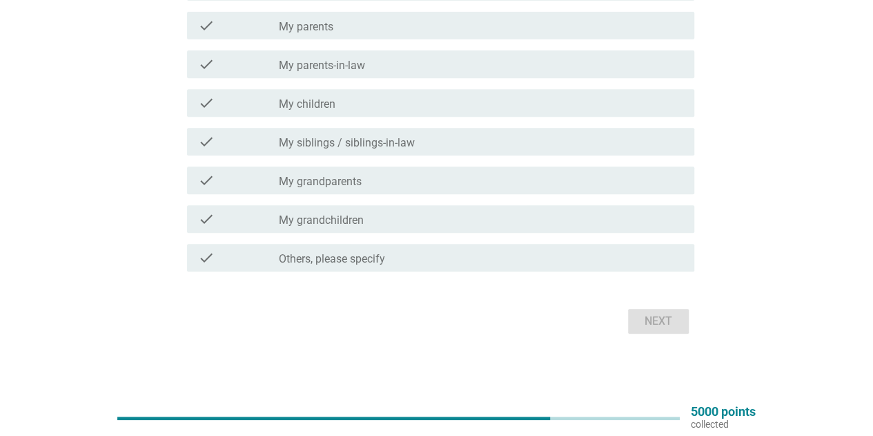
scroll to position [186, 0]
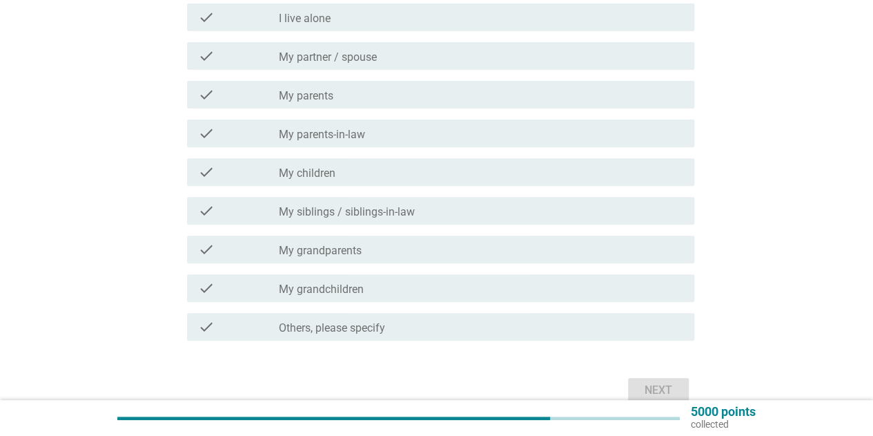
click at [376, 81] on div "check check_box_outline_blank My parents" at bounding box center [440, 95] width 507 height 28
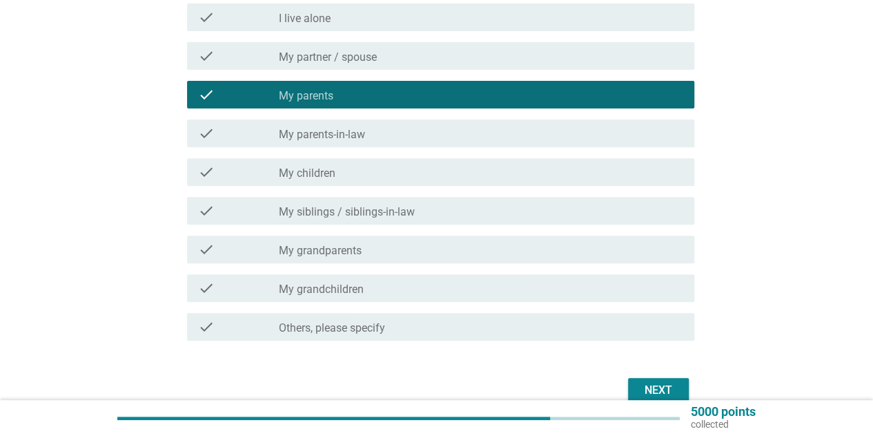
click at [419, 211] on div "check_box_outline_blank My siblings / siblings-in-law" at bounding box center [481, 210] width 405 height 17
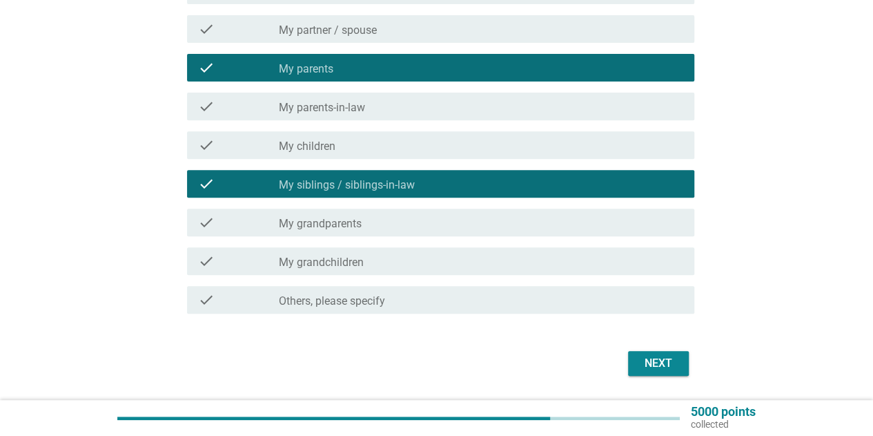
scroll to position [255, 0]
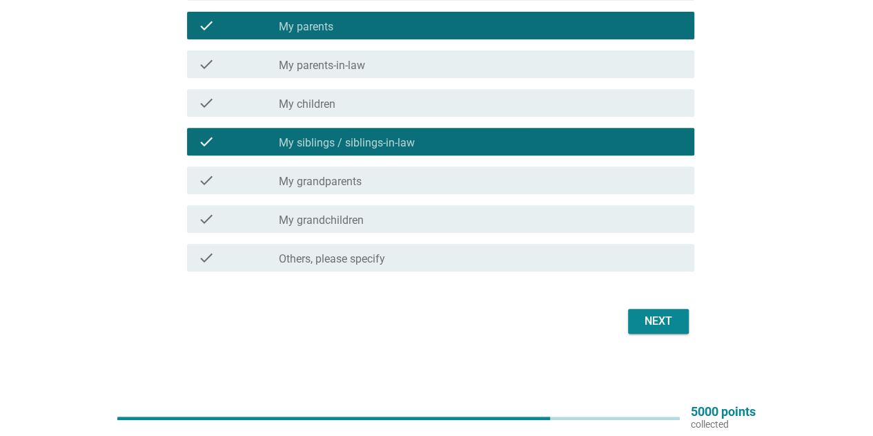
click at [650, 322] on div "Next" at bounding box center [658, 321] width 39 height 17
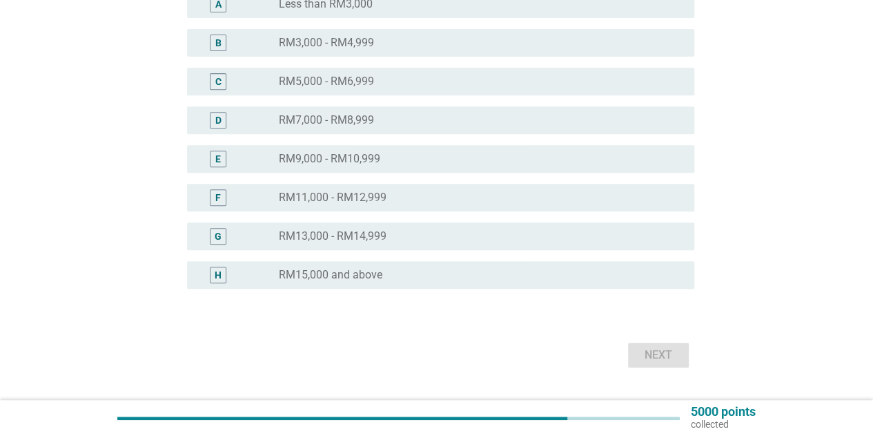
scroll to position [276, 0]
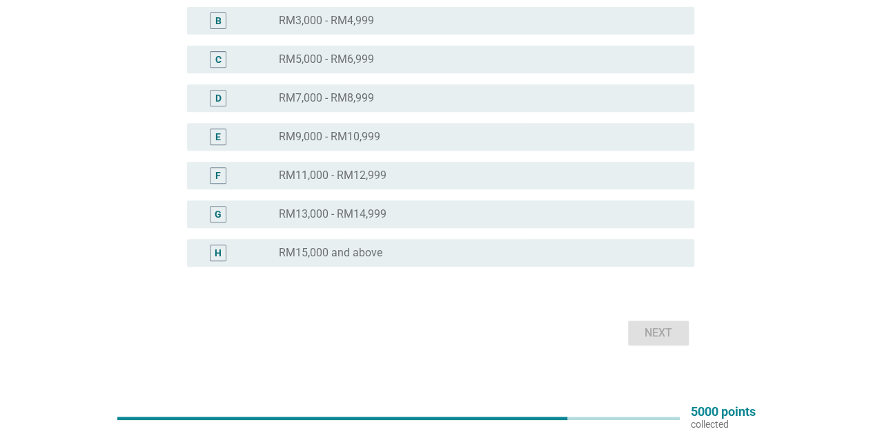
click at [354, 142] on label "RM9,000 - RM10,999" at bounding box center [329, 137] width 101 height 14
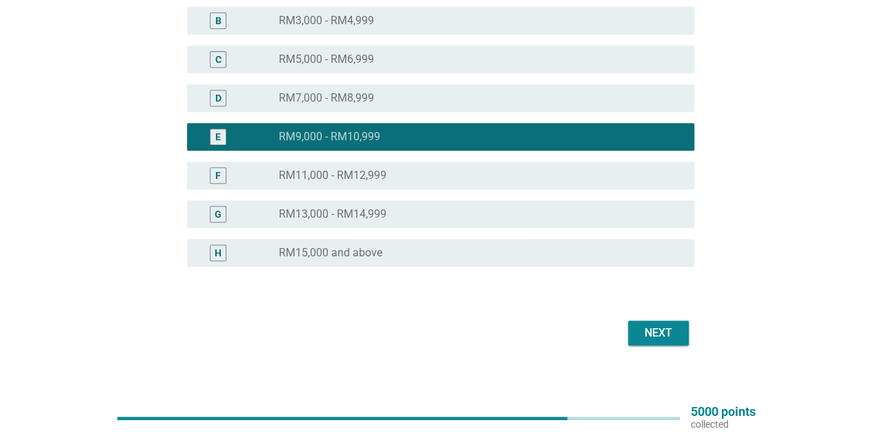
click at [659, 333] on div "Next" at bounding box center [658, 333] width 39 height 17
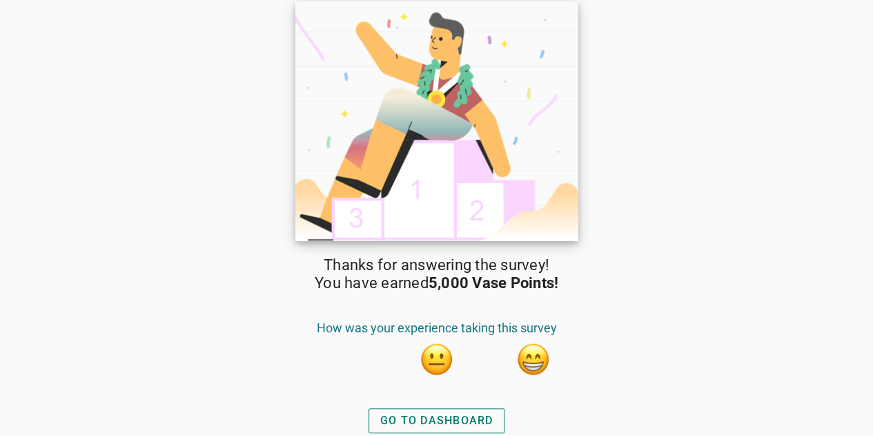
scroll to position [1, 0]
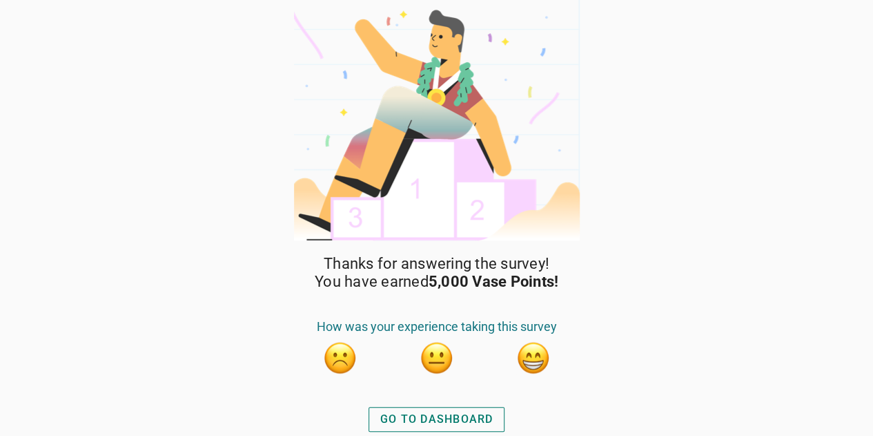
click at [419, 409] on button "GO TO DASHBOARD" at bounding box center [437, 419] width 137 height 25
